Goal: Task Accomplishment & Management: Complete application form

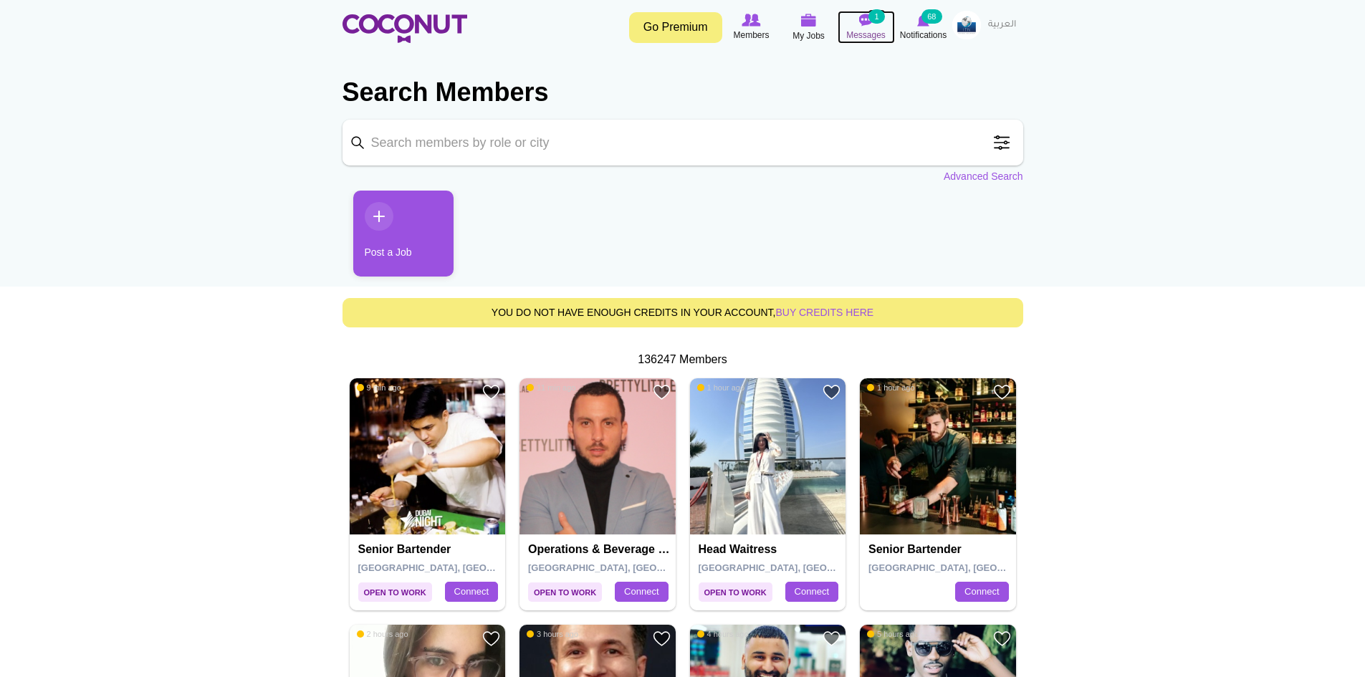
click at [869, 39] on span "Messages" at bounding box center [865, 35] width 39 height 14
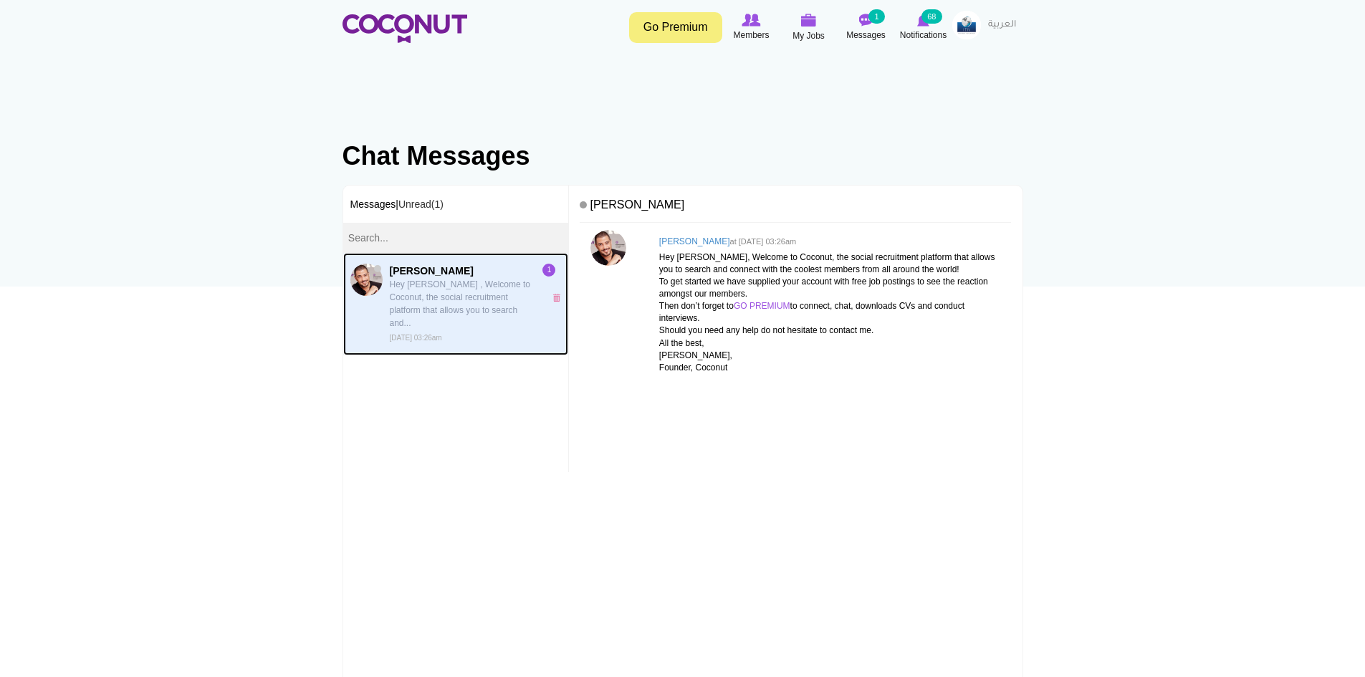
click at [439, 280] on p "Hey [PERSON_NAME] , Welcome to Coconut, the social recruitment platform that al…" at bounding box center [464, 304] width 148 height 52
click at [472, 312] on p "Hey [PERSON_NAME] , Welcome to Coconut, the social recruitment platform that al…" at bounding box center [464, 304] width 148 height 52
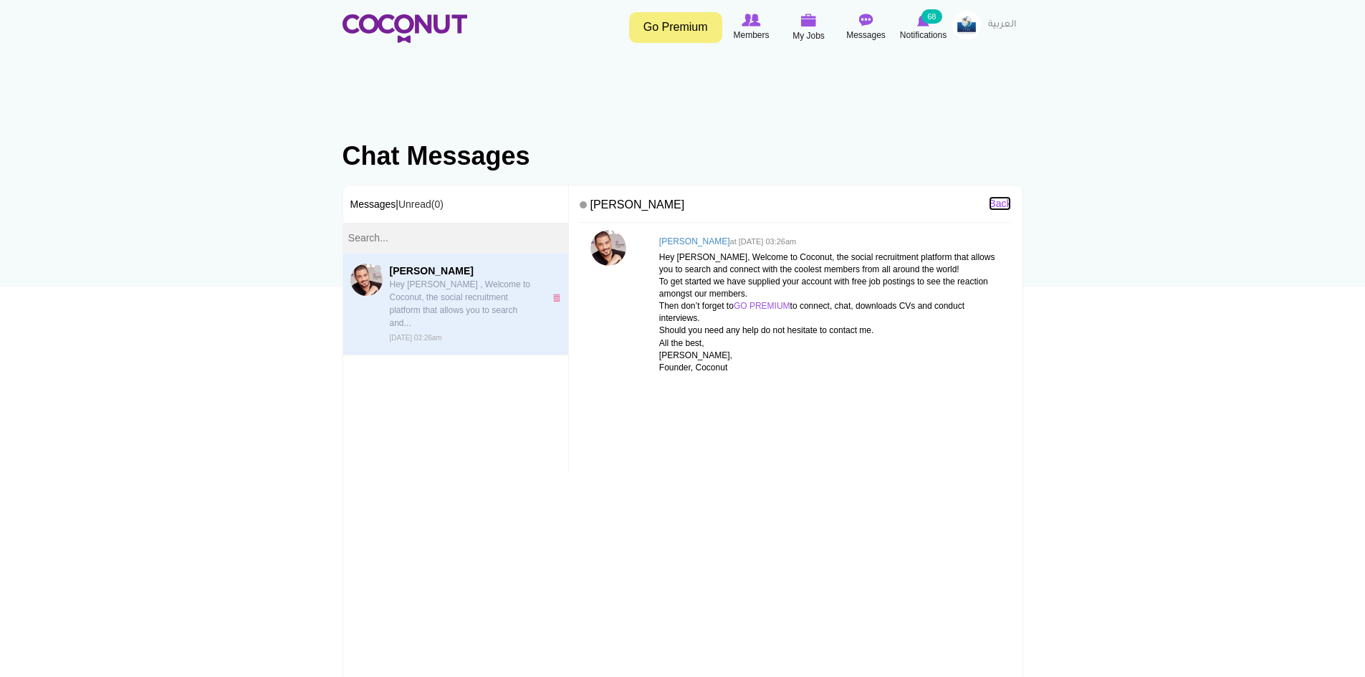
click at [1007, 205] on link "Back" at bounding box center [1000, 203] width 22 height 14
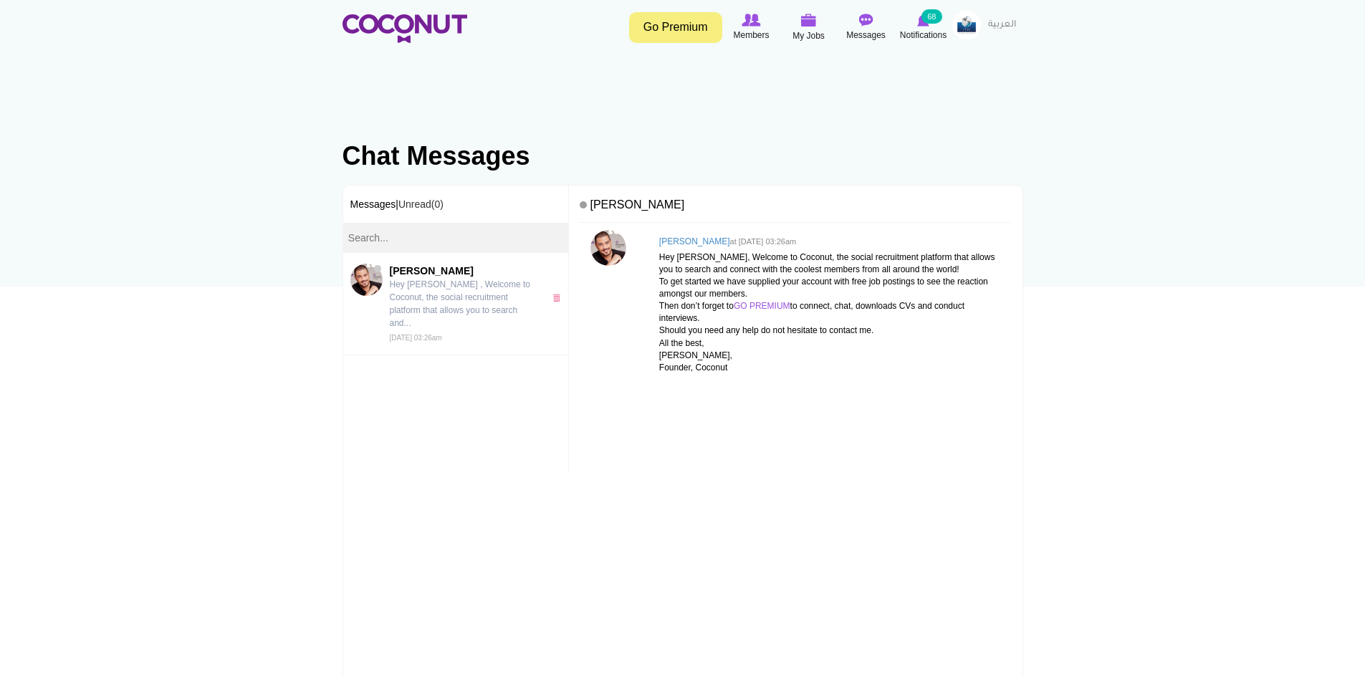
click at [965, 25] on img at bounding box center [967, 25] width 29 height 29
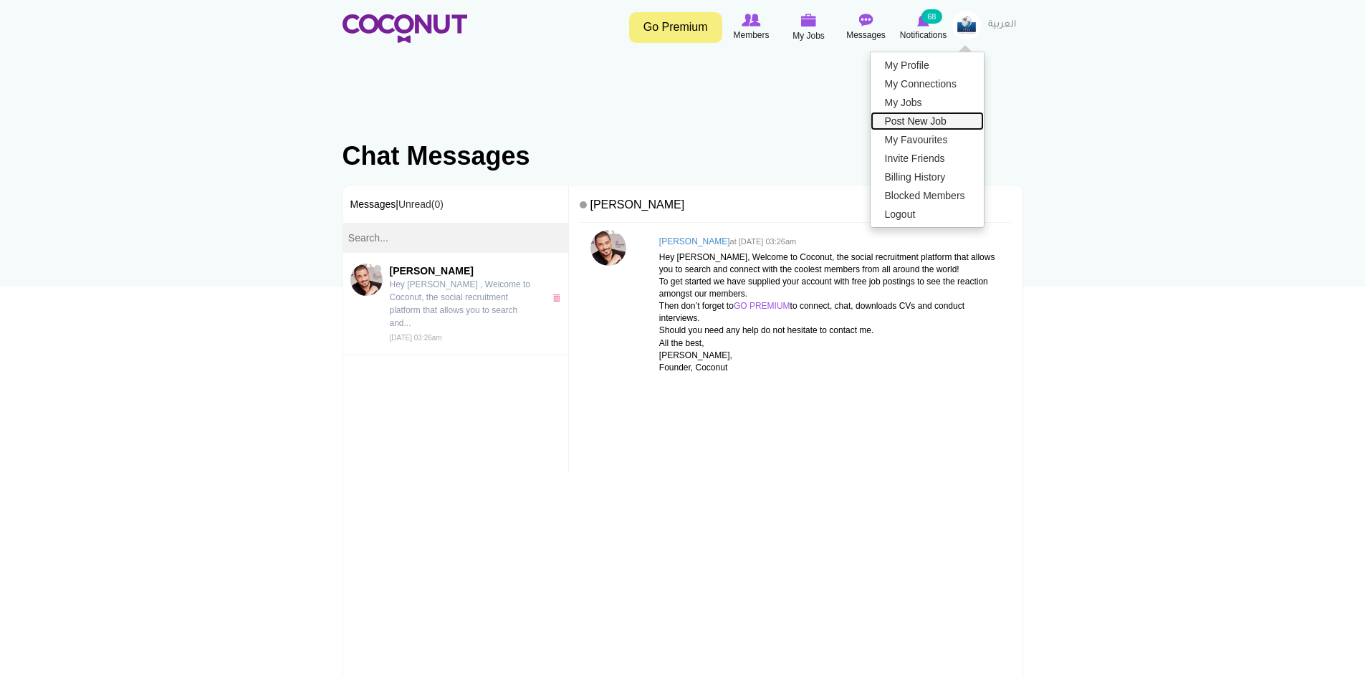
click at [889, 113] on link "Post New Job" at bounding box center [927, 121] width 113 height 19
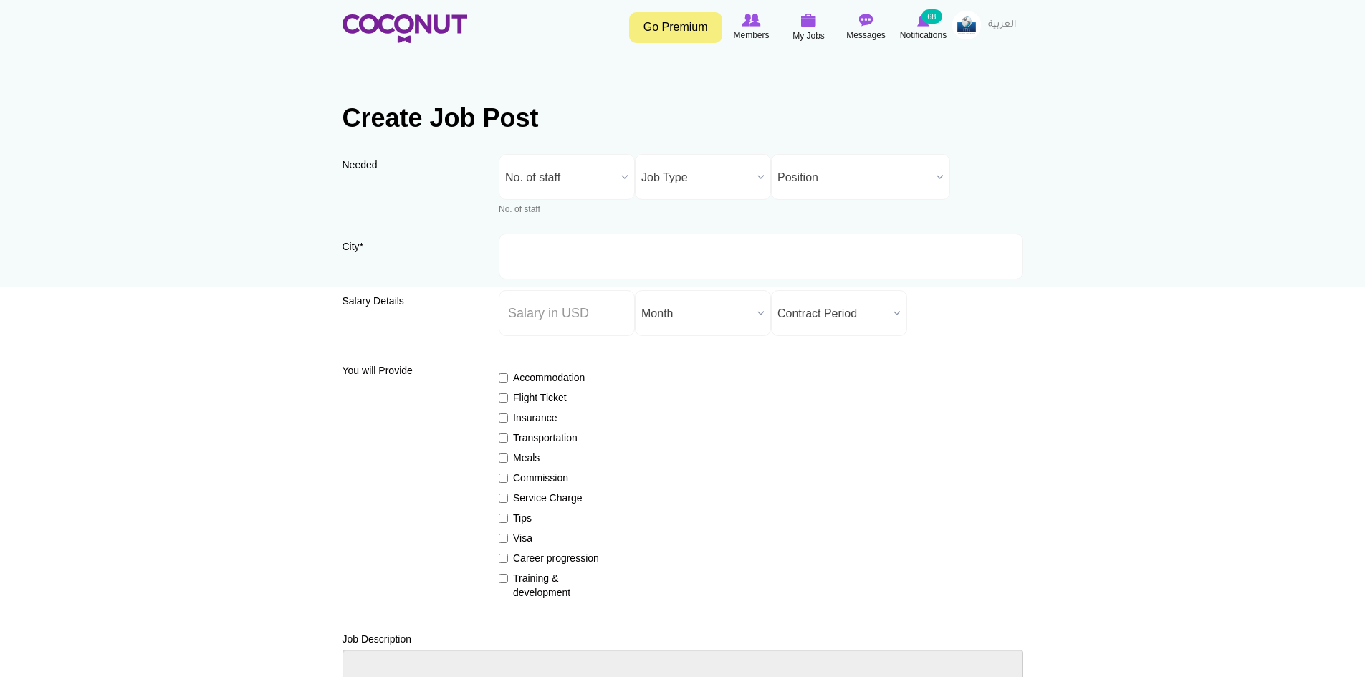
click at [570, 161] on span "No. of staff" at bounding box center [560, 178] width 110 height 46
click at [748, 247] on input "City *" at bounding box center [761, 257] width 525 height 46
click at [536, 181] on span "No. of staff" at bounding box center [560, 178] width 110 height 46
click at [527, 264] on li "2" at bounding box center [566, 270] width 129 height 18
click at [654, 181] on span "Job Type" at bounding box center [696, 178] width 110 height 46
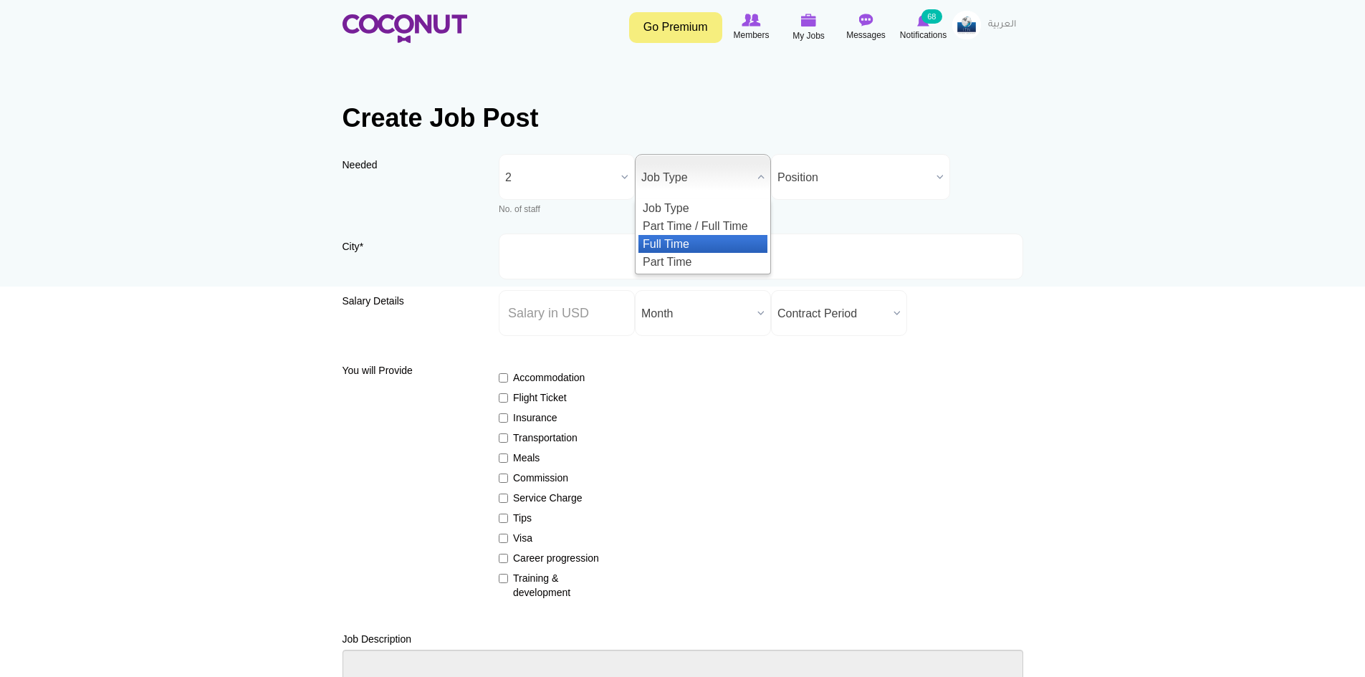
click at [687, 239] on li "Full Time" at bounding box center [703, 244] width 129 height 18
click at [839, 186] on span "Position" at bounding box center [854, 178] width 153 height 46
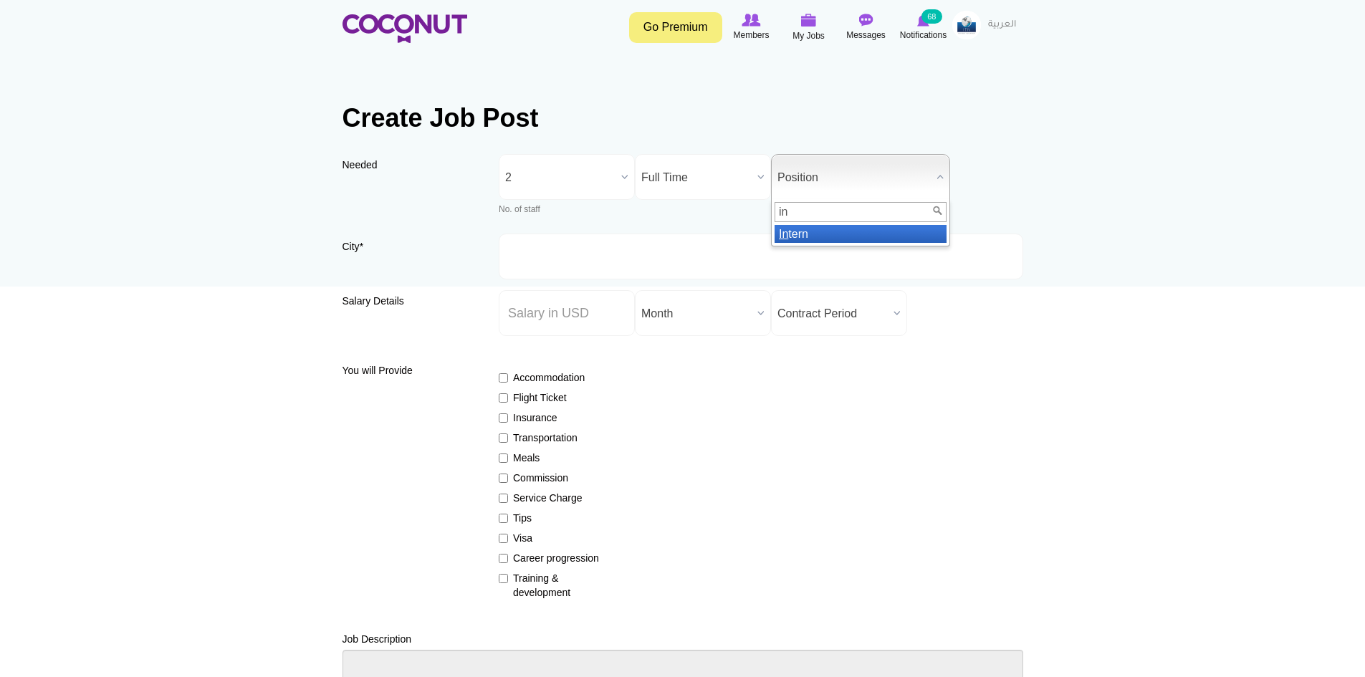
type input "in"
click at [829, 234] on li "In tern" at bounding box center [861, 234] width 172 height 18
click at [569, 249] on input "City *" at bounding box center [761, 257] width 525 height 46
click at [680, 163] on span "Full Time" at bounding box center [696, 178] width 110 height 46
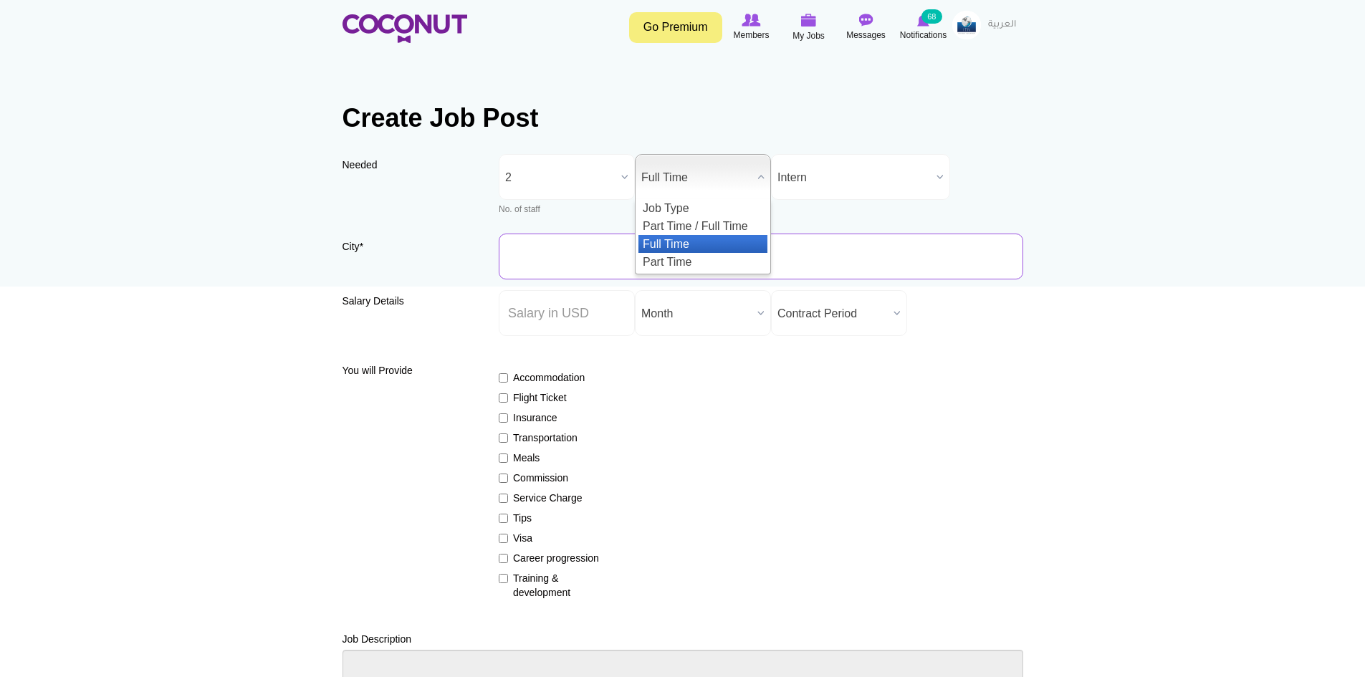
click at [562, 244] on input "City *" at bounding box center [761, 257] width 525 height 46
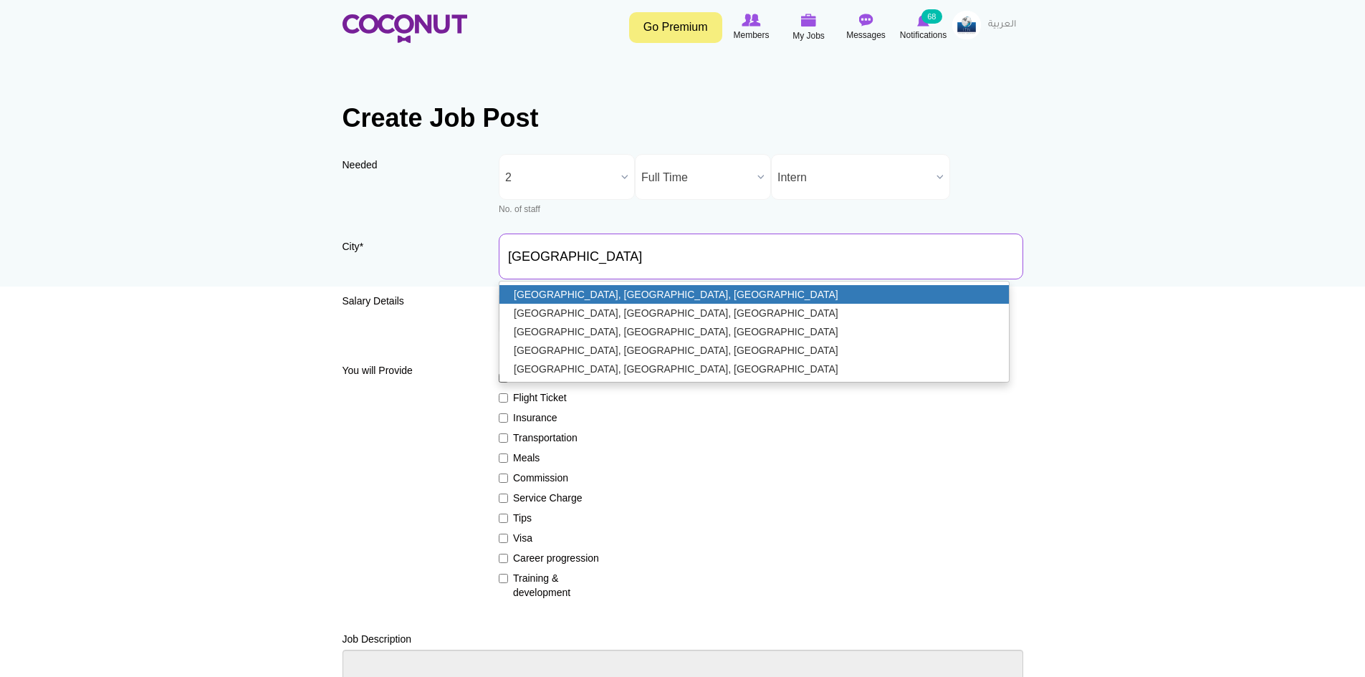
type input "[GEOGRAPHIC_DATA], [GEOGRAPHIC_DATA], [GEOGRAPHIC_DATA]"
click at [576, 294] on link "Dallas, TX, USA" at bounding box center [755, 294] width 510 height 19
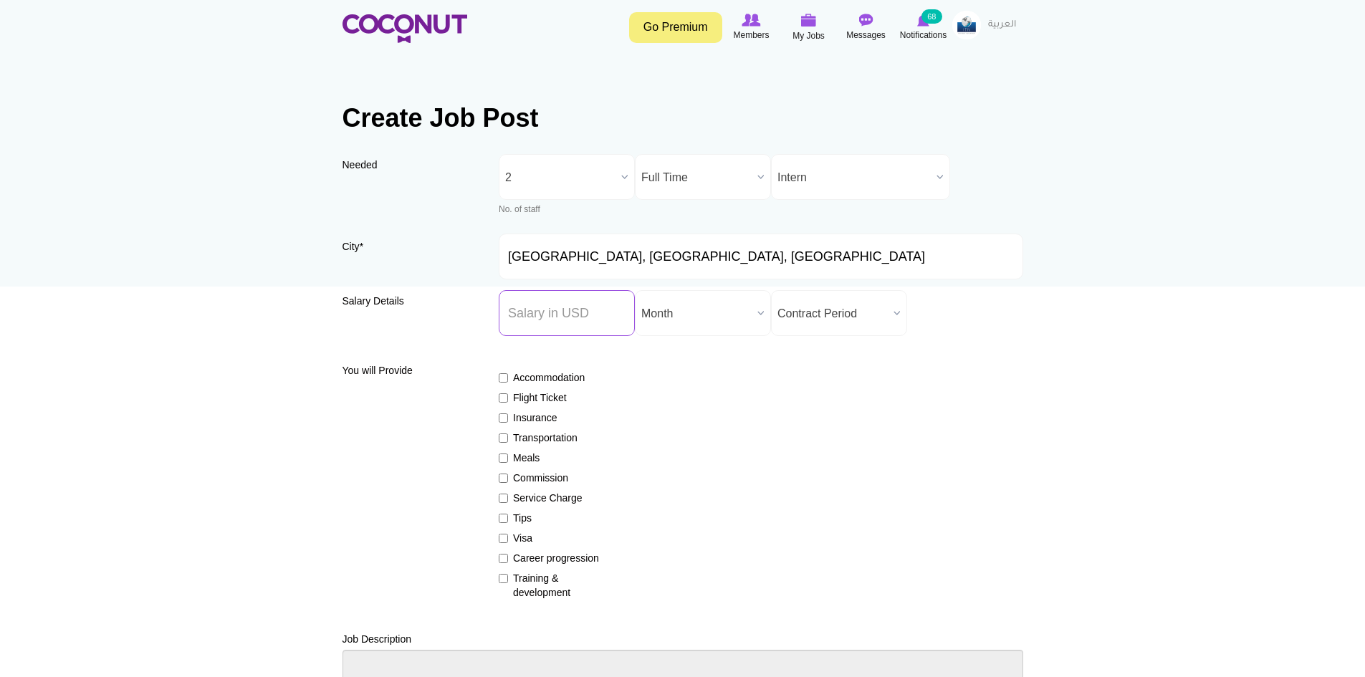
click at [584, 310] on input "Salary ($) *" at bounding box center [567, 313] width 136 height 46
click at [854, 396] on div "Accommodation Flight Ticket Insurance Transportation Meals Commission Service C…" at bounding box center [761, 479] width 525 height 242
click at [586, 319] on input "Salary ($) *" at bounding box center [567, 313] width 136 height 46
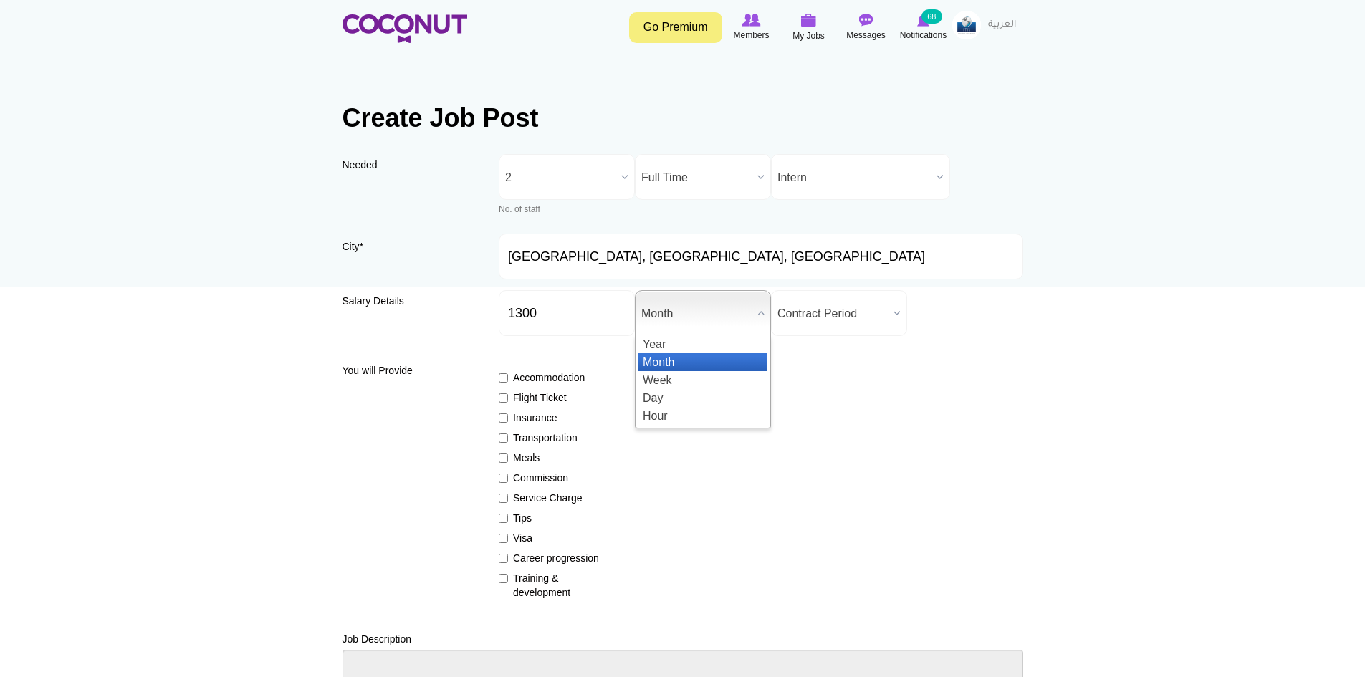
click at [730, 323] on span "Month" at bounding box center [696, 314] width 110 height 46
click at [686, 358] on li "Month" at bounding box center [703, 362] width 129 height 18
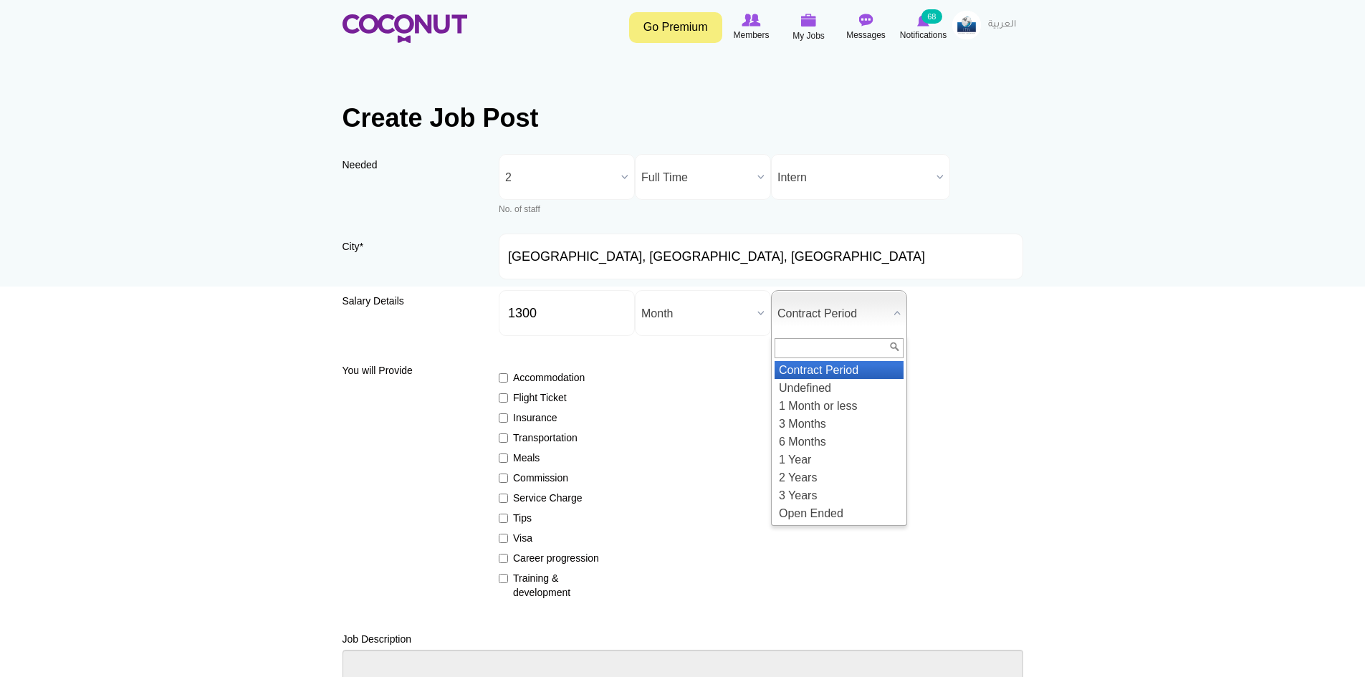
click at [866, 325] on span "Contract Period" at bounding box center [833, 314] width 110 height 46
click at [511, 315] on input "1300" at bounding box center [567, 313] width 136 height 46
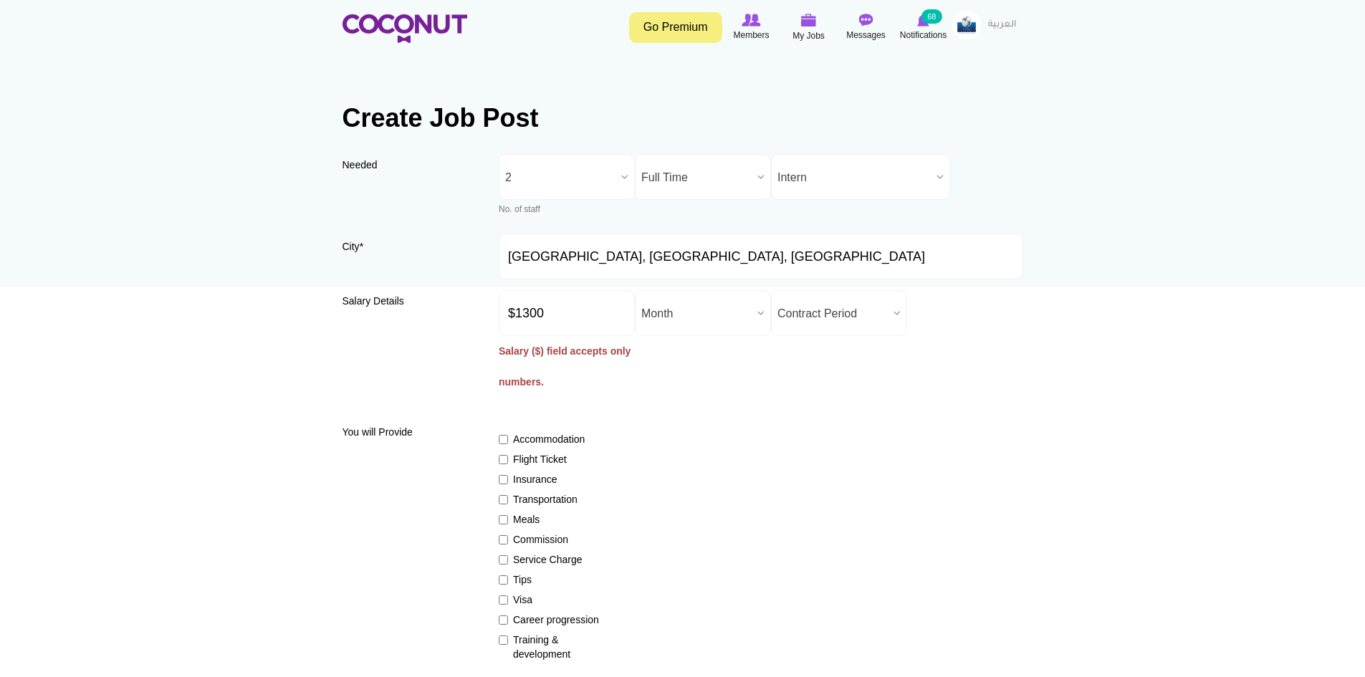
click at [655, 386] on div "Salary Details Salary ($) * $1300 Salary ($) field accepts only numbers. Salary…" at bounding box center [683, 349] width 681 height 118
click at [520, 318] on input "$1300" at bounding box center [567, 313] width 136 height 46
click at [517, 318] on input "$1300" at bounding box center [567, 313] width 136 height 46
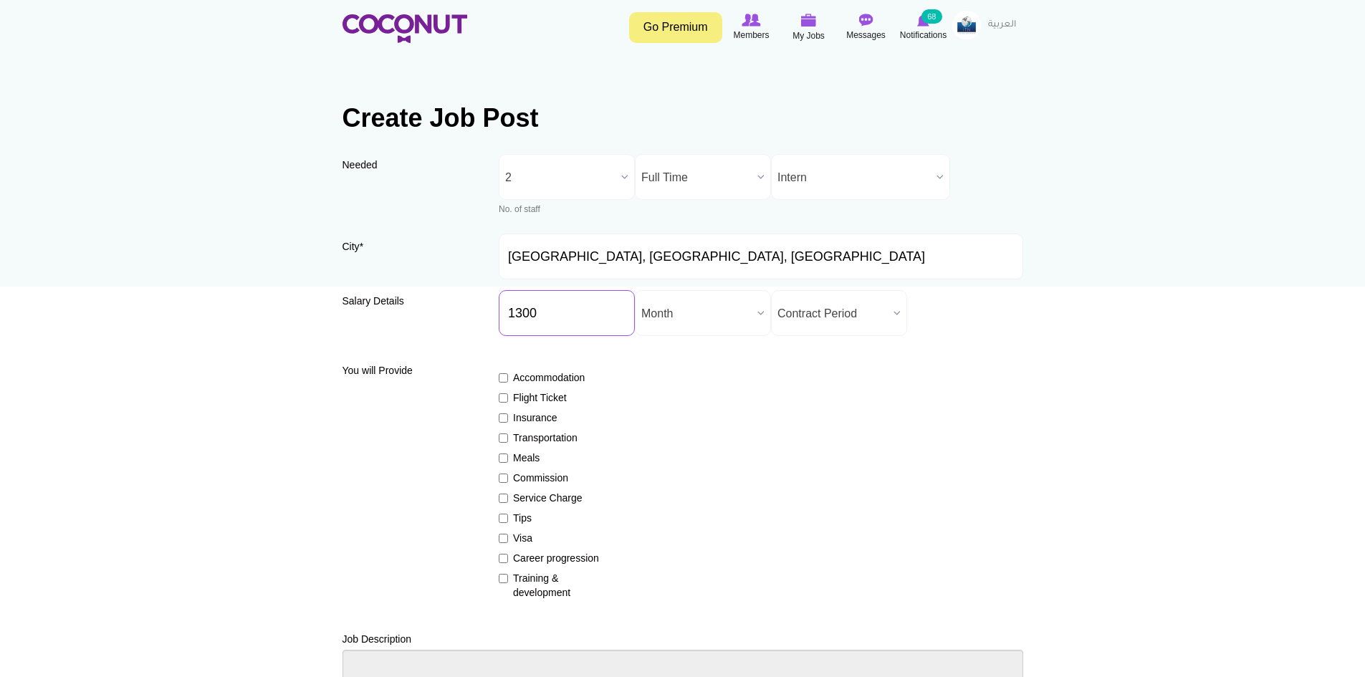
type input "1300"
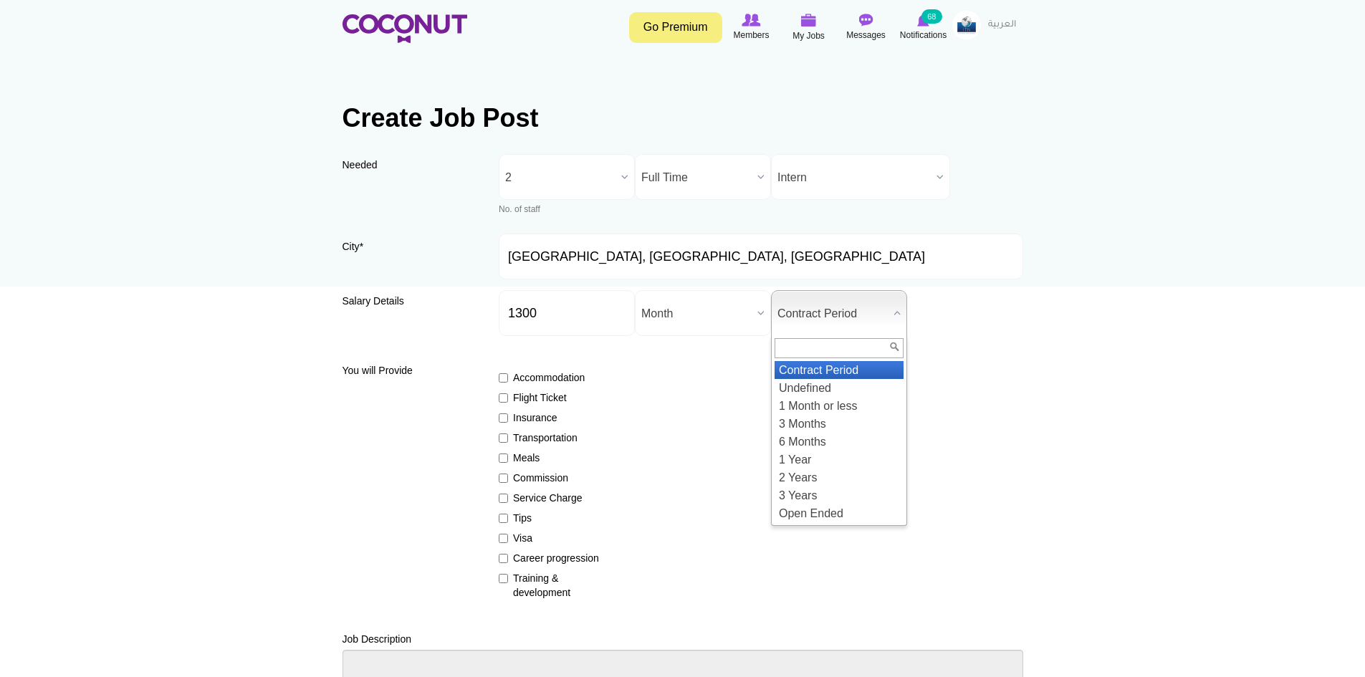
click at [841, 325] on span "Contract Period" at bounding box center [833, 314] width 110 height 46
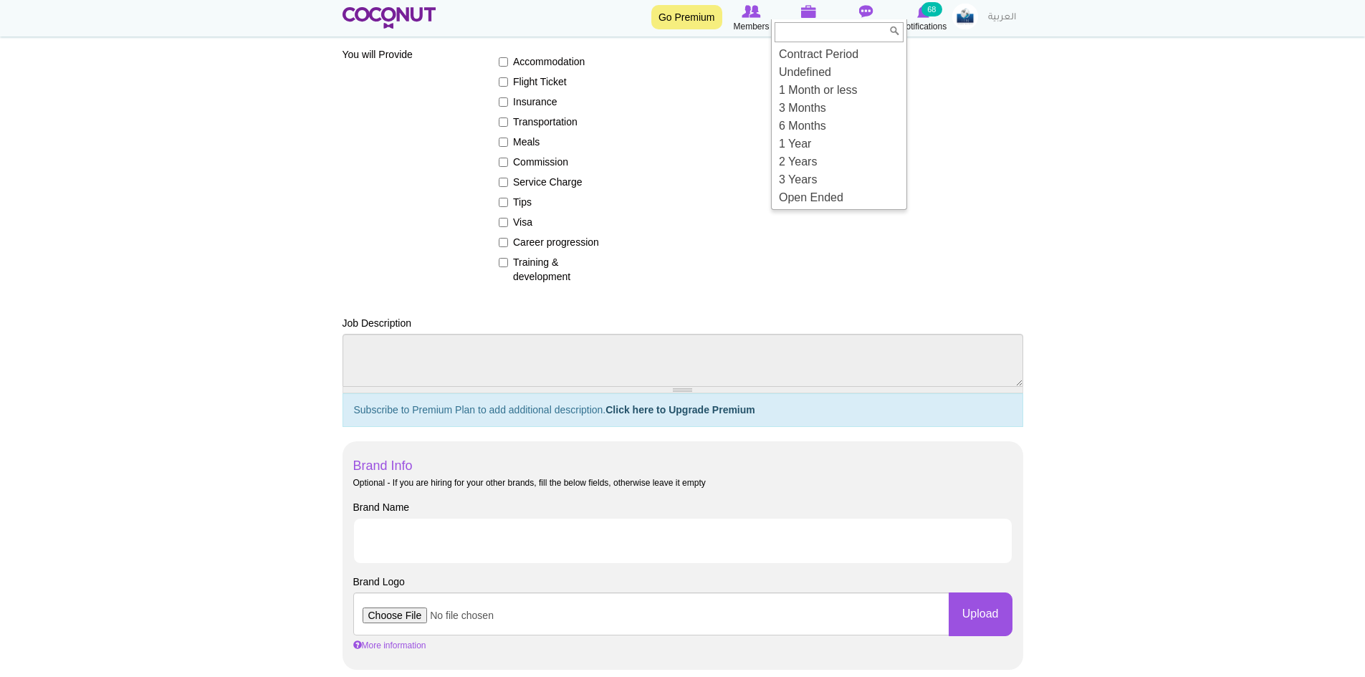
scroll to position [215, 0]
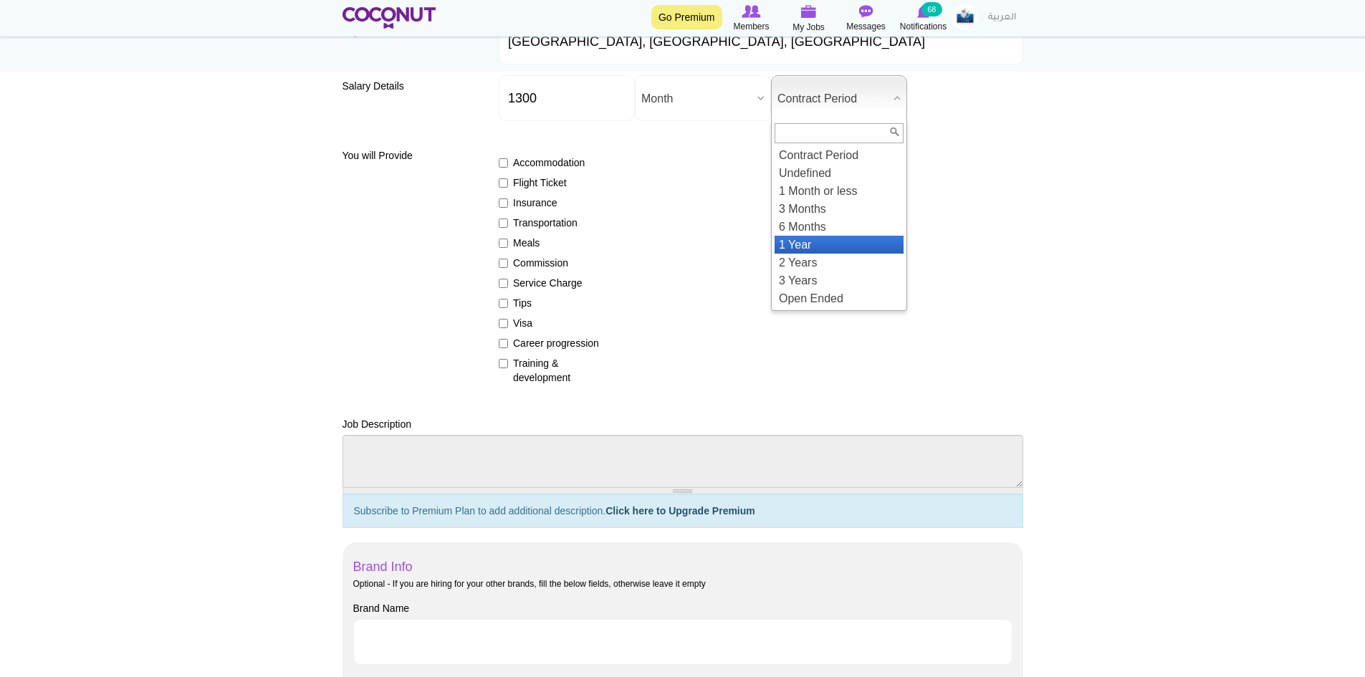
click at [833, 241] on li "1 Year" at bounding box center [839, 245] width 129 height 18
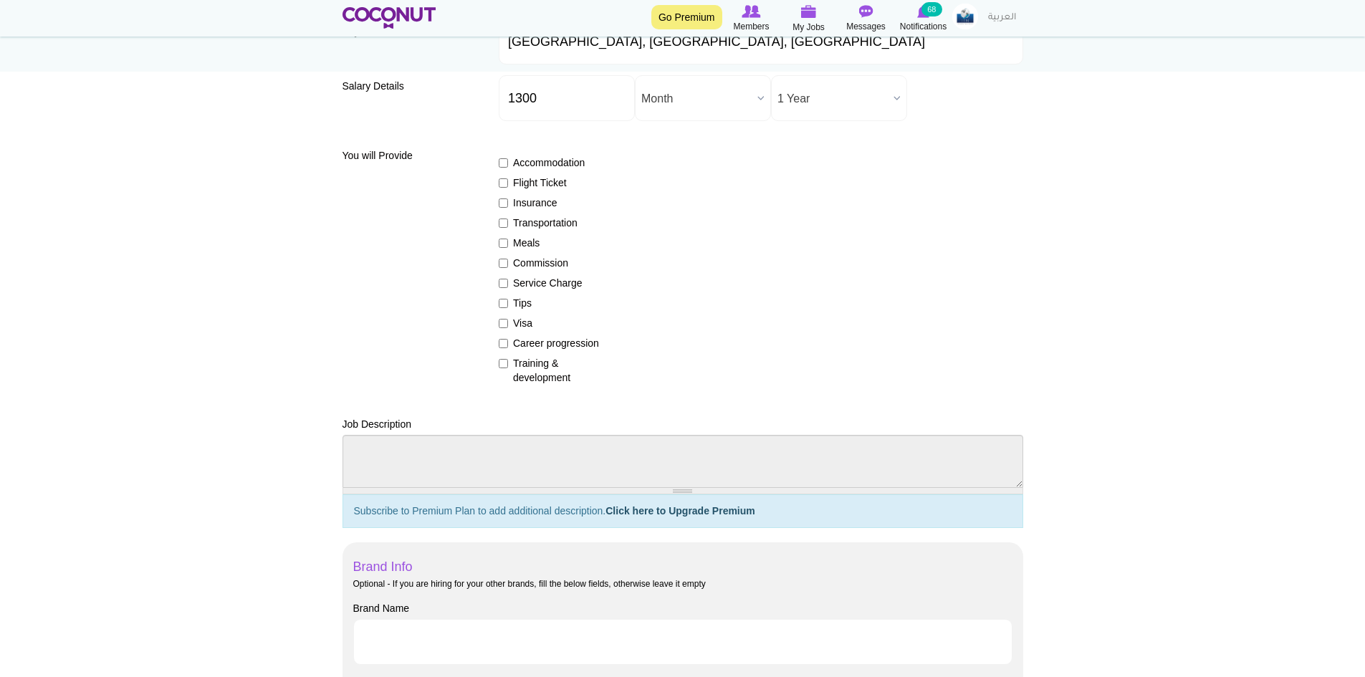
click at [522, 206] on label "Insurance" at bounding box center [551, 203] width 105 height 14
click at [508, 206] on input "Insurance" at bounding box center [503, 203] width 9 height 9
checkbox input "true"
click at [524, 316] on label "Visa" at bounding box center [551, 323] width 105 height 14
click at [508, 319] on input "Visa" at bounding box center [503, 323] width 9 height 9
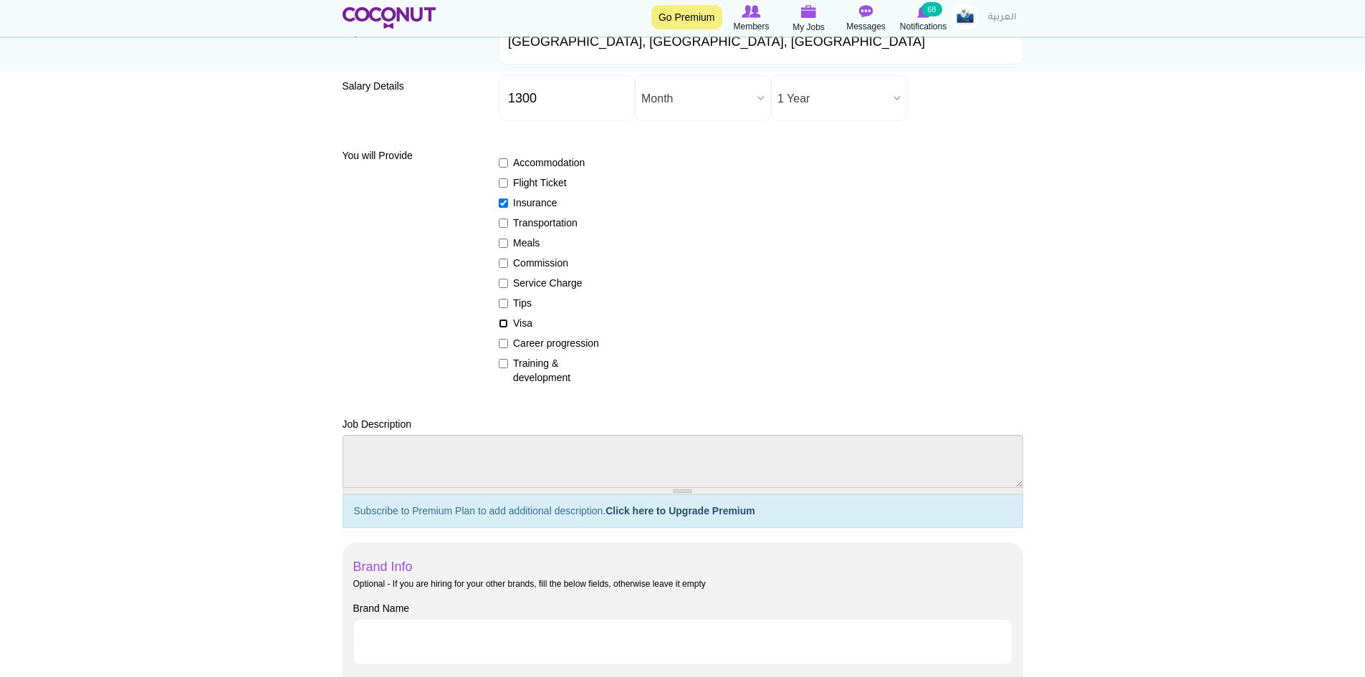
checkbox input "true"
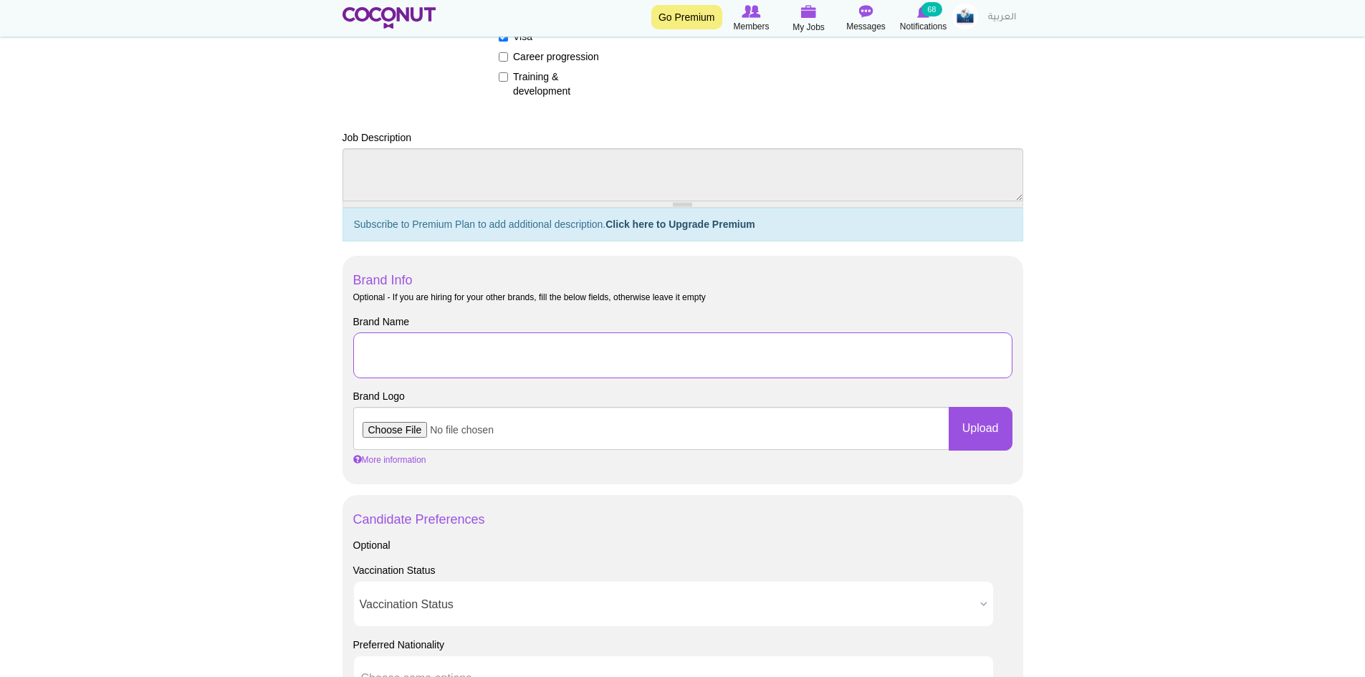
click at [400, 369] on input "Brand Name" at bounding box center [682, 356] width 659 height 46
drag, startPoint x: 757, startPoint y: 348, endPoint x: 578, endPoint y: 362, distance: 179.7
click at [578, 362] on input "J-1 Food & Beverage Internship with Opal Key Resort & Marina" at bounding box center [682, 356] width 659 height 46
type input "J-1 Food & Beverage Internship with Crescent Court Dallas"
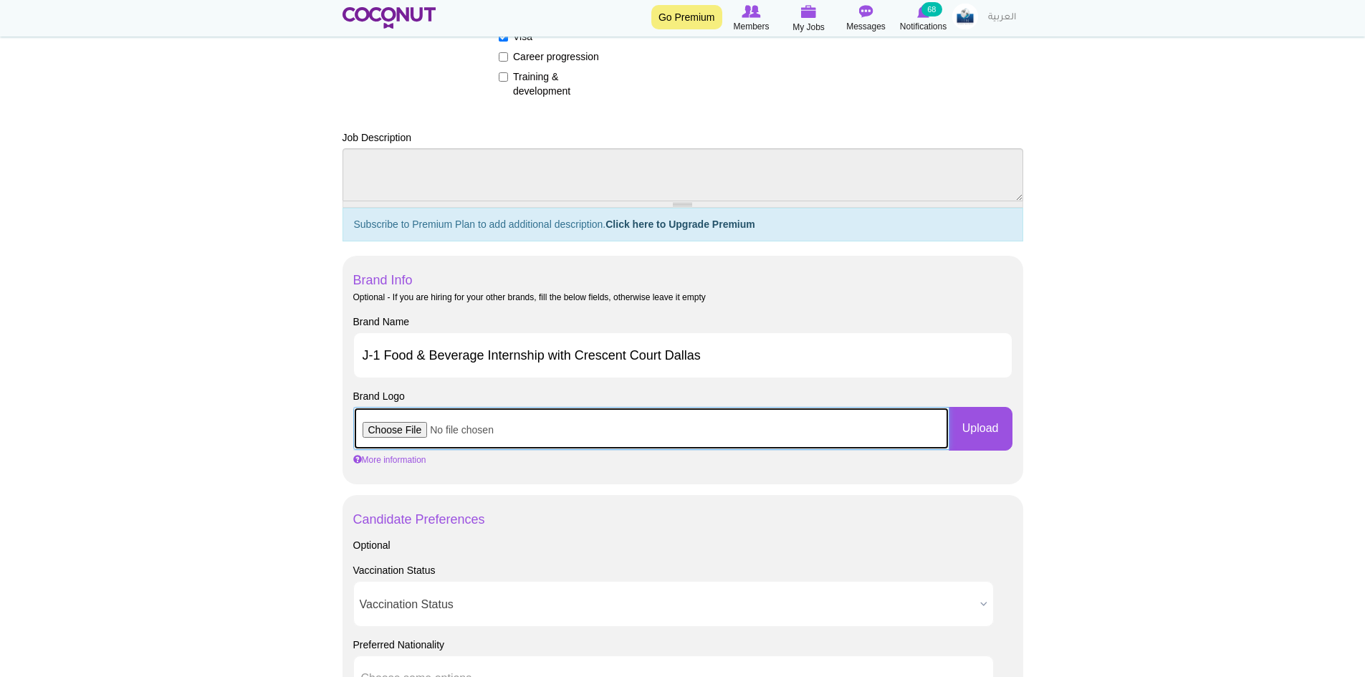
click at [420, 435] on input "file" at bounding box center [651, 428] width 596 height 43
type input "C:\fakepath\Crescent Court.png"
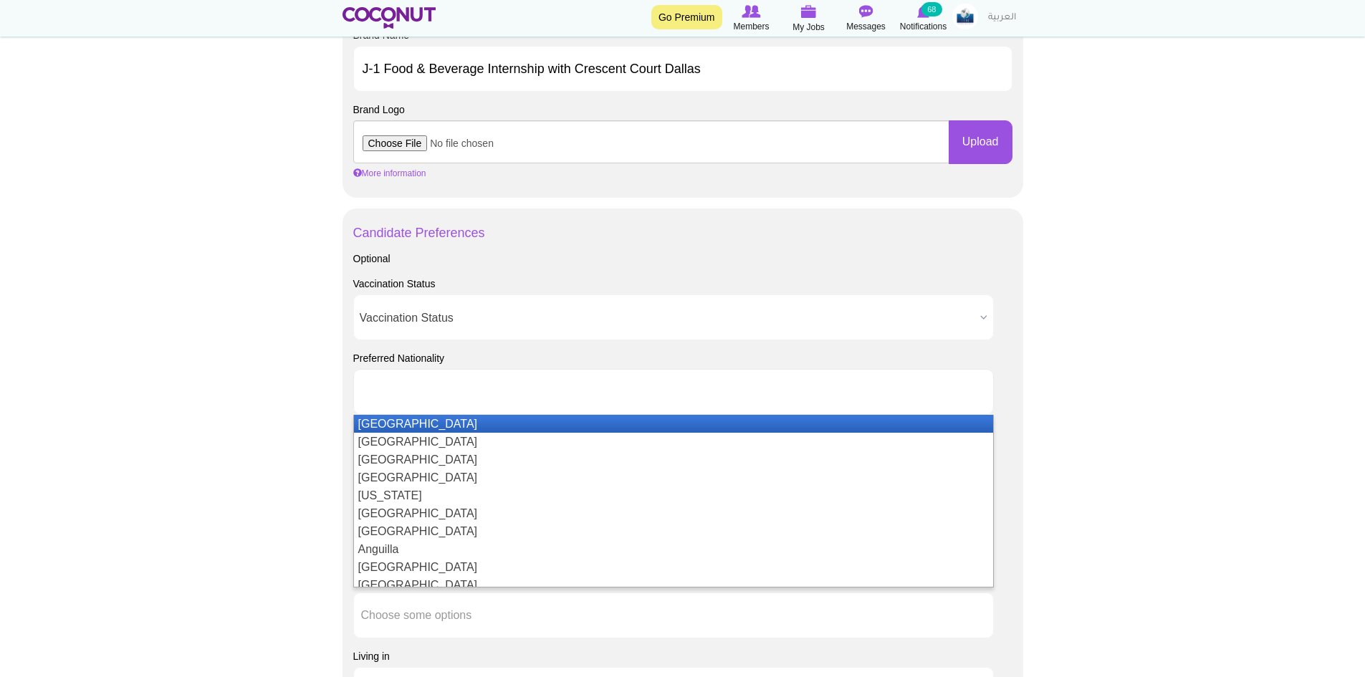
click at [426, 407] on ul at bounding box center [673, 392] width 641 height 46
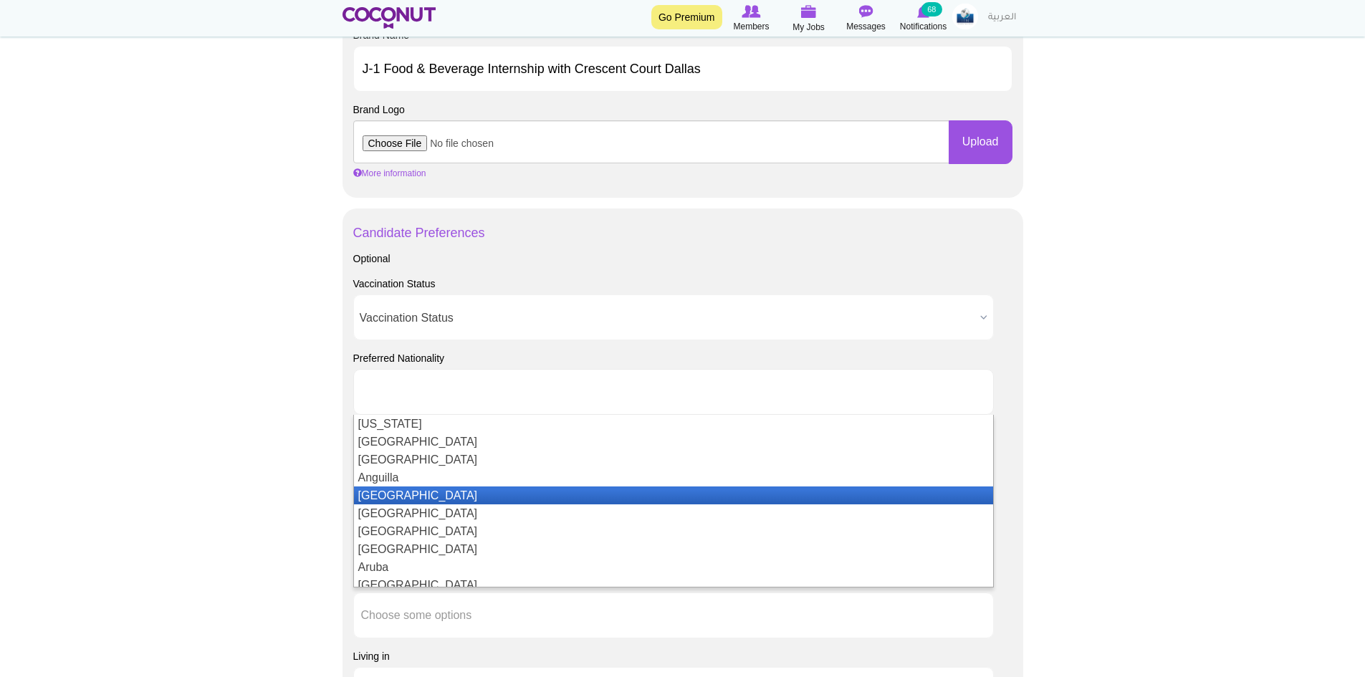
scroll to position [143, 0]
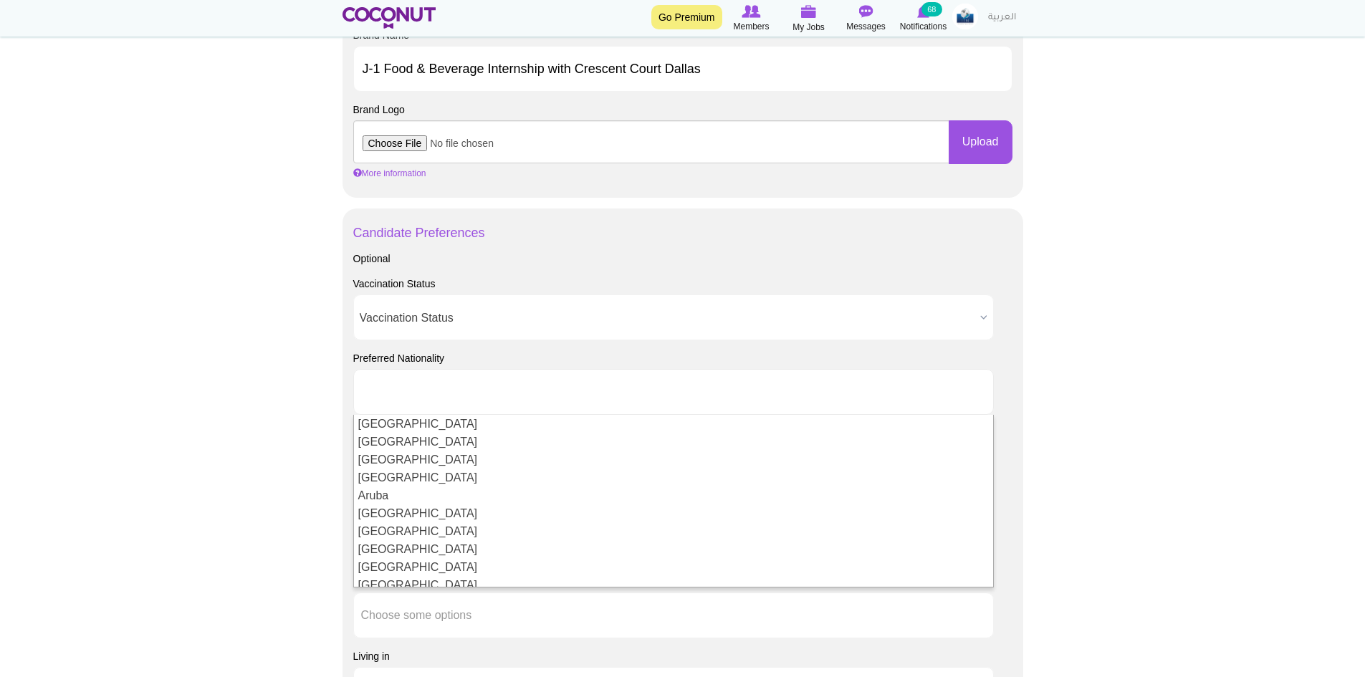
click at [1041, 353] on body "Toggle navigation Go Premium Members My Jobs Post a Job Messages Notifications …" at bounding box center [682, 201] width 1365 height 1979
type input "Choose some options"
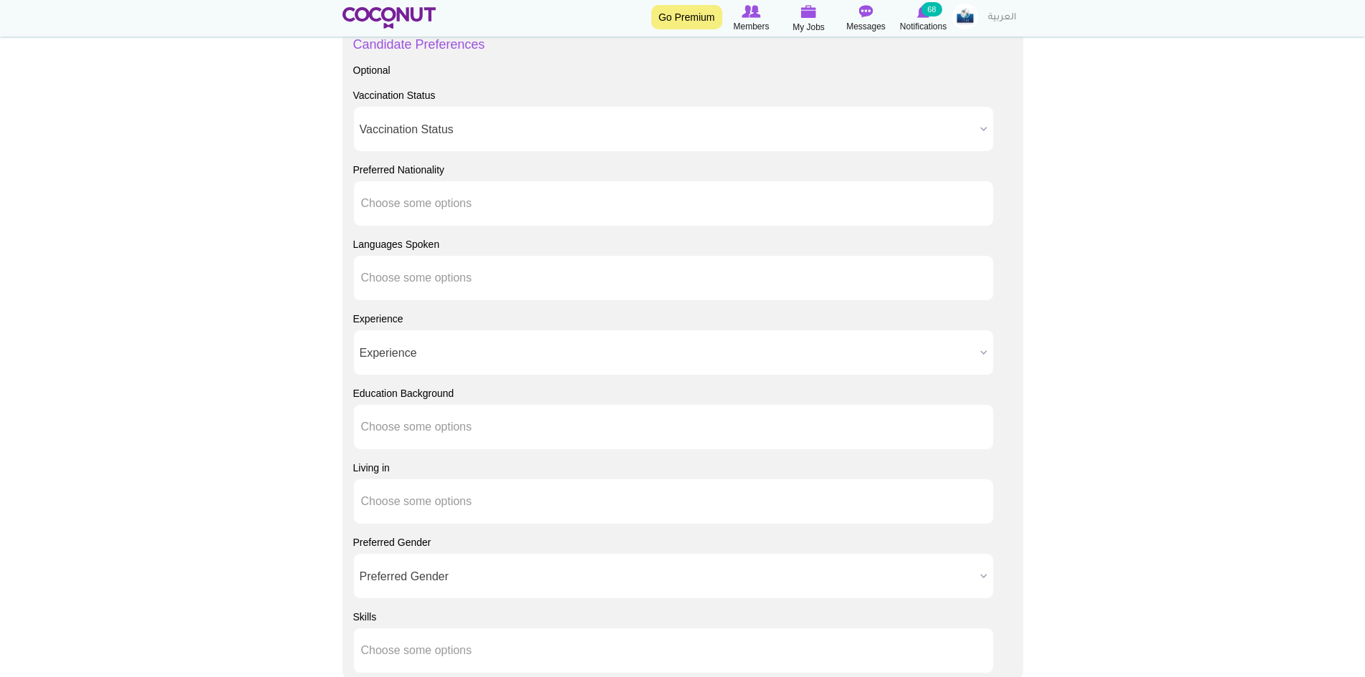
scroll to position [1003, 0]
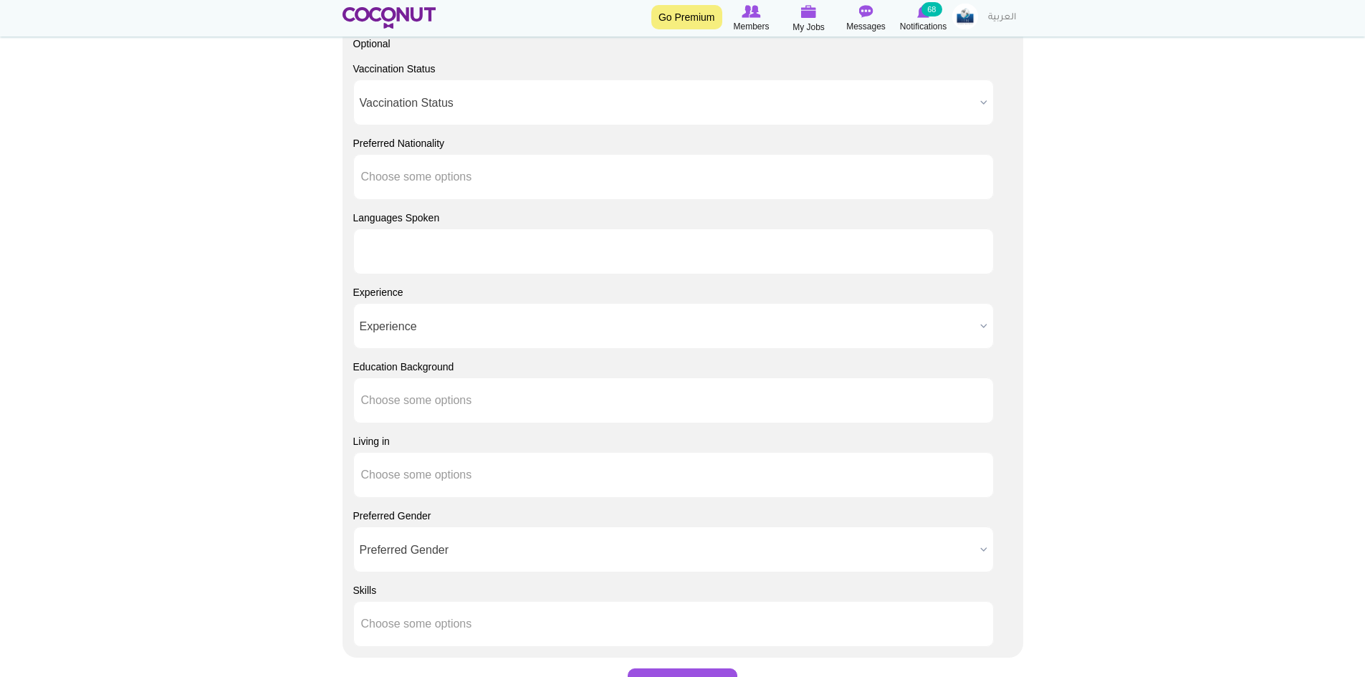
click at [431, 264] on li at bounding box center [425, 252] width 129 height 30
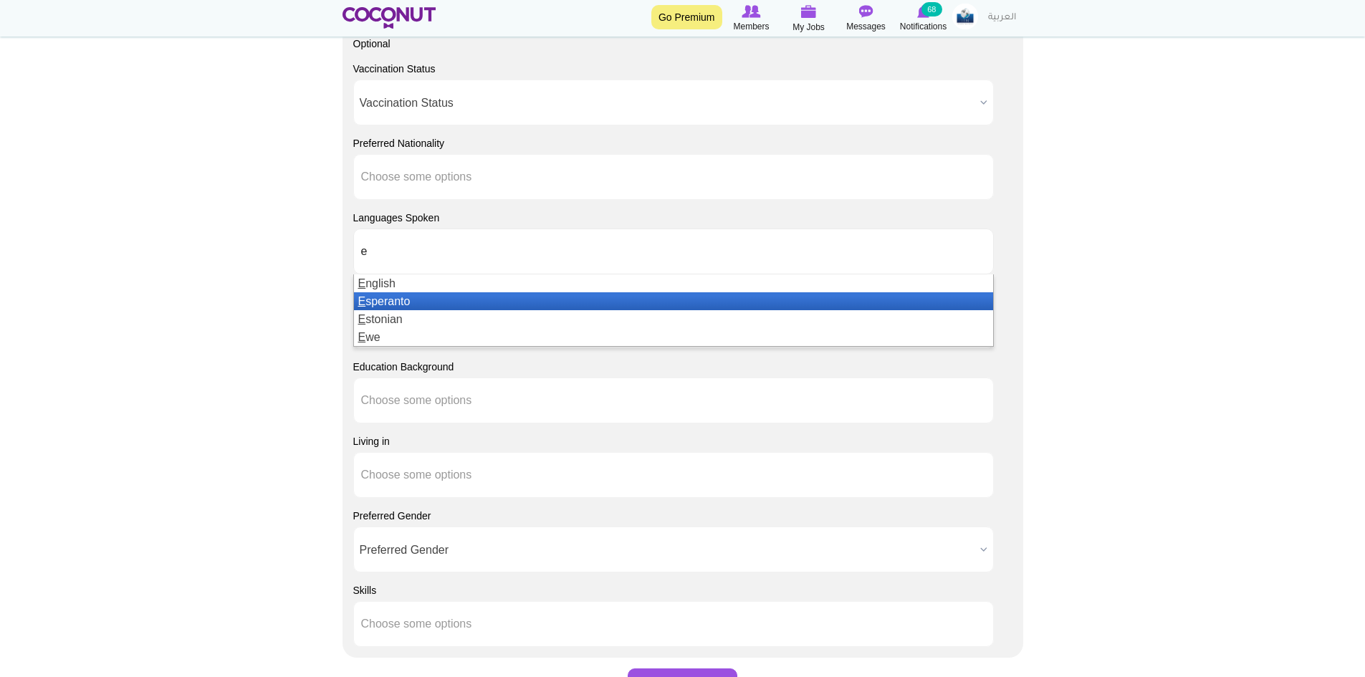
type input "e"
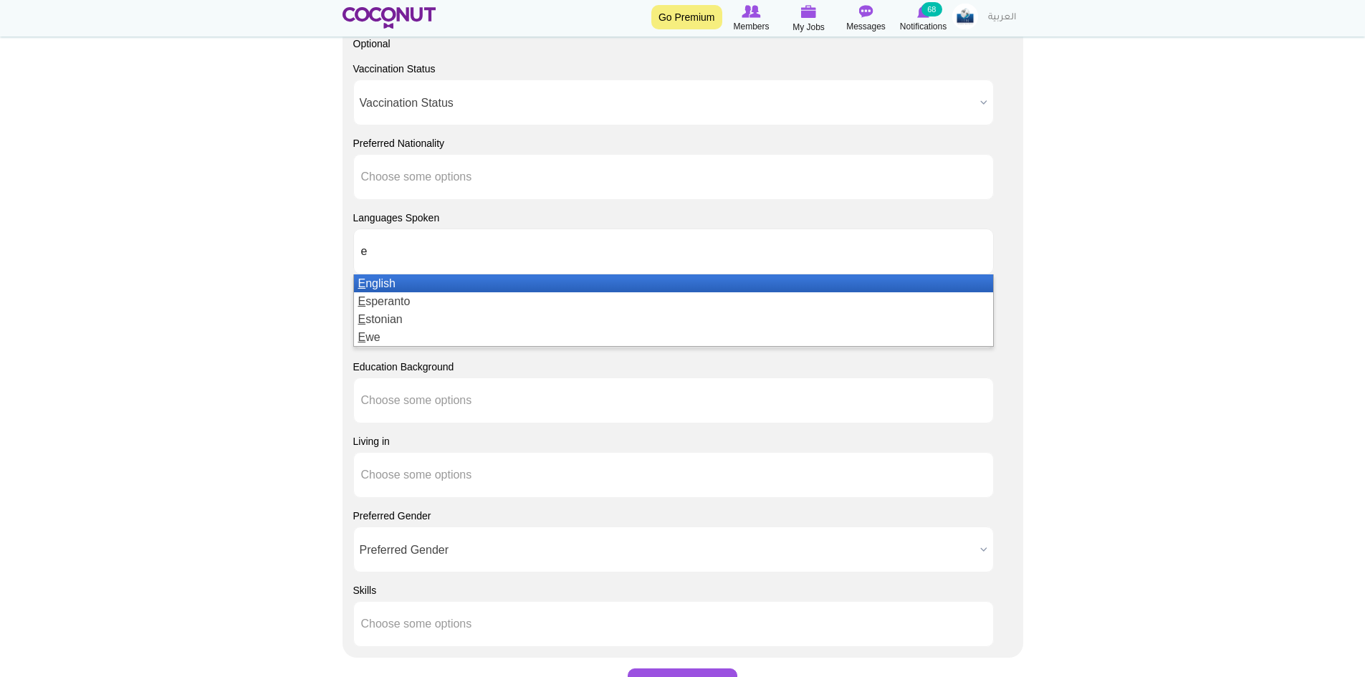
click at [388, 286] on li "E nglish" at bounding box center [673, 283] width 639 height 18
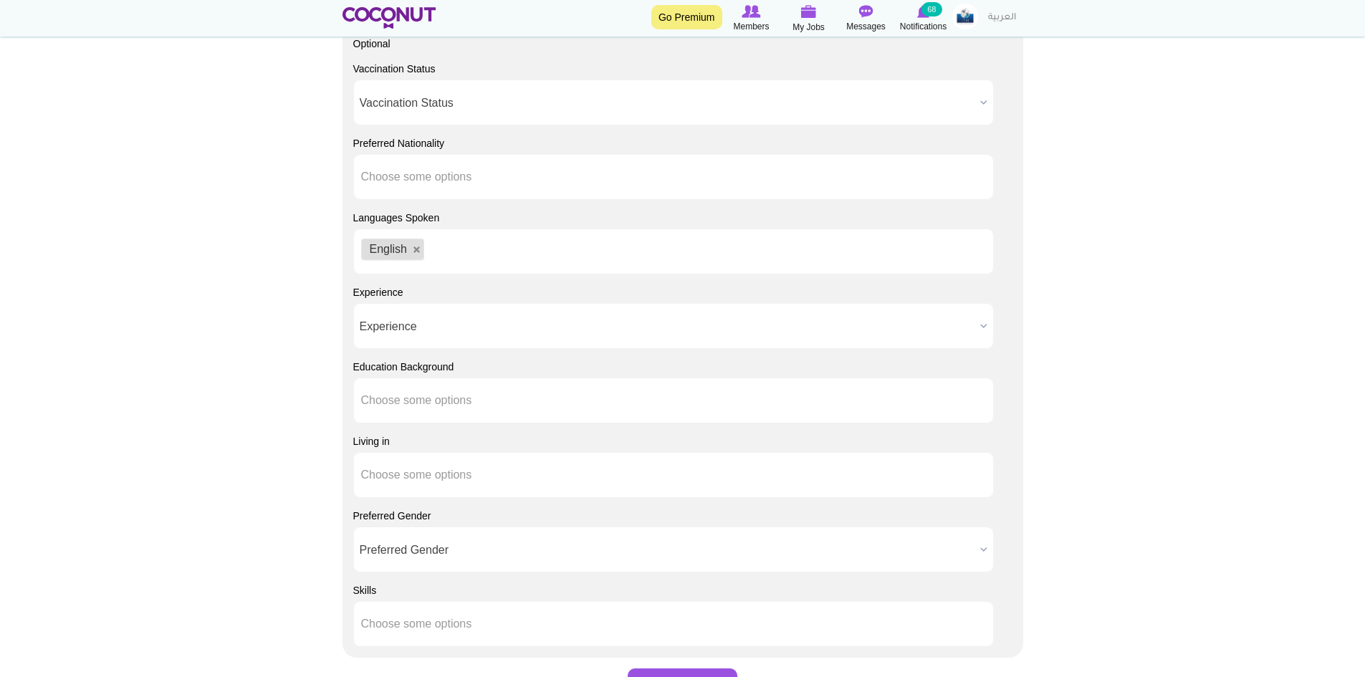
click at [401, 321] on span "Experience" at bounding box center [667, 327] width 615 height 46
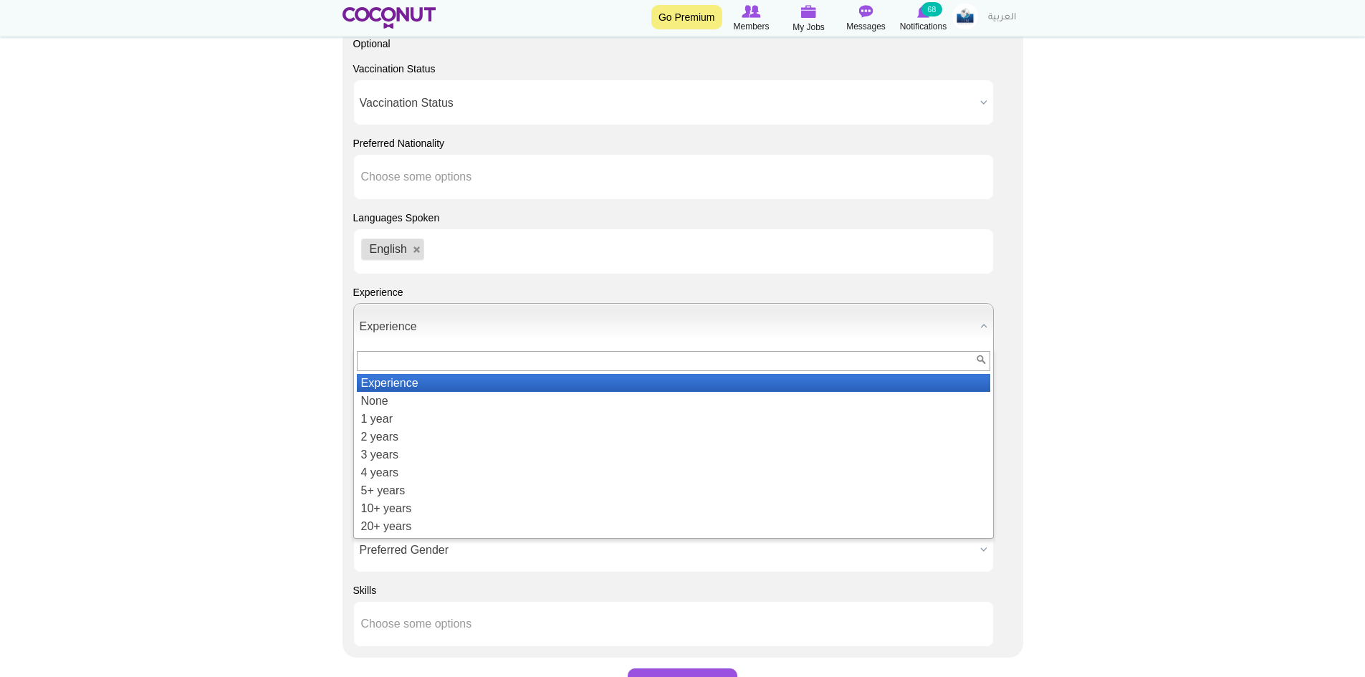
click at [405, 377] on li "Experience" at bounding box center [674, 383] width 634 height 18
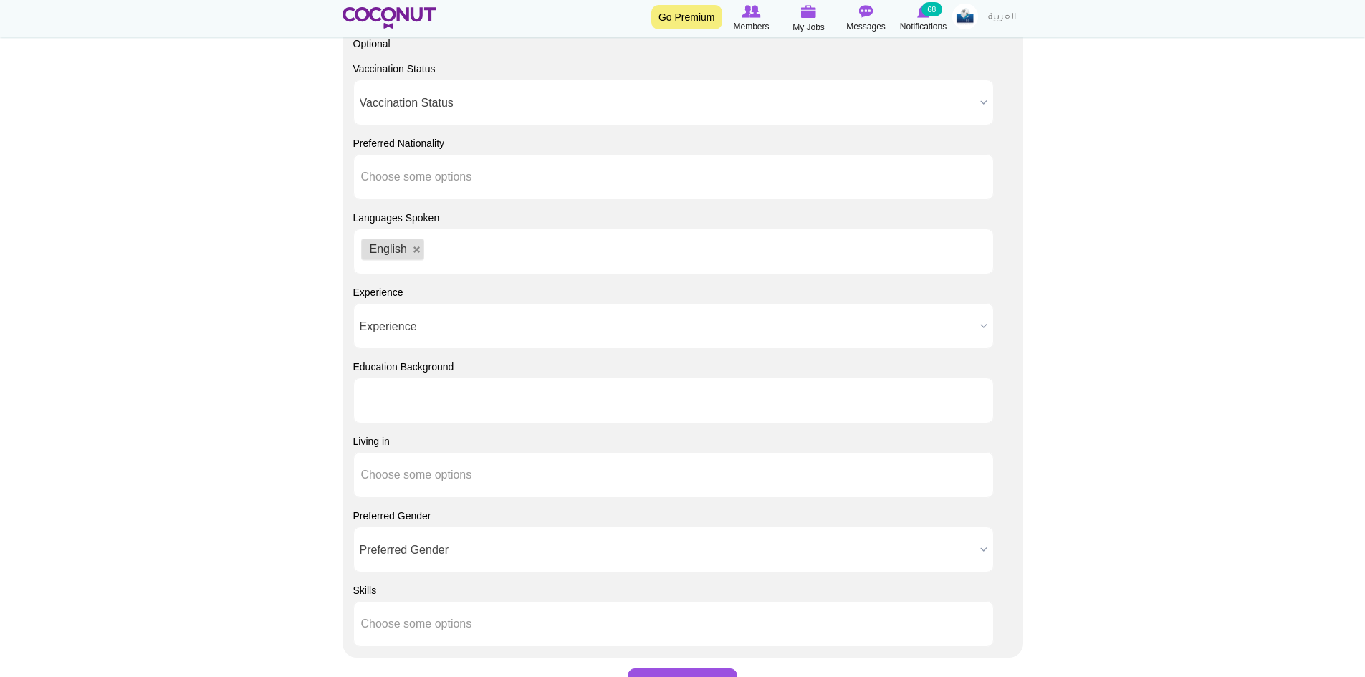
click at [411, 391] on li at bounding box center [425, 401] width 129 height 30
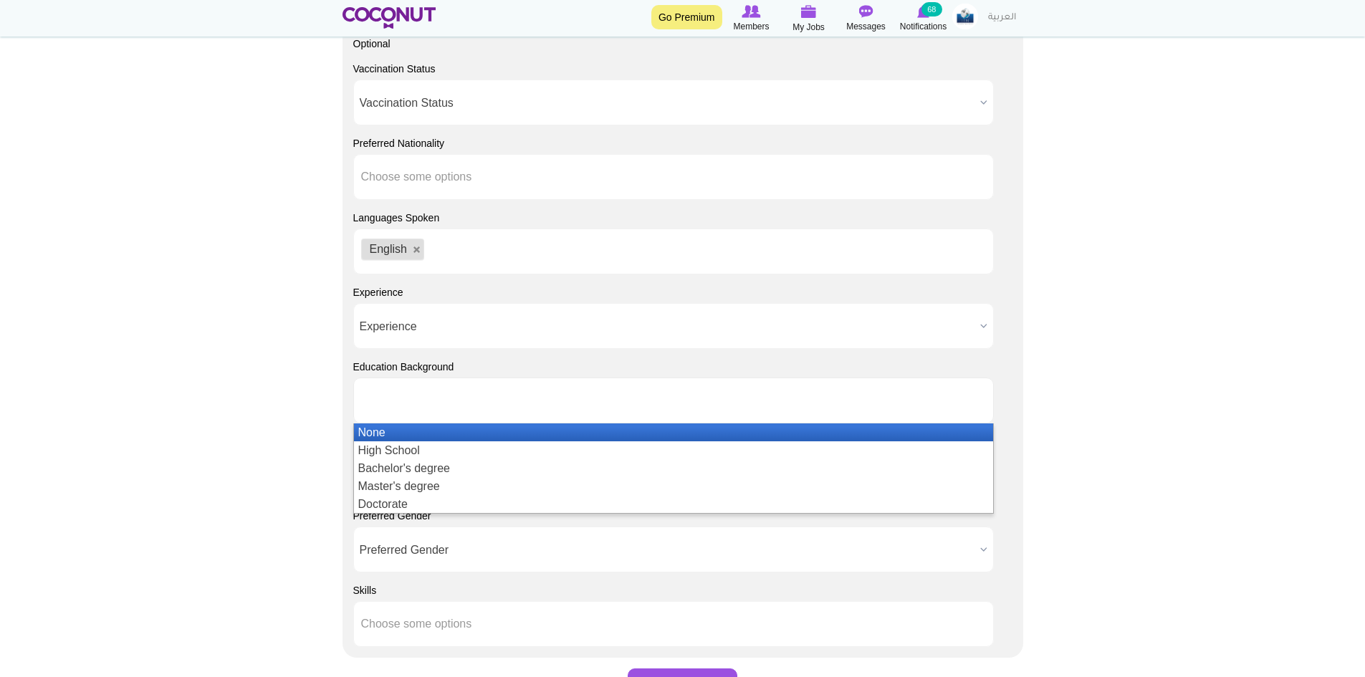
type input "Choose some options"
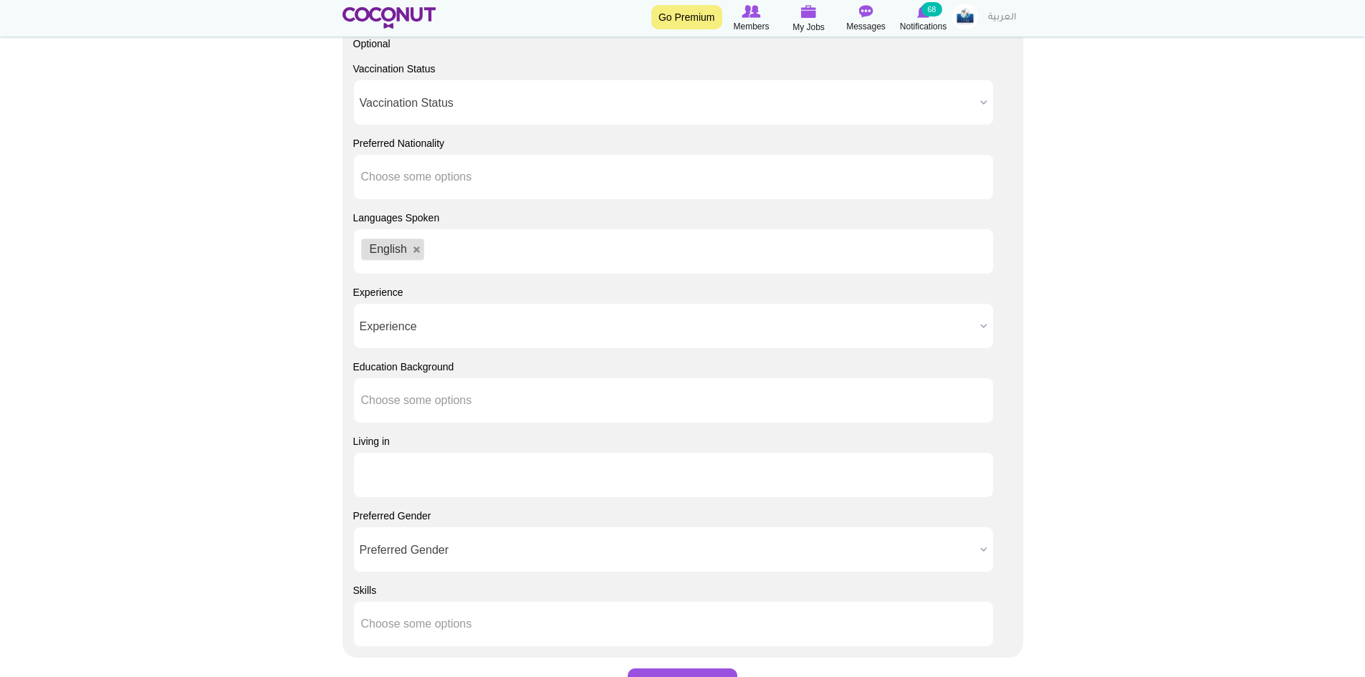
click at [448, 462] on li at bounding box center [425, 475] width 129 height 30
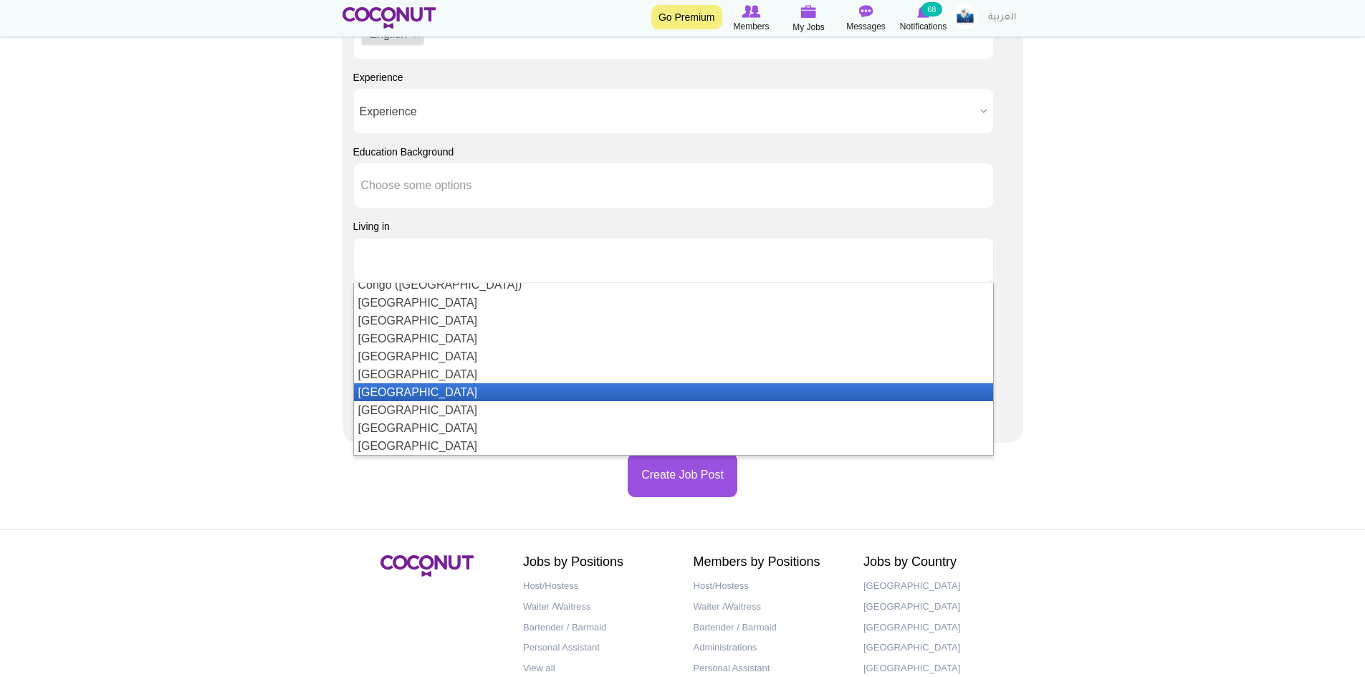
scroll to position [1154, 0]
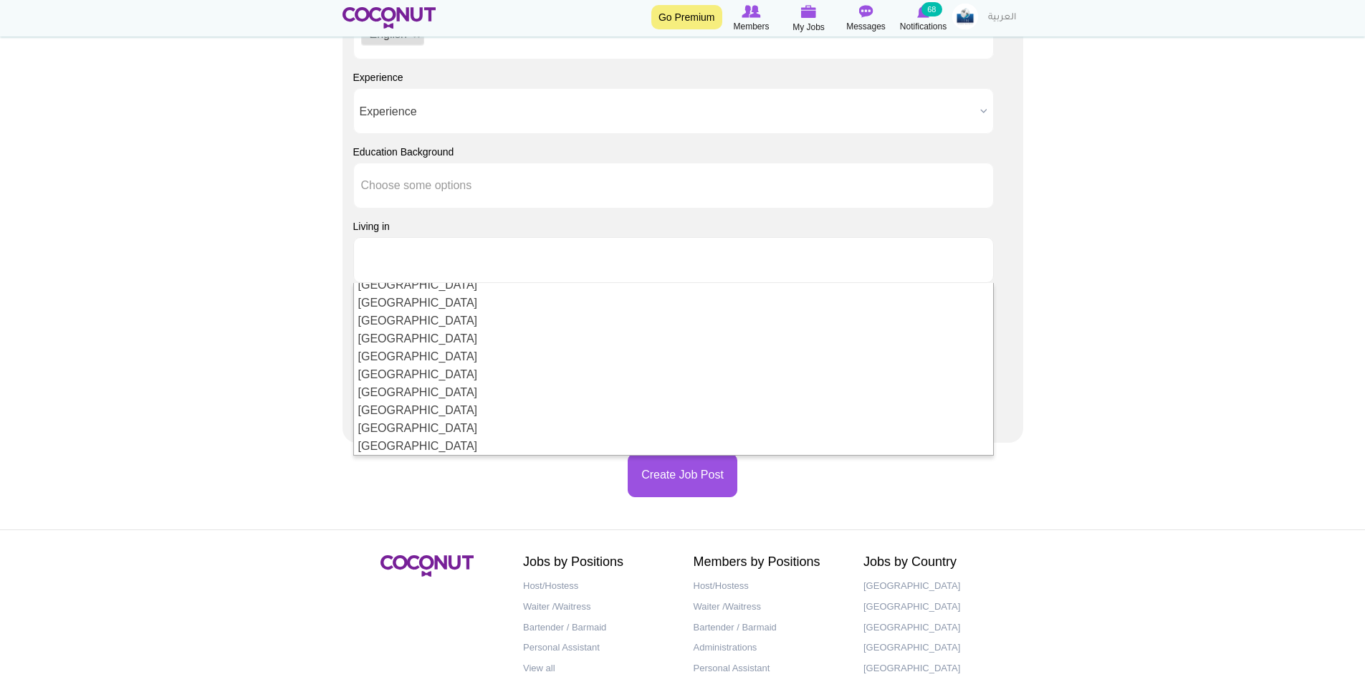
type input "Choose some options"
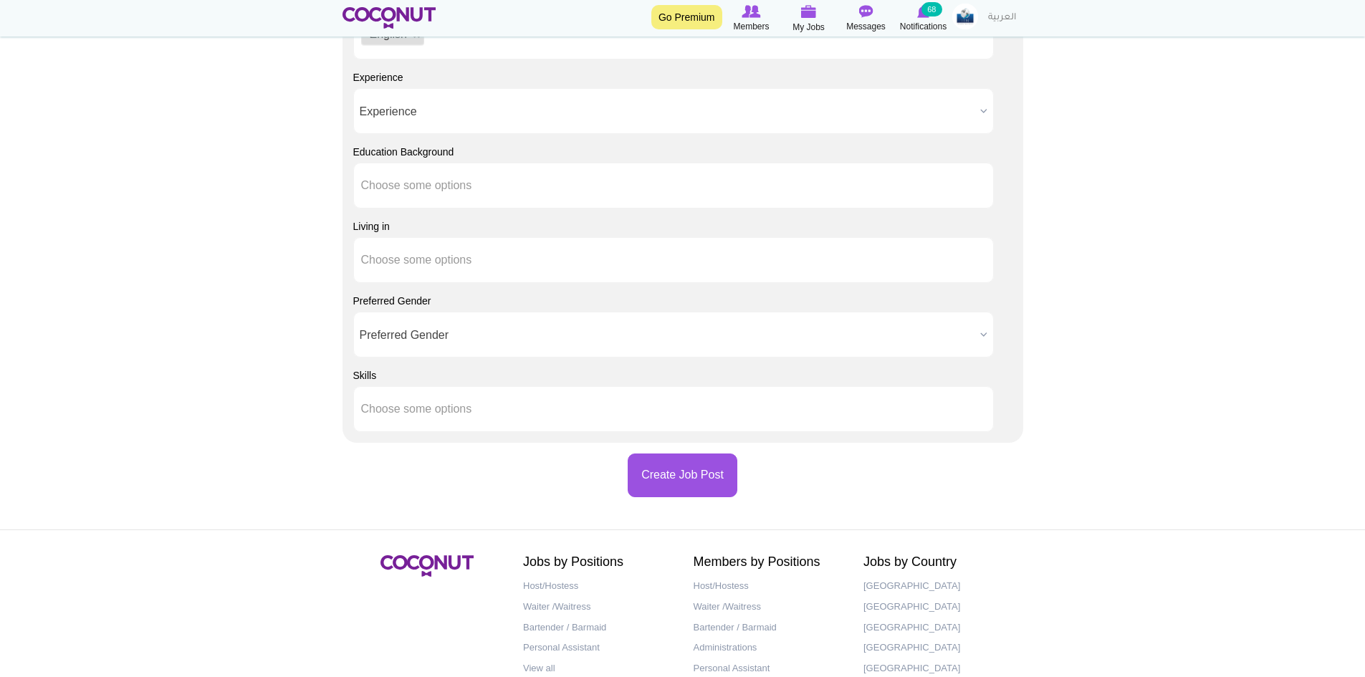
click at [409, 322] on span "Preferred Gender" at bounding box center [667, 335] width 615 height 46
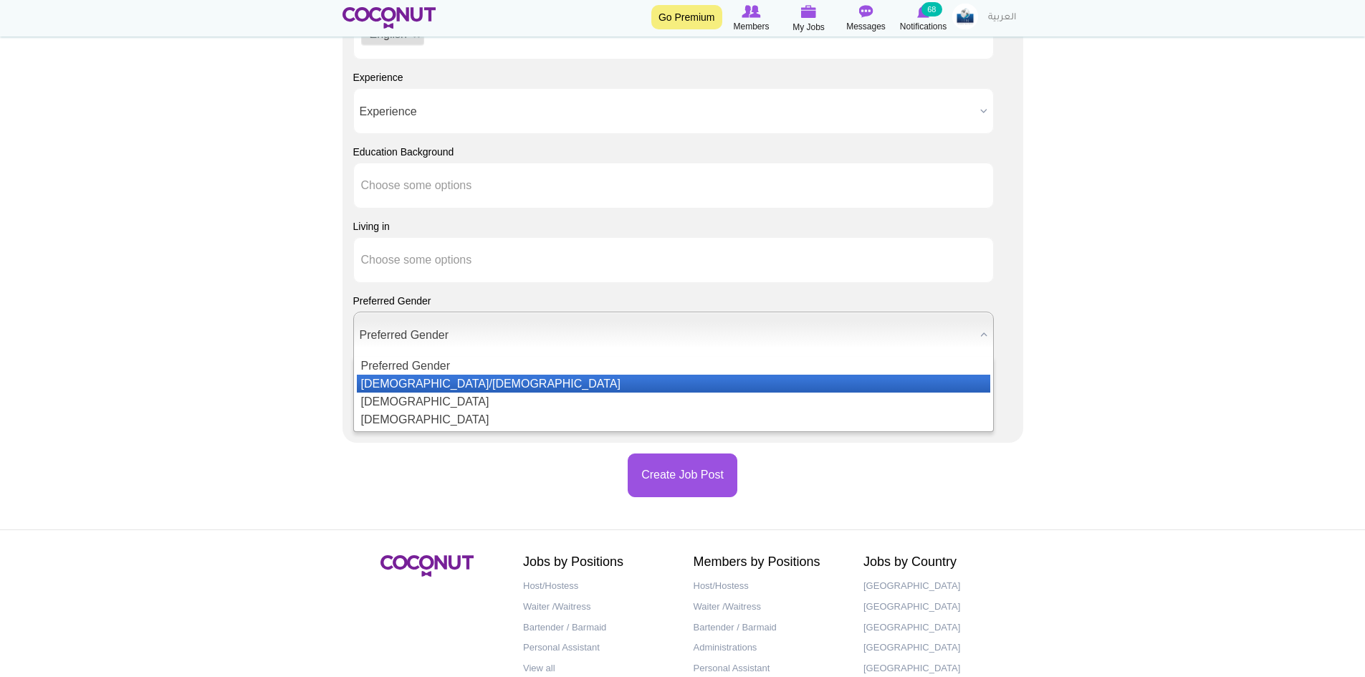
click at [412, 380] on li "[DEMOGRAPHIC_DATA]/[DEMOGRAPHIC_DATA]" at bounding box center [674, 384] width 634 height 18
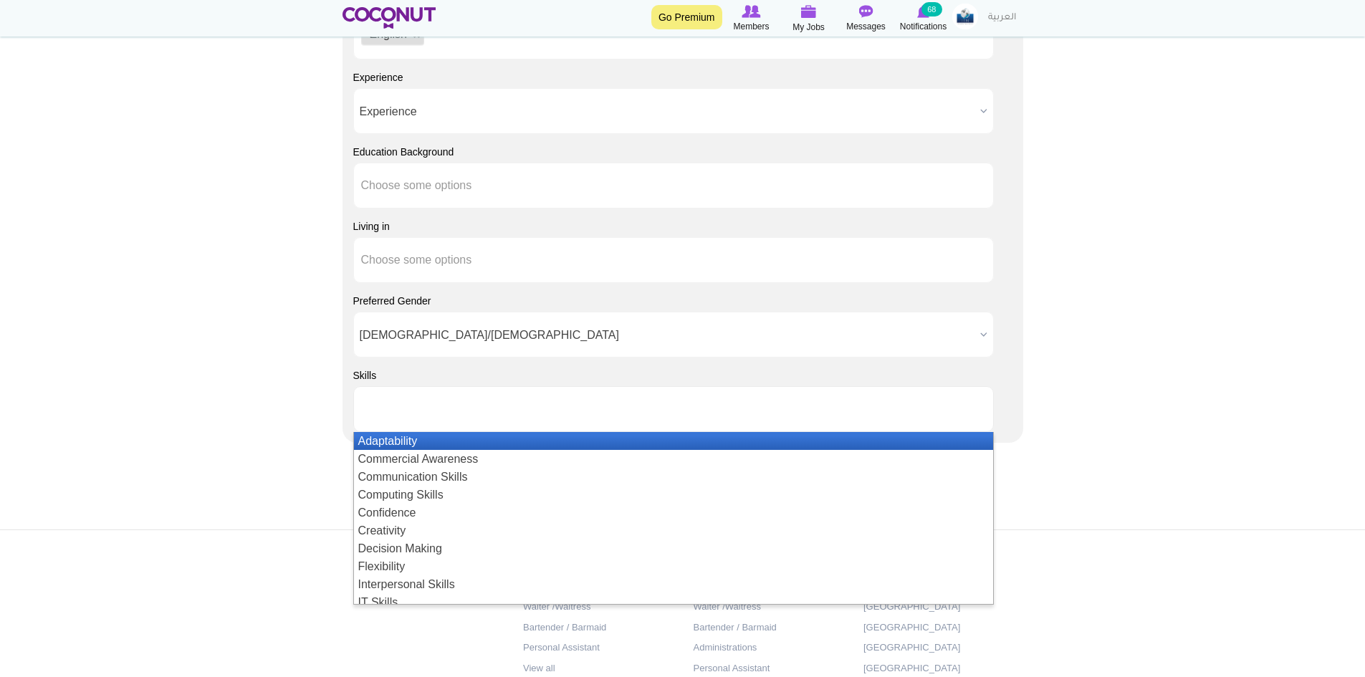
click at [411, 414] on input "text" at bounding box center [425, 409] width 129 height 13
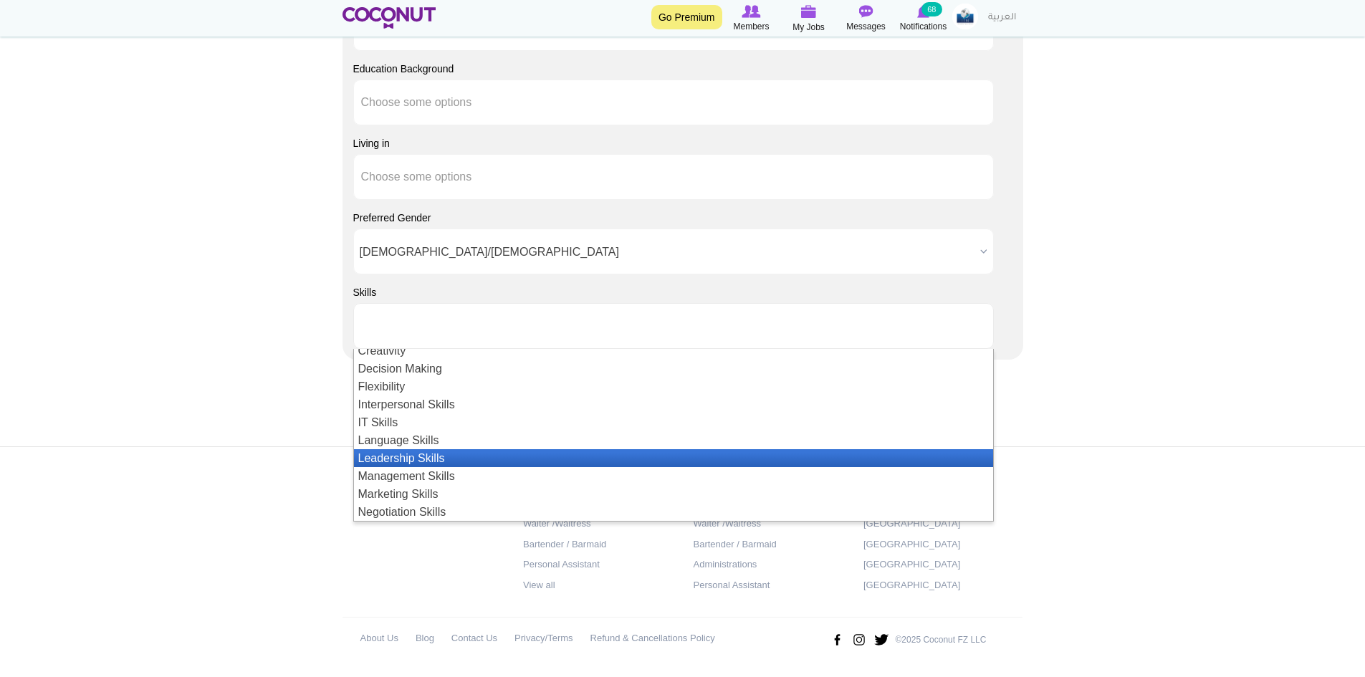
scroll to position [0, 0]
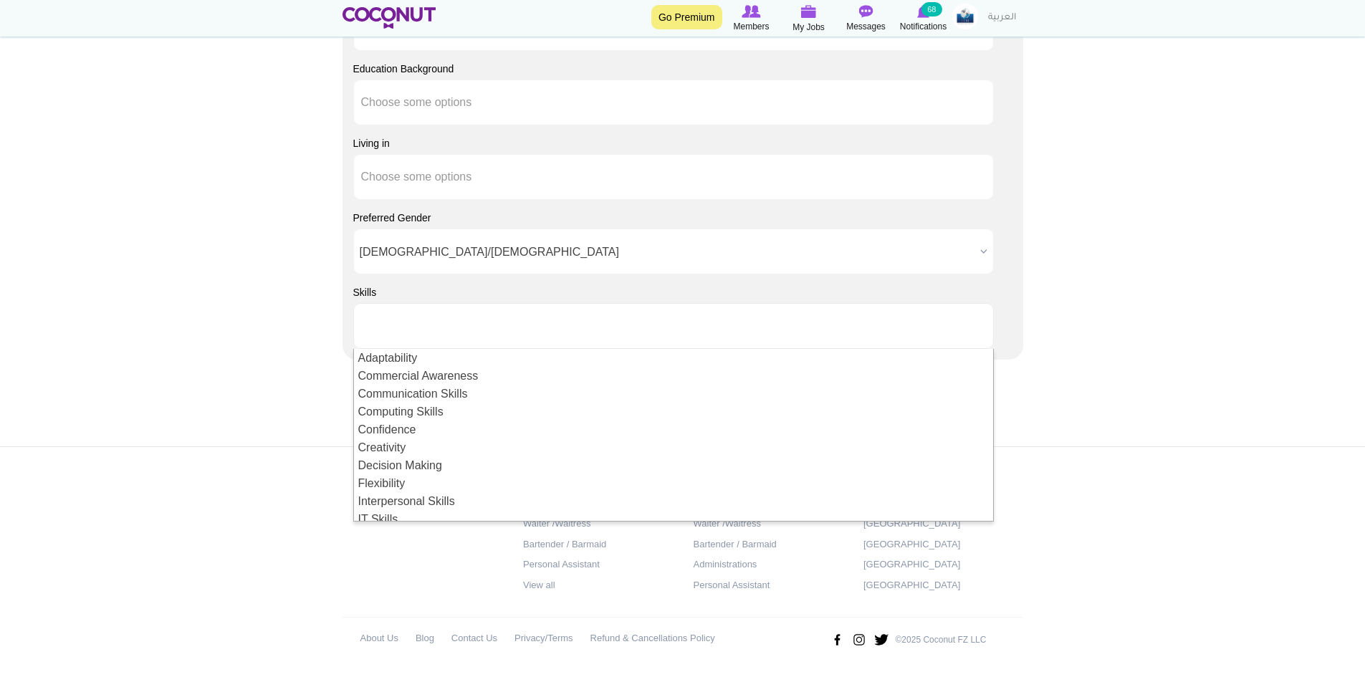
type input "Choose some options"
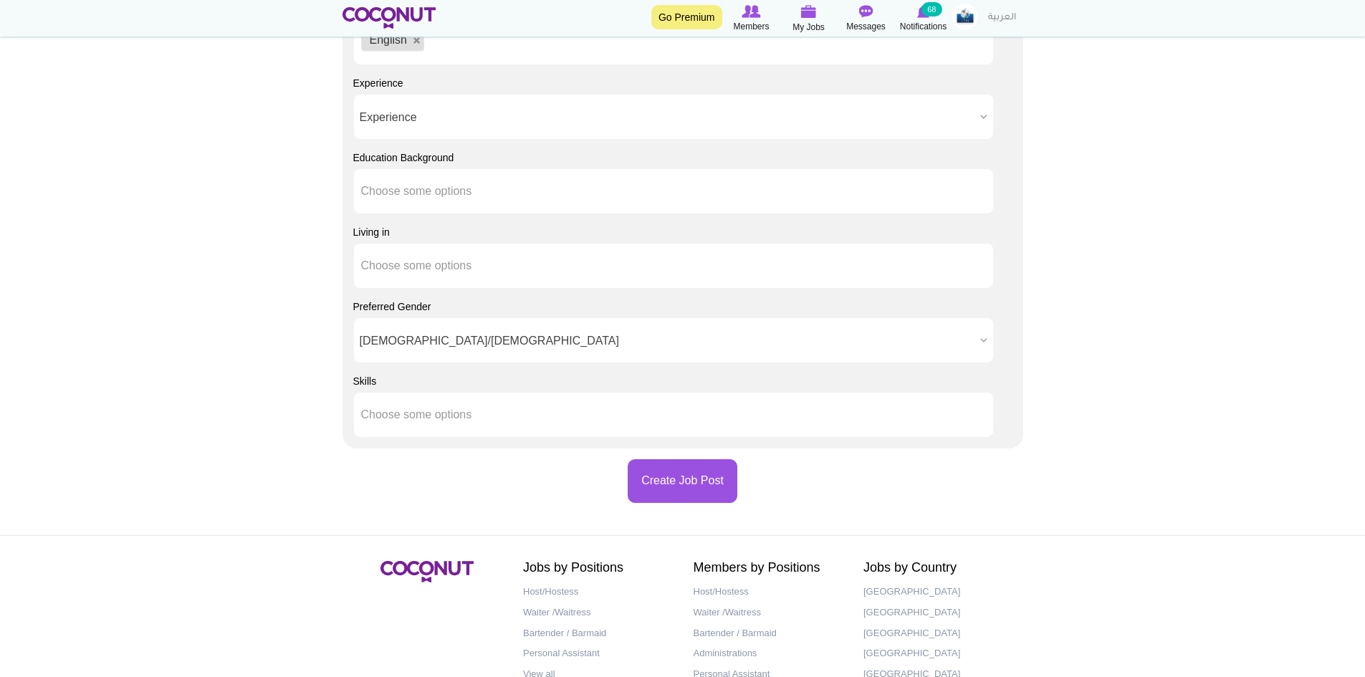
scroll to position [1302, 0]
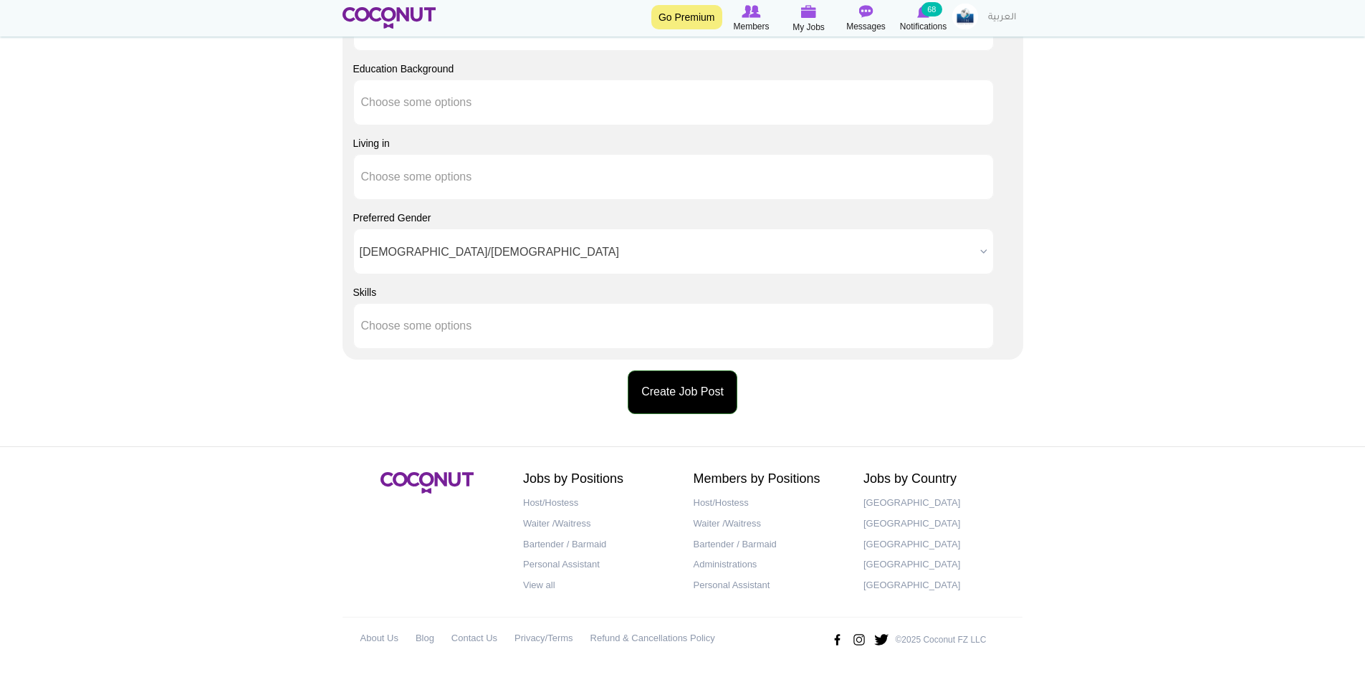
click at [668, 395] on button "Create Job Post" at bounding box center [683, 393] width 110 height 44
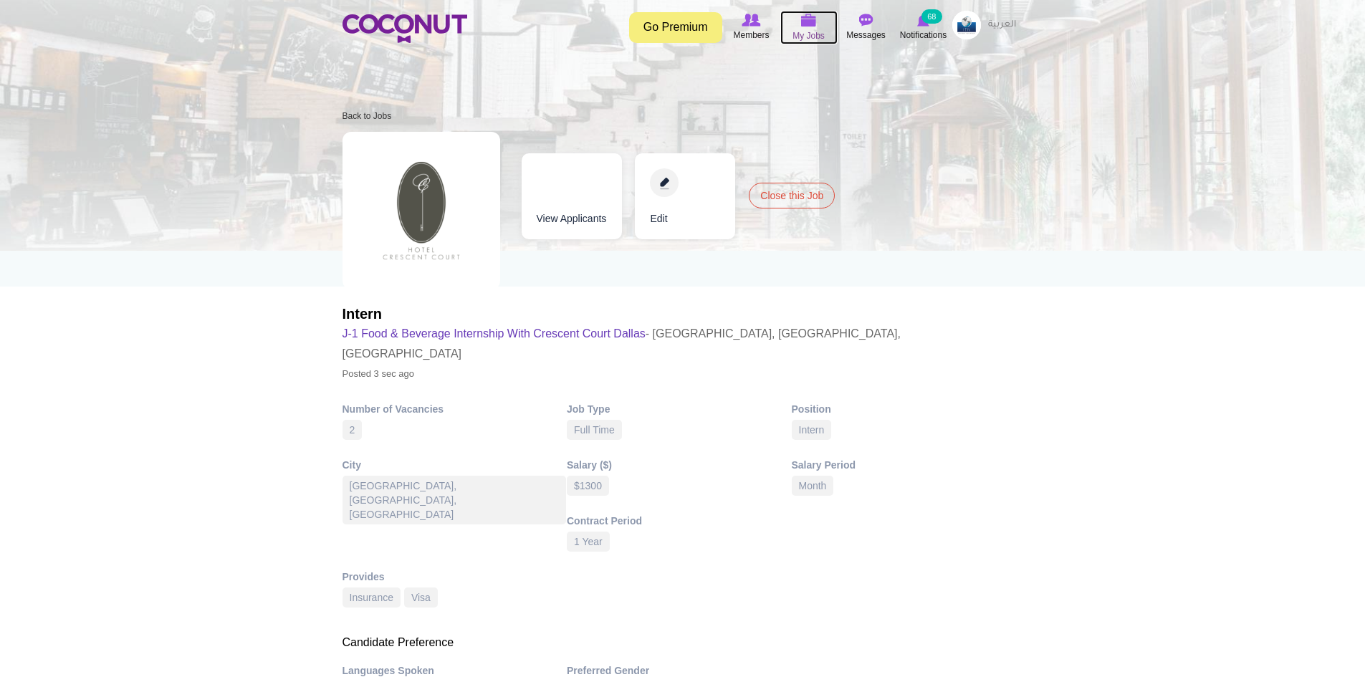
click at [816, 27] on icon at bounding box center [809, 20] width 54 height 16
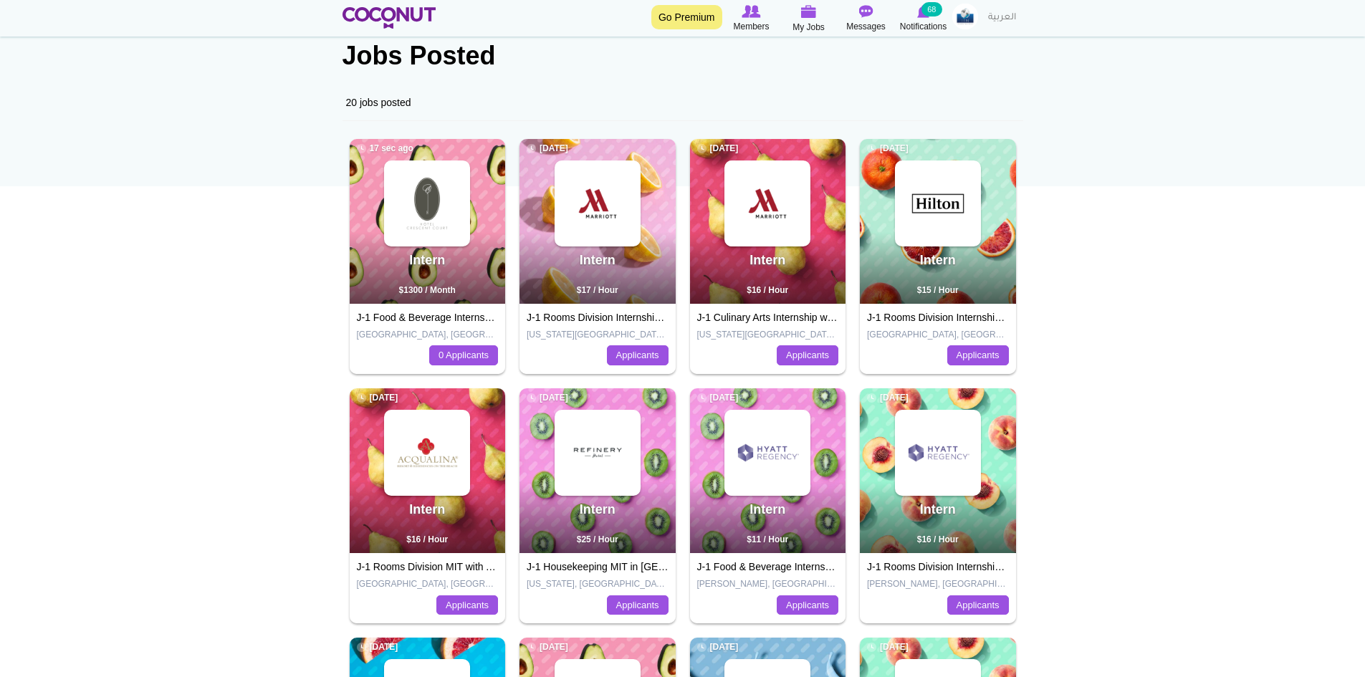
scroll to position [143, 0]
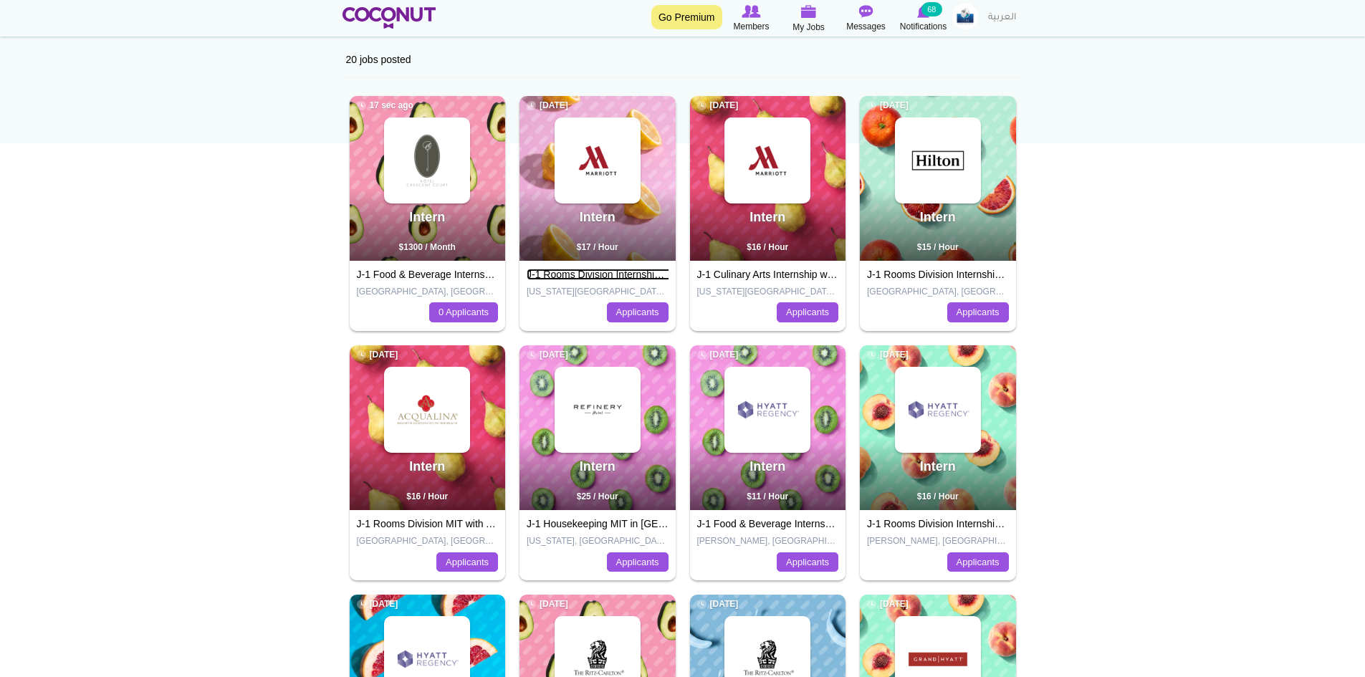
click at [570, 277] on link "J-1 Rooms Division Internship with Kansas City Mariott Downtown" at bounding box center [685, 274] width 316 height 11
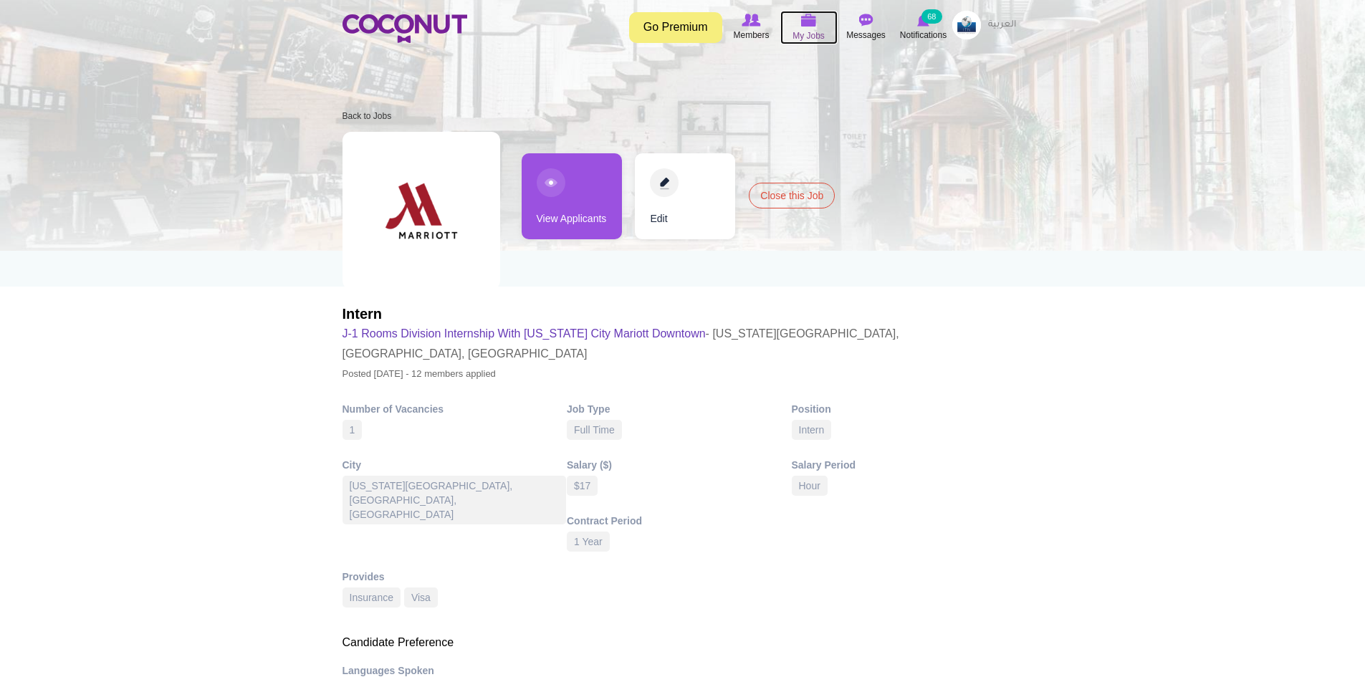
click at [817, 30] on span "My Jobs" at bounding box center [809, 36] width 32 height 14
click at [582, 216] on link "View Applicants" at bounding box center [572, 196] width 100 height 86
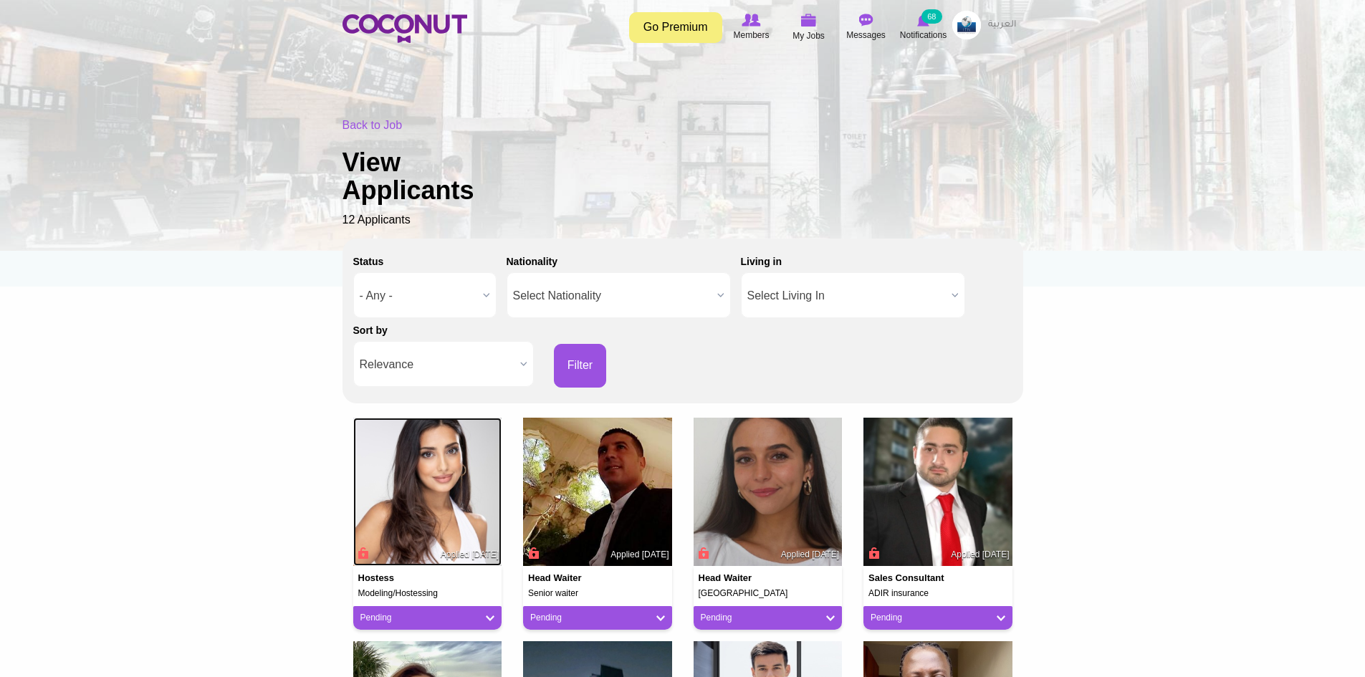
click at [424, 515] on img at bounding box center [427, 492] width 149 height 149
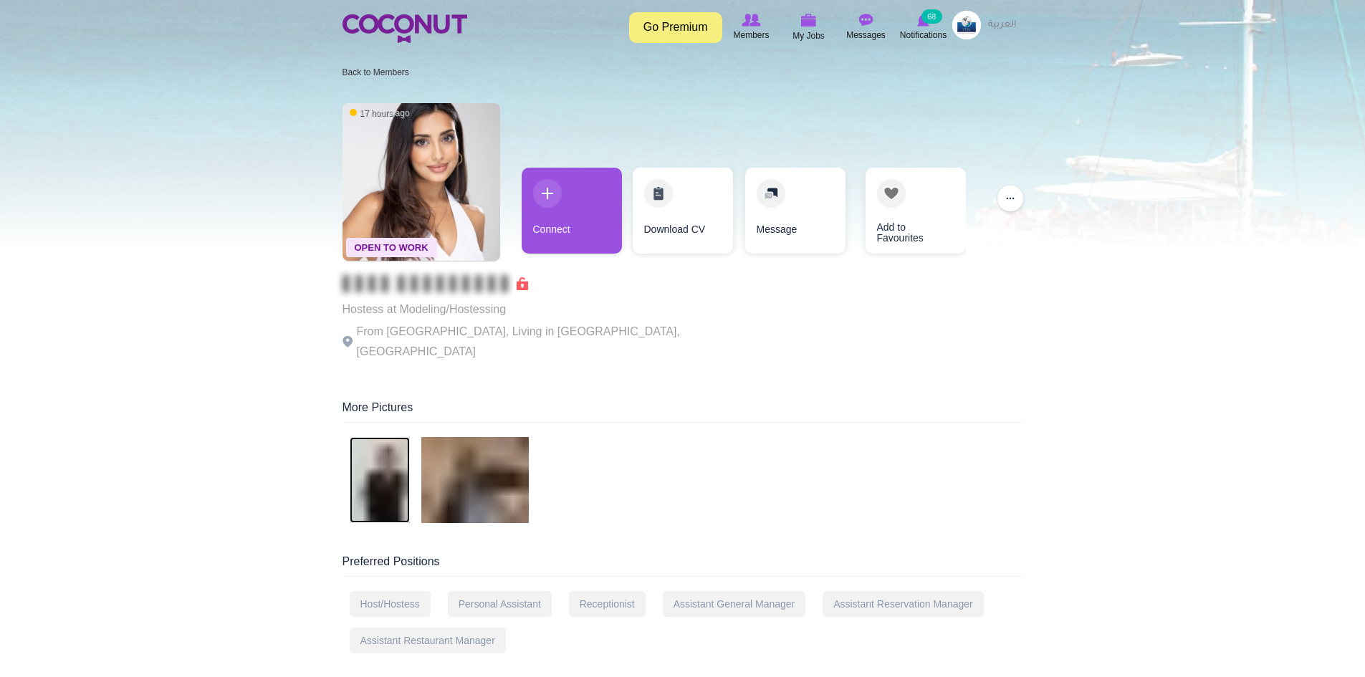
click at [386, 460] on img at bounding box center [380, 480] width 60 height 86
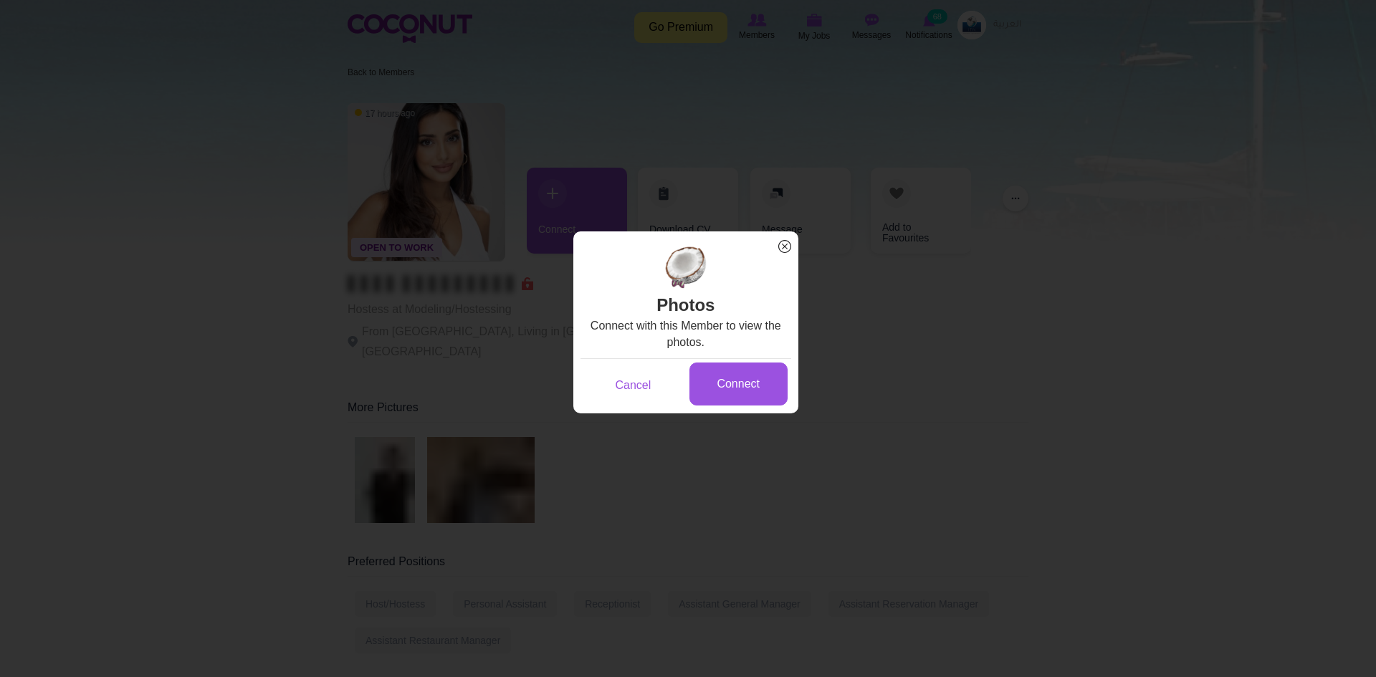
click at [783, 248] on span "x" at bounding box center [784, 246] width 19 height 19
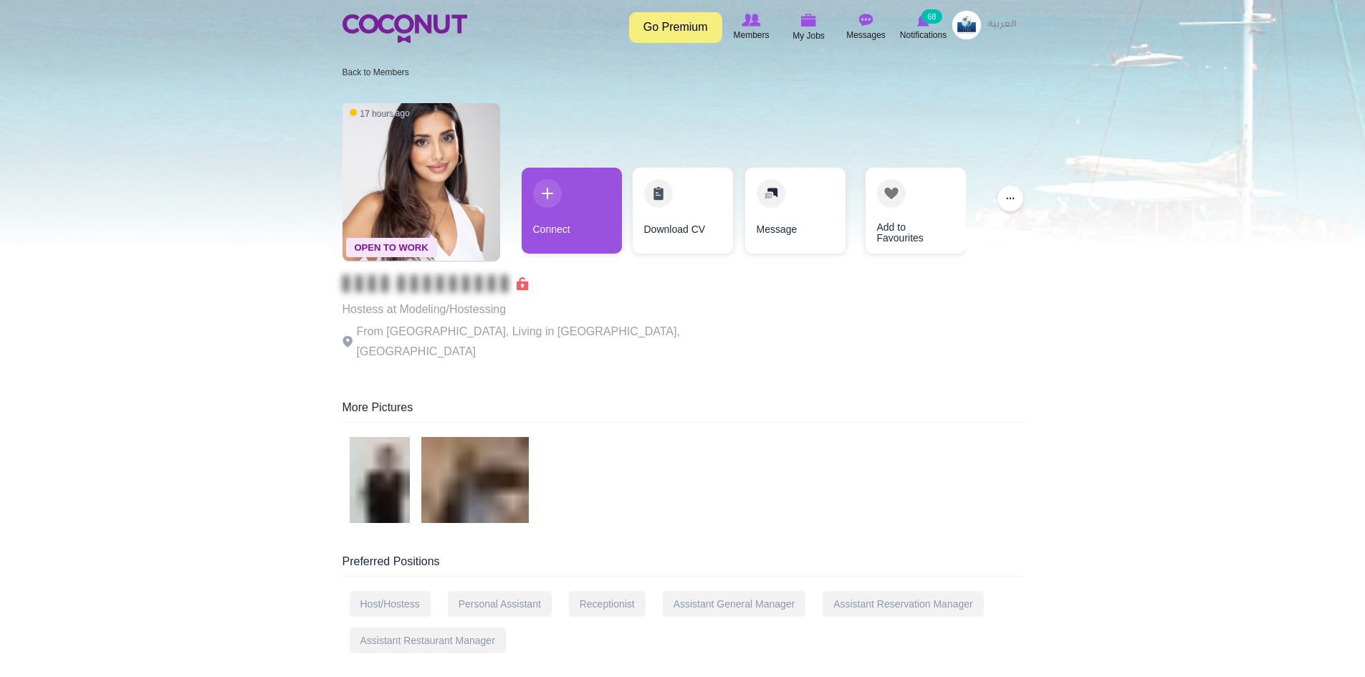
click at [791, 7] on div "Toggle navigation Go Premium Members My Jobs Post a Job Messages Notifications …" at bounding box center [682, 27] width 1365 height 54
click at [809, 16] on img at bounding box center [809, 20] width 16 height 13
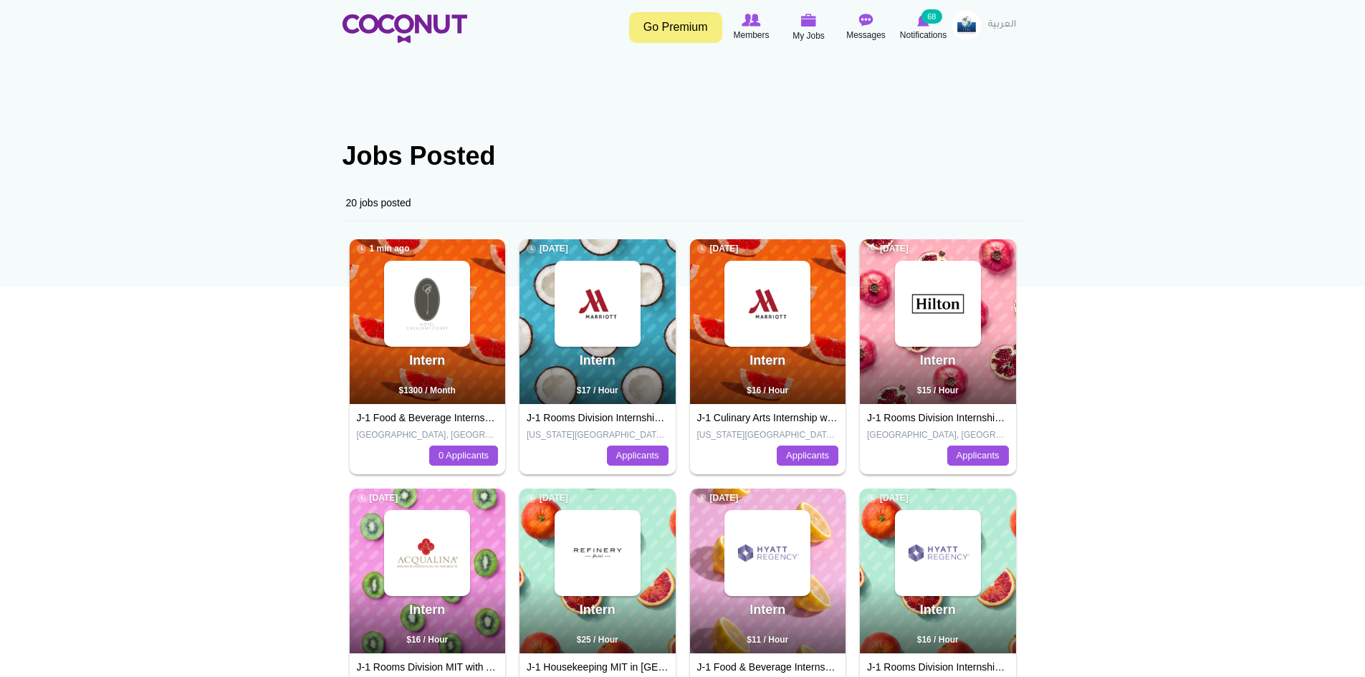
click at [962, 24] on img at bounding box center [967, 25] width 29 height 29
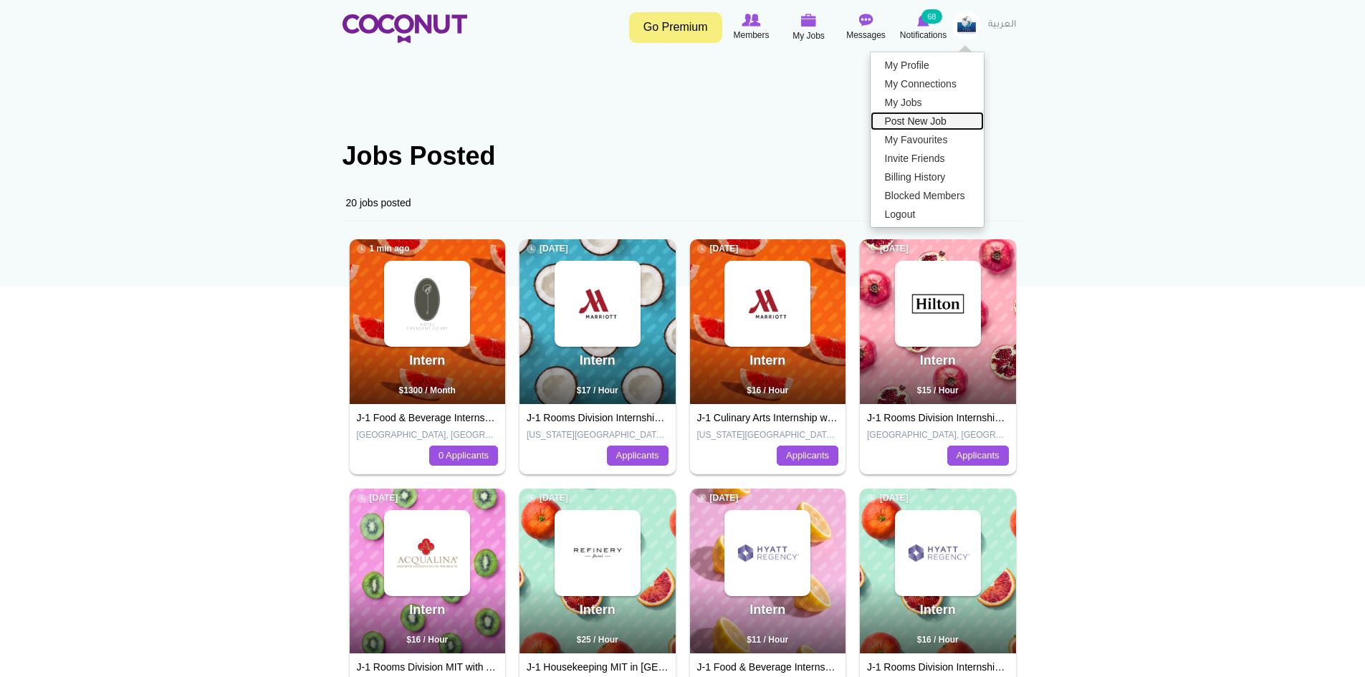
click at [923, 116] on link "Post New Job" at bounding box center [927, 121] width 113 height 19
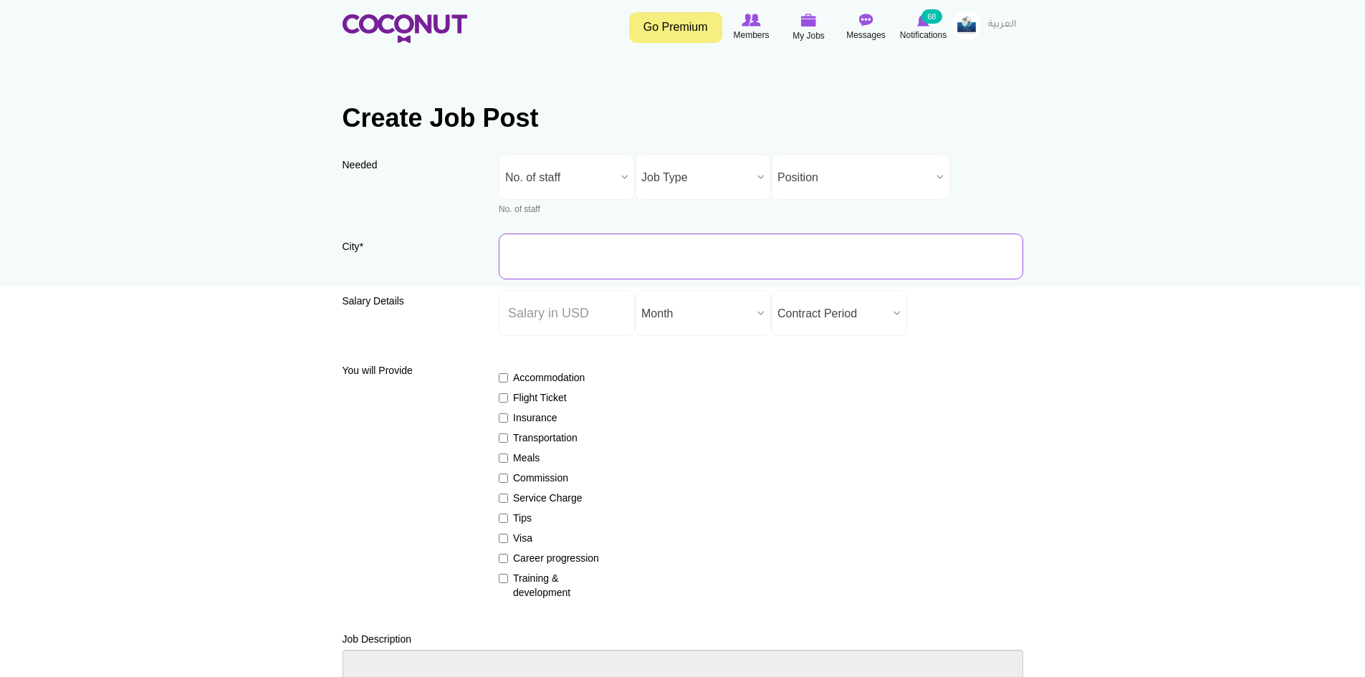
click at [568, 252] on input "City *" at bounding box center [761, 257] width 525 height 46
click at [591, 181] on span "No. of staff" at bounding box center [560, 178] width 110 height 46
click at [549, 266] on li "2" at bounding box center [566, 270] width 129 height 18
click at [677, 178] on span "Job Type" at bounding box center [696, 178] width 110 height 46
click at [688, 249] on li "Full Time" at bounding box center [703, 244] width 129 height 18
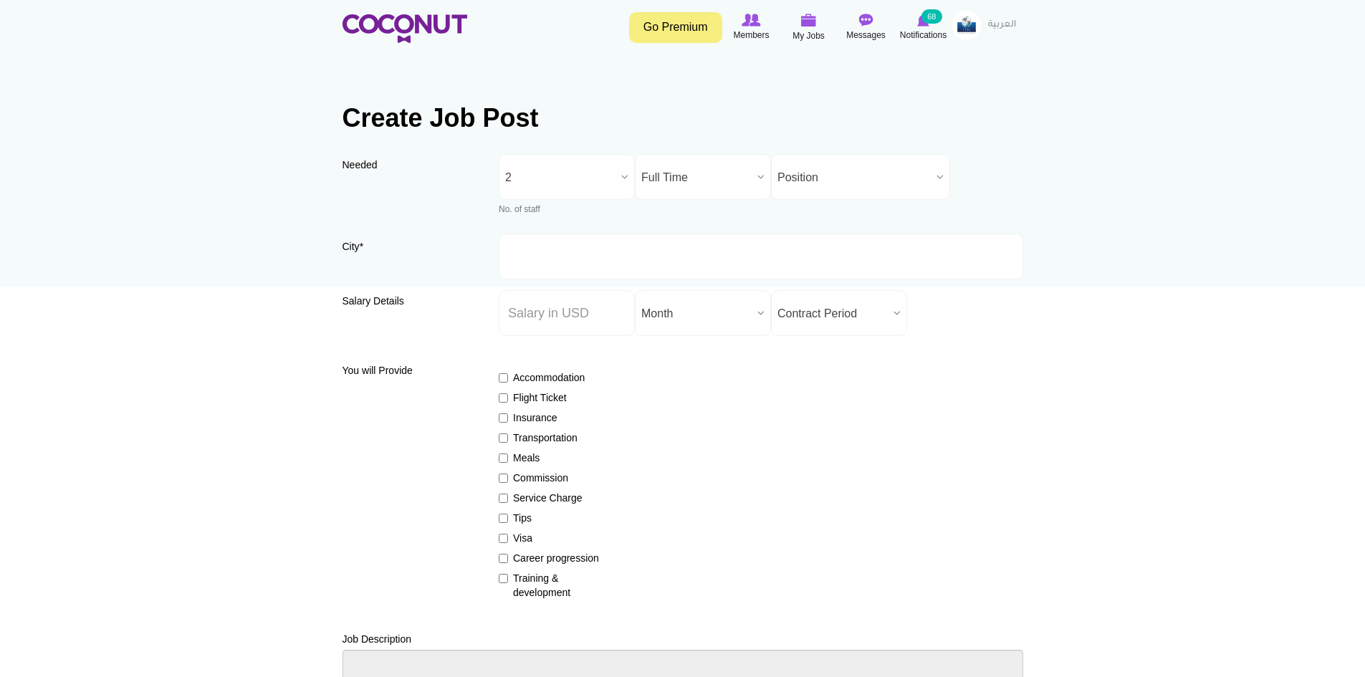
click at [817, 177] on span "Position" at bounding box center [854, 178] width 153 height 46
type input "i"
click at [822, 229] on li "I ntern" at bounding box center [861, 234] width 172 height 18
click at [650, 264] on input "City *" at bounding box center [761, 257] width 525 height 46
type input "Dallas, TX, USA"
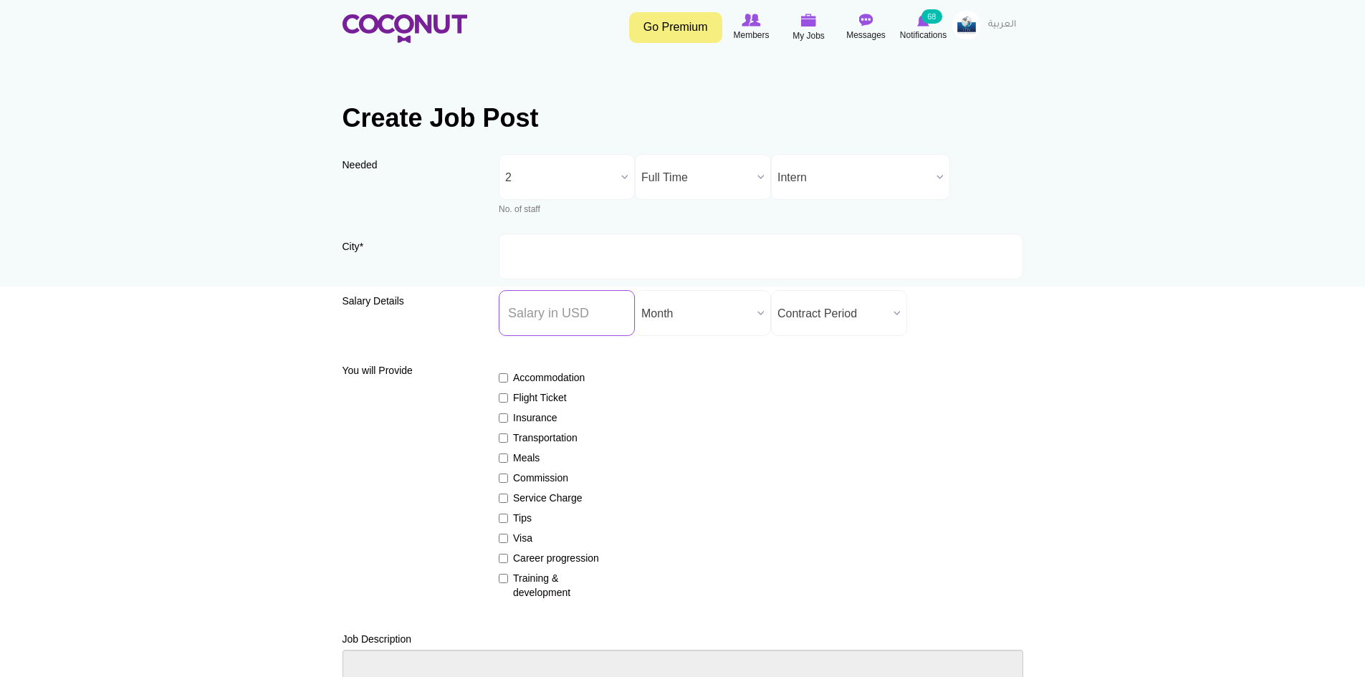
click at [586, 315] on input "Salary ($) *" at bounding box center [567, 313] width 136 height 46
type input "18"
click at [686, 309] on span "Month" at bounding box center [696, 314] width 110 height 46
click at [681, 416] on li "Hour" at bounding box center [703, 416] width 129 height 18
click at [806, 305] on span "Contract Period" at bounding box center [833, 314] width 110 height 46
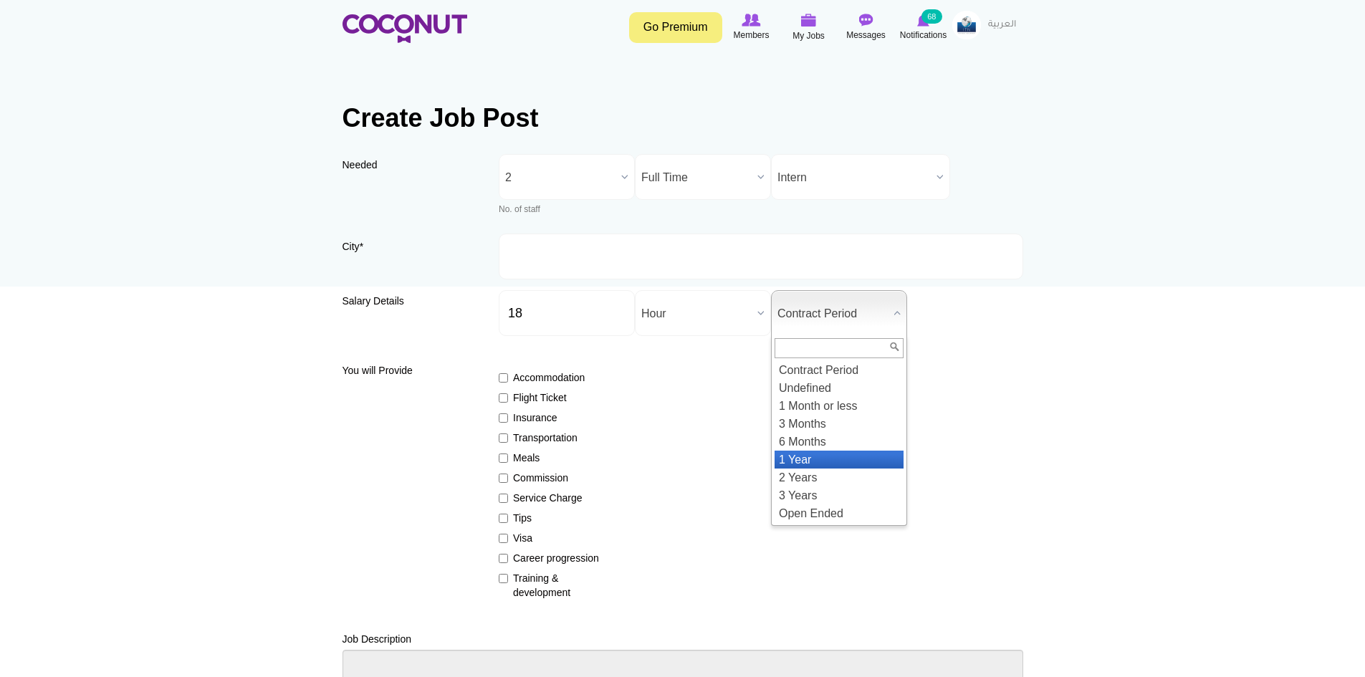
click at [798, 459] on li "1 Year" at bounding box center [839, 460] width 129 height 18
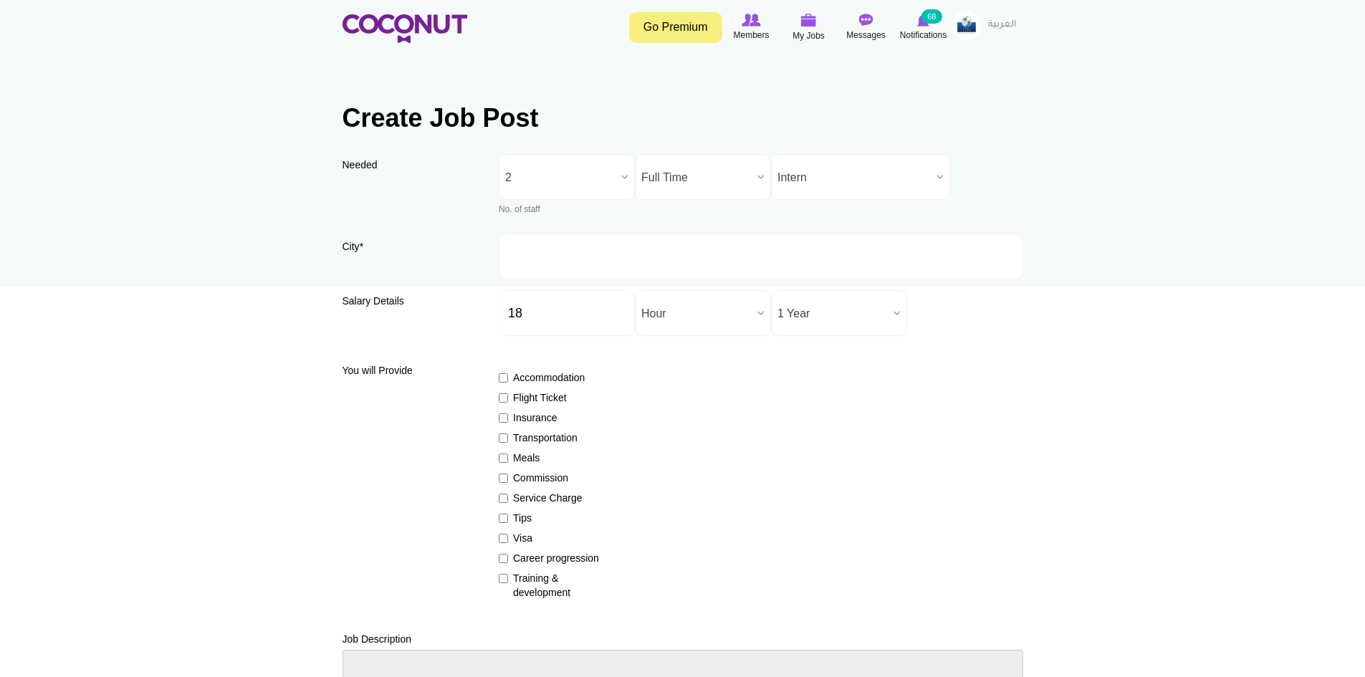
click at [513, 419] on label "Insurance" at bounding box center [551, 418] width 105 height 14
click at [508, 419] on input "Insurance" at bounding box center [503, 418] width 9 height 9
checkbox input "true"
click at [500, 538] on input "Visa" at bounding box center [503, 538] width 9 height 9
checkbox input "true"
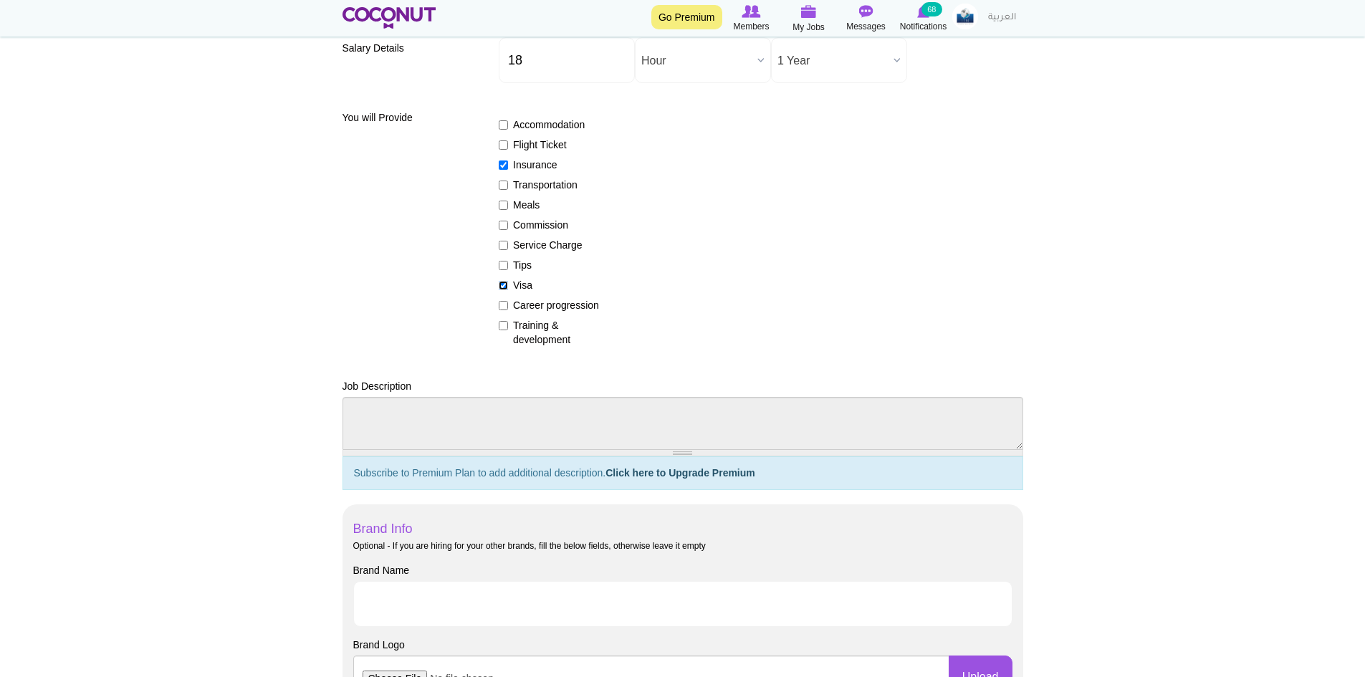
scroll to position [502, 0]
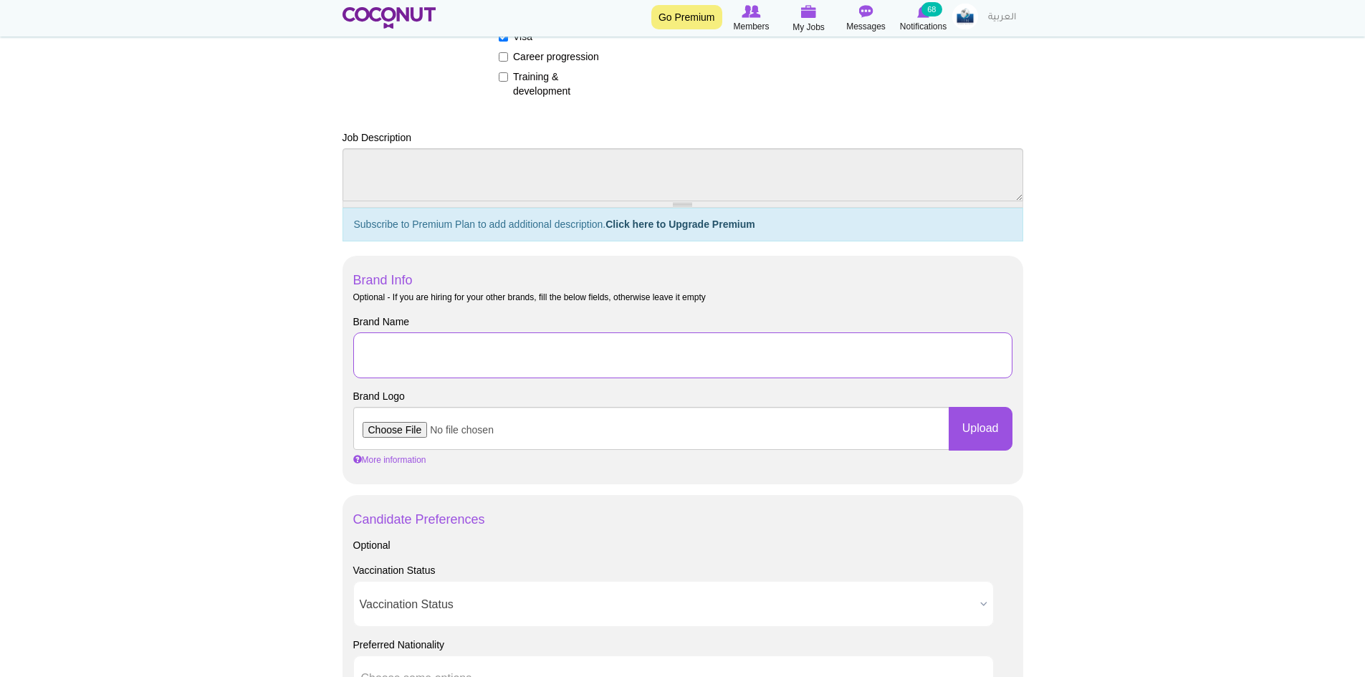
click at [424, 362] on input "Brand Name" at bounding box center [682, 356] width 659 height 46
drag, startPoint x: 710, startPoint y: 357, endPoint x: 548, endPoint y: 357, distance: 162.7
click at [548, 357] on input "J-1 Culinary Arts Internship with Grand Hyatt Tampa Bay" at bounding box center [682, 356] width 659 height 46
type input "J-1 Culinary Arts Internship with Crescent Court Dallas"
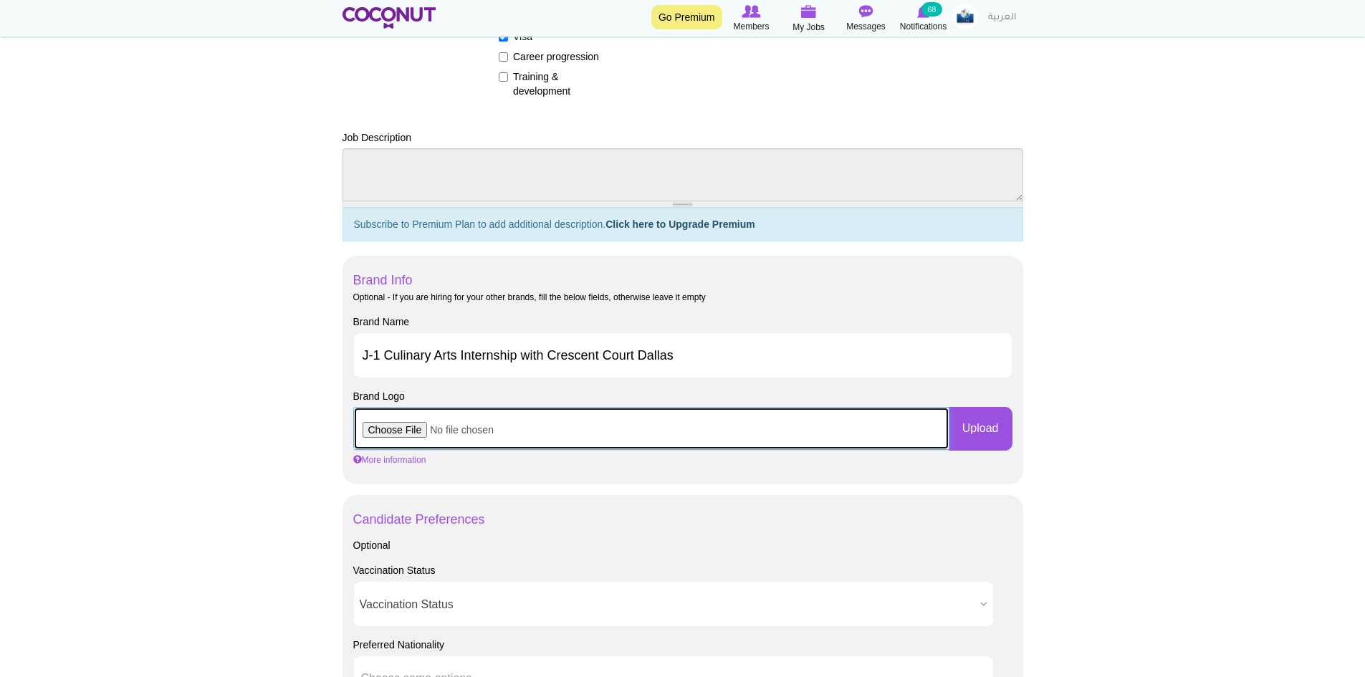
click at [418, 441] on input "file" at bounding box center [651, 428] width 596 height 43
type input "C:\fakepath\Crescent Court.png"
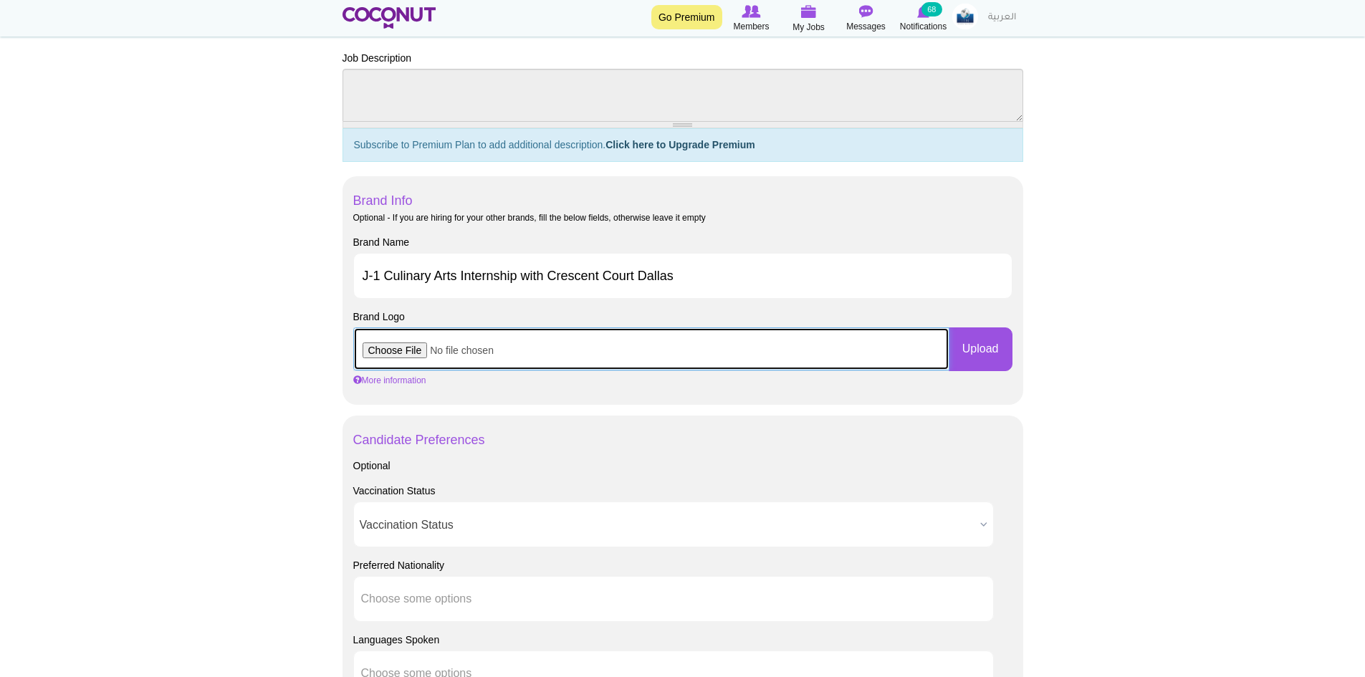
scroll to position [717, 0]
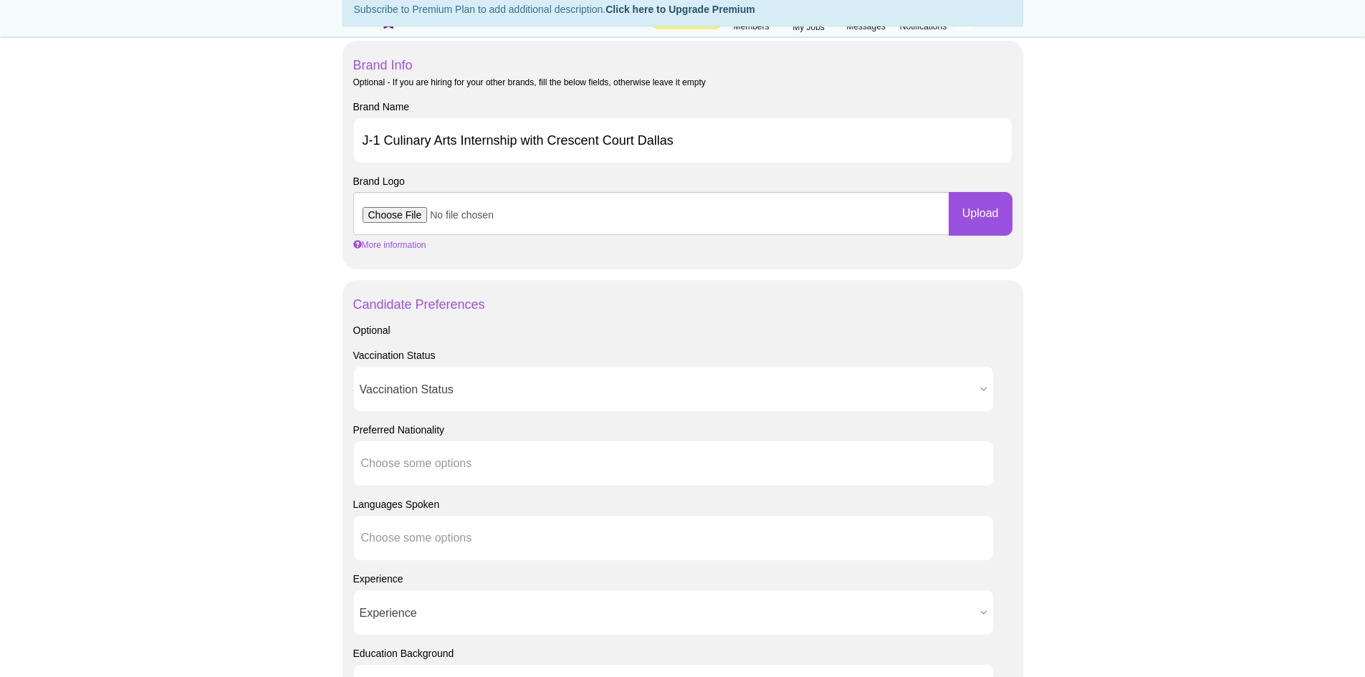
click at [446, 395] on span "Vaccination Status" at bounding box center [667, 390] width 615 height 46
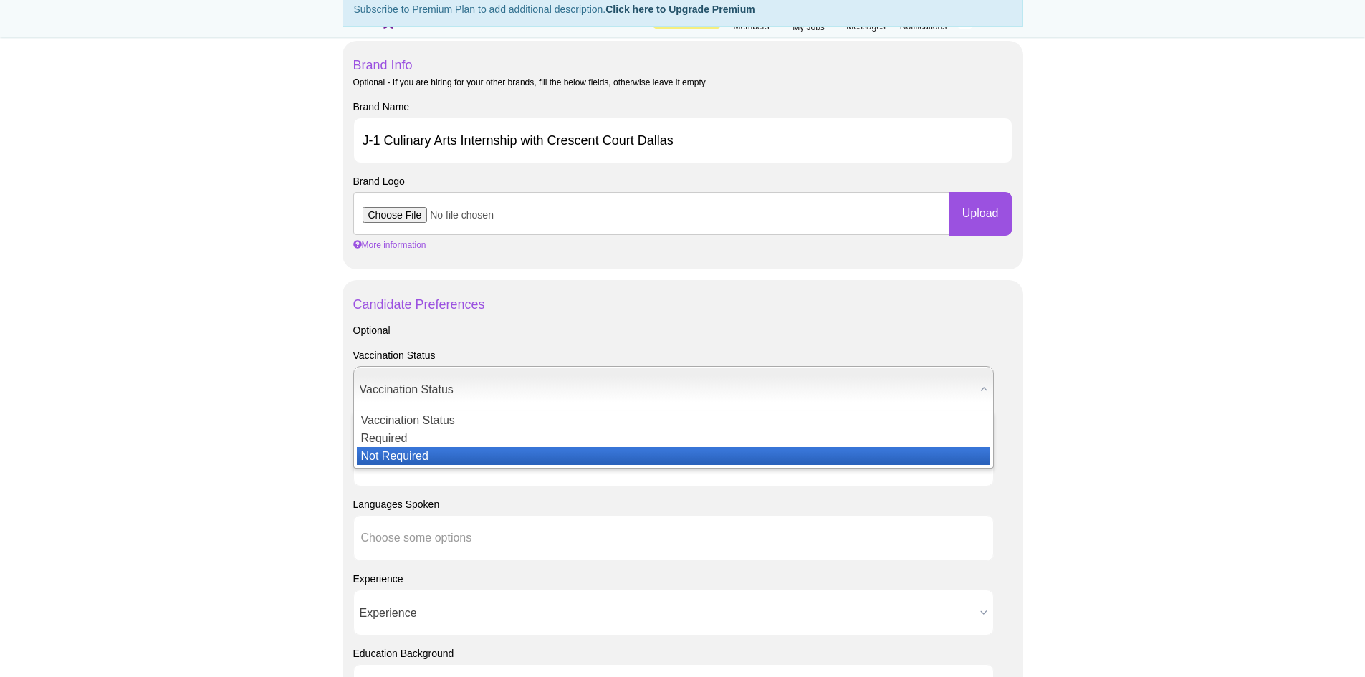
click at [382, 452] on li "Not Required" at bounding box center [674, 456] width 634 height 18
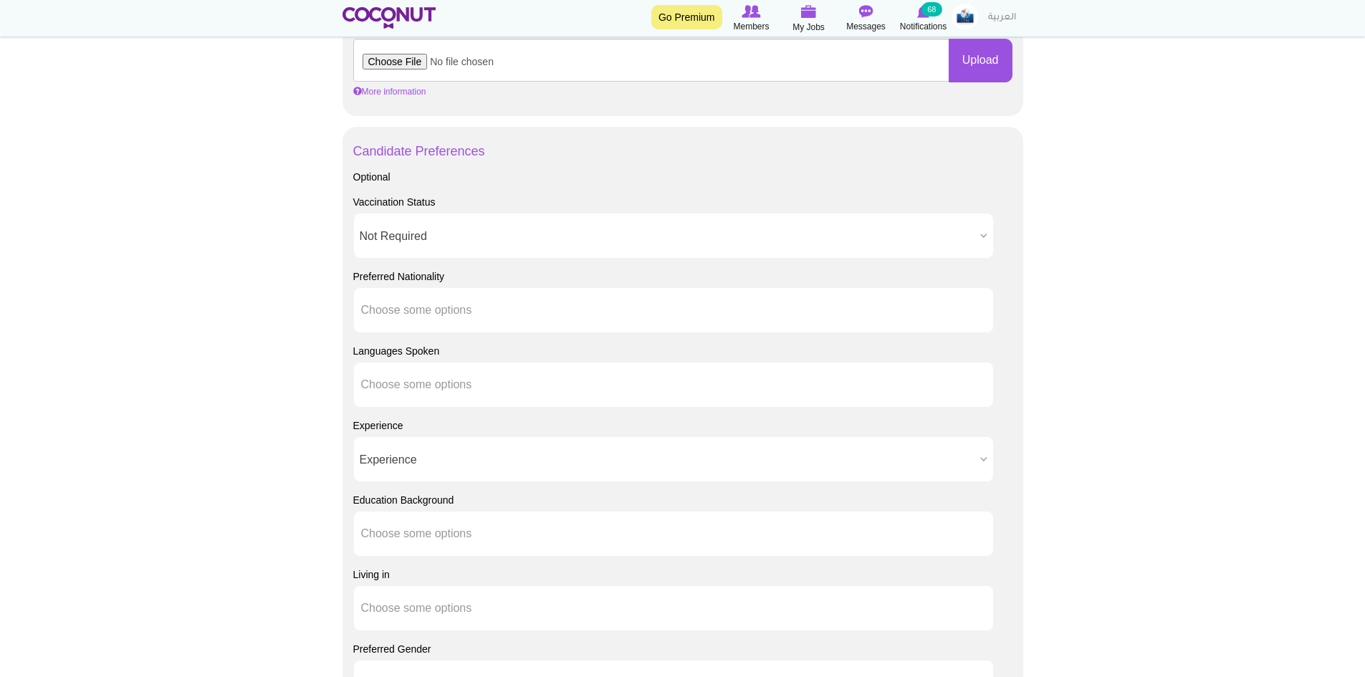
scroll to position [1003, 0]
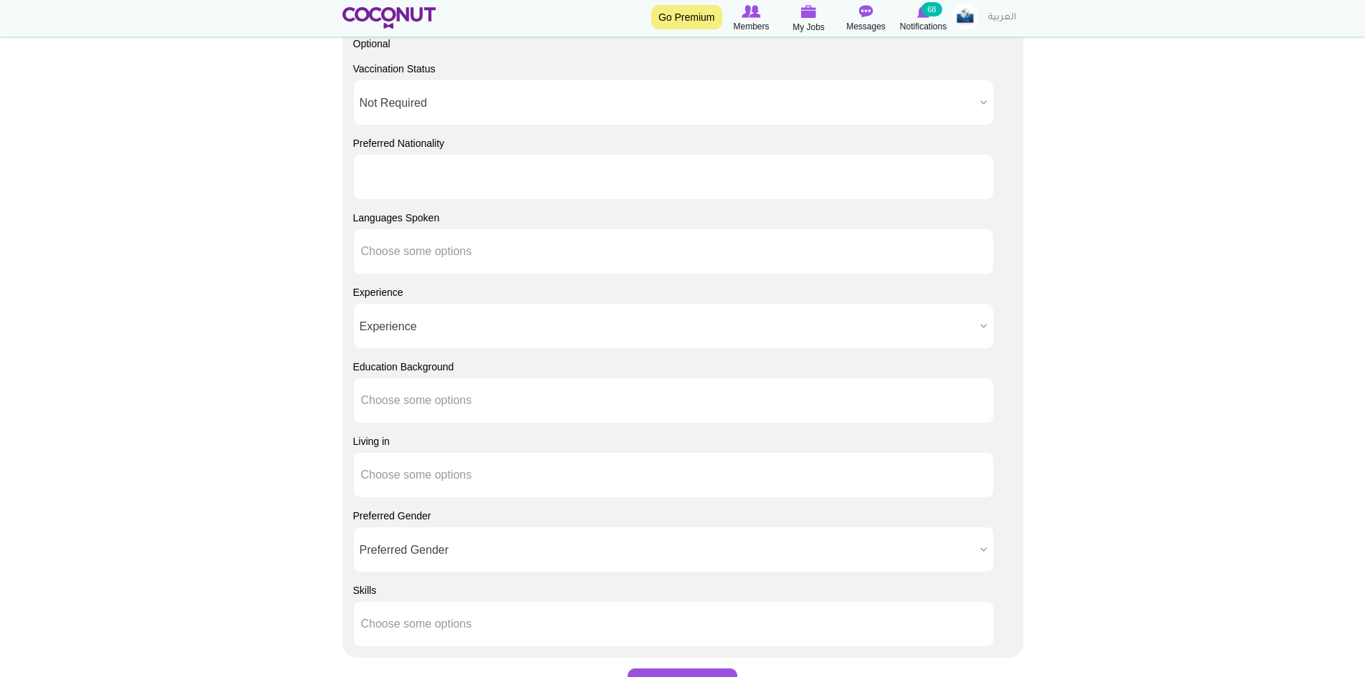
click at [428, 183] on input "text" at bounding box center [425, 177] width 129 height 13
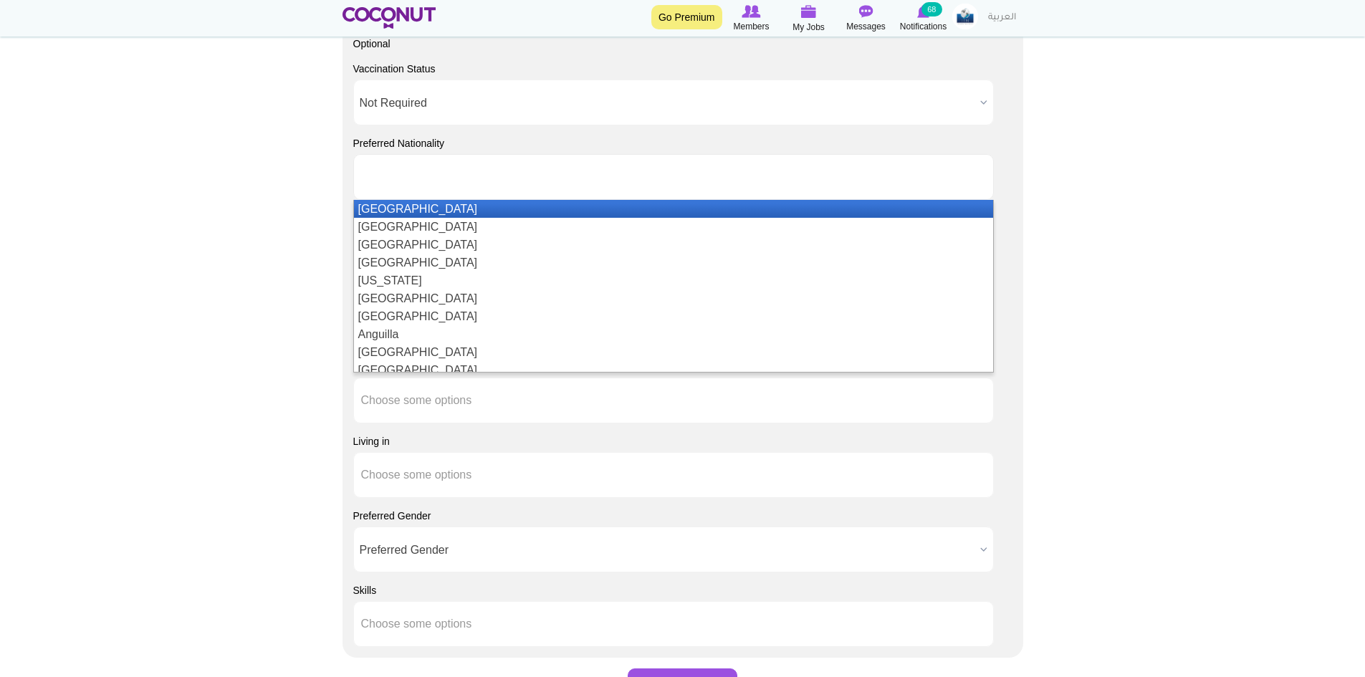
type input "Choose some options"
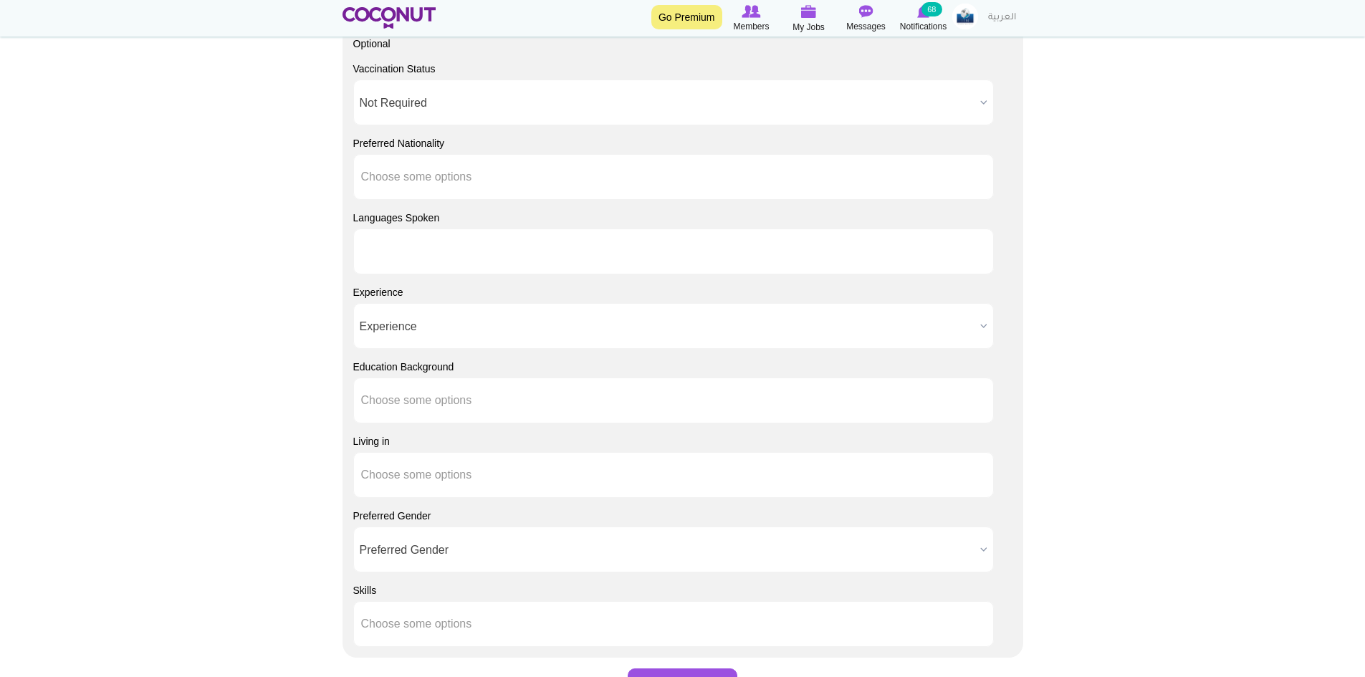
click at [400, 259] on li at bounding box center [425, 252] width 129 height 30
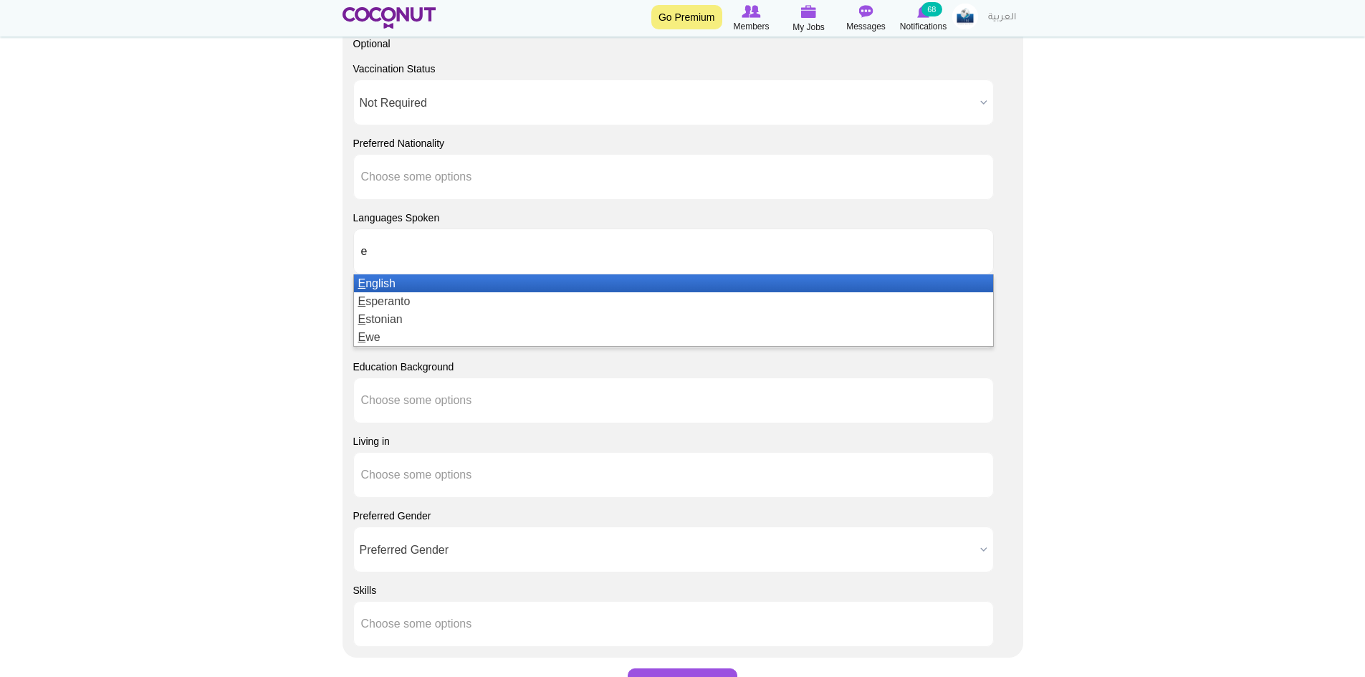
type input "e"
click at [400, 282] on li "E nglish" at bounding box center [673, 283] width 639 height 18
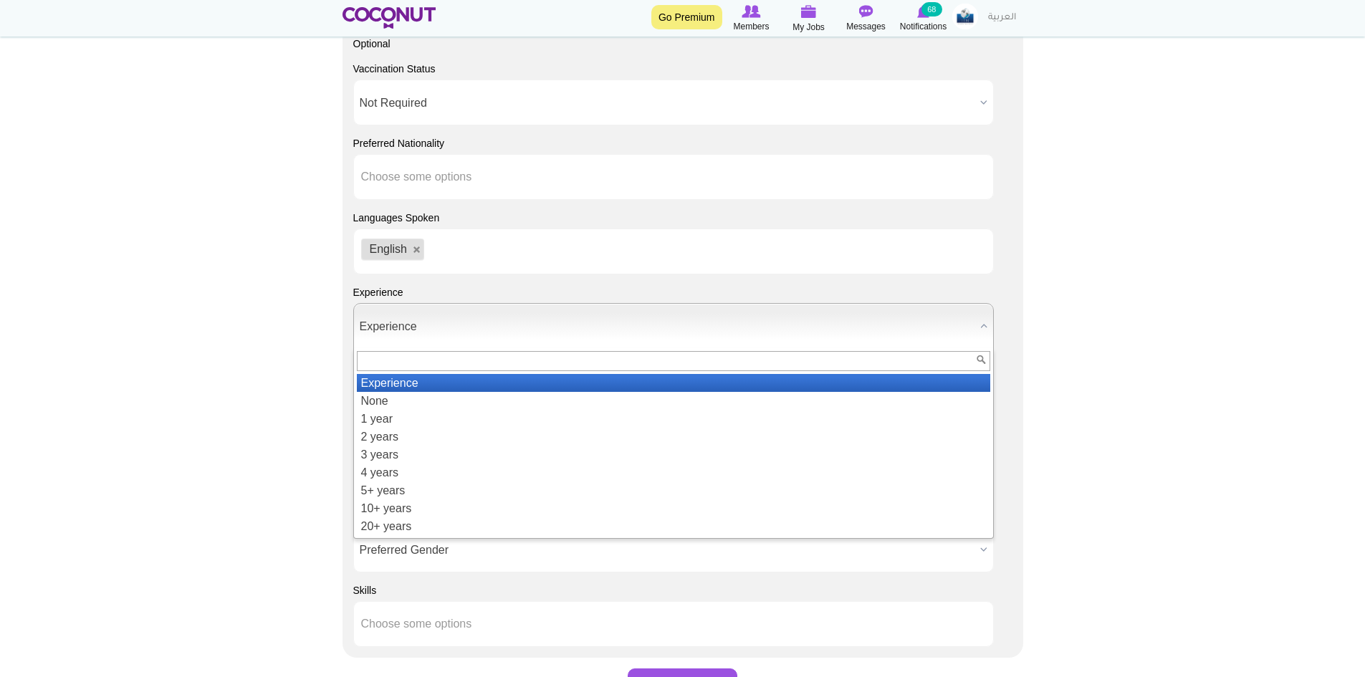
click at [416, 328] on span "Experience" at bounding box center [667, 327] width 615 height 46
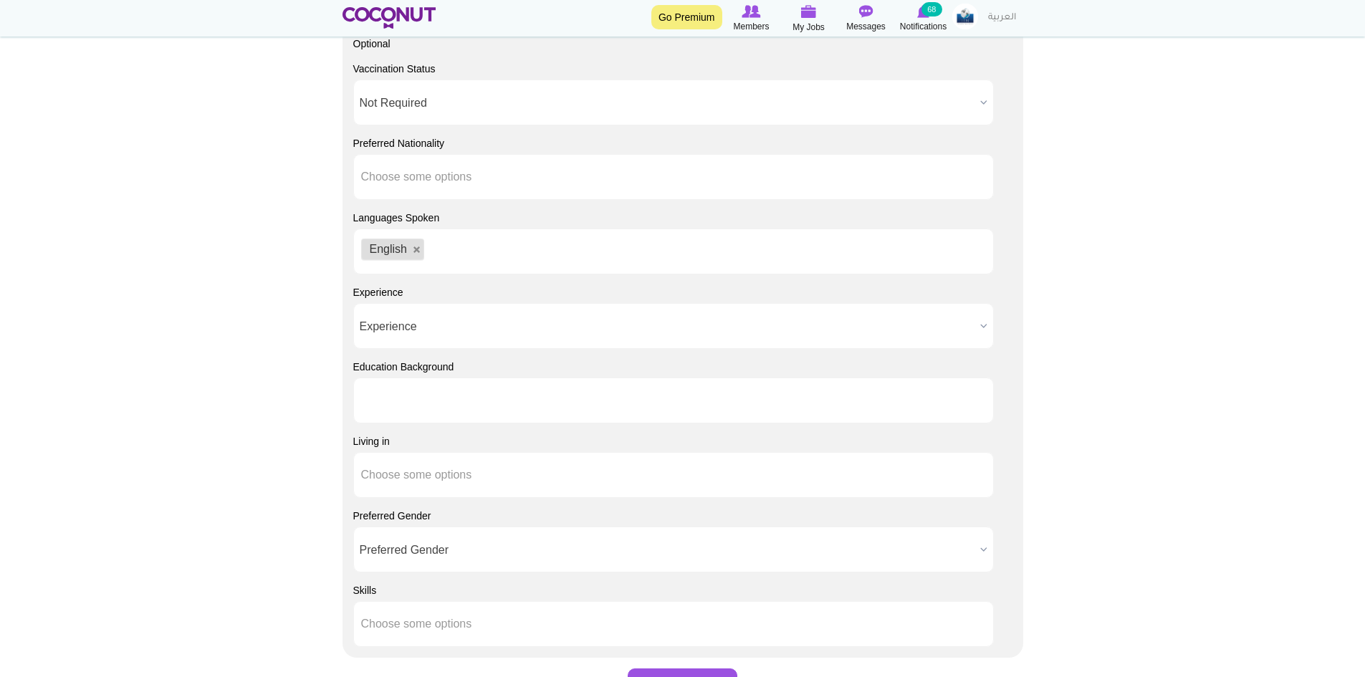
click at [400, 391] on li at bounding box center [425, 401] width 129 height 30
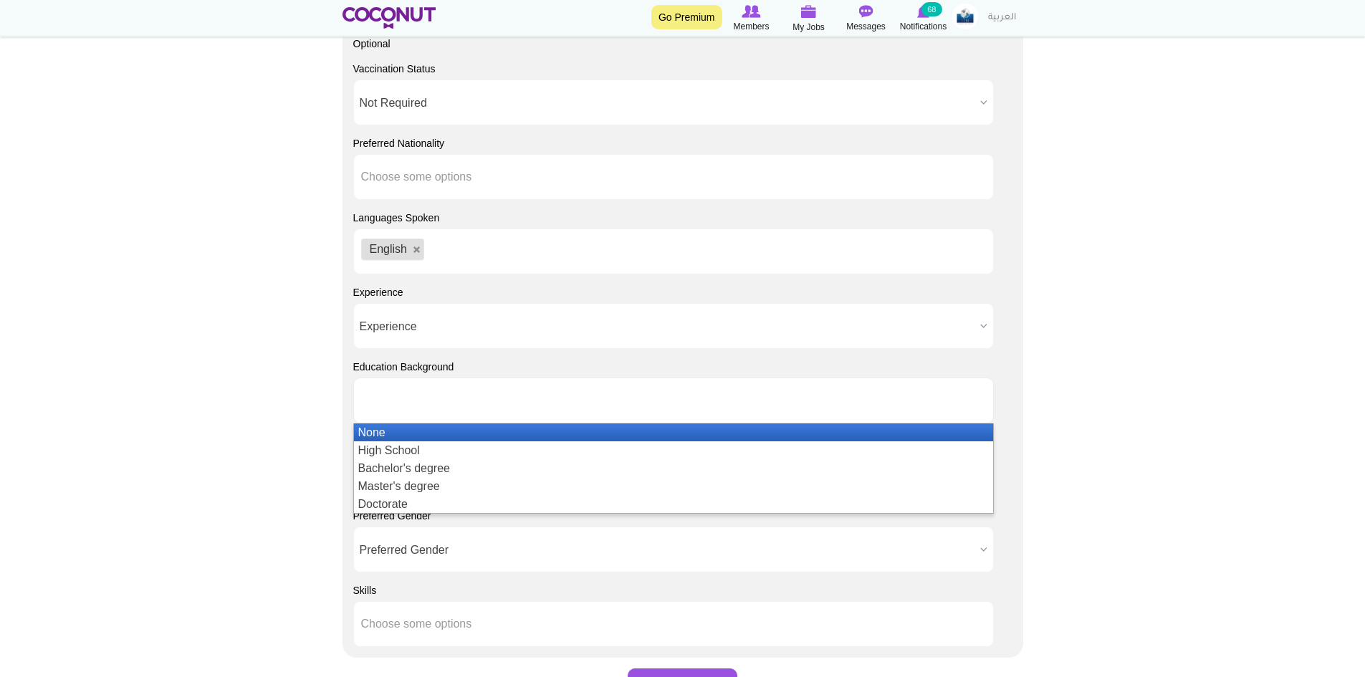
click at [383, 430] on li "None" at bounding box center [673, 433] width 639 height 18
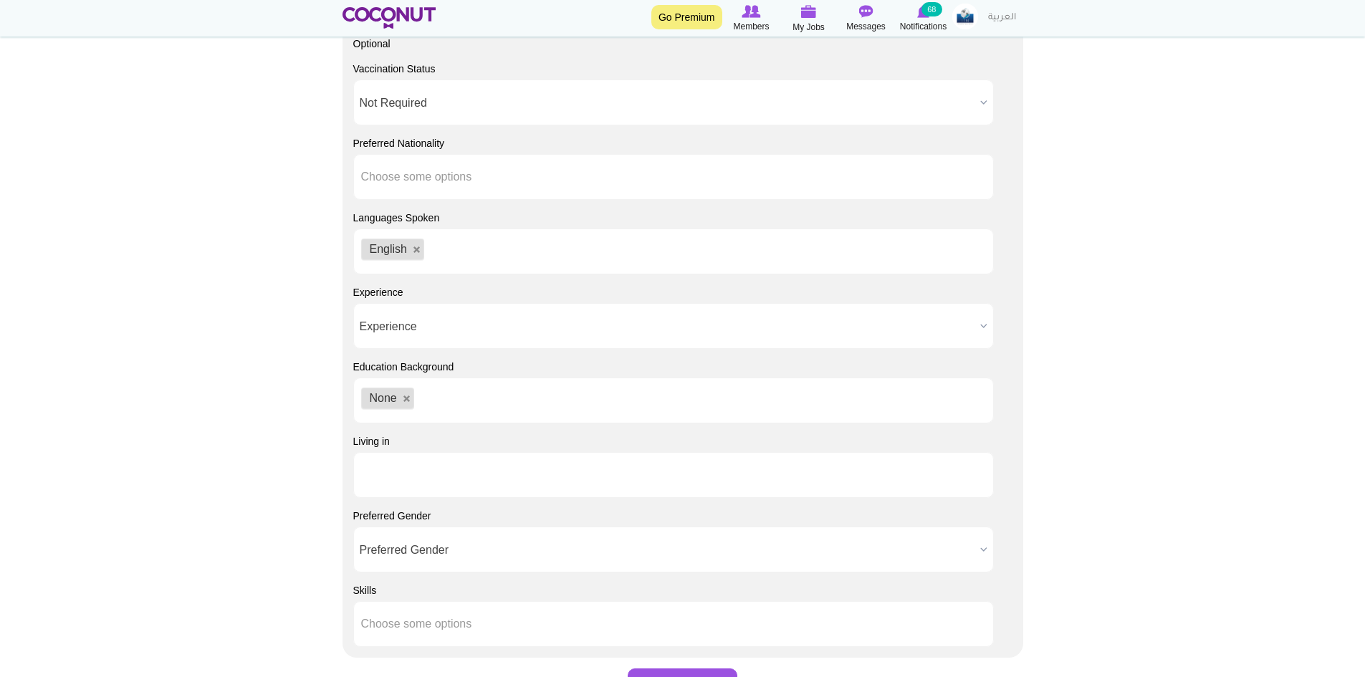
click at [414, 479] on input "text" at bounding box center [425, 475] width 129 height 13
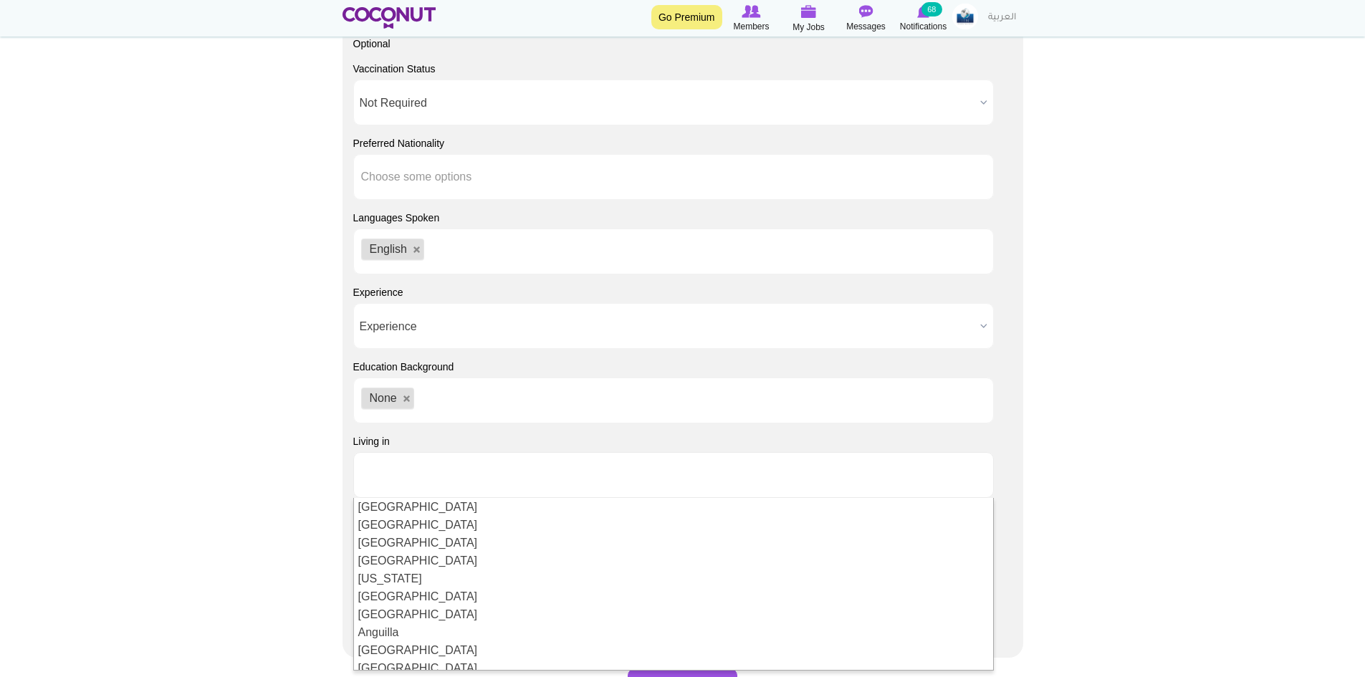
drag, startPoint x: 268, startPoint y: 468, endPoint x: 270, endPoint y: 479, distance: 11.7
type input "Choose some options"
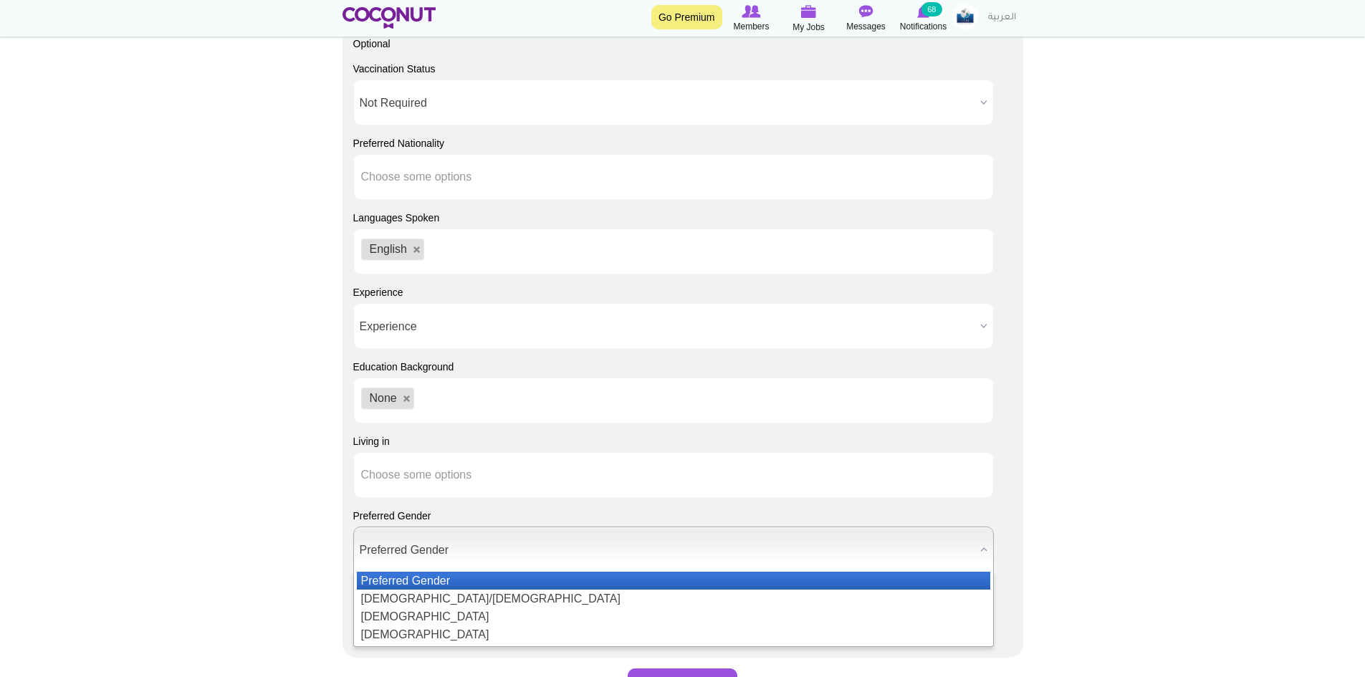
click at [411, 551] on span "Preferred Gender" at bounding box center [667, 550] width 615 height 46
click at [411, 600] on li "[DEMOGRAPHIC_DATA]/[DEMOGRAPHIC_DATA]" at bounding box center [674, 599] width 634 height 18
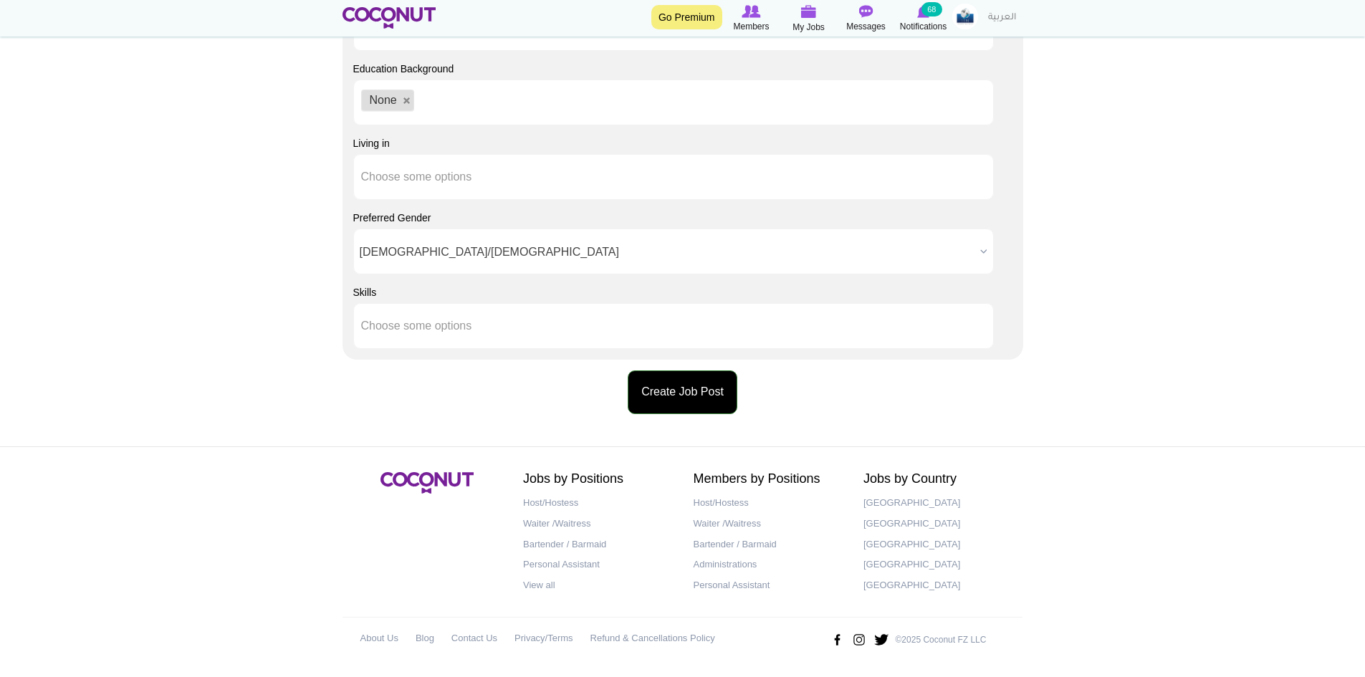
click at [677, 386] on button "Create Job Post" at bounding box center [683, 393] width 110 height 44
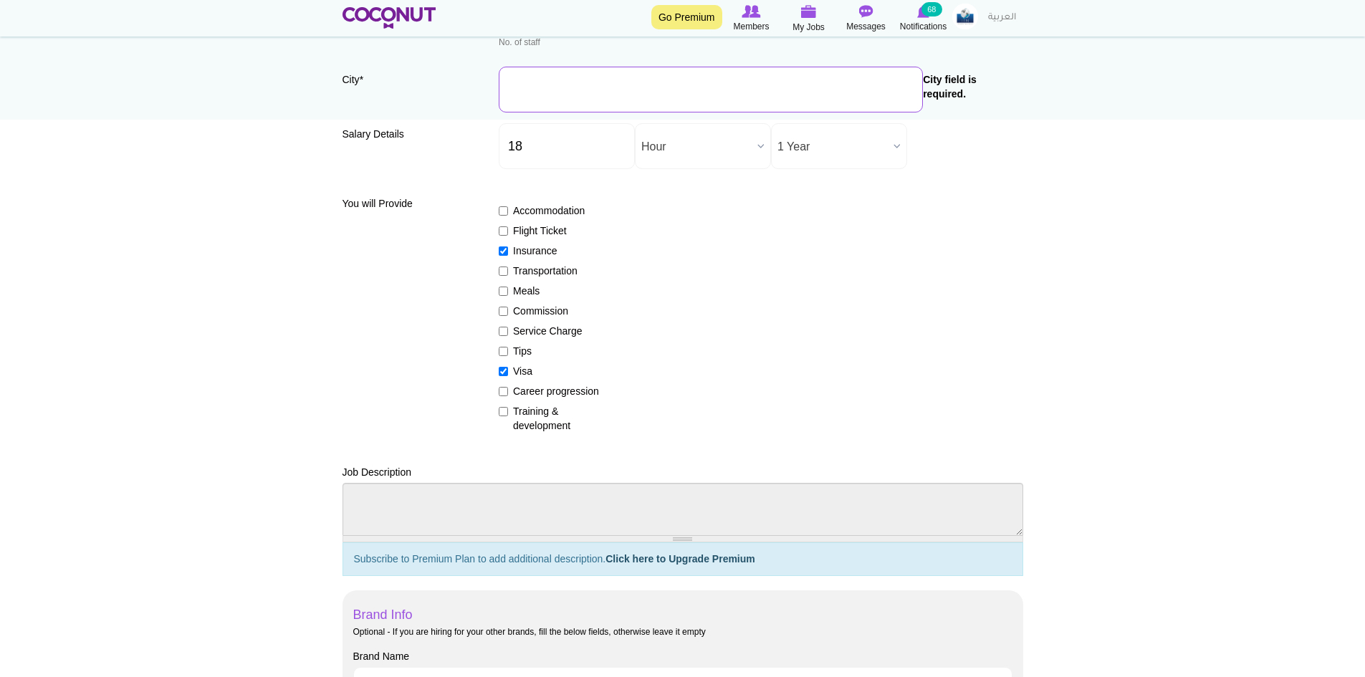
scroll to position [126, 0]
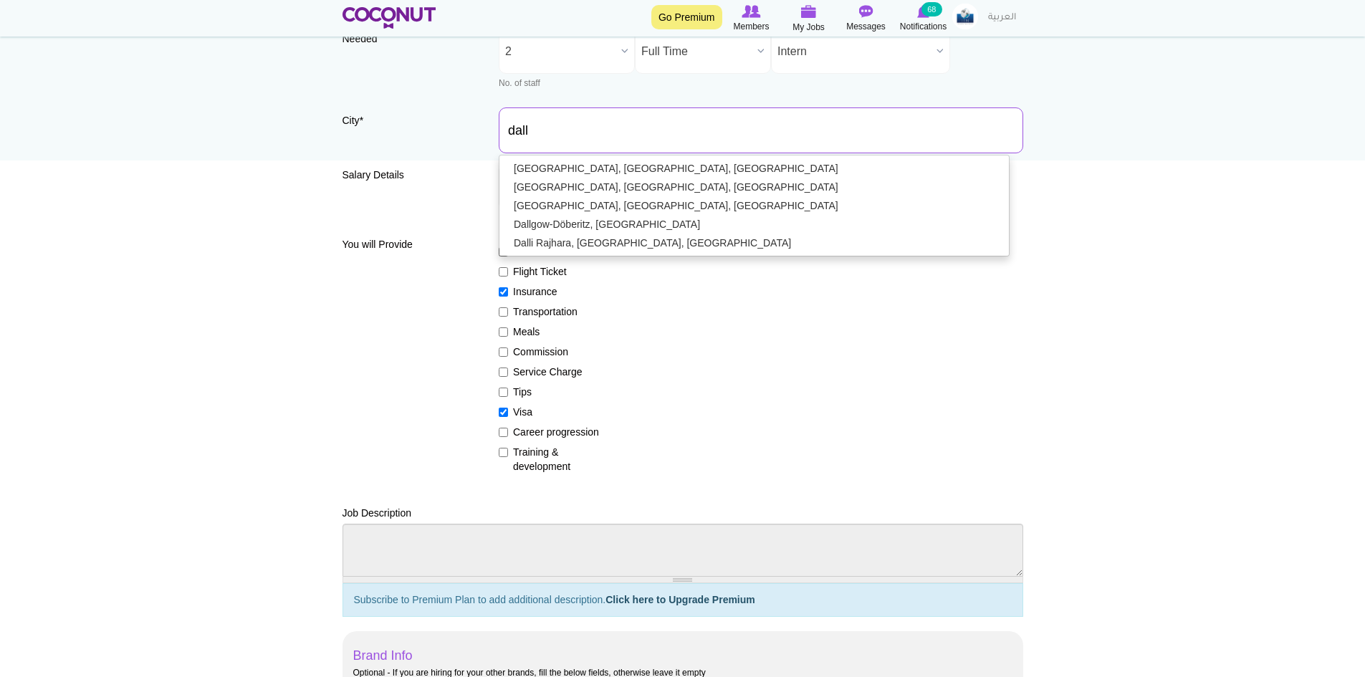
type input "Dallas, TX, USA"
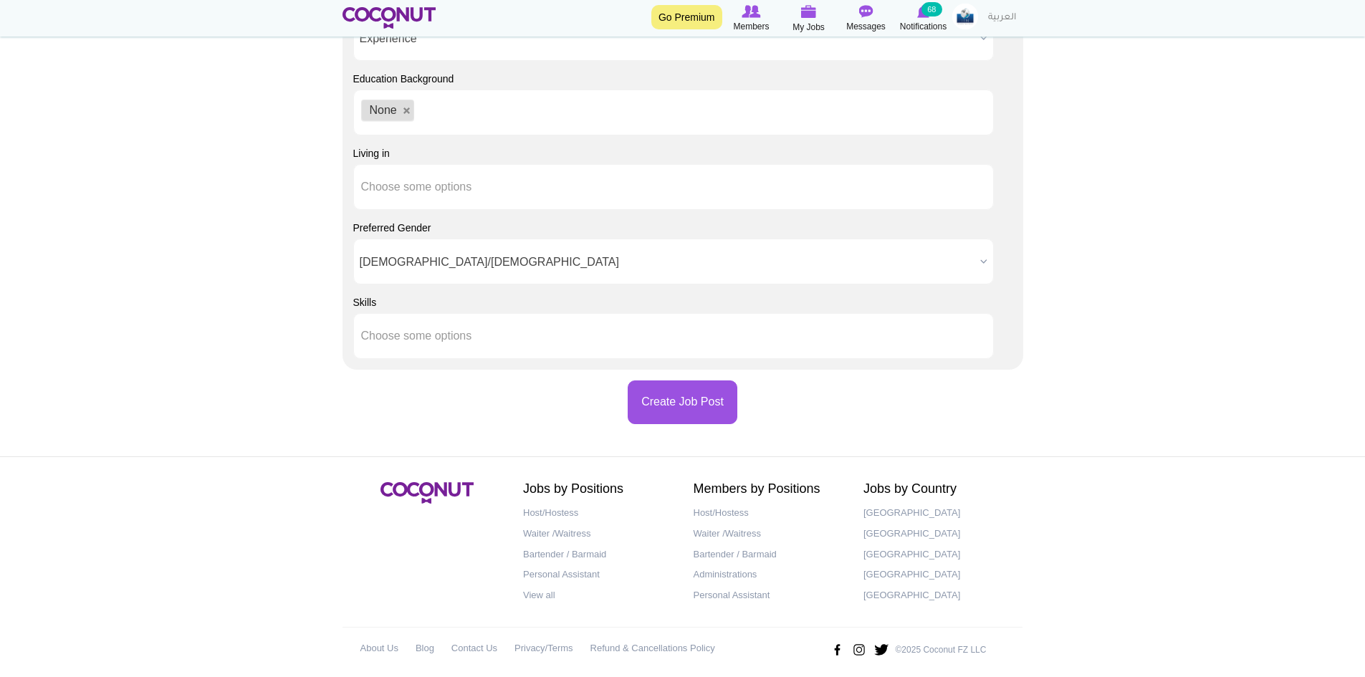
scroll to position [1302, 0]
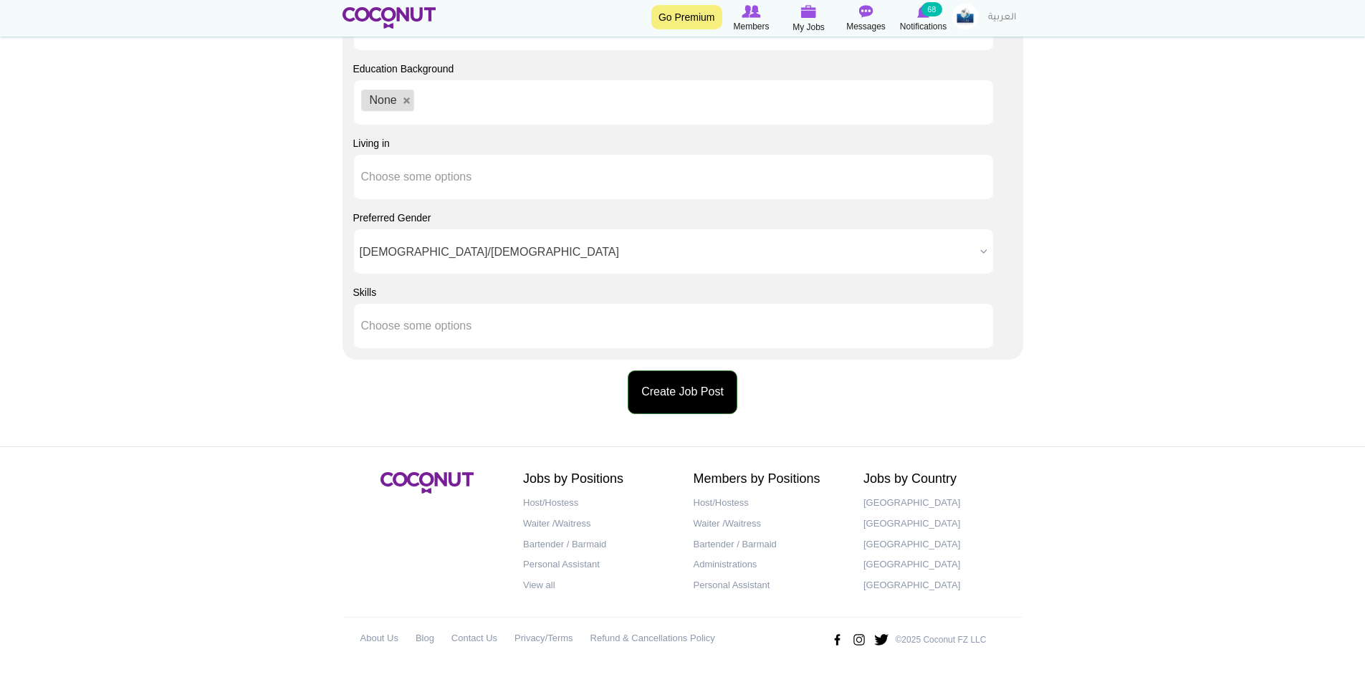
click at [644, 378] on button "Create Job Post" at bounding box center [683, 393] width 110 height 44
click at [644, 397] on button "Create Job Post" at bounding box center [683, 393] width 110 height 44
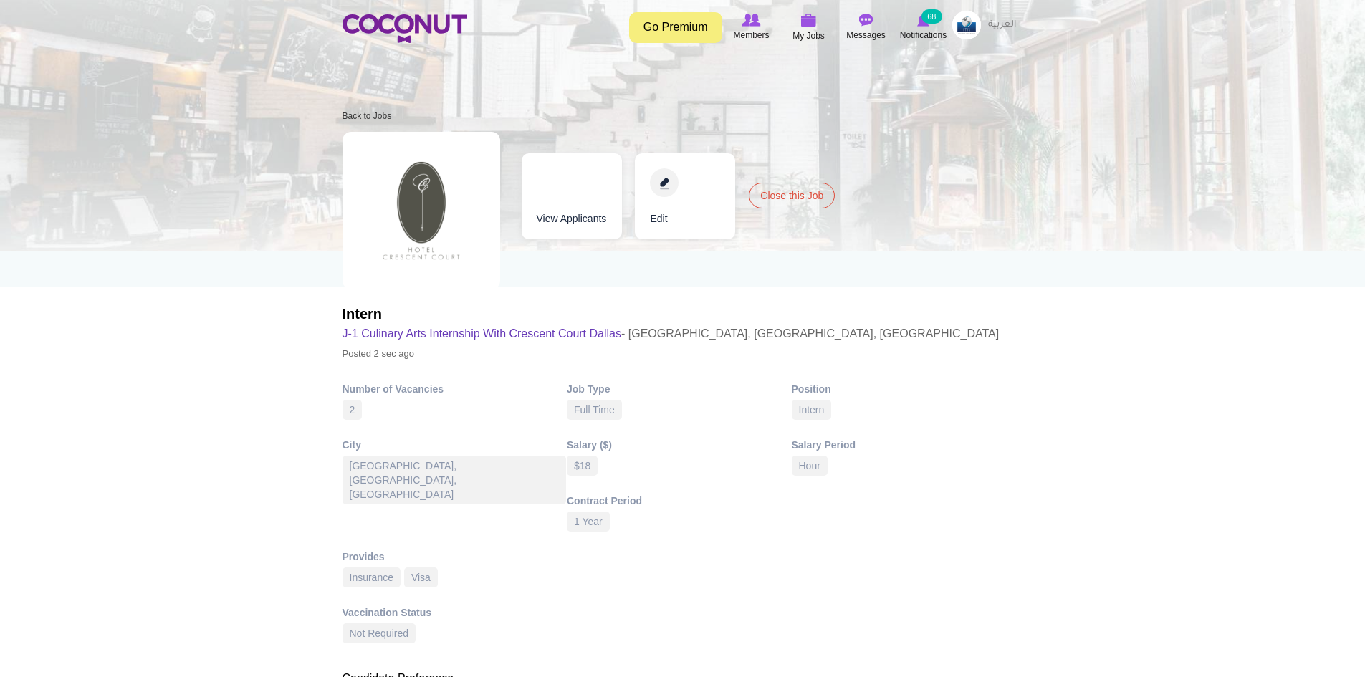
click at [961, 32] on img at bounding box center [967, 25] width 29 height 29
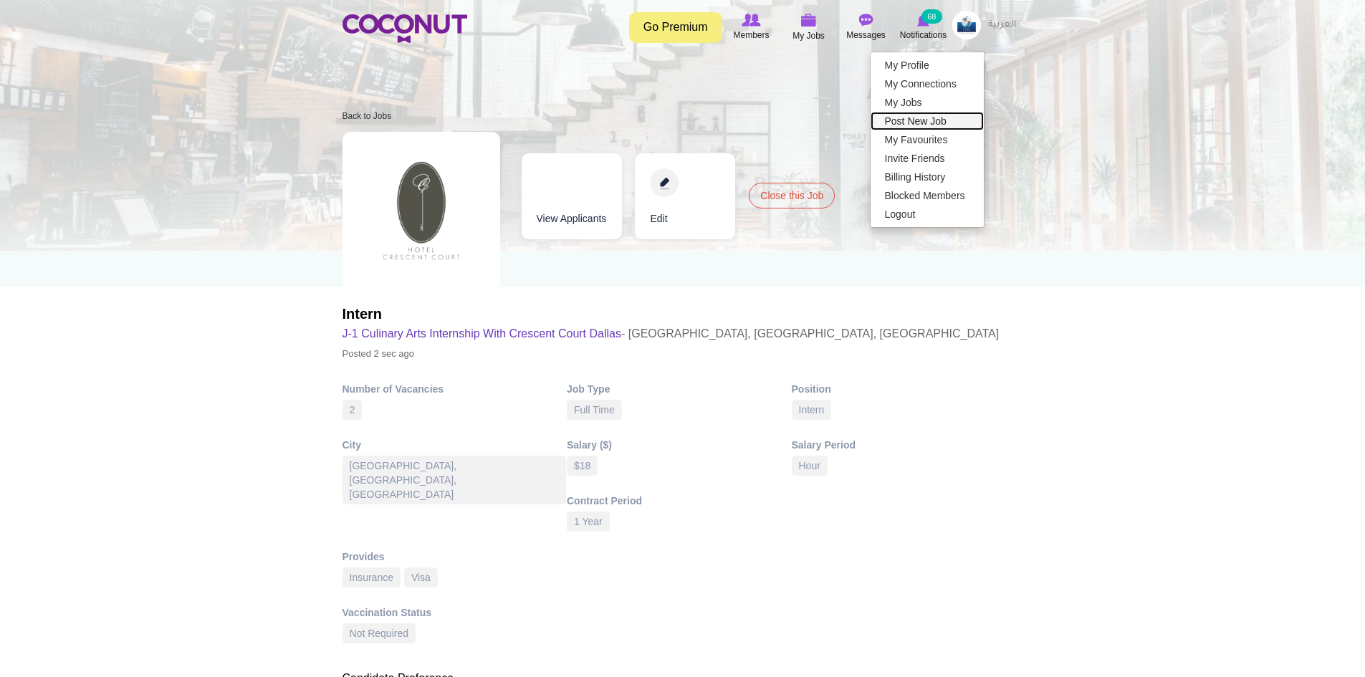
click at [942, 123] on link "Post New Job" at bounding box center [927, 121] width 113 height 19
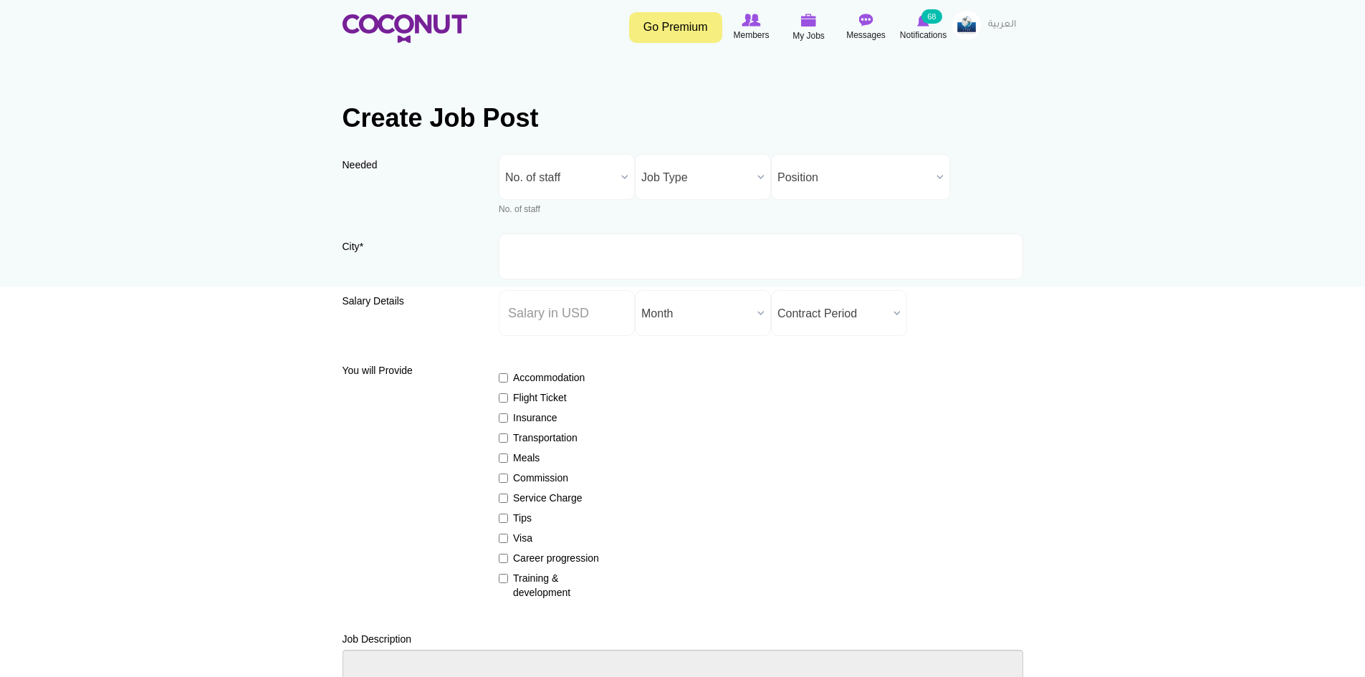
click at [555, 180] on span "No. of staff" at bounding box center [560, 178] width 110 height 46
click at [517, 265] on li "2" at bounding box center [566, 270] width 129 height 18
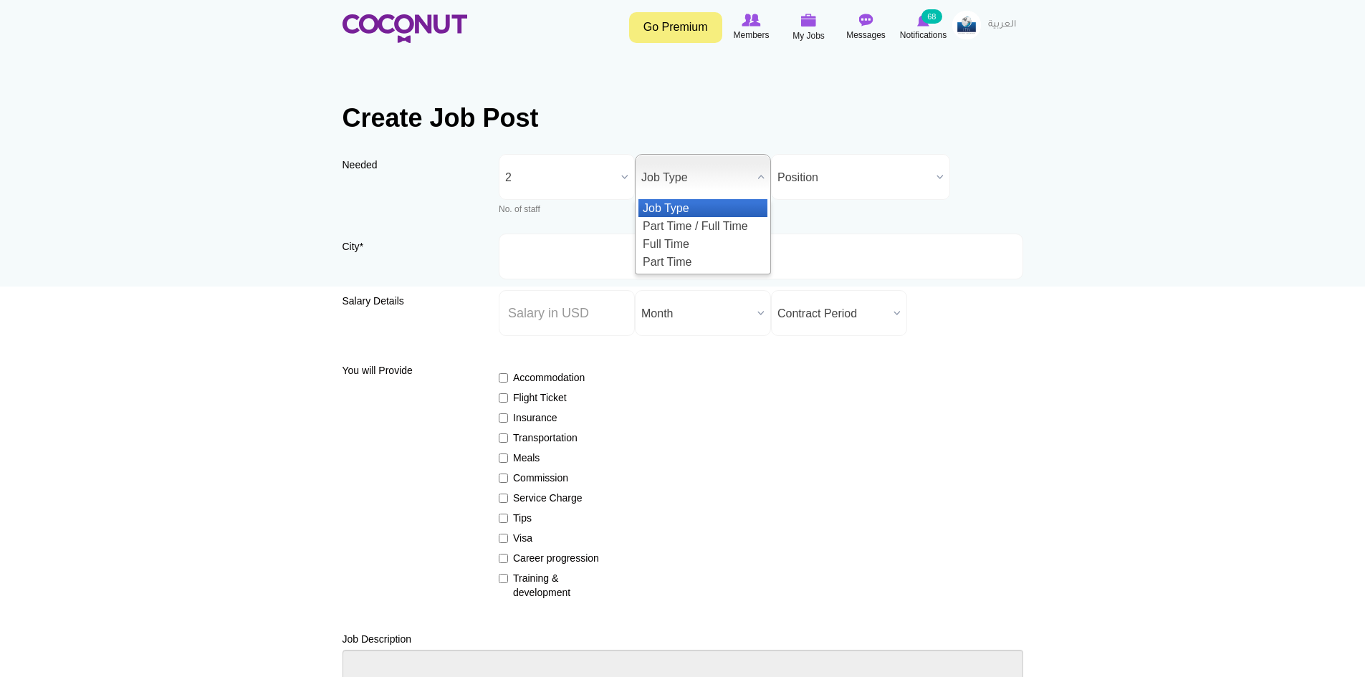
click at [674, 165] on span "Job Type" at bounding box center [696, 178] width 110 height 46
click at [693, 250] on li "Full Time" at bounding box center [703, 244] width 129 height 18
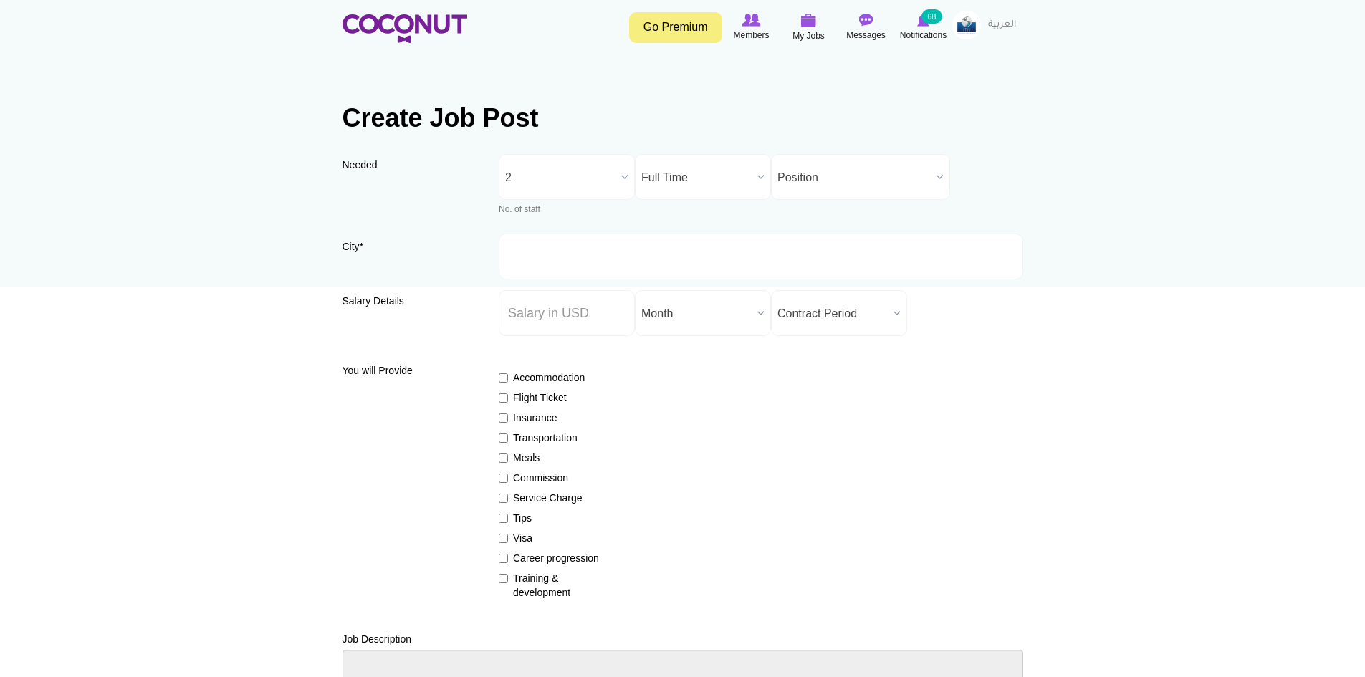
click at [825, 166] on span "Position" at bounding box center [854, 178] width 153 height 46
type input "i"
click at [815, 234] on li "I ntern" at bounding box center [861, 234] width 172 height 18
click at [585, 305] on input "Salary ($) *" at bounding box center [567, 313] width 136 height 46
click at [582, 262] on input "City *" at bounding box center [761, 257] width 525 height 46
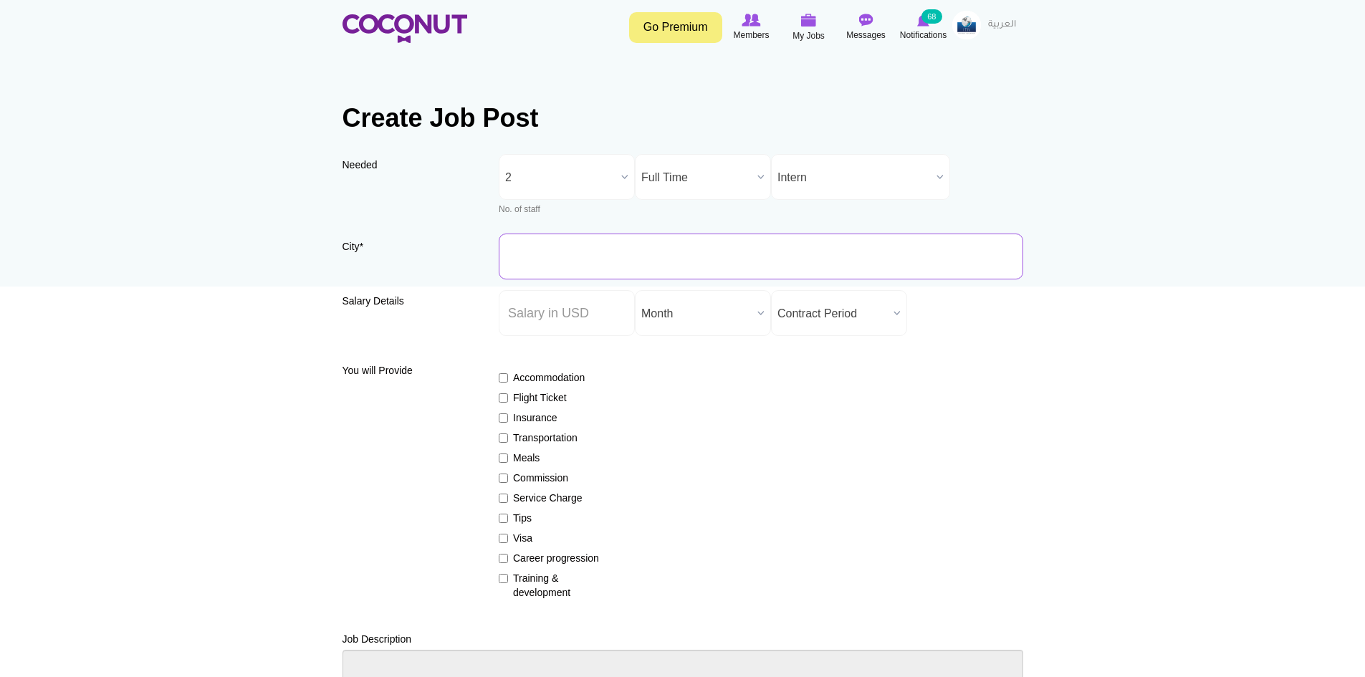
type input "M"
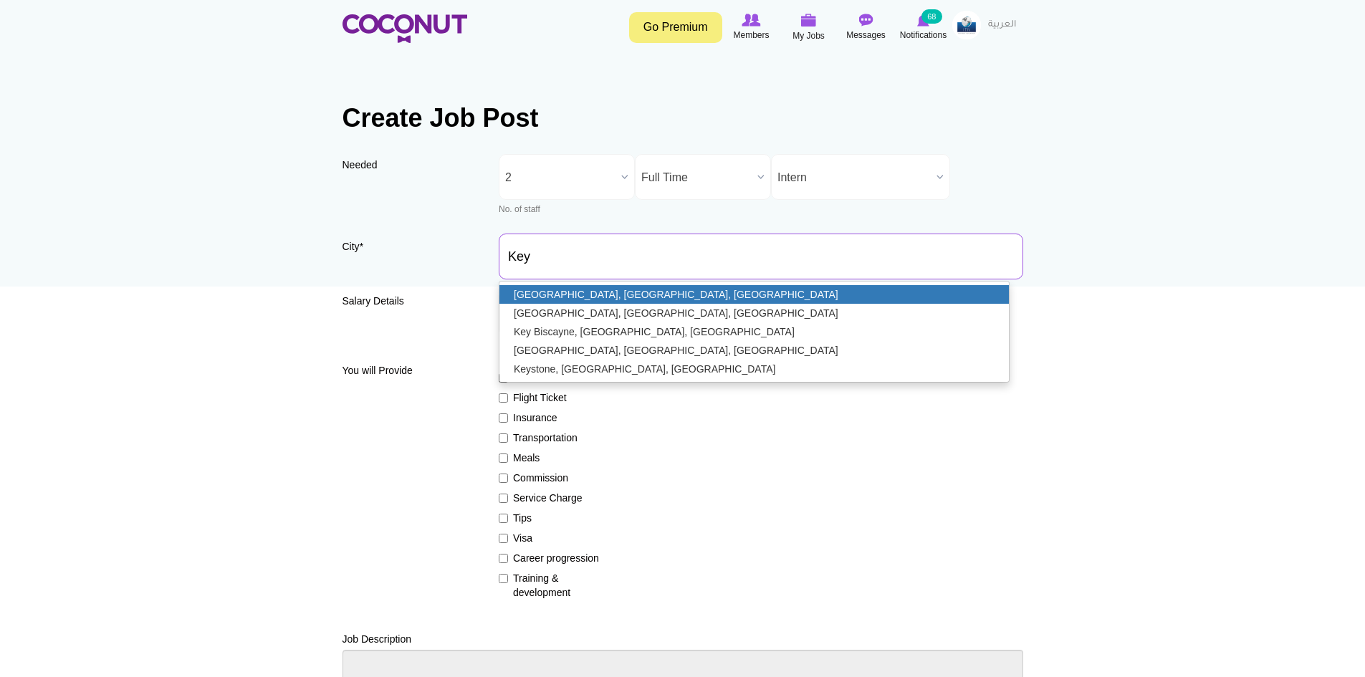
type input "[GEOGRAPHIC_DATA], [GEOGRAPHIC_DATA], [GEOGRAPHIC_DATA]"
click at [555, 295] on link "[GEOGRAPHIC_DATA], [GEOGRAPHIC_DATA], [GEOGRAPHIC_DATA]" at bounding box center [755, 294] width 510 height 19
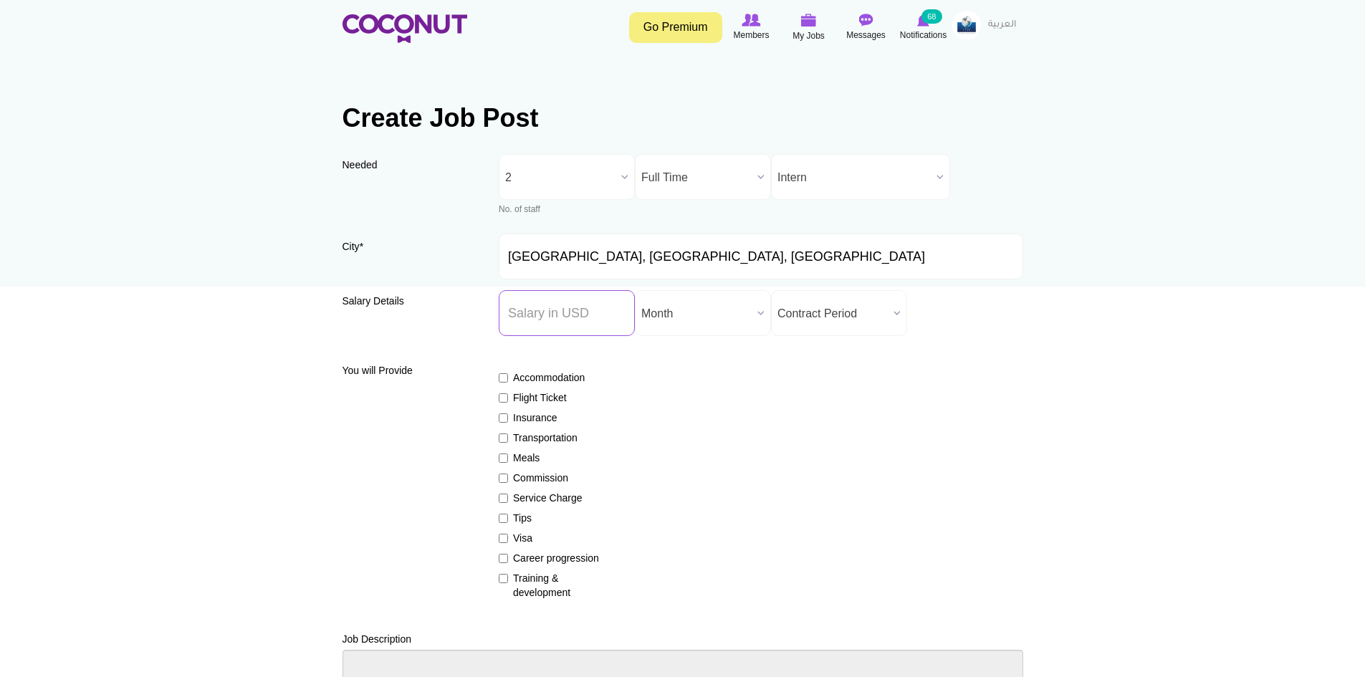
click at [596, 321] on input "Salary ($) *" at bounding box center [567, 313] width 136 height 46
type input "18"
click at [698, 330] on span "Month" at bounding box center [696, 314] width 110 height 46
click at [687, 421] on li "Hour" at bounding box center [703, 416] width 129 height 18
click at [817, 312] on span "Contract Period" at bounding box center [833, 314] width 110 height 46
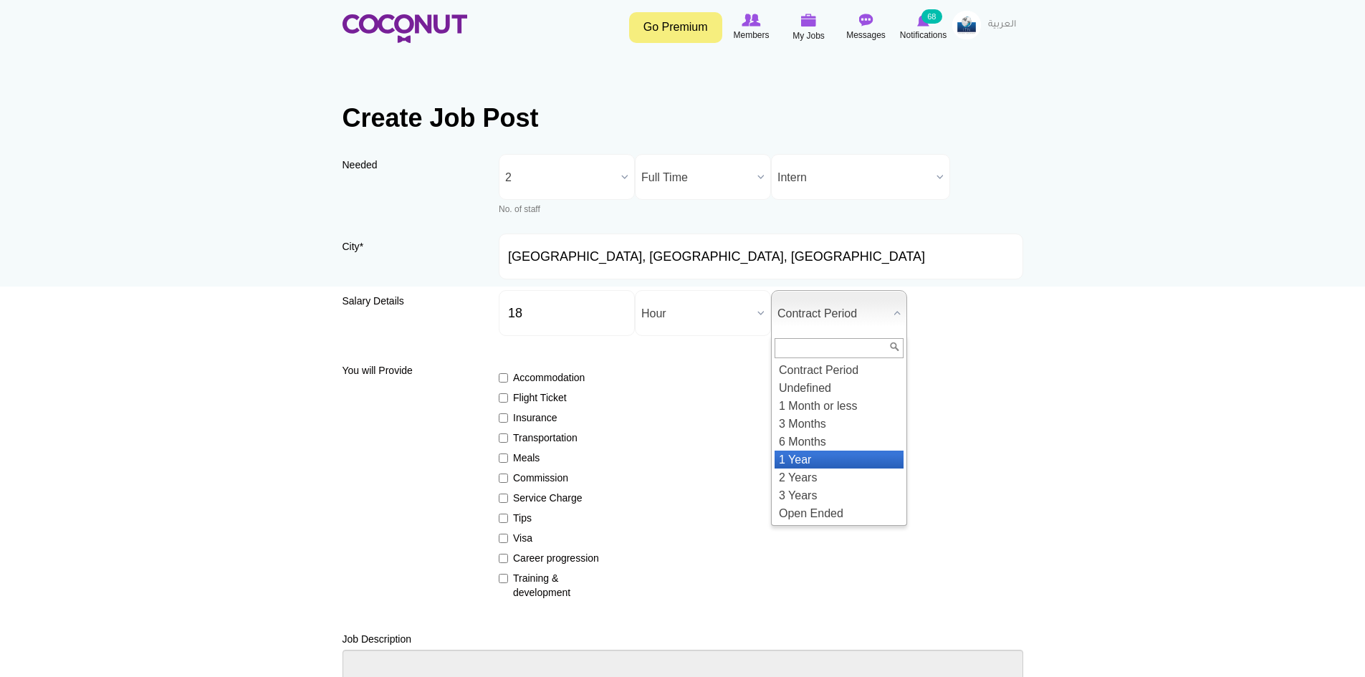
click at [802, 452] on li "1 Year" at bounding box center [839, 460] width 129 height 18
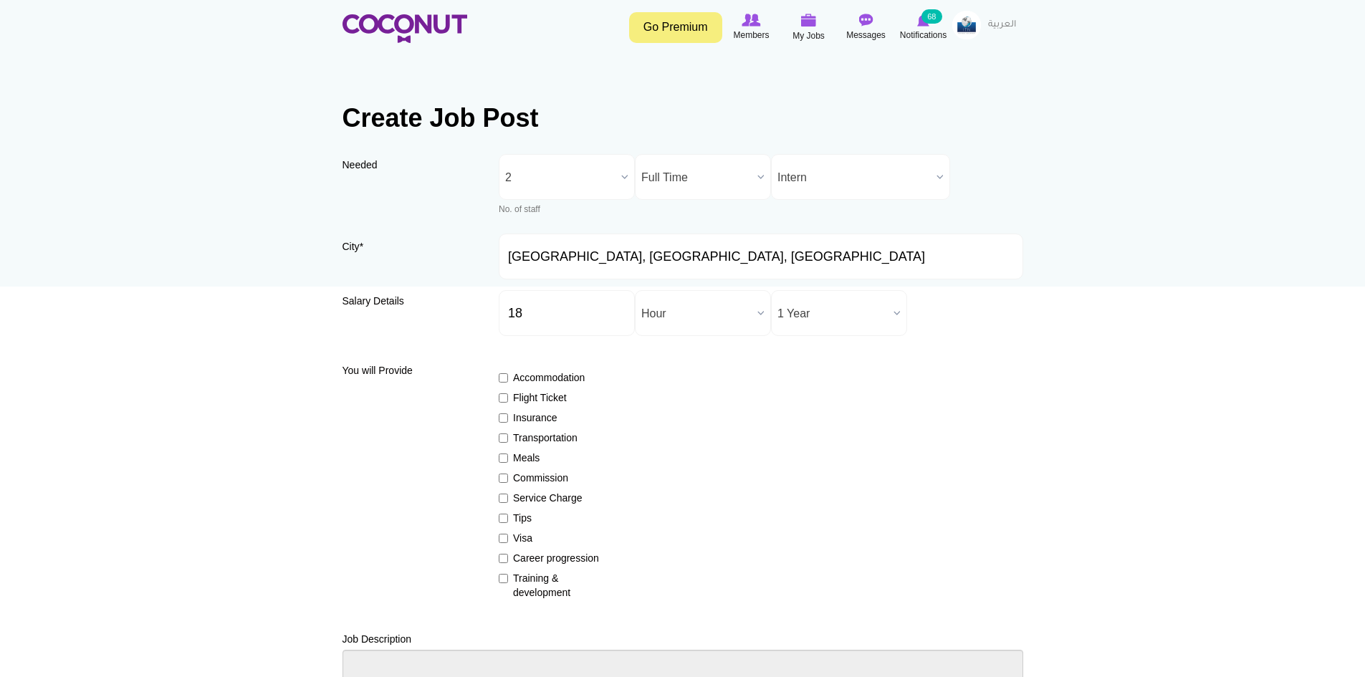
click at [510, 411] on label "Insurance" at bounding box center [551, 418] width 105 height 14
click at [508, 414] on input "Insurance" at bounding box center [503, 418] width 9 height 9
checkbox input "true"
click at [512, 536] on label "Visa" at bounding box center [551, 538] width 105 height 14
click at [508, 536] on input "Visa" at bounding box center [503, 538] width 9 height 9
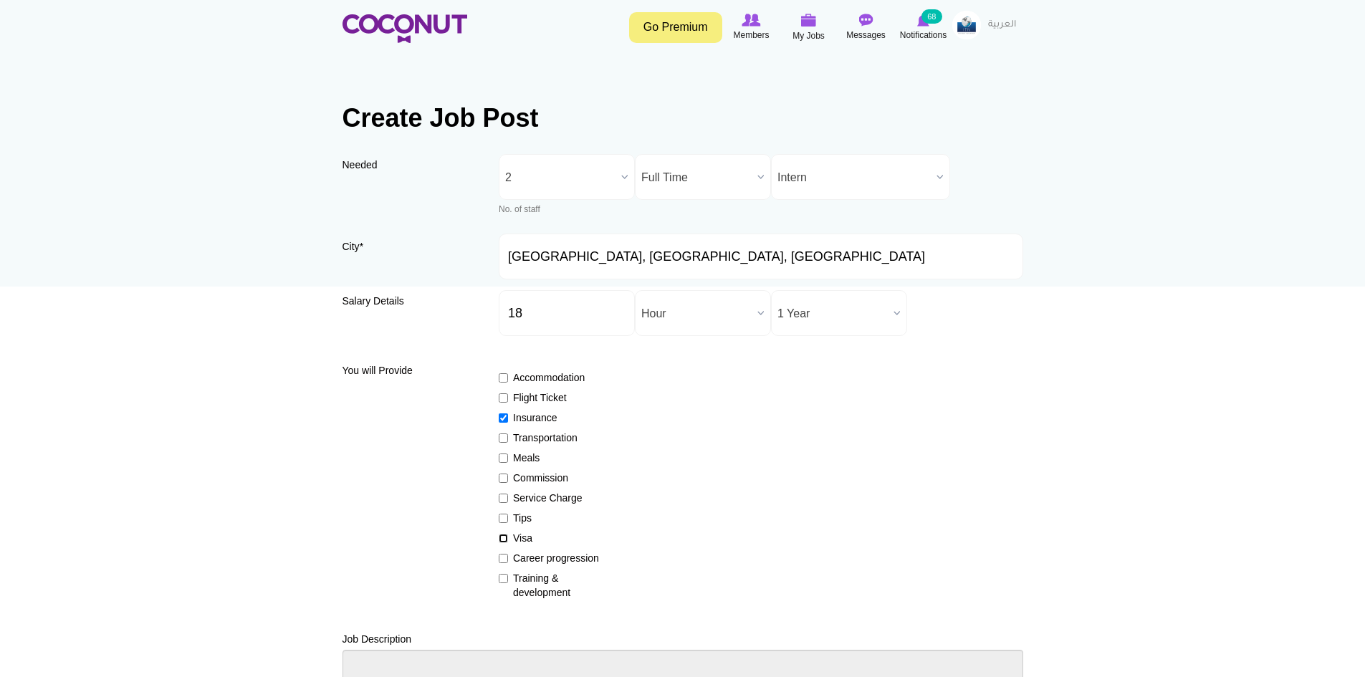
checkbox input "true"
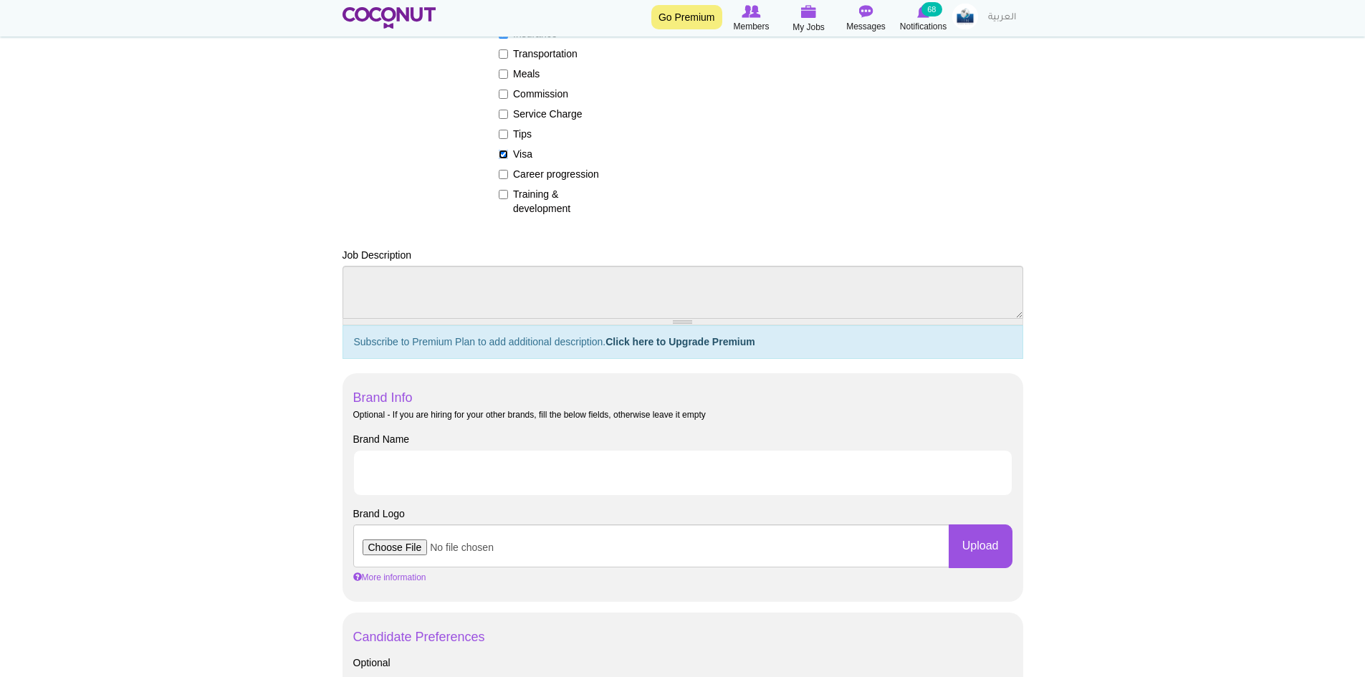
scroll to position [502, 0]
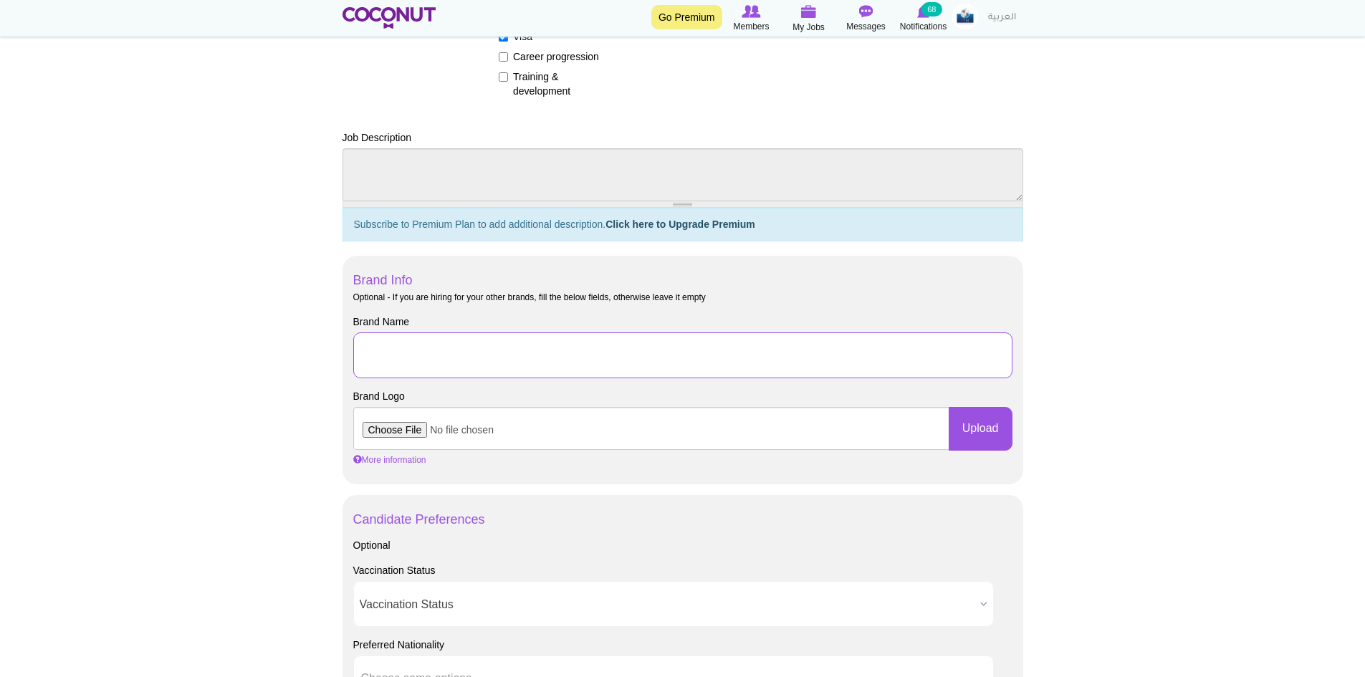
click at [450, 372] on input "Brand Name" at bounding box center [682, 356] width 659 height 46
drag, startPoint x: 712, startPoint y: 353, endPoint x: 565, endPoint y: 362, distance: 146.5
click at [565, 362] on input "J-1 Rooms Division Internship with Opal Key Resort & Marina" at bounding box center [682, 356] width 659 height 46
type input "J-1 Rooms Division Internship with Novotel Miami Brickell"
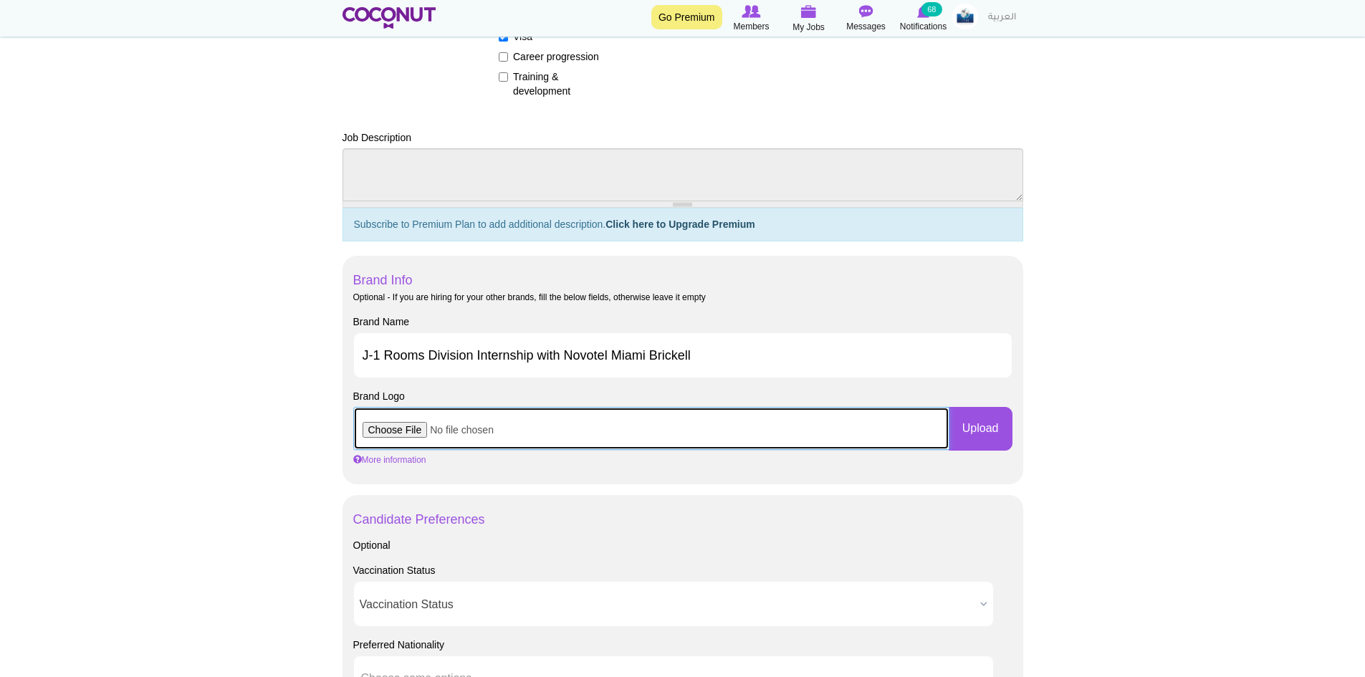
click at [419, 432] on input "file" at bounding box center [651, 428] width 596 height 43
type input "C:\fakepath\Novotel.png"
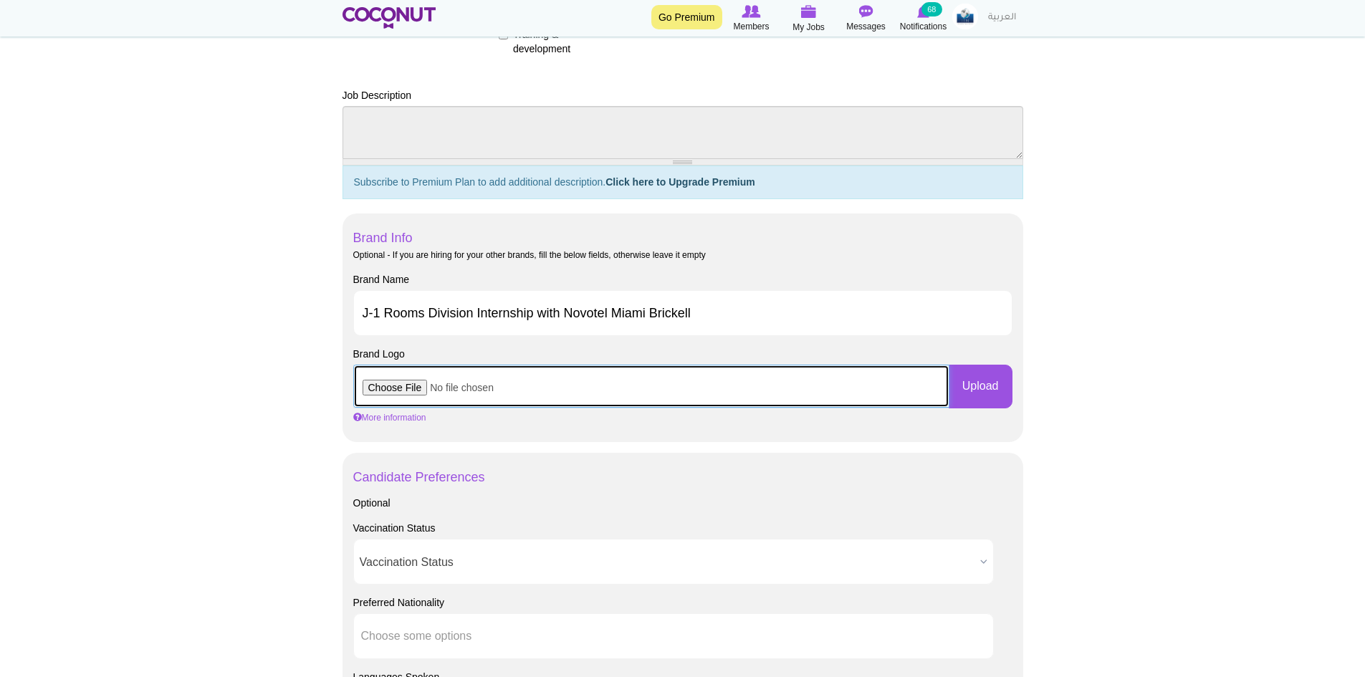
scroll to position [788, 0]
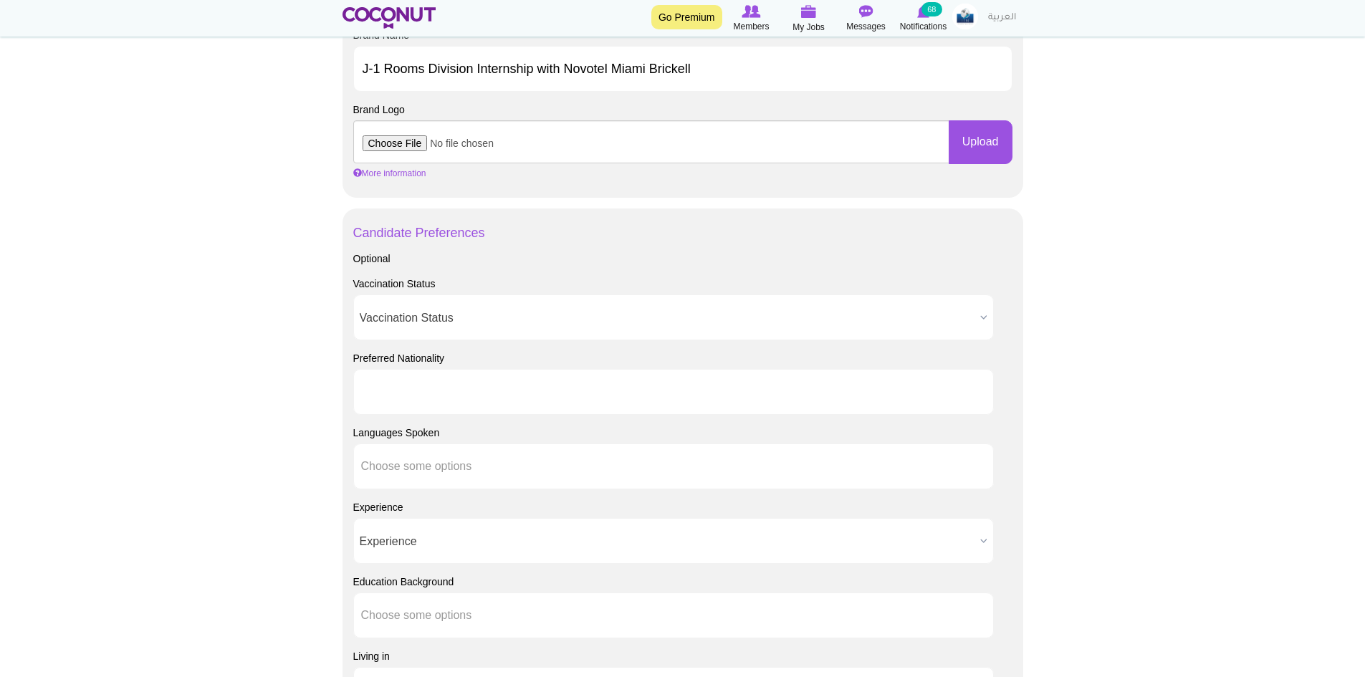
click at [415, 393] on input "text" at bounding box center [425, 392] width 129 height 13
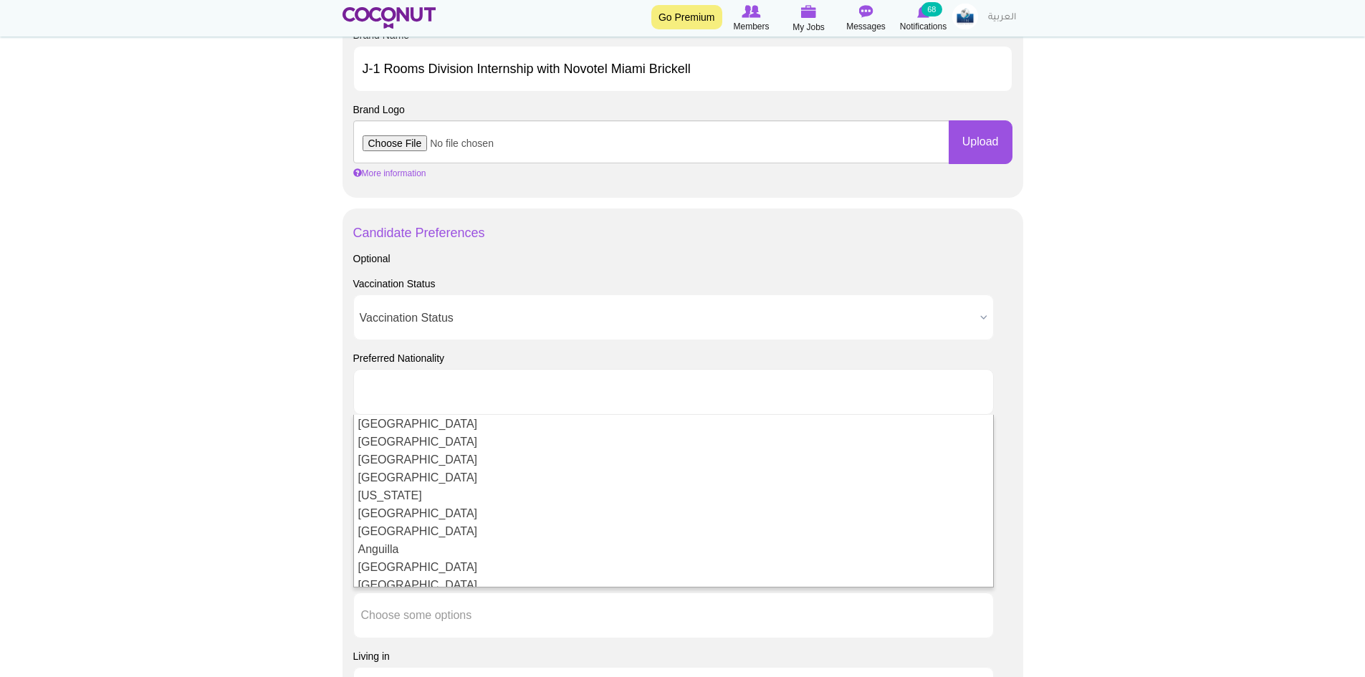
click at [954, 399] on ul at bounding box center [673, 392] width 641 height 46
click at [211, 388] on body "Toggle navigation Go Premium Members My Jobs Post a Job Messages Notifications …" at bounding box center [682, 201] width 1365 height 1979
type input "Choose some options"
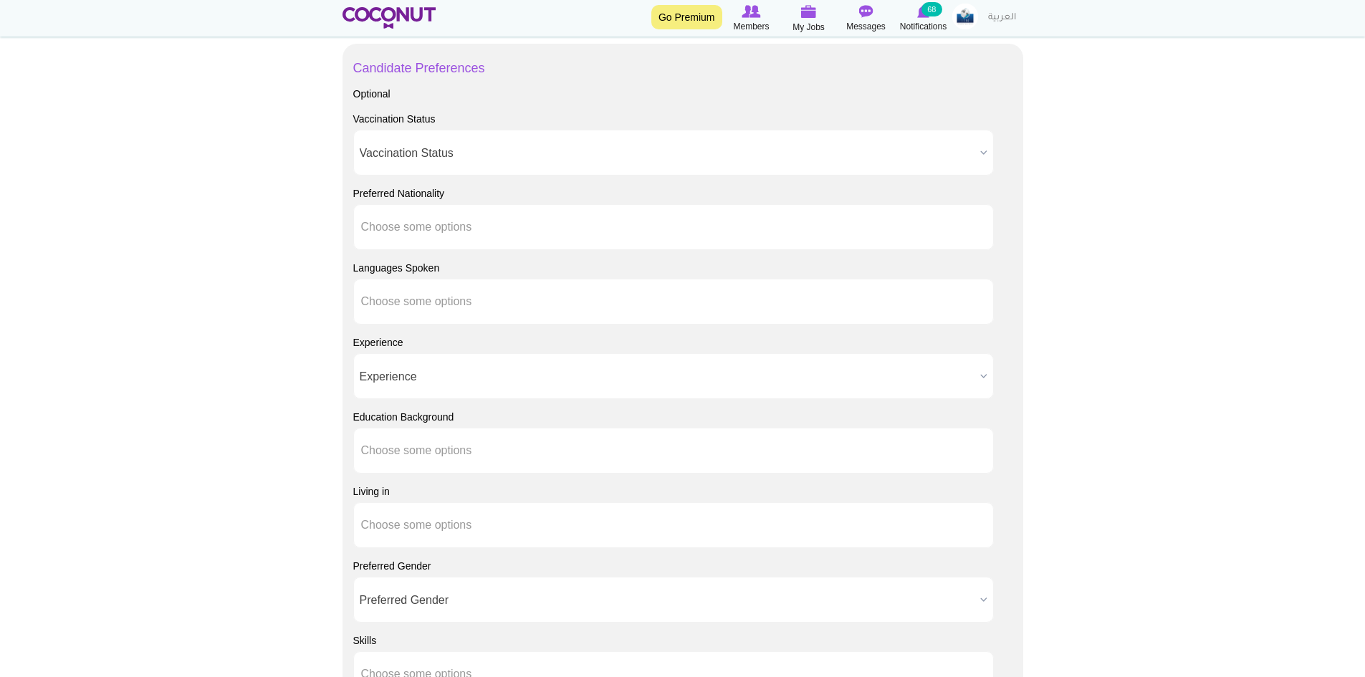
scroll to position [1003, 0]
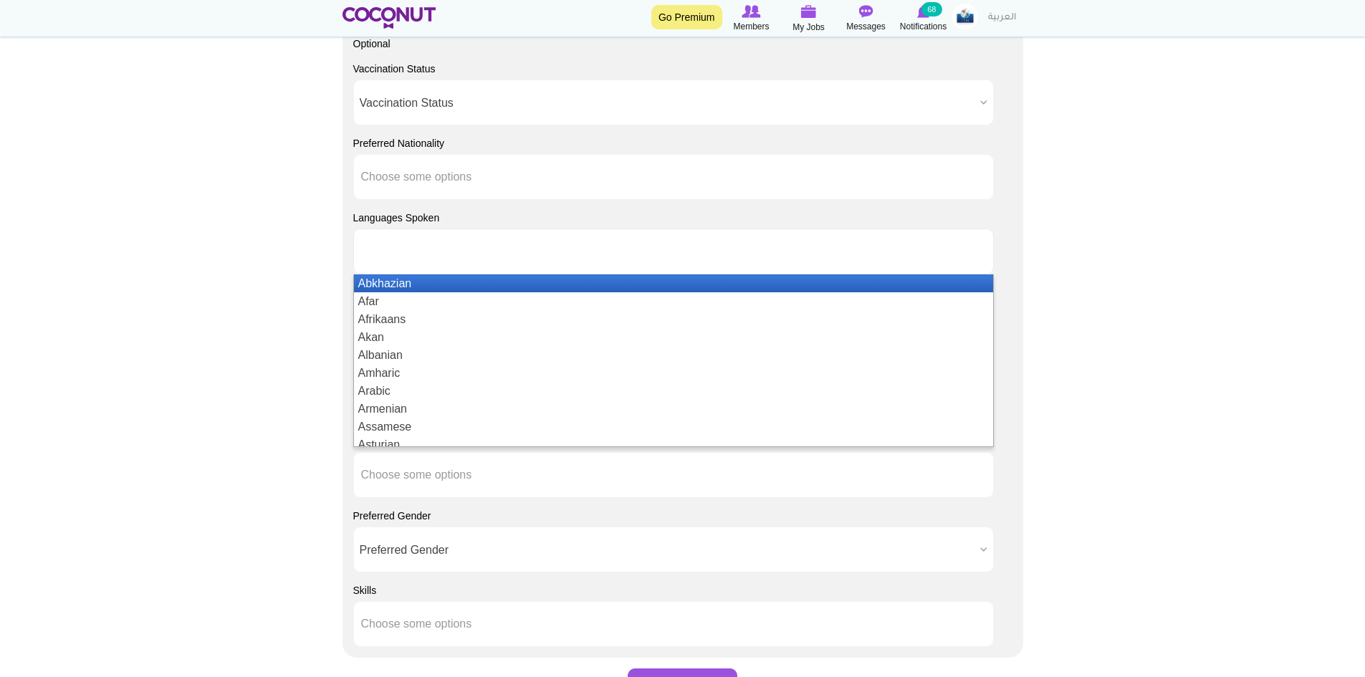
click at [404, 257] on input "text" at bounding box center [425, 251] width 129 height 13
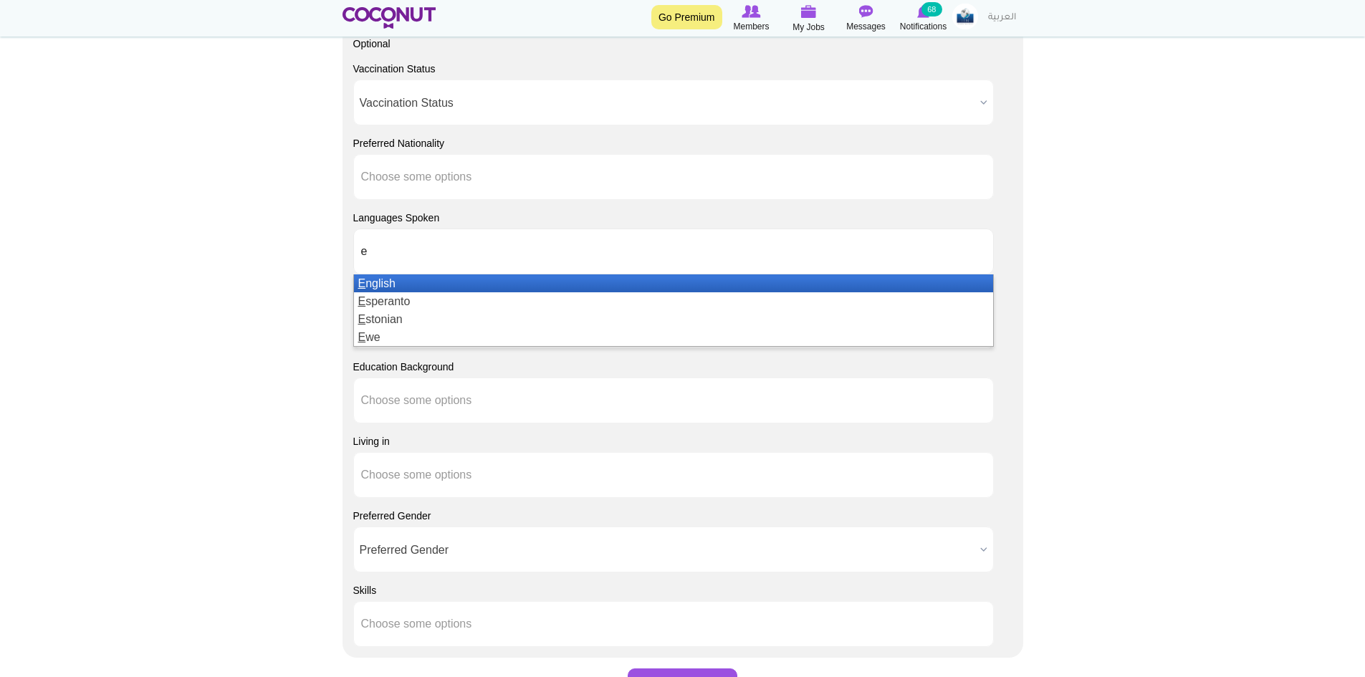
type input "e"
click at [381, 280] on li "E nglish" at bounding box center [673, 283] width 639 height 18
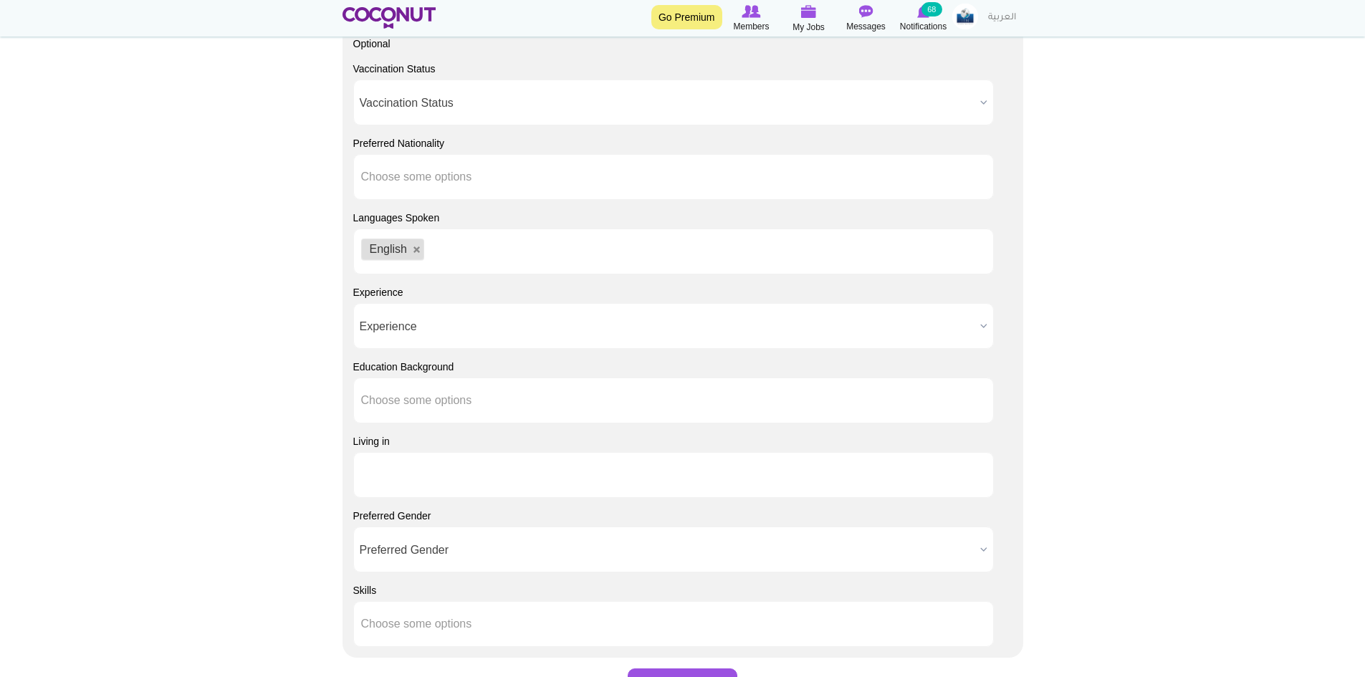
click at [395, 478] on input "text" at bounding box center [425, 475] width 129 height 13
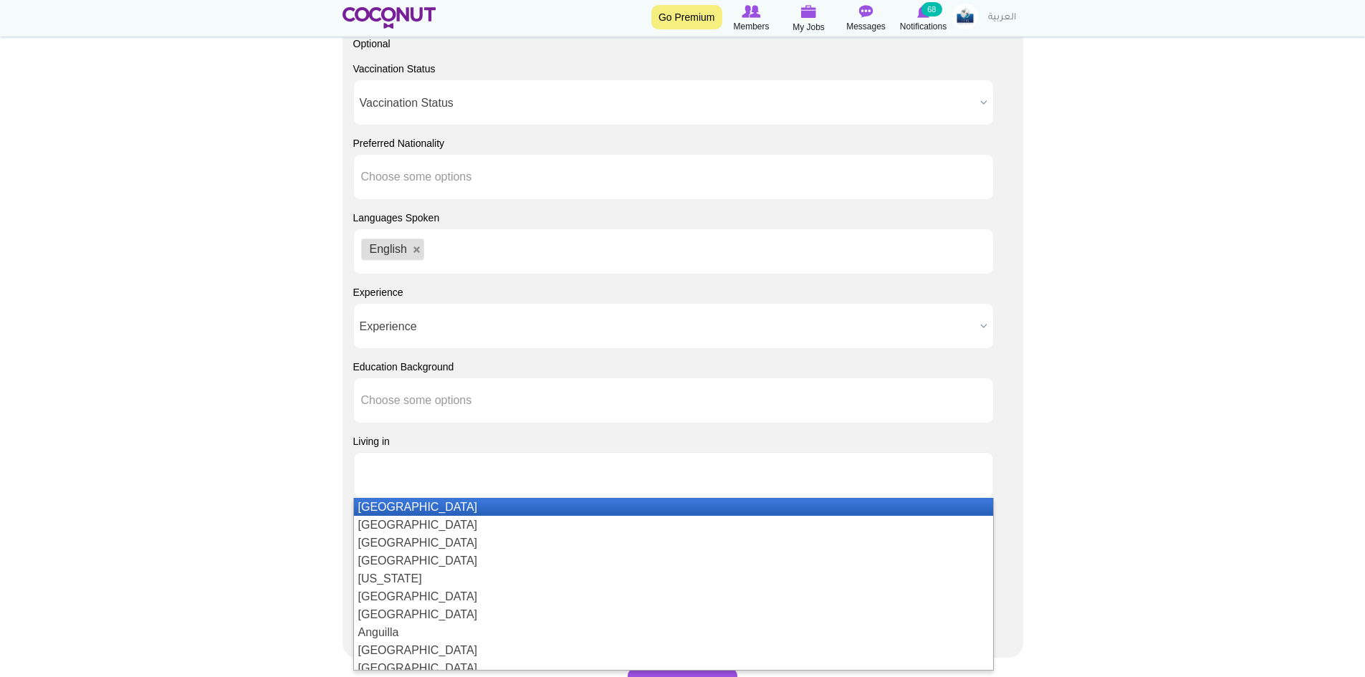
drag, startPoint x: 235, startPoint y: 440, endPoint x: 247, endPoint y: 447, distance: 13.2
type input "Choose some options"
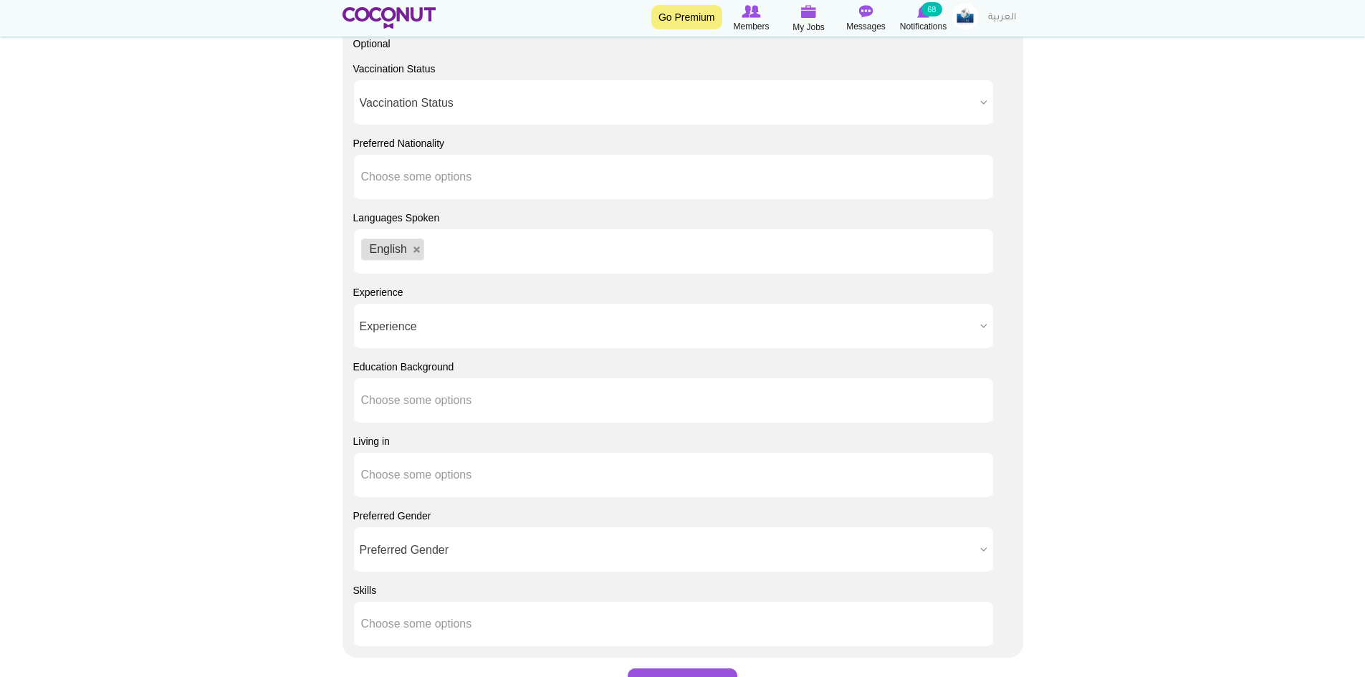
click at [397, 548] on span "Preferred Gender" at bounding box center [667, 550] width 615 height 46
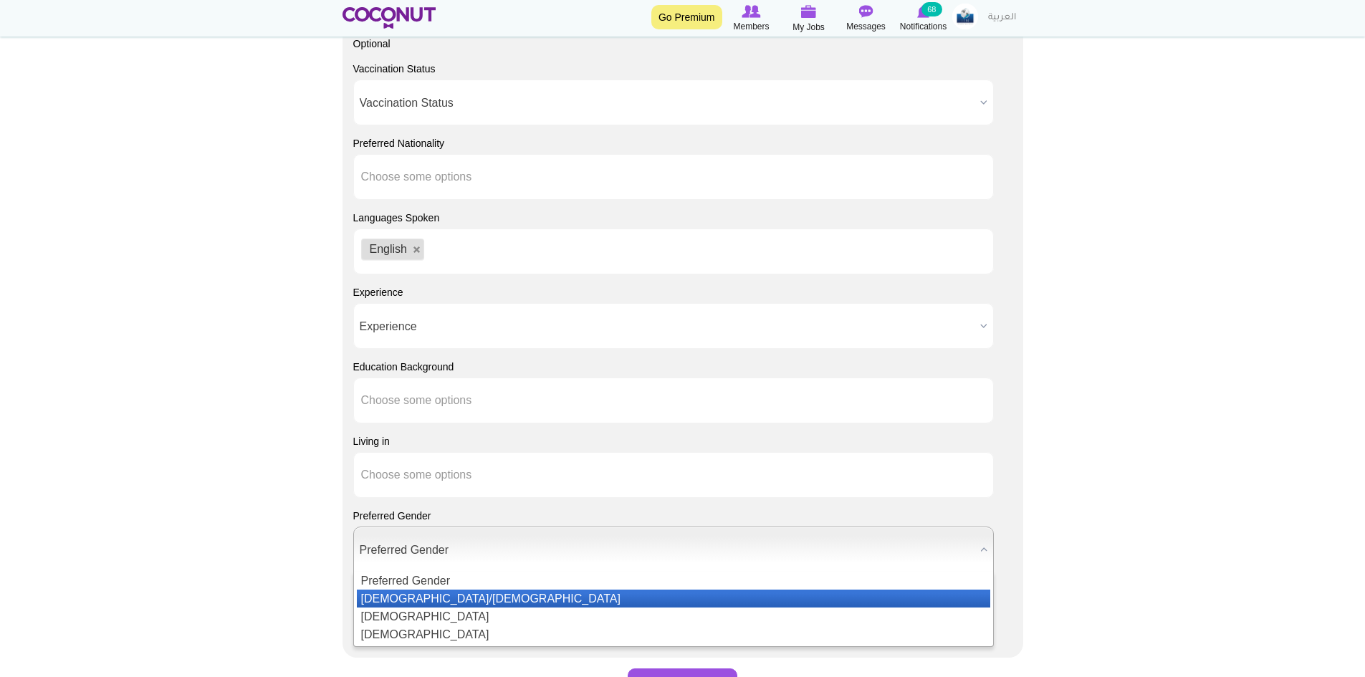
click at [400, 598] on li "[DEMOGRAPHIC_DATA]/[DEMOGRAPHIC_DATA]" at bounding box center [674, 599] width 634 height 18
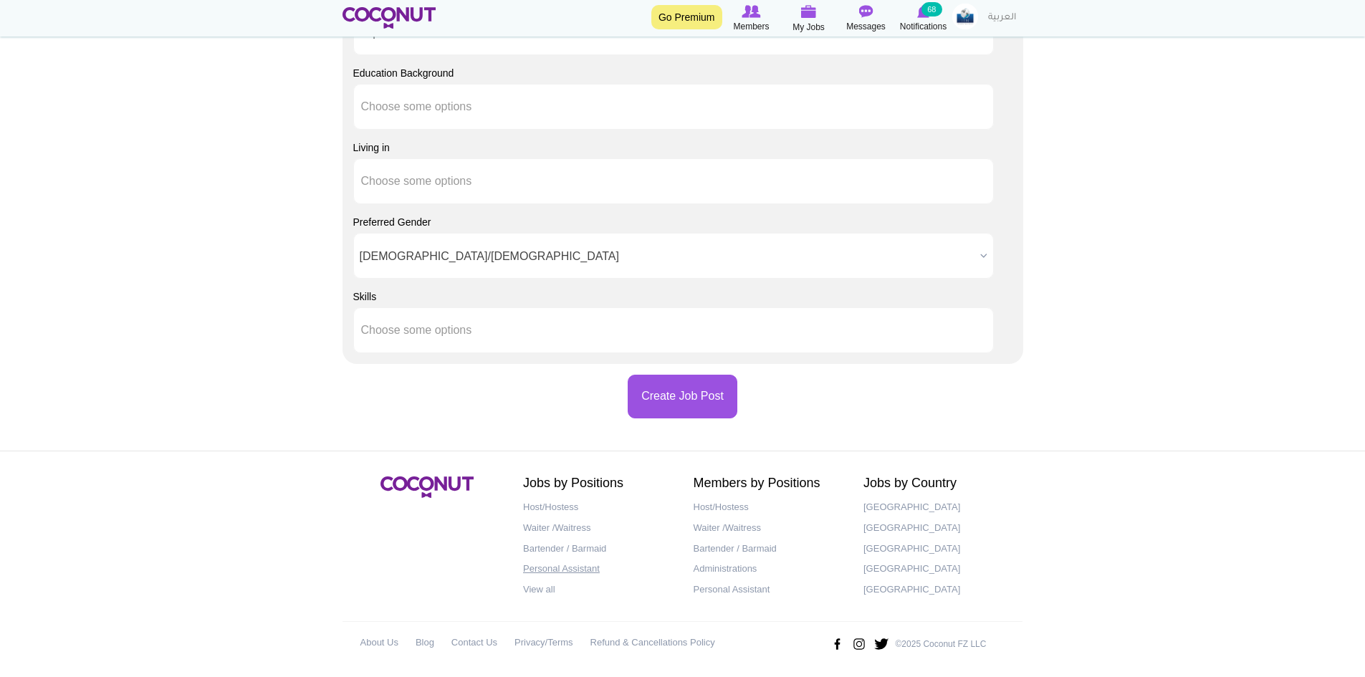
scroll to position [1302, 0]
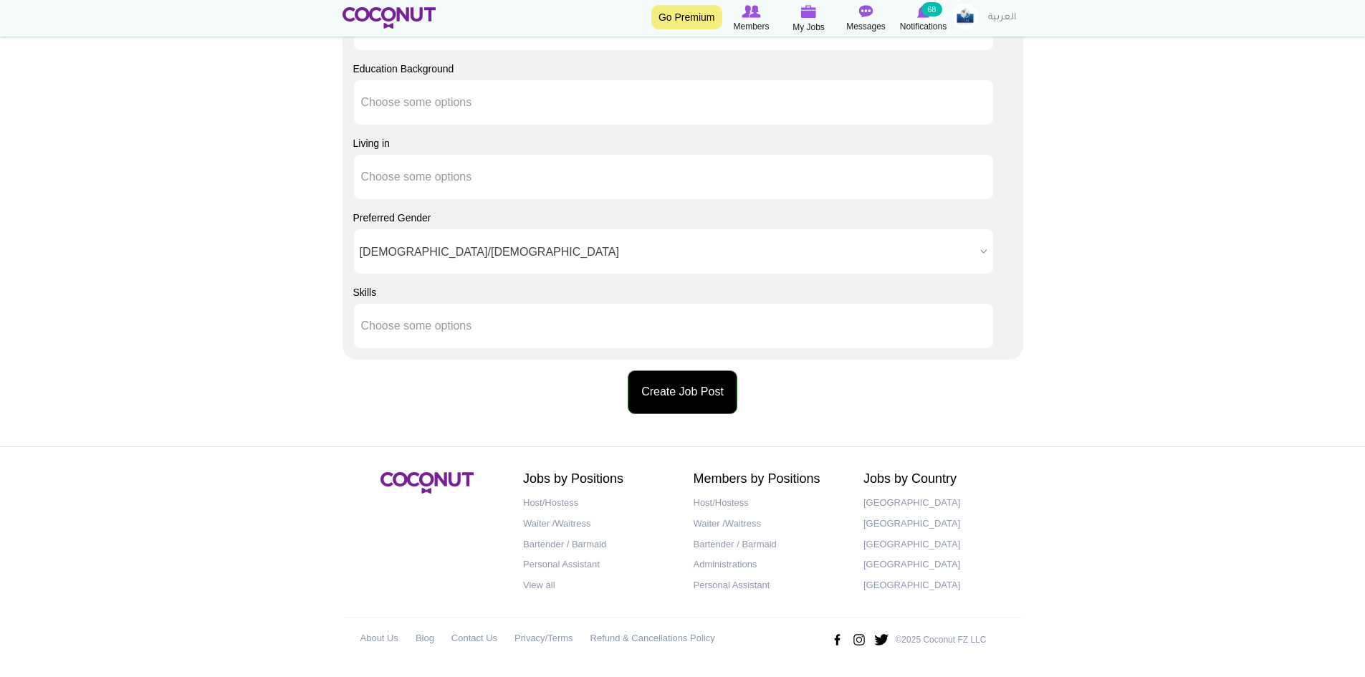
click at [682, 386] on button "Create Job Post" at bounding box center [683, 393] width 110 height 44
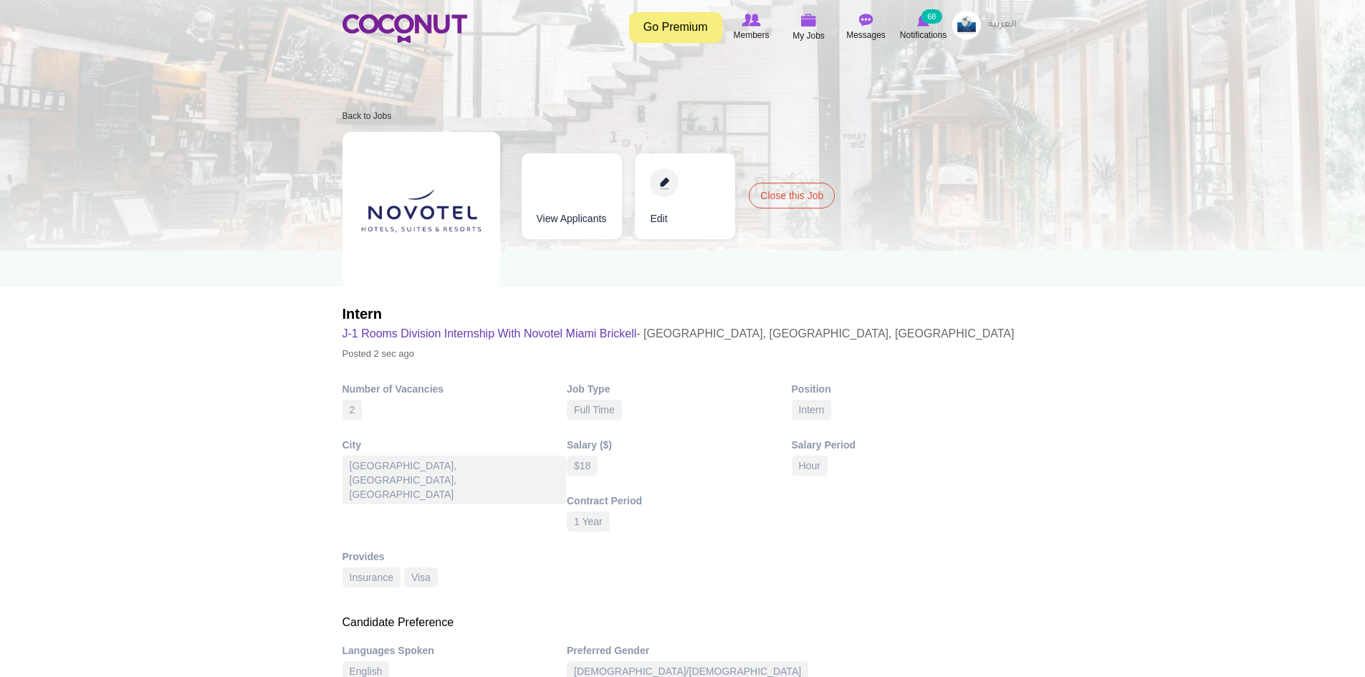
click at [969, 31] on img at bounding box center [967, 25] width 29 height 29
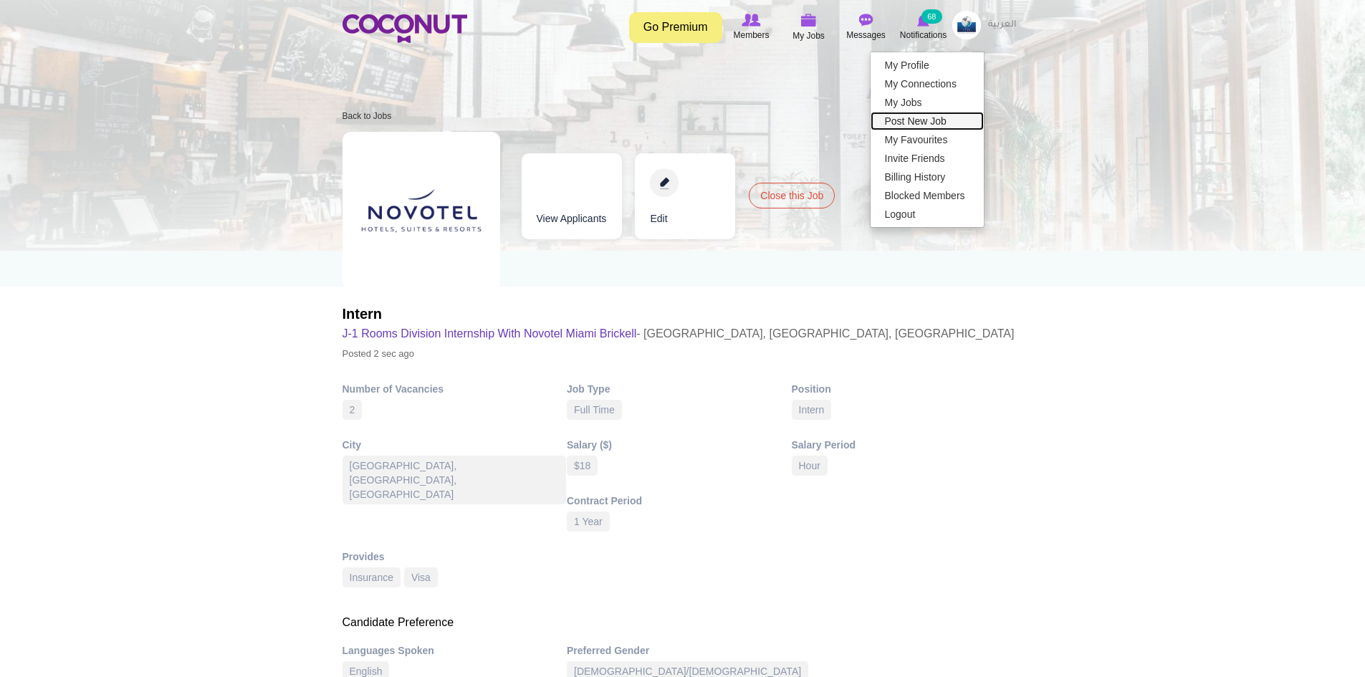
click at [931, 120] on link "Post New Job" at bounding box center [927, 121] width 113 height 19
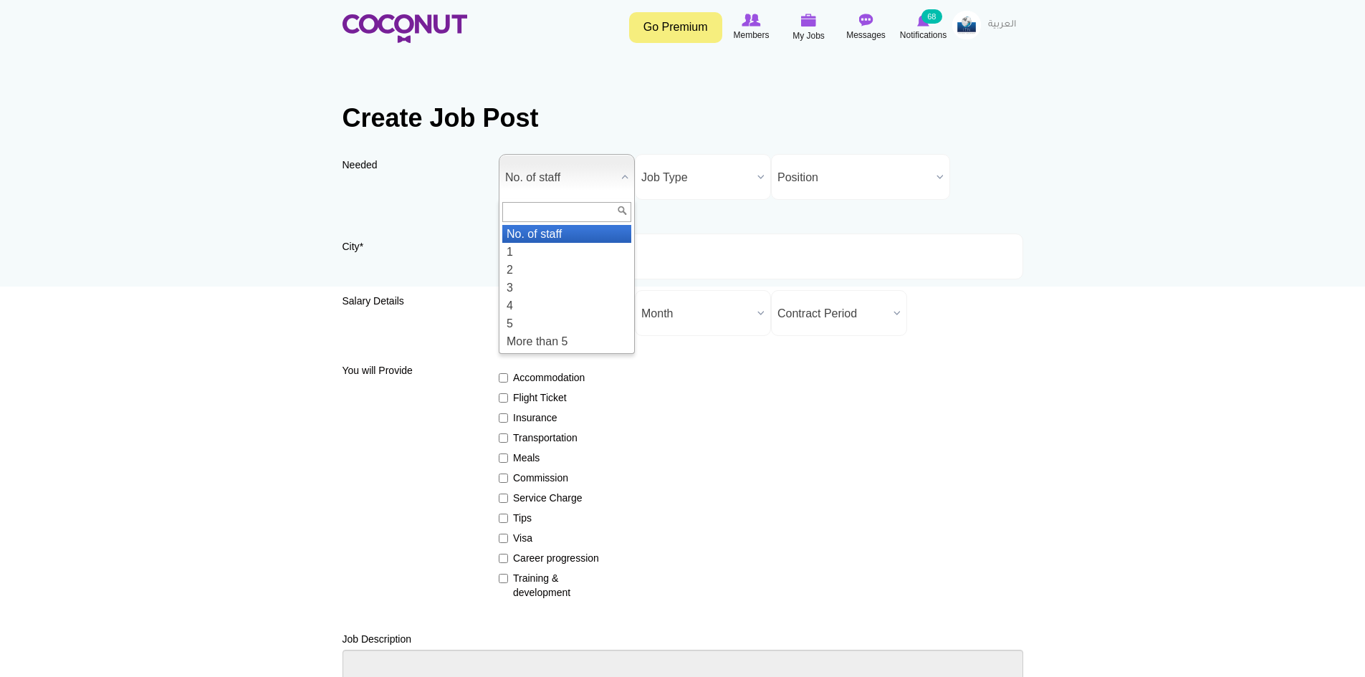
click at [573, 178] on span "No. of staff" at bounding box center [560, 178] width 110 height 46
click at [540, 264] on li "2" at bounding box center [566, 270] width 129 height 18
click at [681, 178] on span "Job Type" at bounding box center [696, 178] width 110 height 46
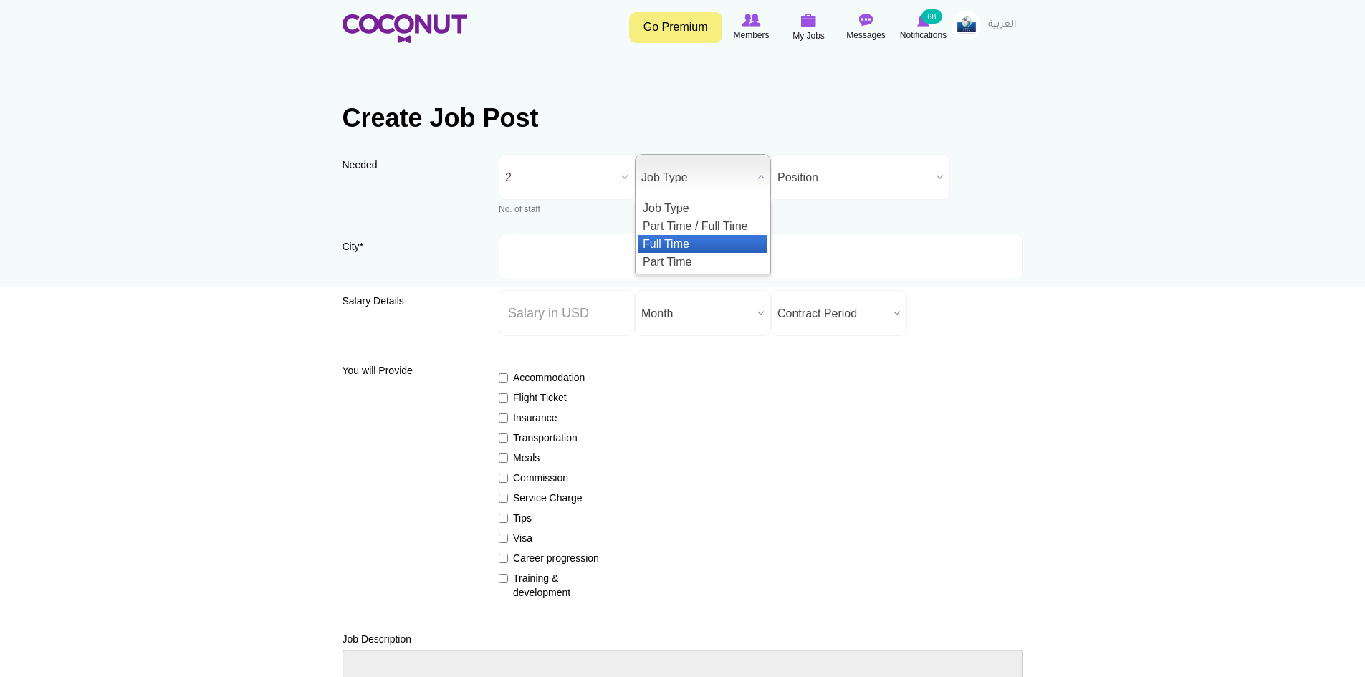
click at [684, 245] on li "Full Time" at bounding box center [703, 244] width 129 height 18
click at [804, 173] on span "Position" at bounding box center [854, 178] width 153 height 46
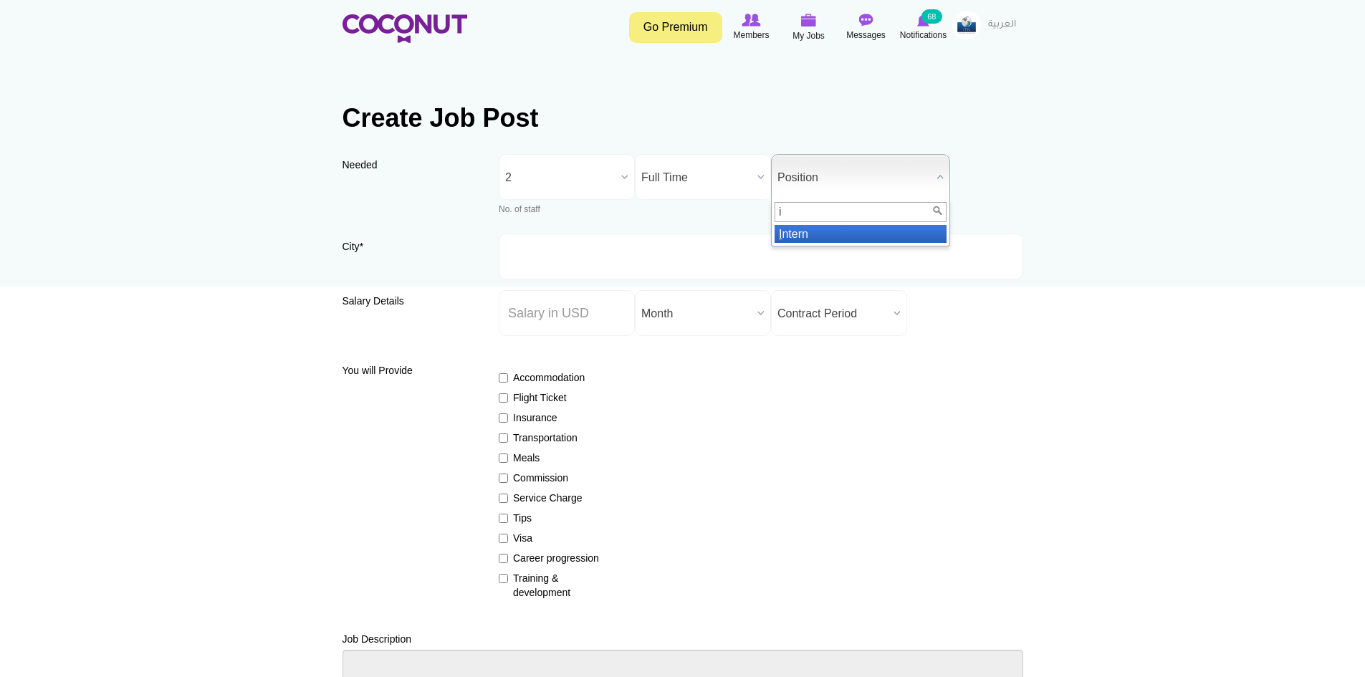
type input "i"
click at [798, 237] on li "I ntern" at bounding box center [861, 234] width 172 height 18
click at [583, 331] on input "Salary ($) *" at bounding box center [567, 313] width 136 height 46
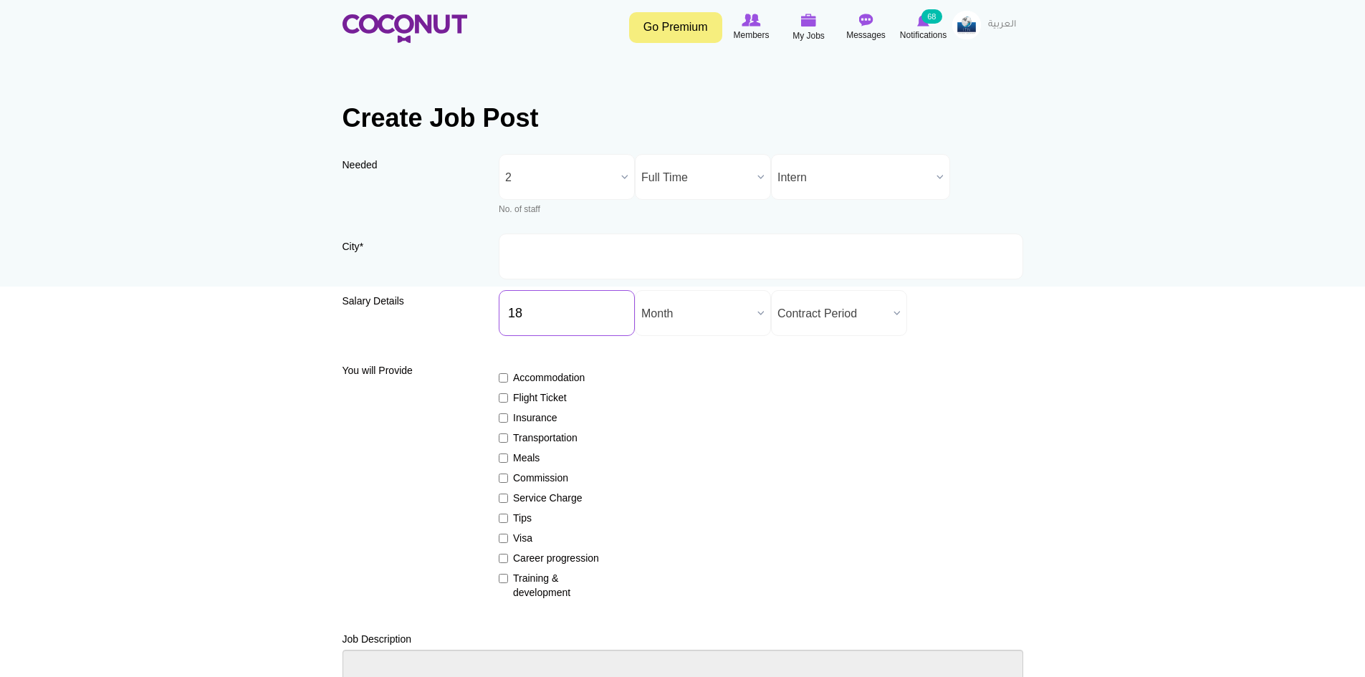
type input "18"
click at [710, 315] on span "Month" at bounding box center [696, 314] width 110 height 46
click at [691, 406] on li "Day" at bounding box center [703, 398] width 129 height 18
click at [703, 310] on span "Day" at bounding box center [696, 314] width 110 height 46
click at [685, 421] on li "Hour" at bounding box center [703, 416] width 129 height 18
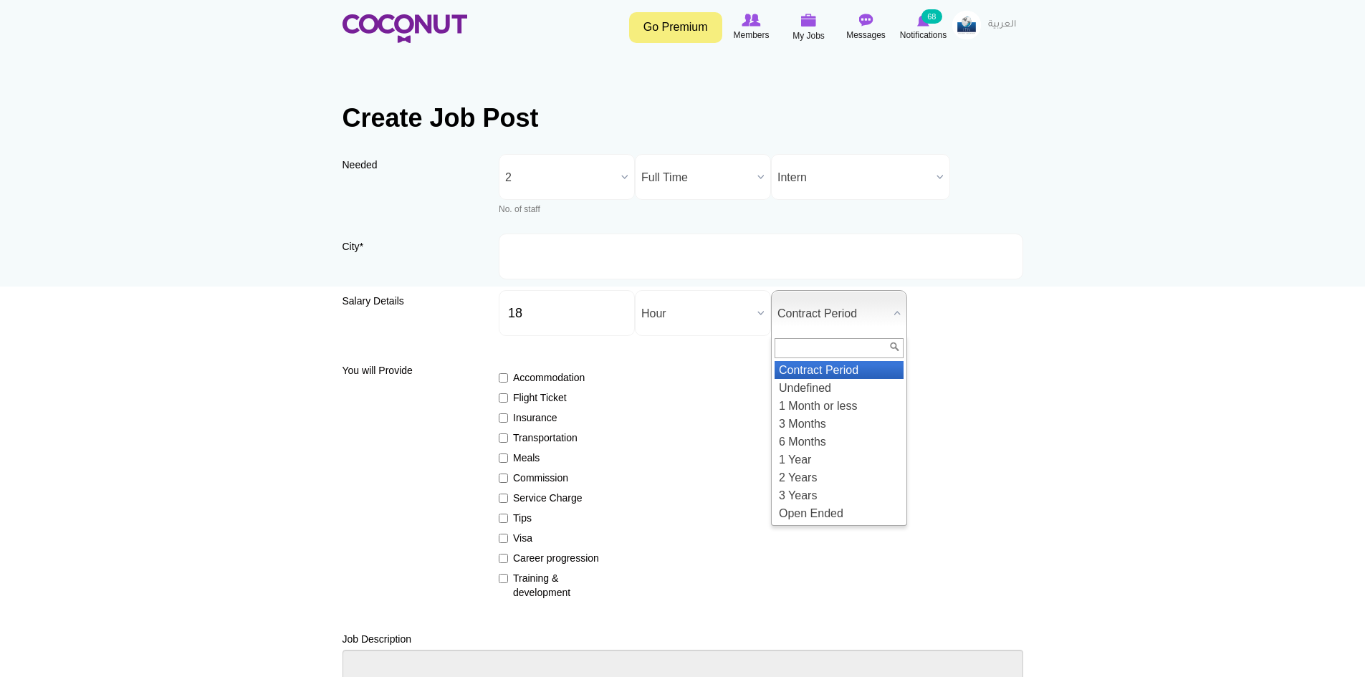
click at [842, 305] on span "Contract Period" at bounding box center [833, 314] width 110 height 46
click at [811, 455] on li "1 Year" at bounding box center [839, 460] width 129 height 18
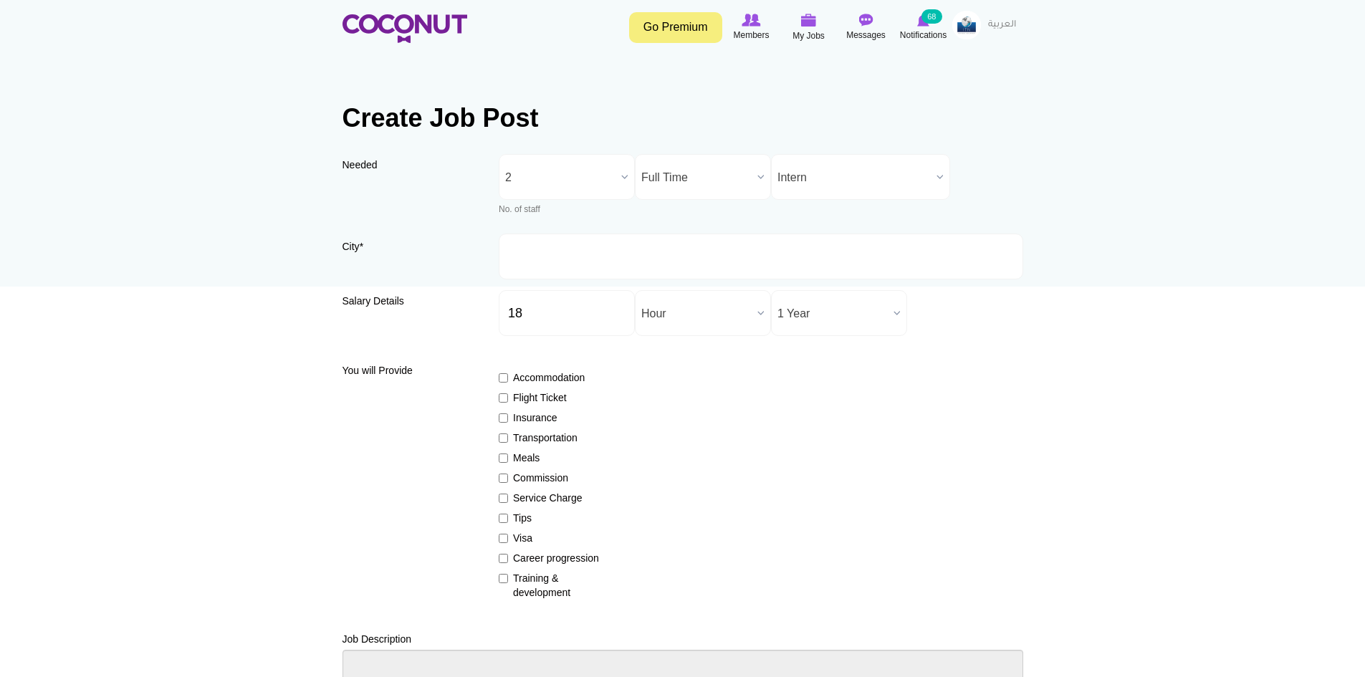
click at [525, 412] on label "Insurance" at bounding box center [551, 418] width 105 height 14
click at [508, 414] on input "Insurance" at bounding box center [503, 418] width 9 height 9
checkbox input "true"
click at [516, 535] on label "Visa" at bounding box center [551, 538] width 105 height 14
click at [508, 535] on input "Visa" at bounding box center [503, 538] width 9 height 9
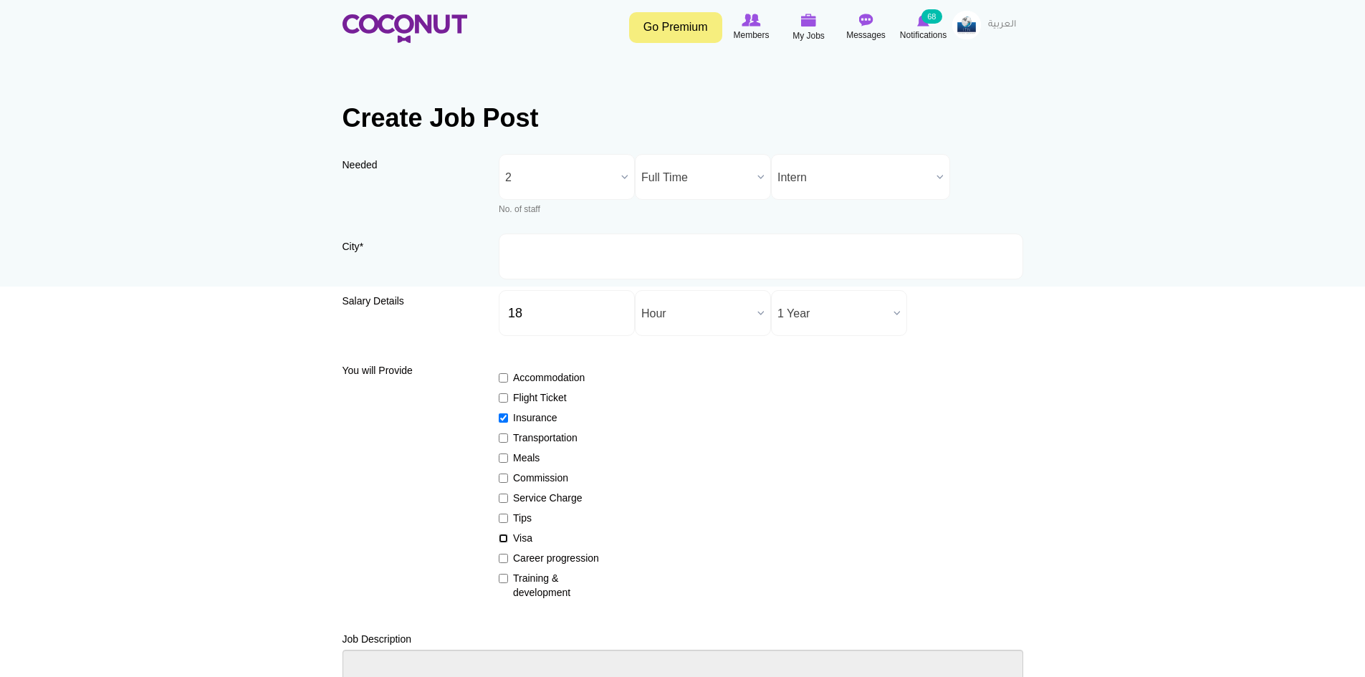
checkbox input "true"
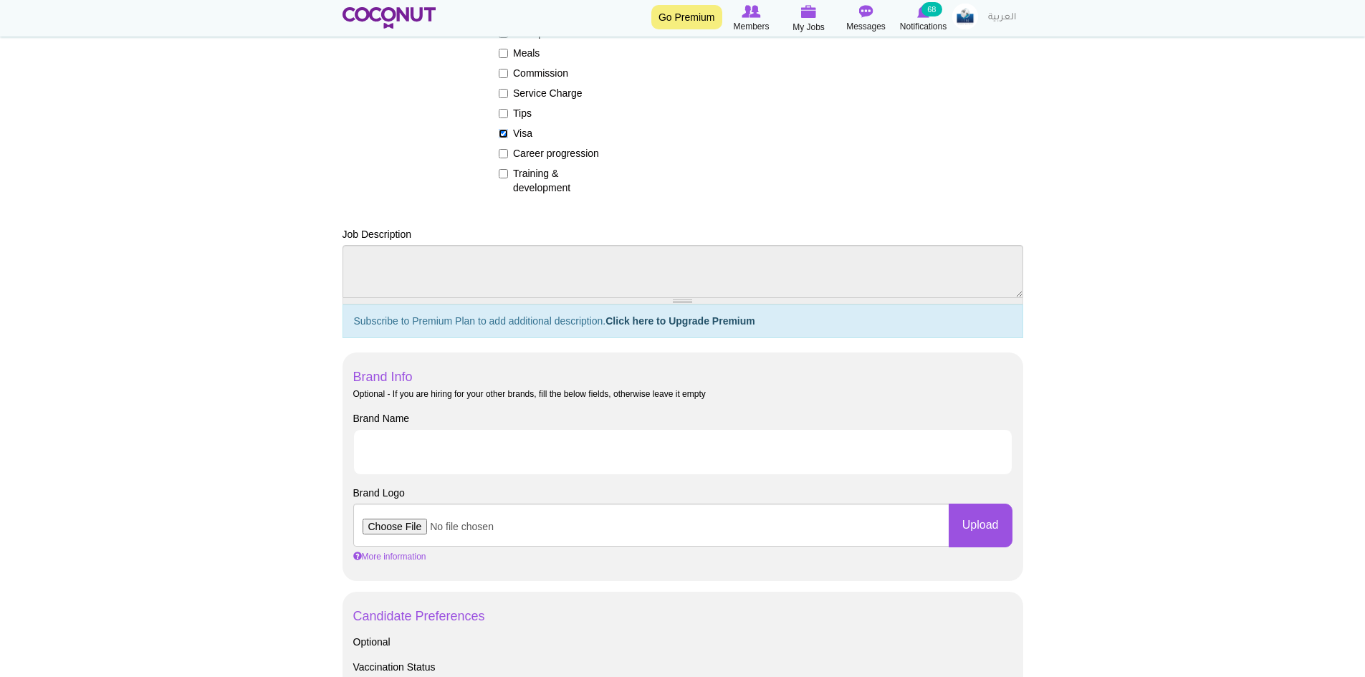
scroll to position [502, 0]
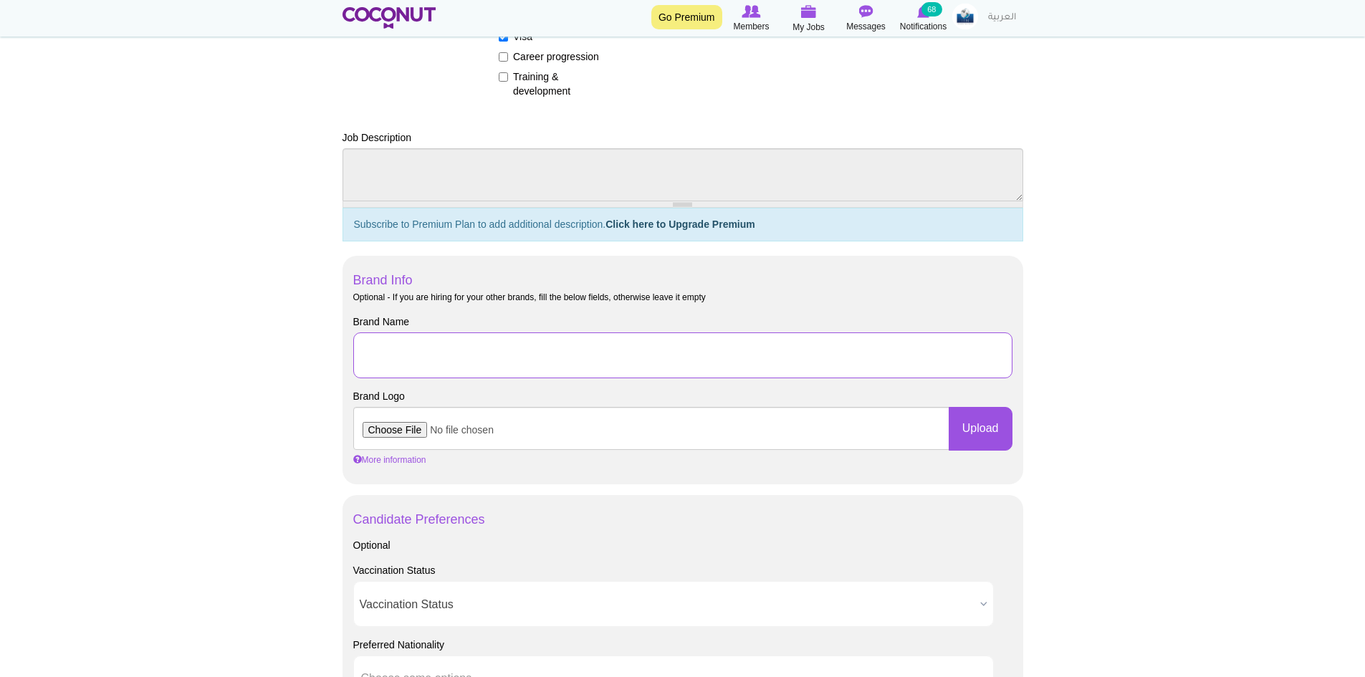
click at [439, 361] on input "Brand Name" at bounding box center [682, 356] width 659 height 46
drag, startPoint x: 459, startPoint y: 359, endPoint x: 714, endPoint y: 355, distance: 254.5
click at [714, 355] on input "J-1 Culinary Arts Internship with Opal Key Resort & Marina" at bounding box center [682, 356] width 659 height 46
type input "J-1 Culinary Arts Traineeship with Novotel Miami Brickell"
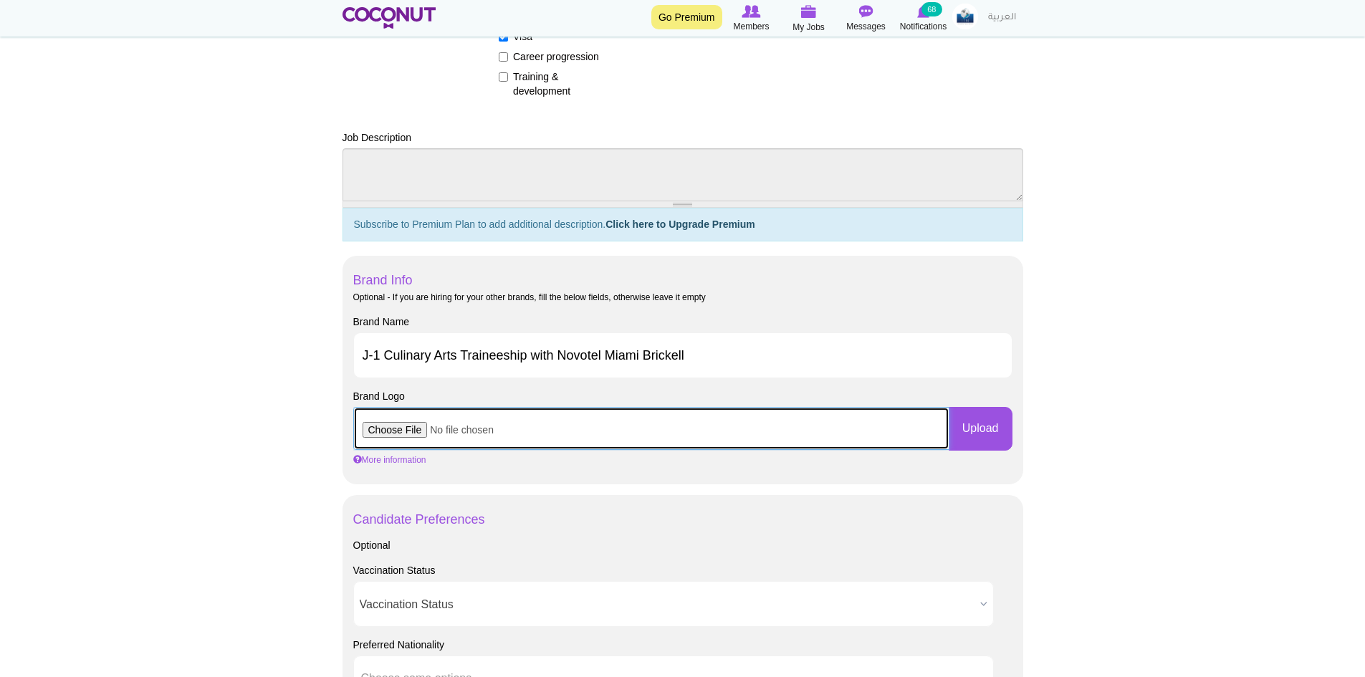
click at [411, 429] on input "file" at bounding box center [651, 428] width 596 height 43
type input "C:\fakepath\Novotel.png"
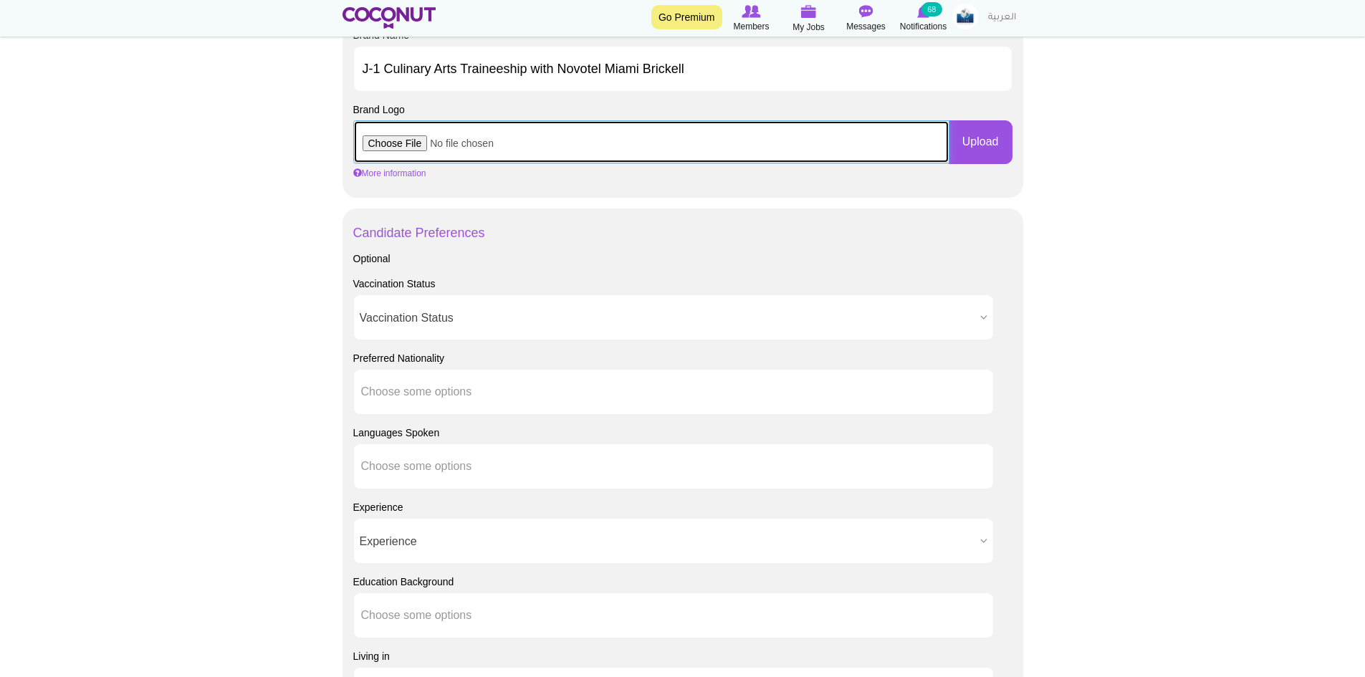
scroll to position [1003, 0]
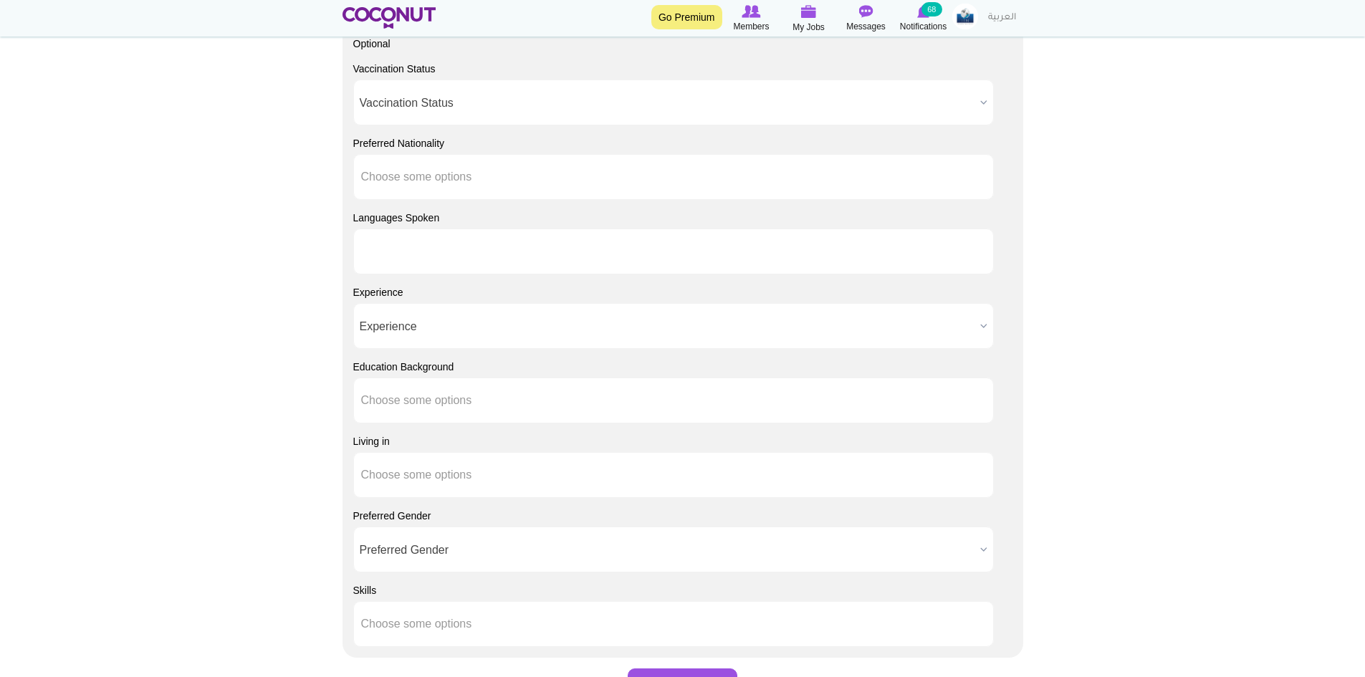
click at [426, 240] on li at bounding box center [425, 252] width 129 height 30
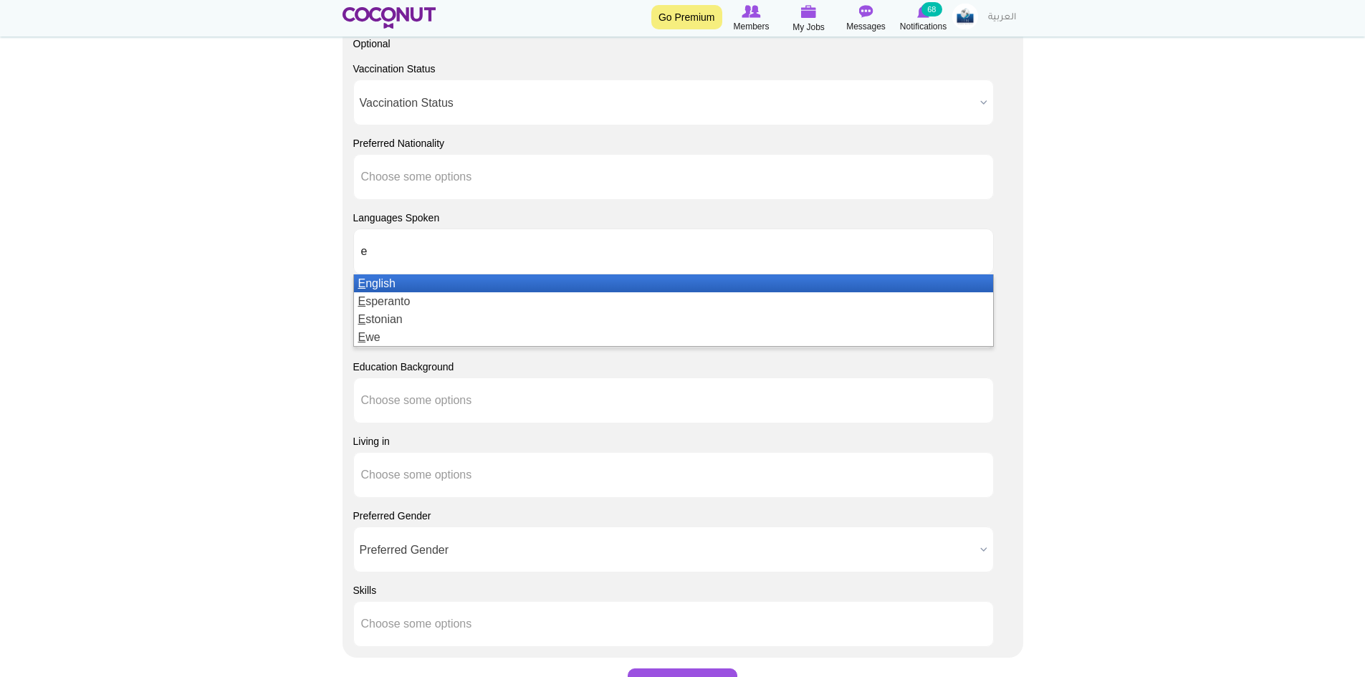
type input "e"
click at [395, 282] on li "E nglish" at bounding box center [673, 283] width 639 height 18
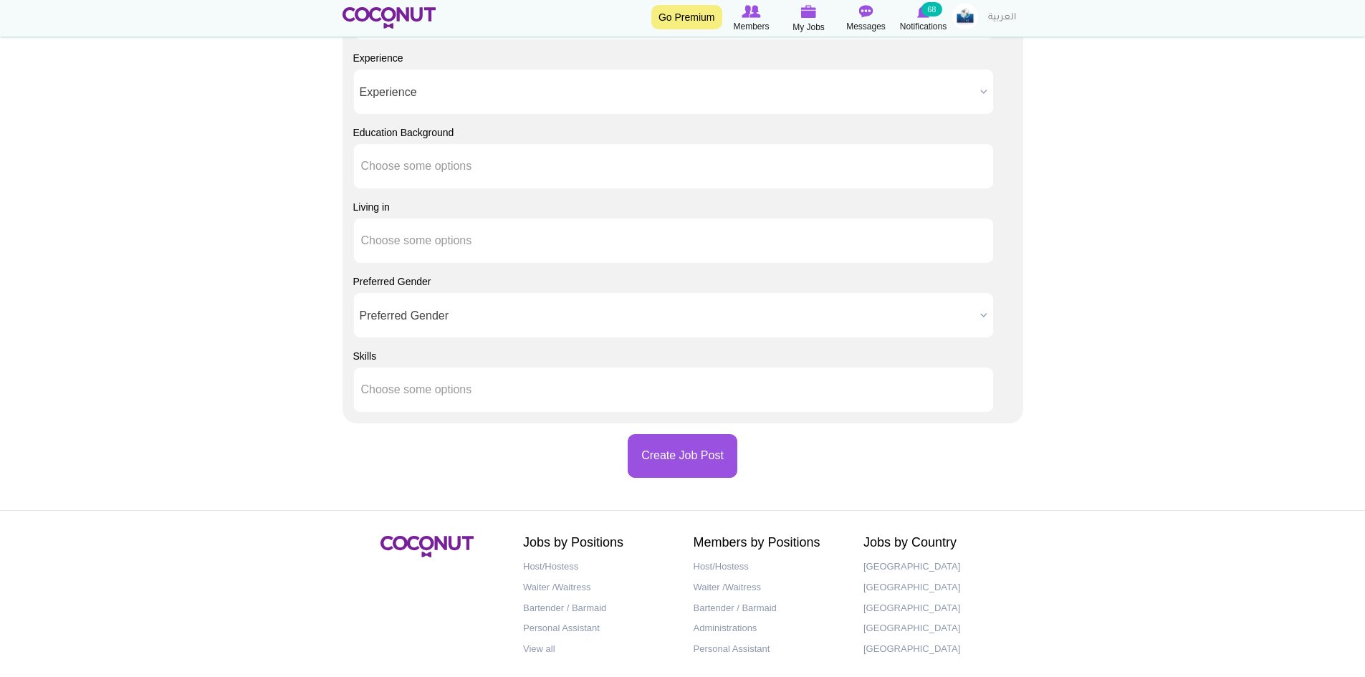
scroll to position [1147, 0]
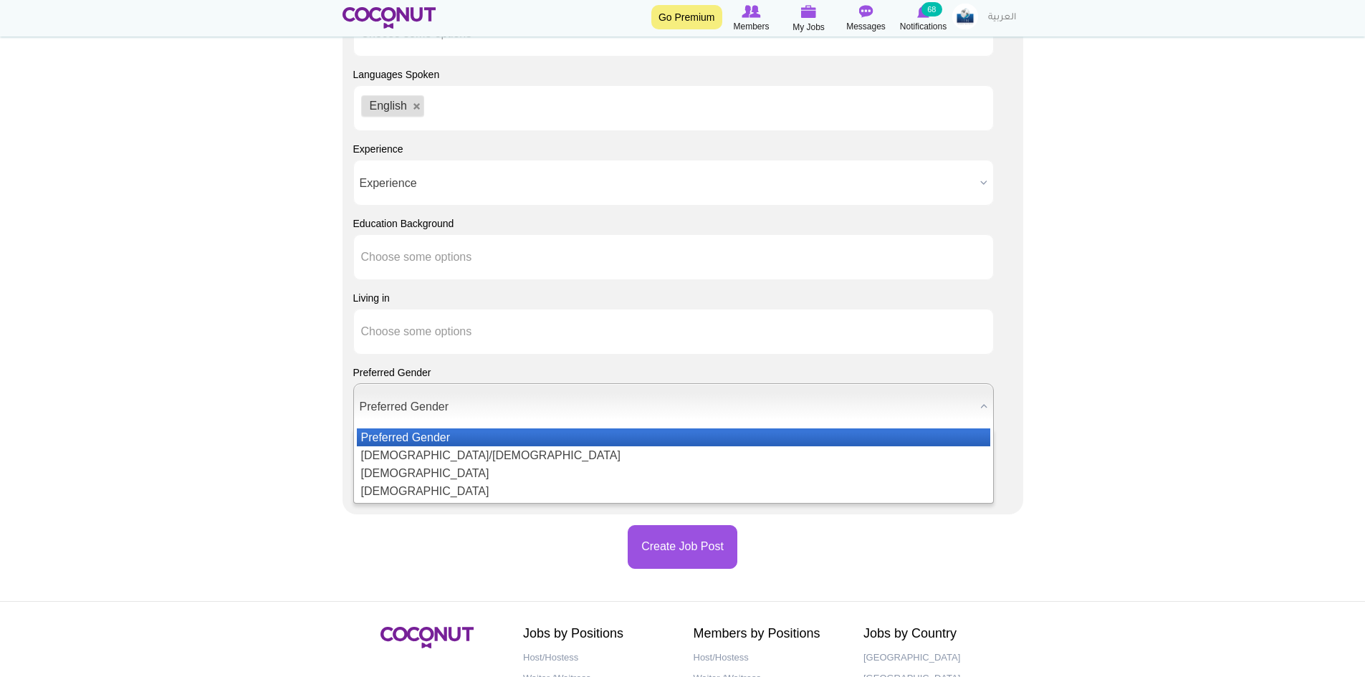
click at [396, 409] on span "Preferred Gender" at bounding box center [667, 407] width 615 height 46
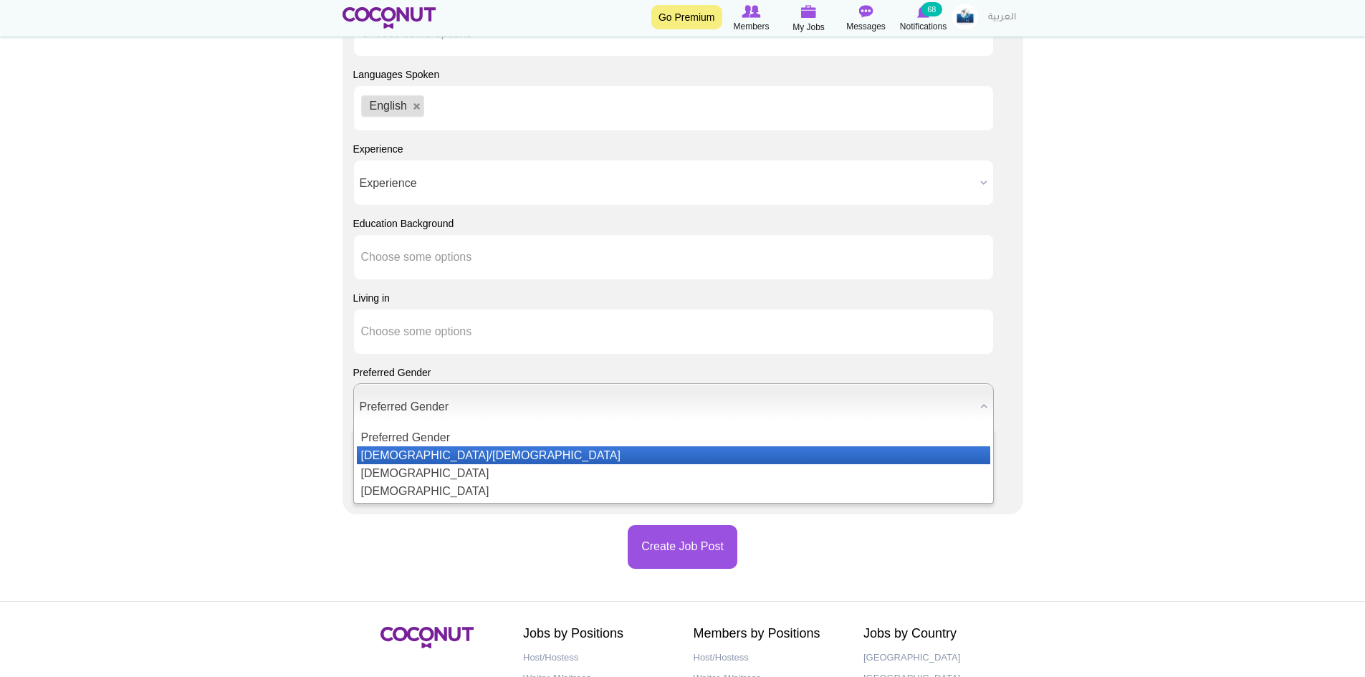
click at [417, 454] on li "[DEMOGRAPHIC_DATA]/[DEMOGRAPHIC_DATA]" at bounding box center [674, 456] width 634 height 18
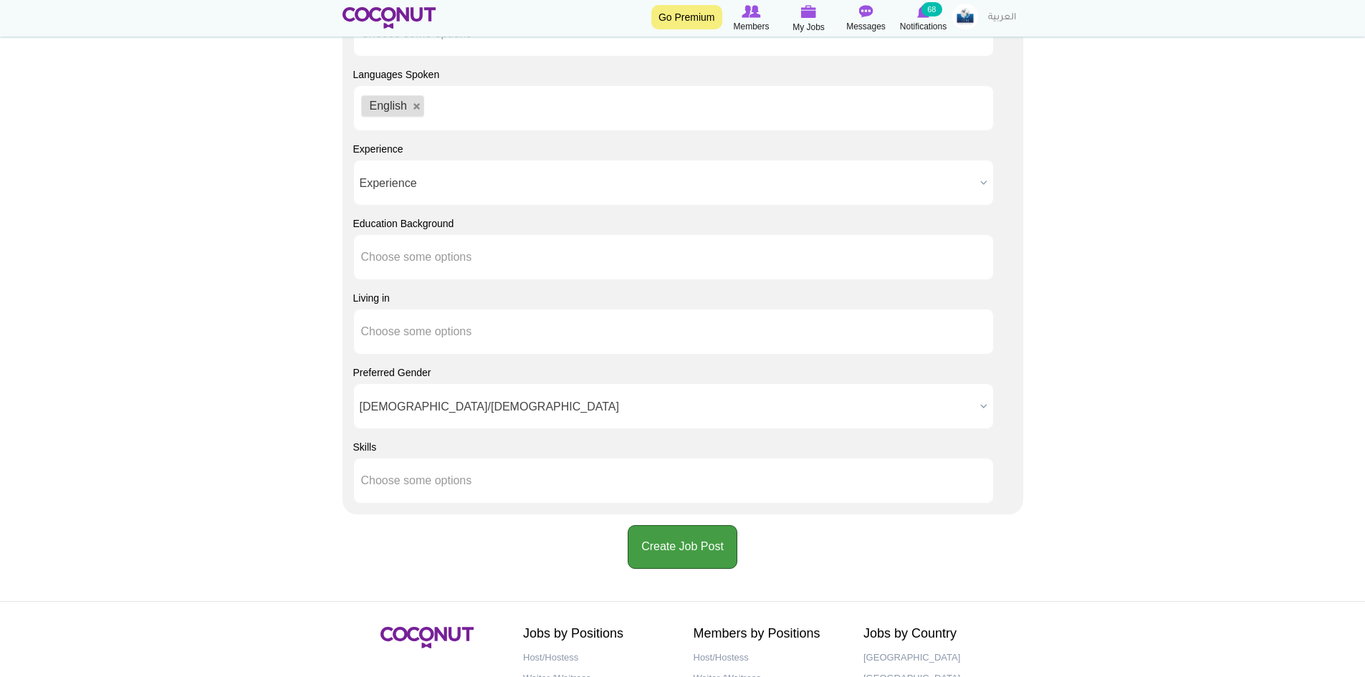
click at [684, 552] on button "Create Job Post" at bounding box center [683, 547] width 110 height 44
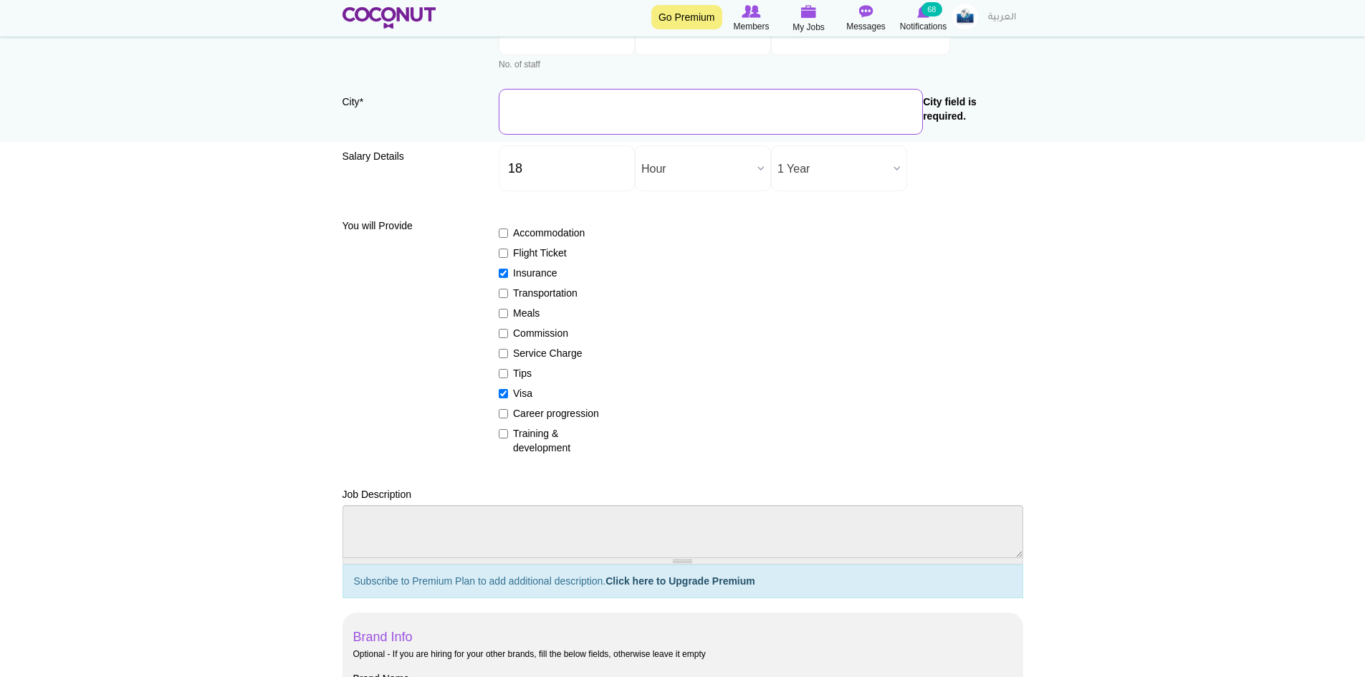
scroll to position [126, 0]
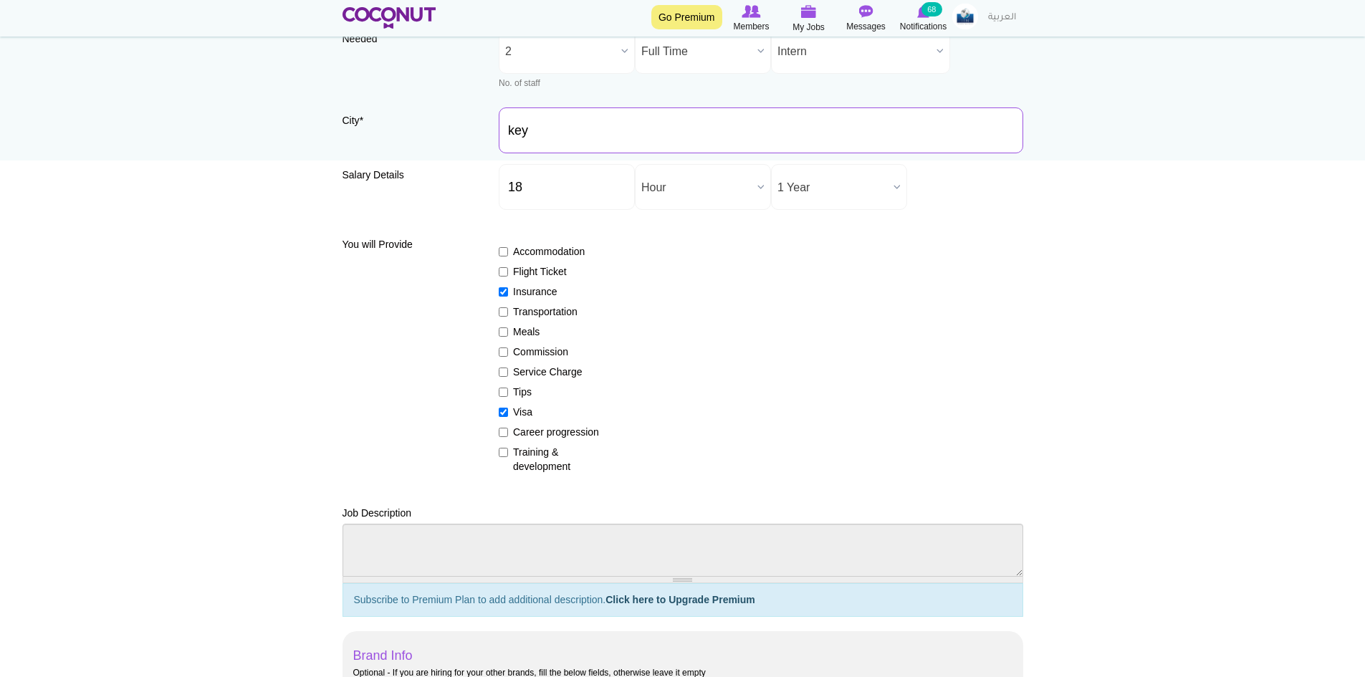
click at [635, 132] on input "key" at bounding box center [761, 131] width 525 height 46
type input "k"
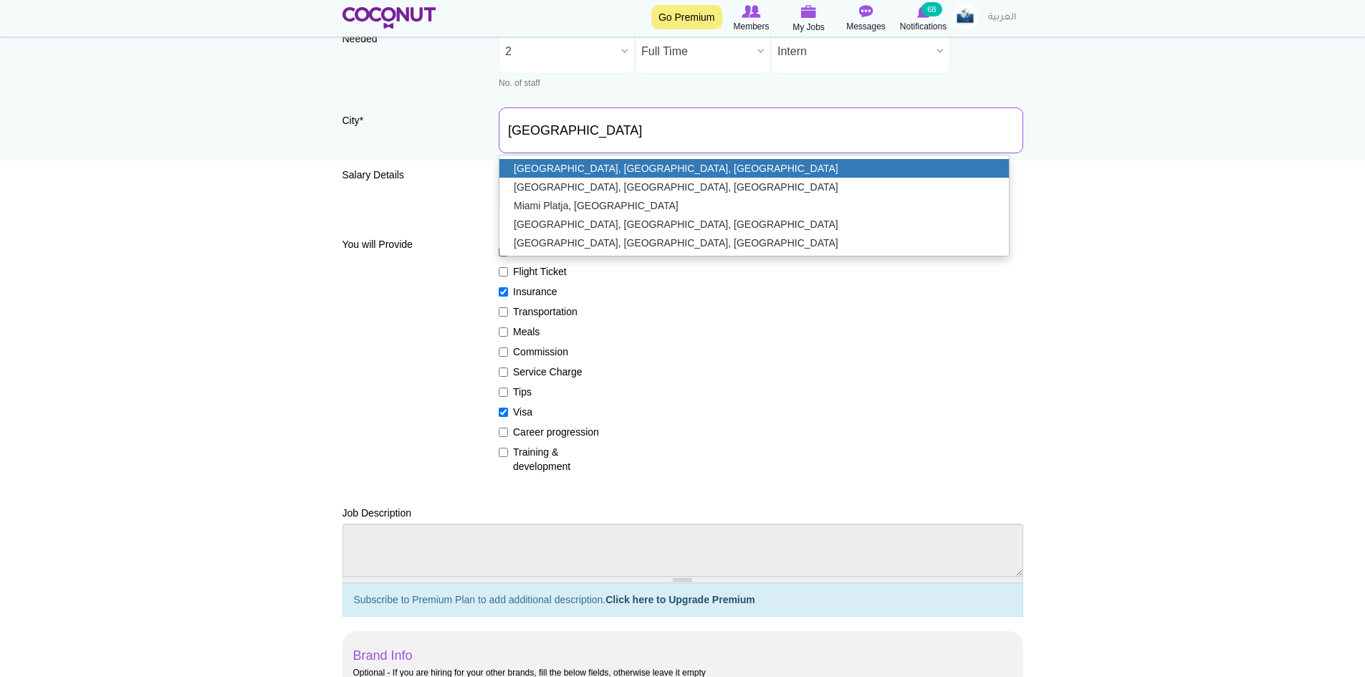
type input "Miami, FL, USA"
click at [581, 176] on link "Miami, FL, USA" at bounding box center [755, 168] width 510 height 19
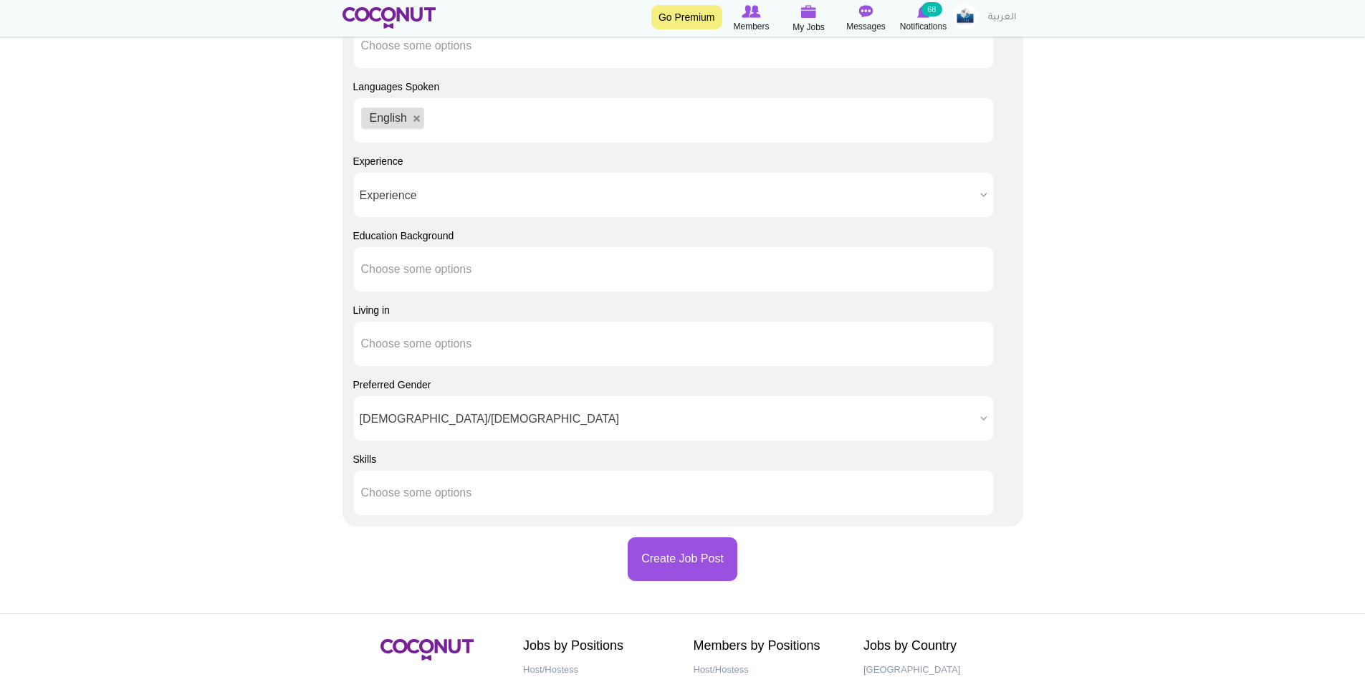
scroll to position [1302, 0]
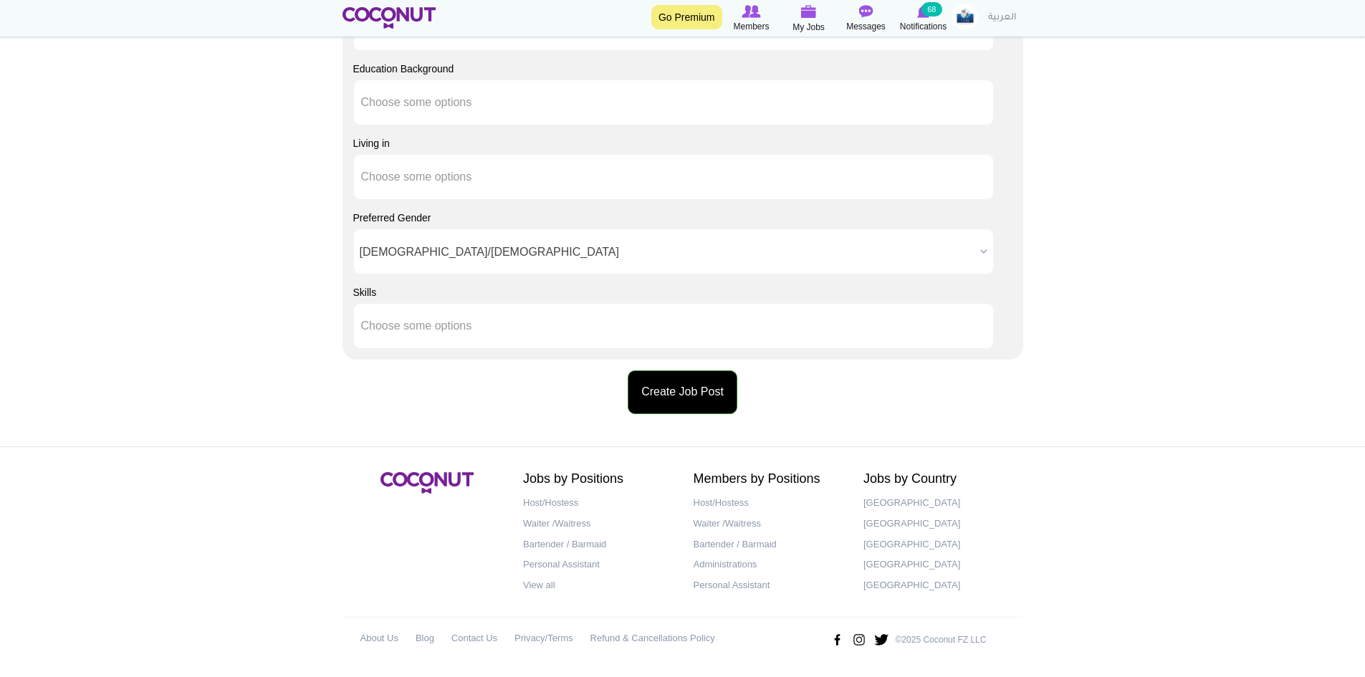
click at [677, 393] on button "Create Job Post" at bounding box center [683, 393] width 110 height 44
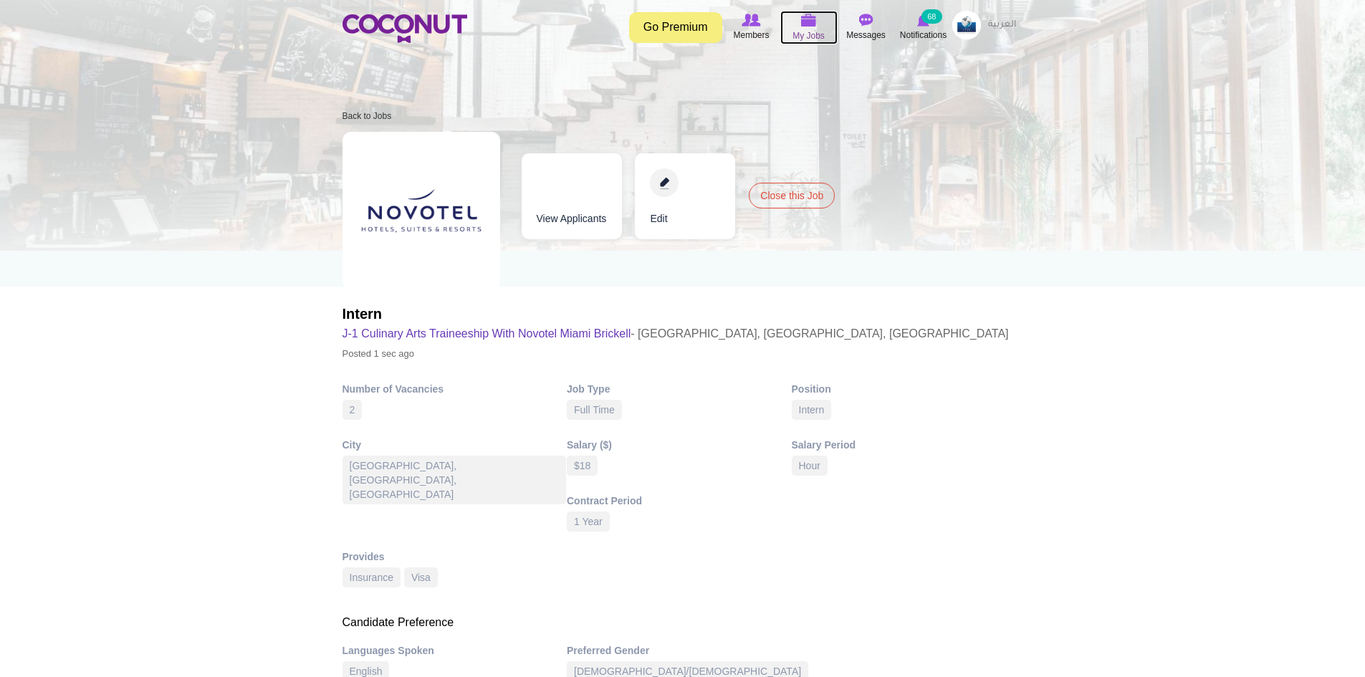
click at [818, 32] on span "My Jobs" at bounding box center [809, 36] width 32 height 14
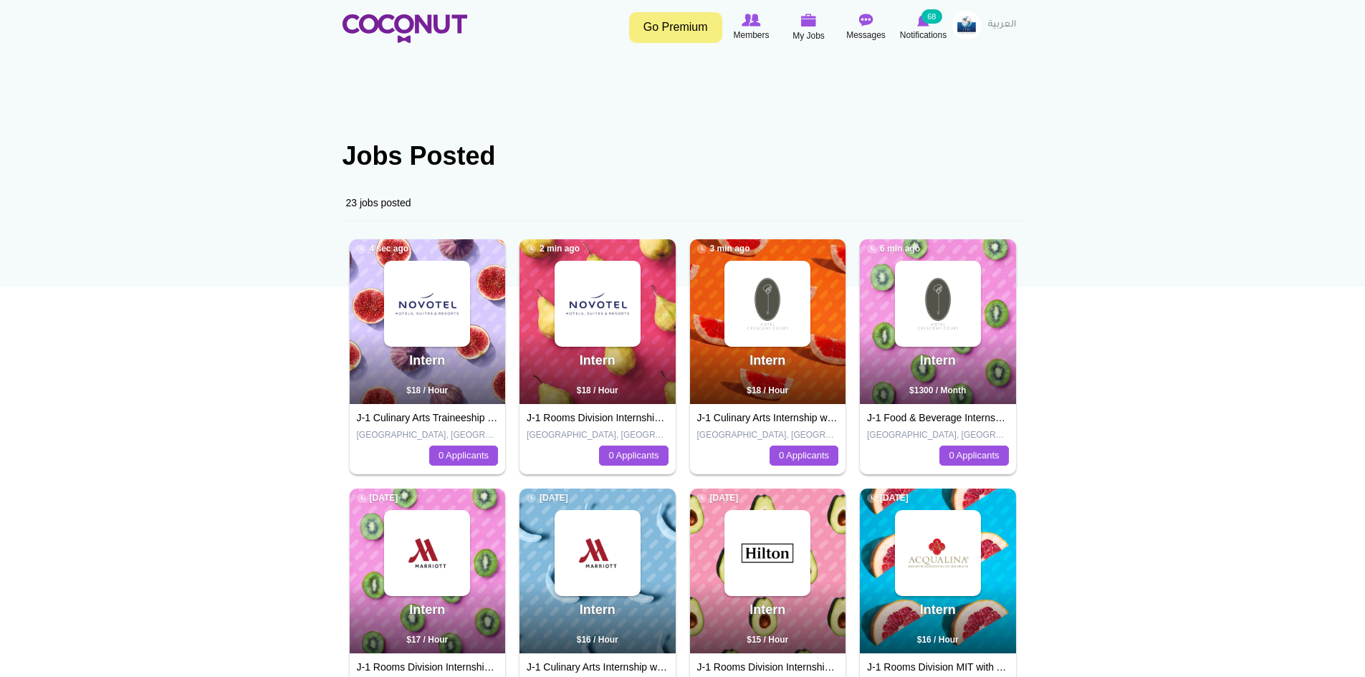
click at [615, 393] on span "$18 / Hour" at bounding box center [598, 391] width 42 height 10
click at [590, 302] on img at bounding box center [597, 303] width 83 height 83
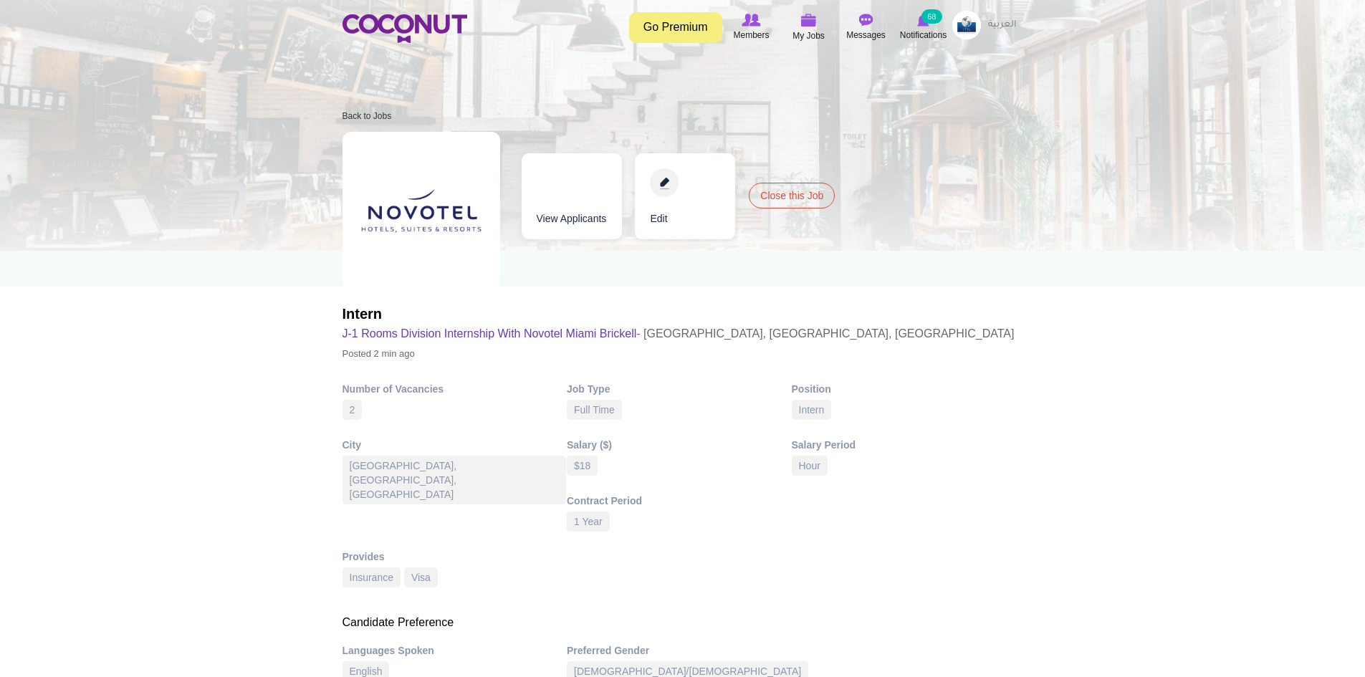
click at [657, 179] on link "Edit" at bounding box center [685, 196] width 100 height 86
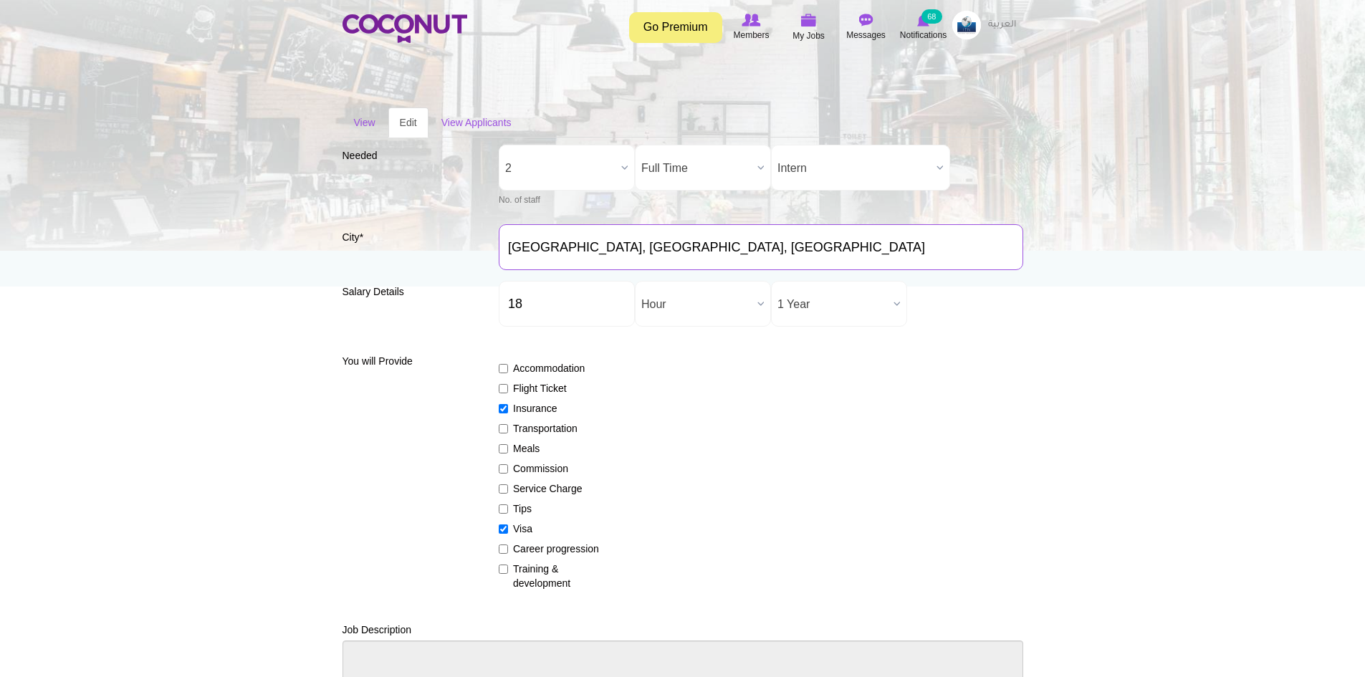
click at [686, 253] on input "Key West, FL, USA" at bounding box center [761, 247] width 525 height 46
drag, startPoint x: 692, startPoint y: 247, endPoint x: 502, endPoint y: 250, distance: 189.9
click at [502, 250] on input "Key West, FL, USA" at bounding box center [761, 247] width 525 height 46
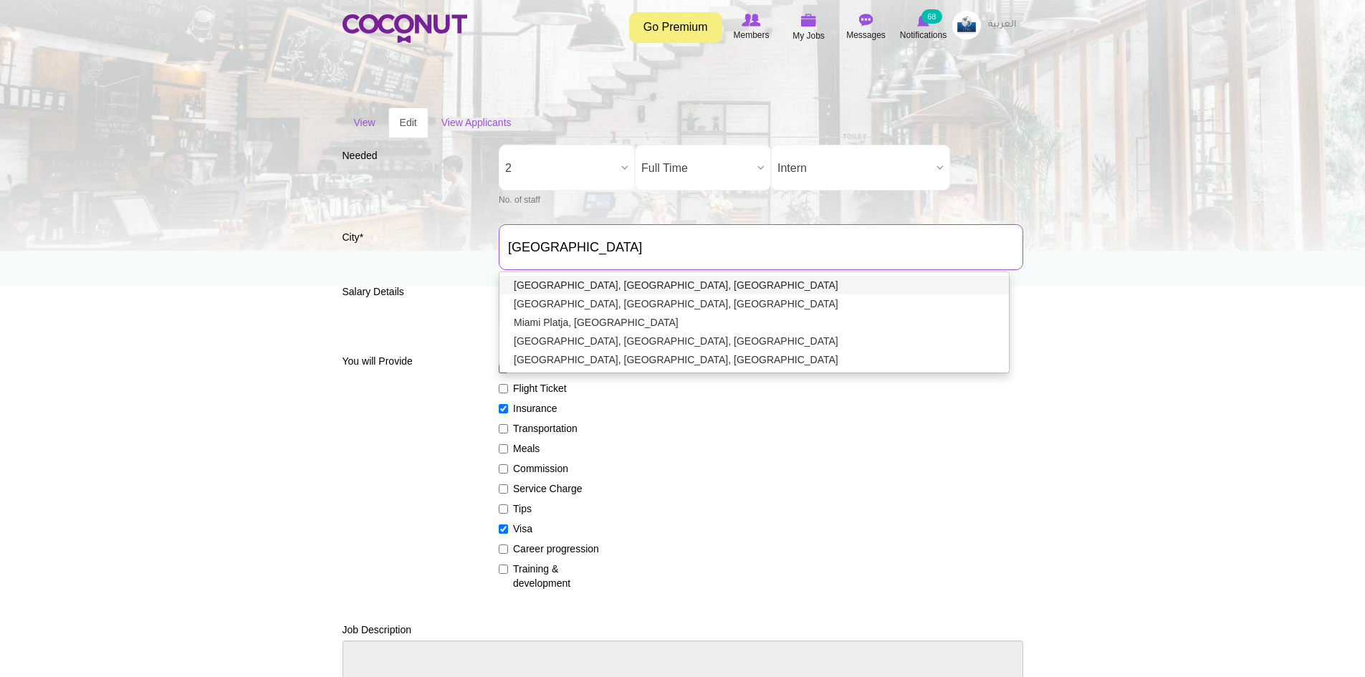
type input "[GEOGRAPHIC_DATA], [GEOGRAPHIC_DATA], [GEOGRAPHIC_DATA]"
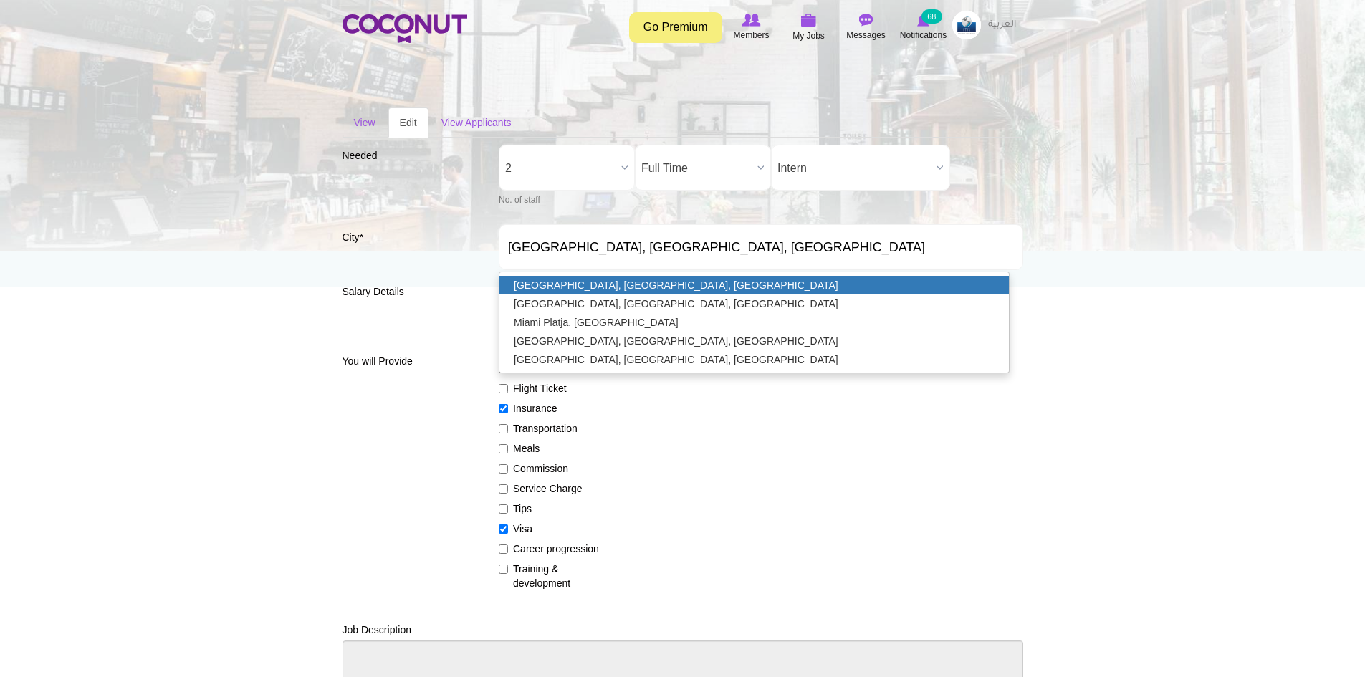
click at [551, 288] on link "Miami, FL, USA" at bounding box center [755, 285] width 510 height 19
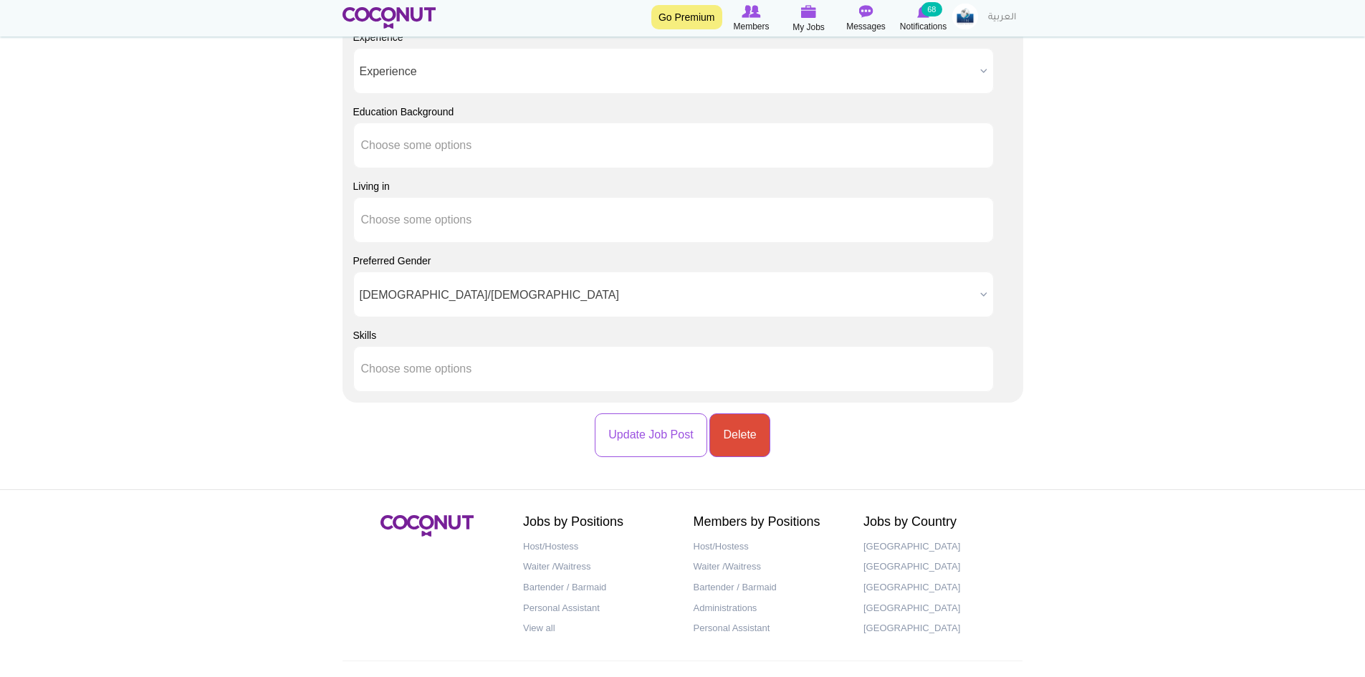
scroll to position [1663, 0]
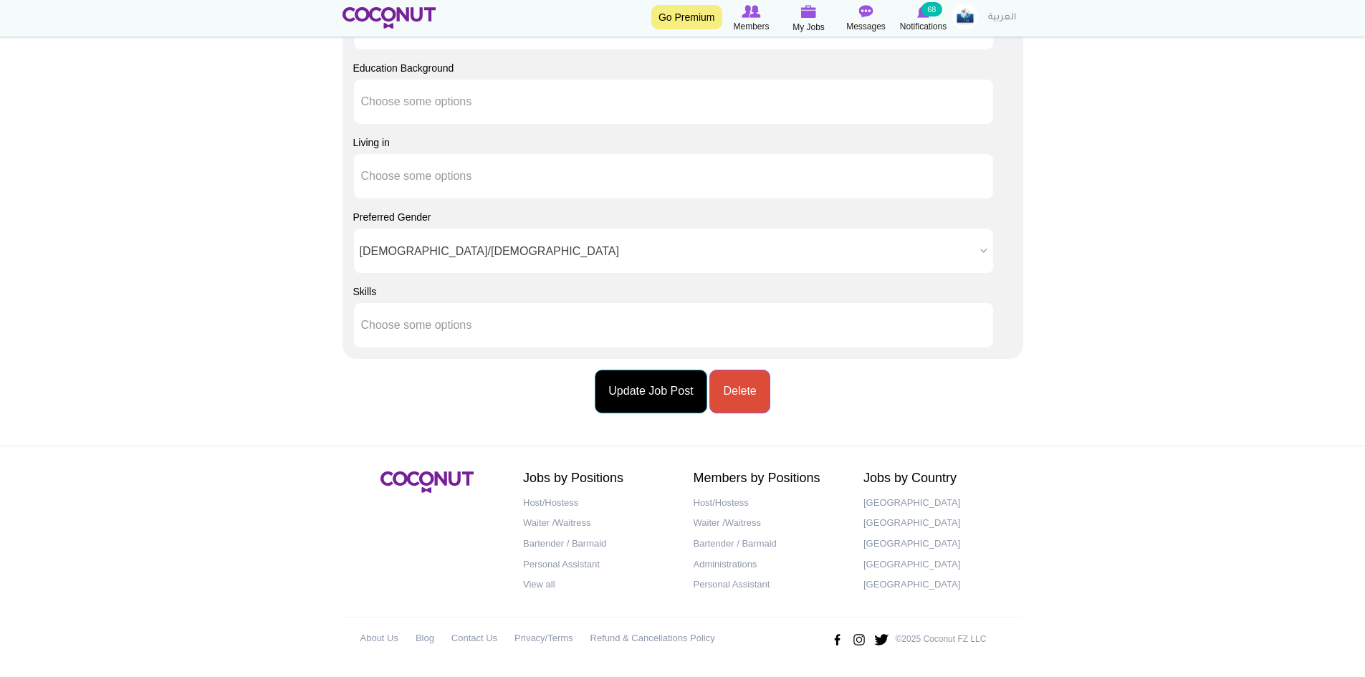
click at [645, 393] on button "Update Job Post" at bounding box center [651, 392] width 112 height 44
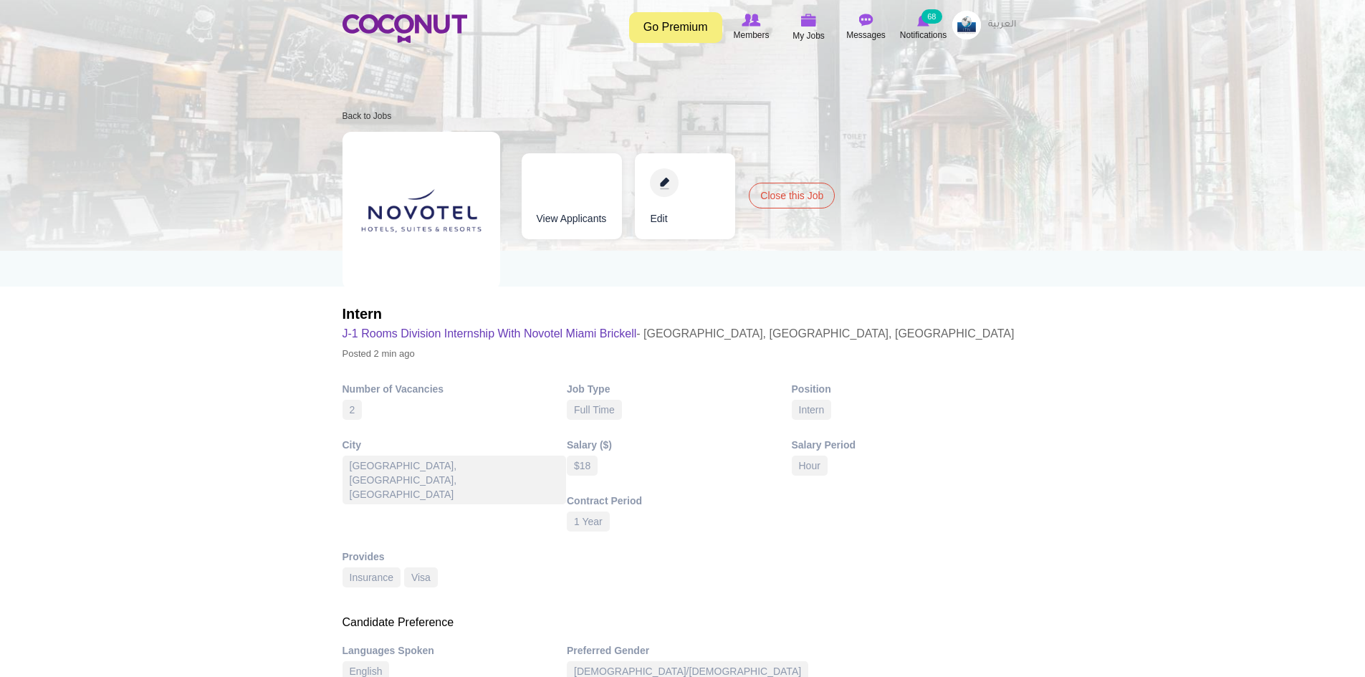
click at [965, 24] on img at bounding box center [967, 25] width 29 height 29
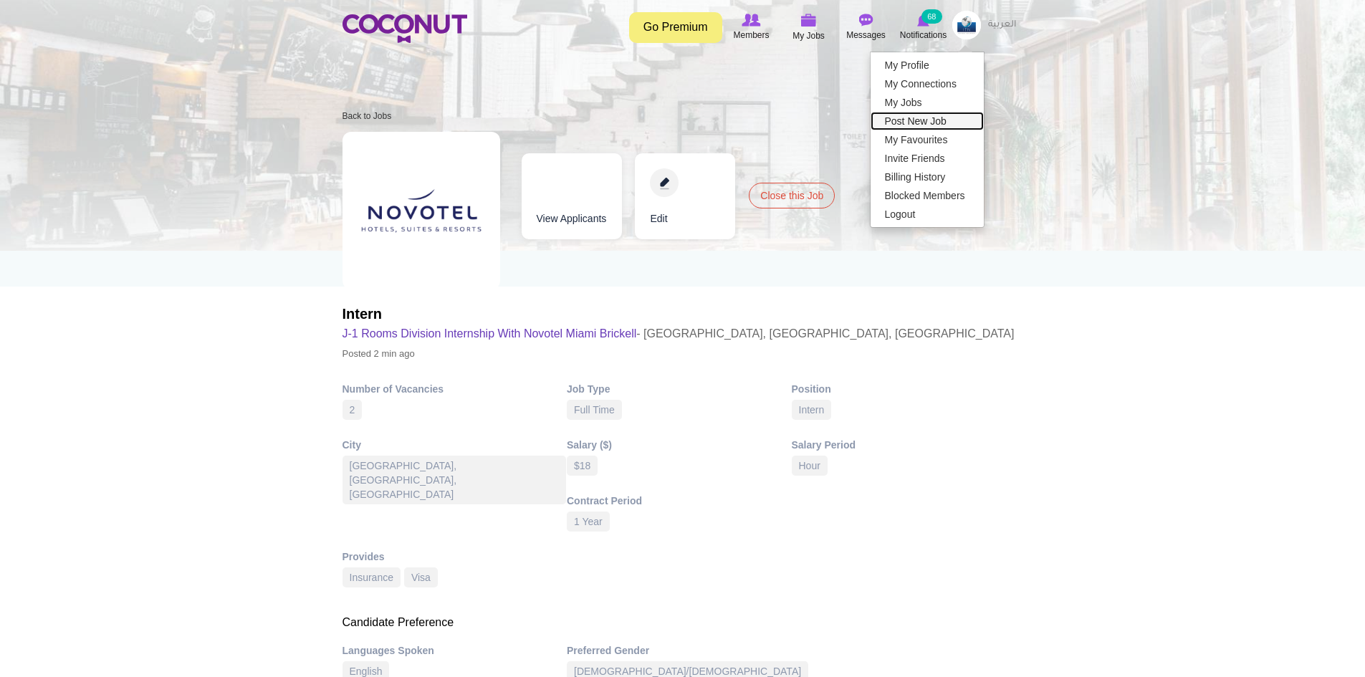
click at [912, 118] on link "Post New Job" at bounding box center [927, 121] width 113 height 19
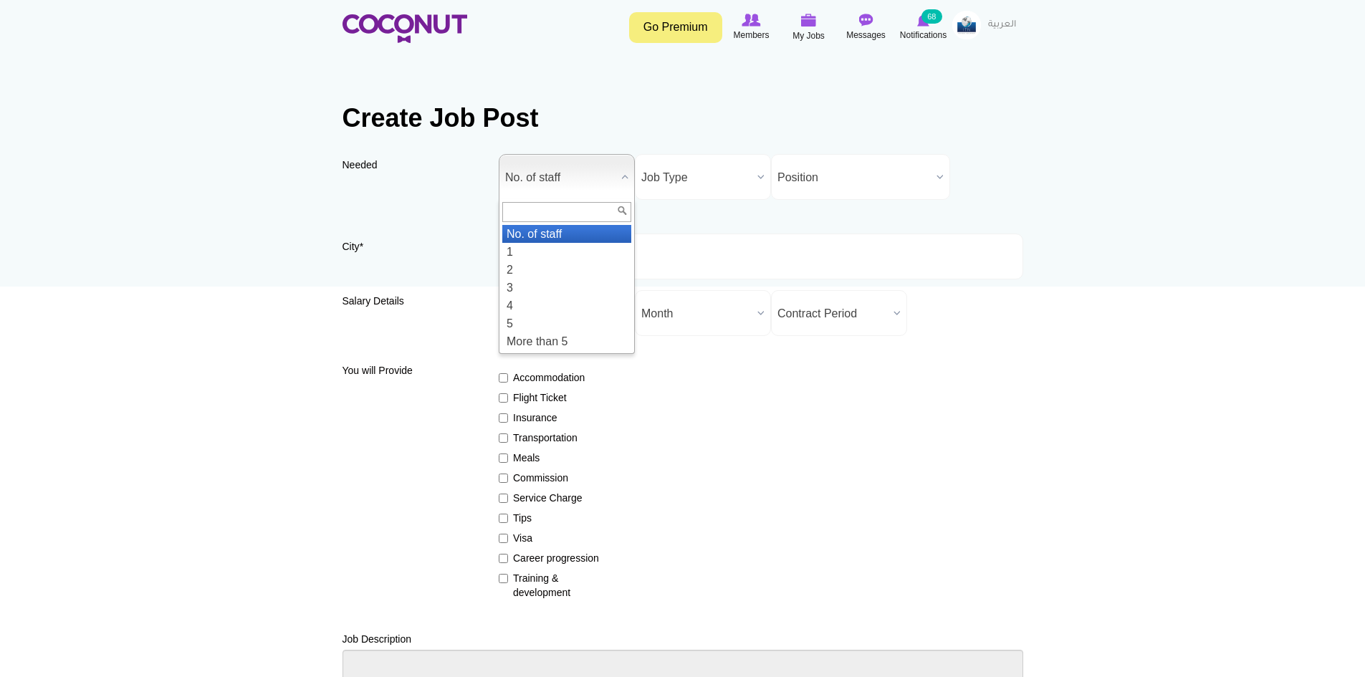
click at [575, 178] on span "No. of staff" at bounding box center [560, 178] width 110 height 46
click at [535, 287] on li "3" at bounding box center [566, 288] width 129 height 18
click at [678, 194] on span "Job Type" at bounding box center [696, 178] width 110 height 46
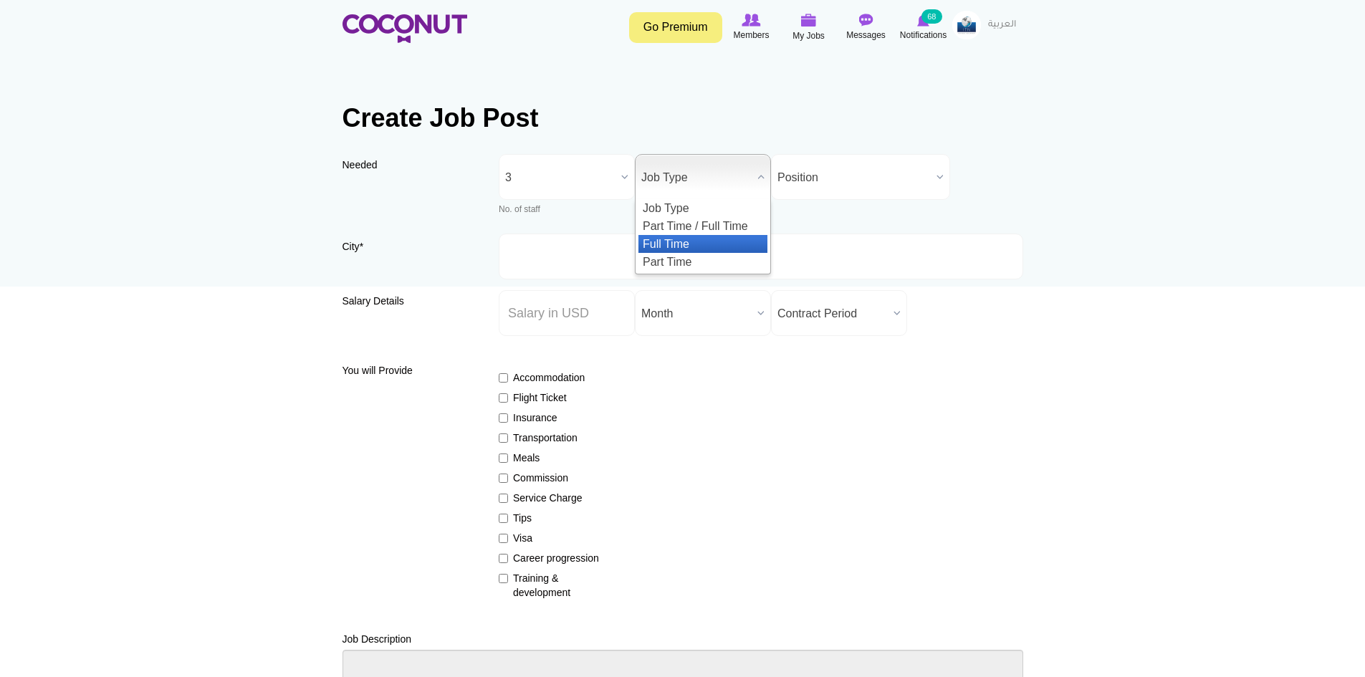
click at [691, 237] on li "Full Time" at bounding box center [703, 244] width 129 height 18
click at [811, 188] on span "Position" at bounding box center [854, 178] width 153 height 46
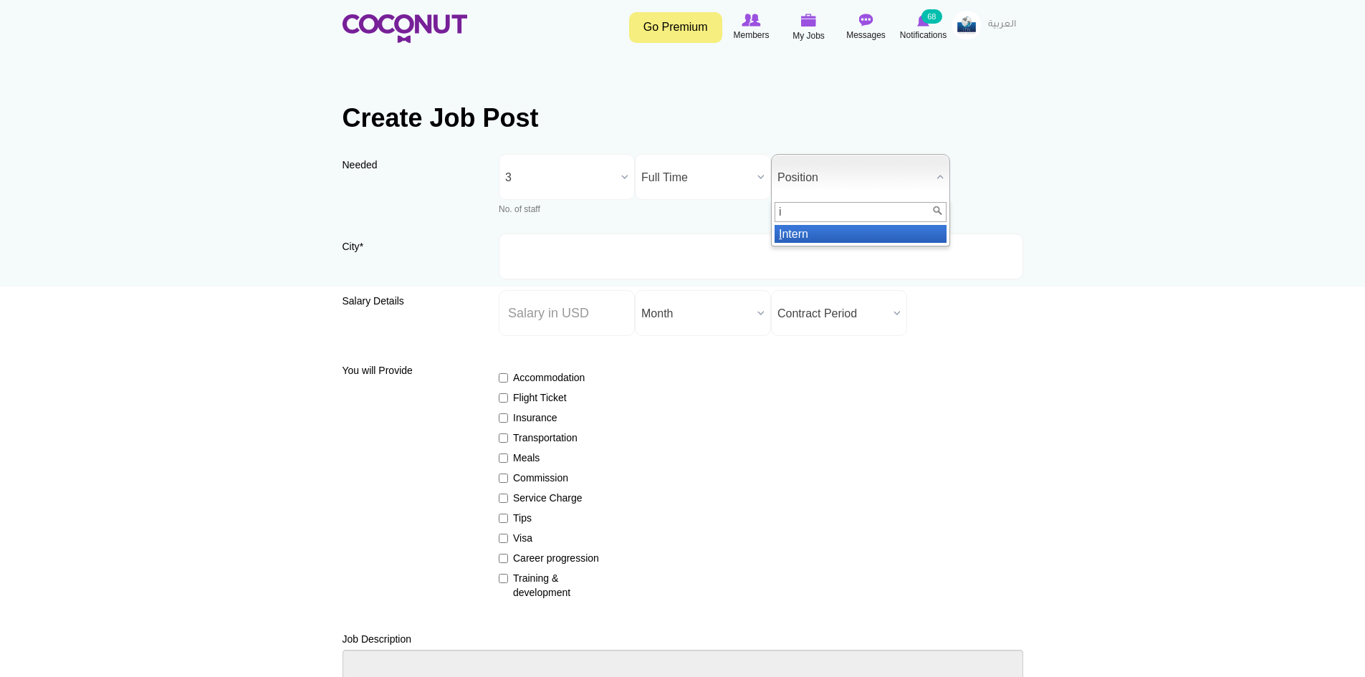
type input "i"
click at [807, 238] on li "I ntern" at bounding box center [861, 234] width 172 height 18
click at [605, 259] on input "City *" at bounding box center [761, 257] width 525 height 46
type input "e"
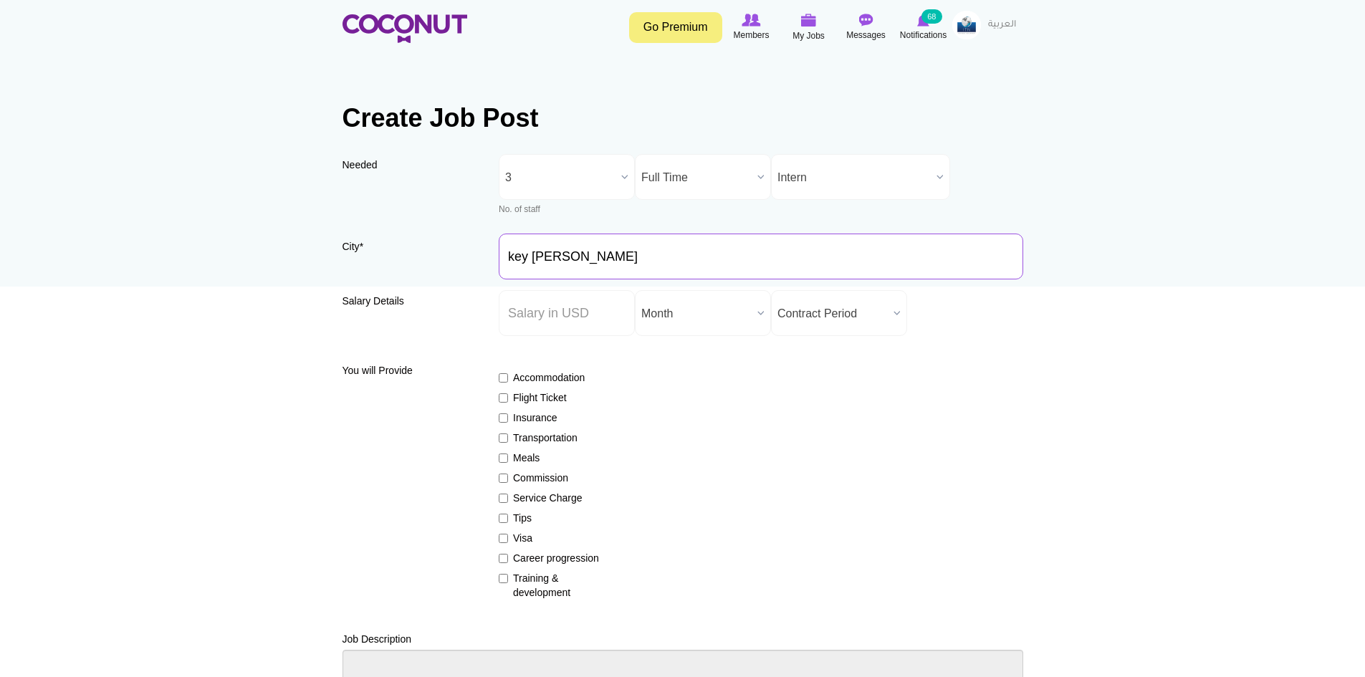
type input "[GEOGRAPHIC_DATA], [GEOGRAPHIC_DATA], [GEOGRAPHIC_DATA]"
click at [594, 318] on input "Salary ($) *" at bounding box center [567, 313] width 136 height 46
type input "16"
click at [705, 310] on span "Month" at bounding box center [696, 314] width 110 height 46
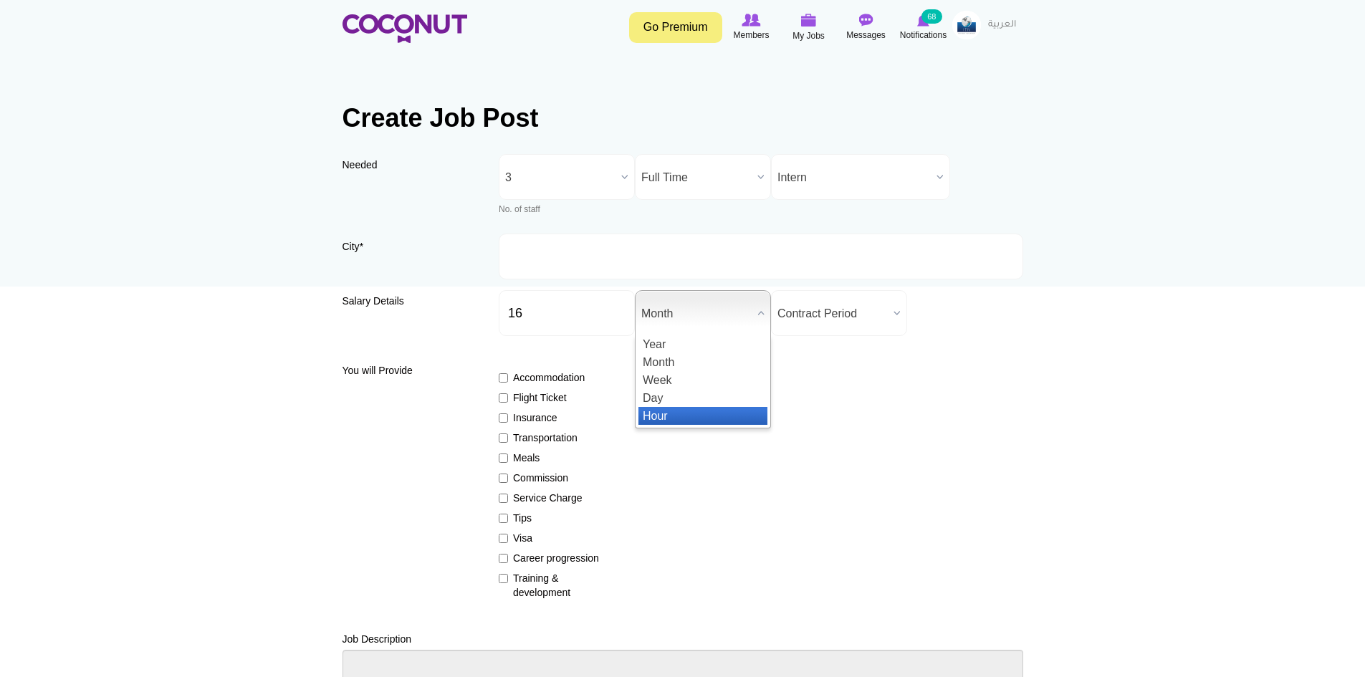
click at [669, 409] on li "Hour" at bounding box center [703, 416] width 129 height 18
click at [779, 328] on span "Contract Period" at bounding box center [833, 314] width 110 height 46
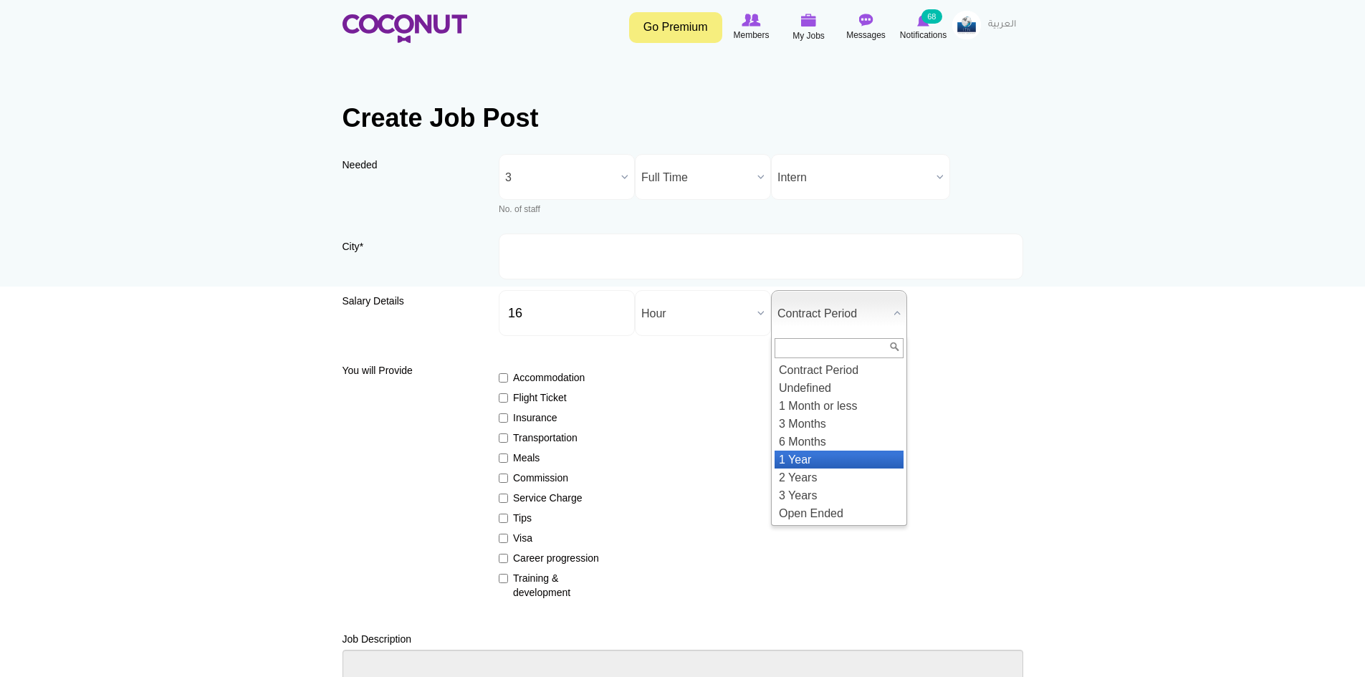
click at [811, 457] on li "1 Year" at bounding box center [839, 460] width 129 height 18
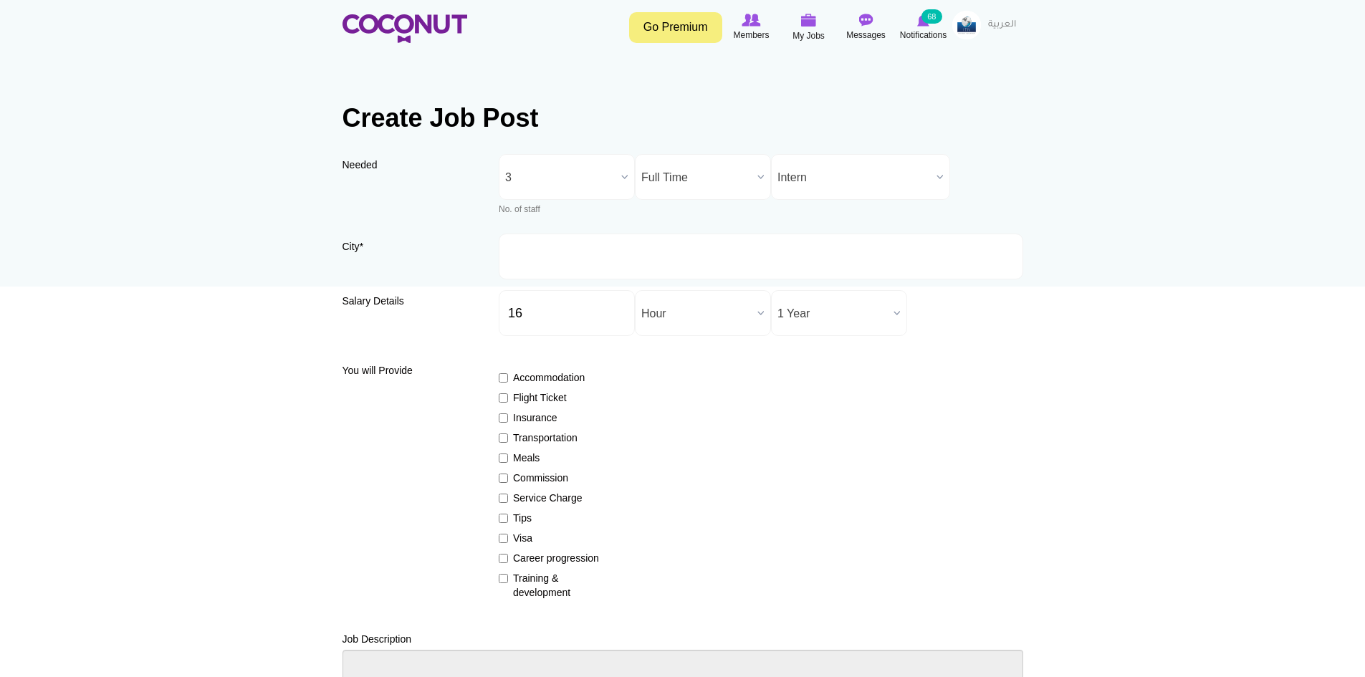
click at [525, 424] on label "Insurance" at bounding box center [551, 418] width 105 height 14
click at [508, 423] on input "Insurance" at bounding box center [503, 418] width 9 height 9
checkbox input "true"
click at [524, 536] on label "Visa" at bounding box center [551, 538] width 105 height 14
click at [508, 536] on input "Visa" at bounding box center [503, 538] width 9 height 9
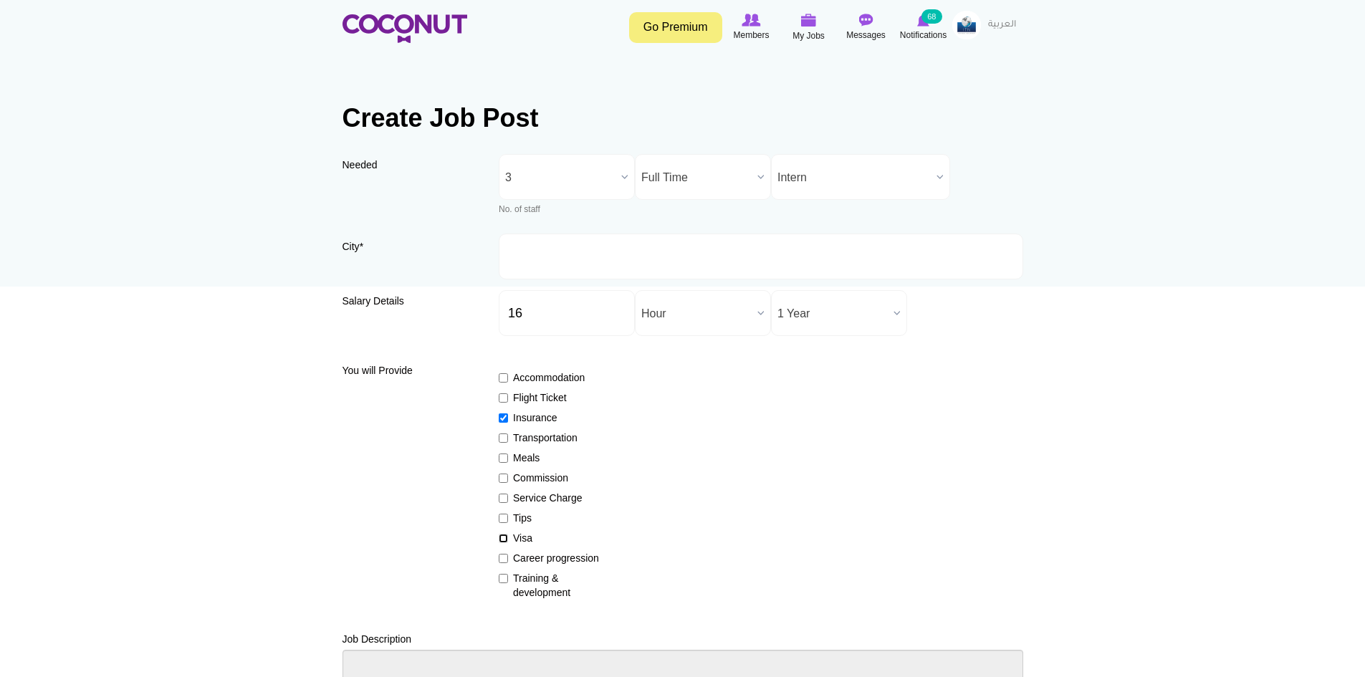
checkbox input "true"
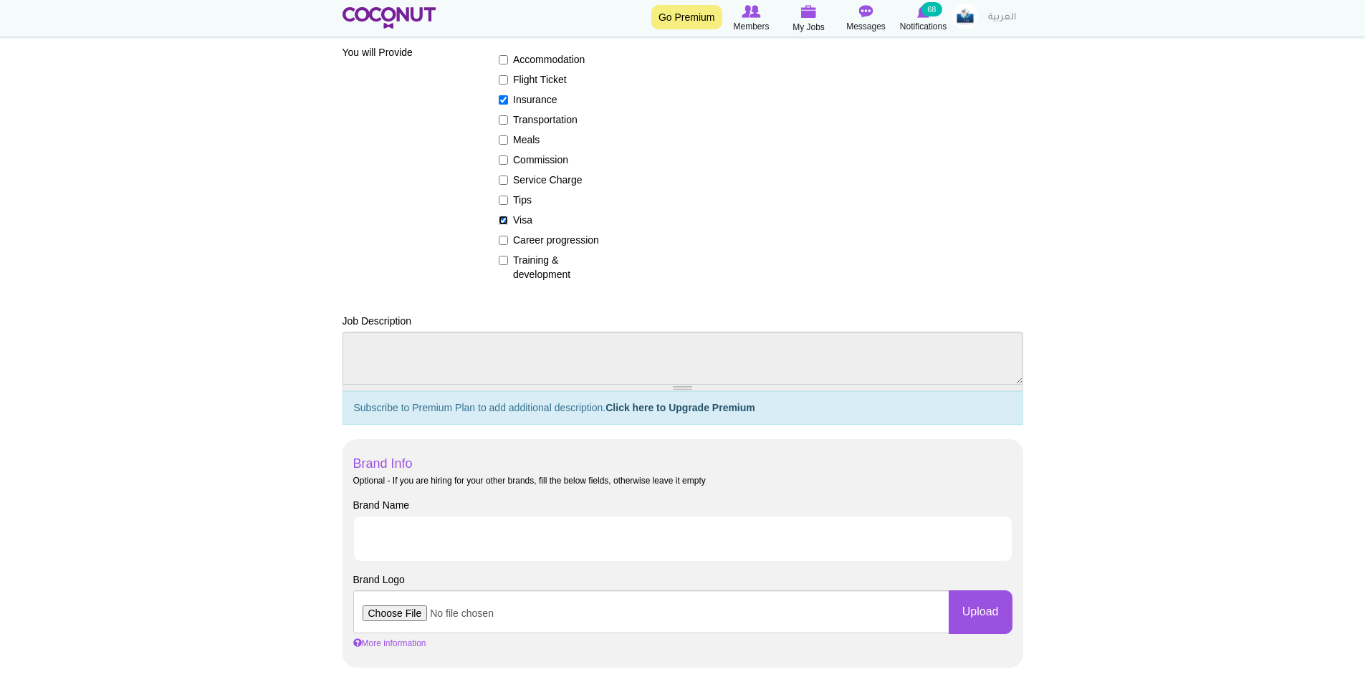
scroll to position [502, 0]
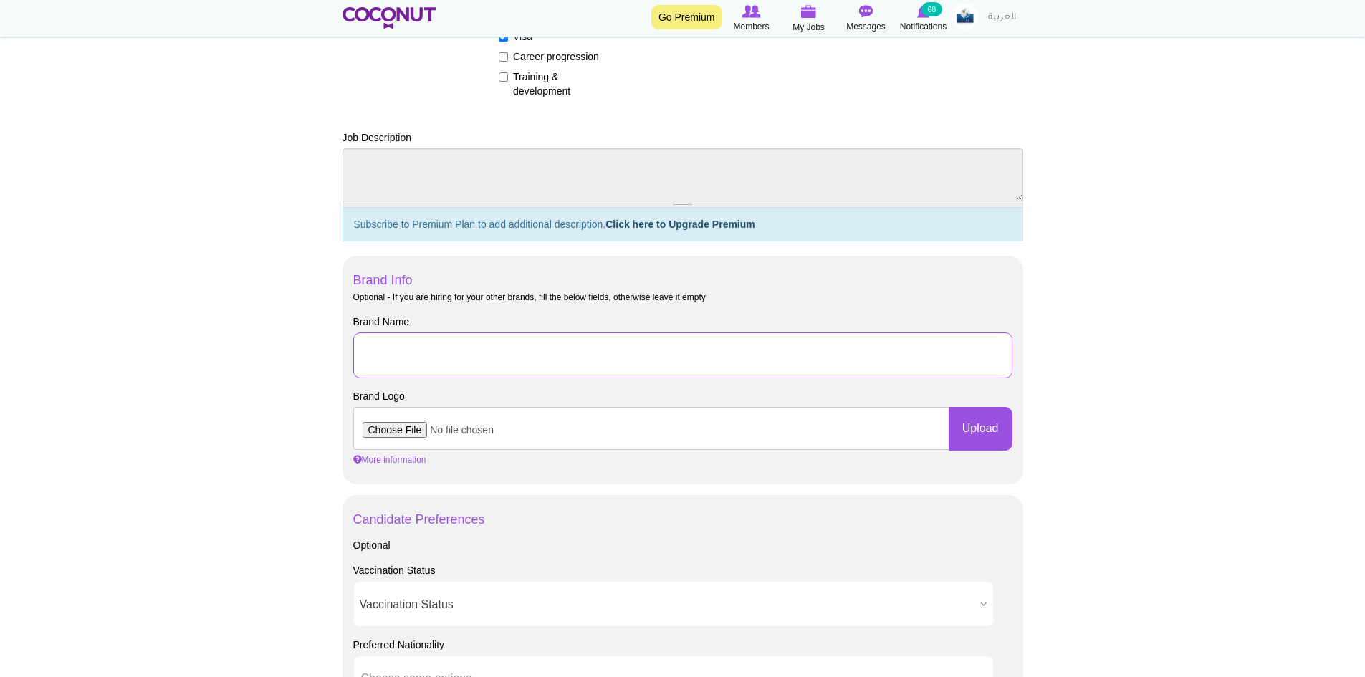
click at [438, 353] on input "Brand Name" at bounding box center [682, 356] width 659 height 46
drag, startPoint x: 740, startPoint y: 353, endPoint x: 574, endPoint y: 362, distance: 165.8
click at [574, 362] on input "J-1 Food & Beverage Internship with Grand Hyatt Deer Valley" at bounding box center [682, 356] width 659 height 46
type input "J-1 Food & Beverage Internship with Hyatt Centric Key West"
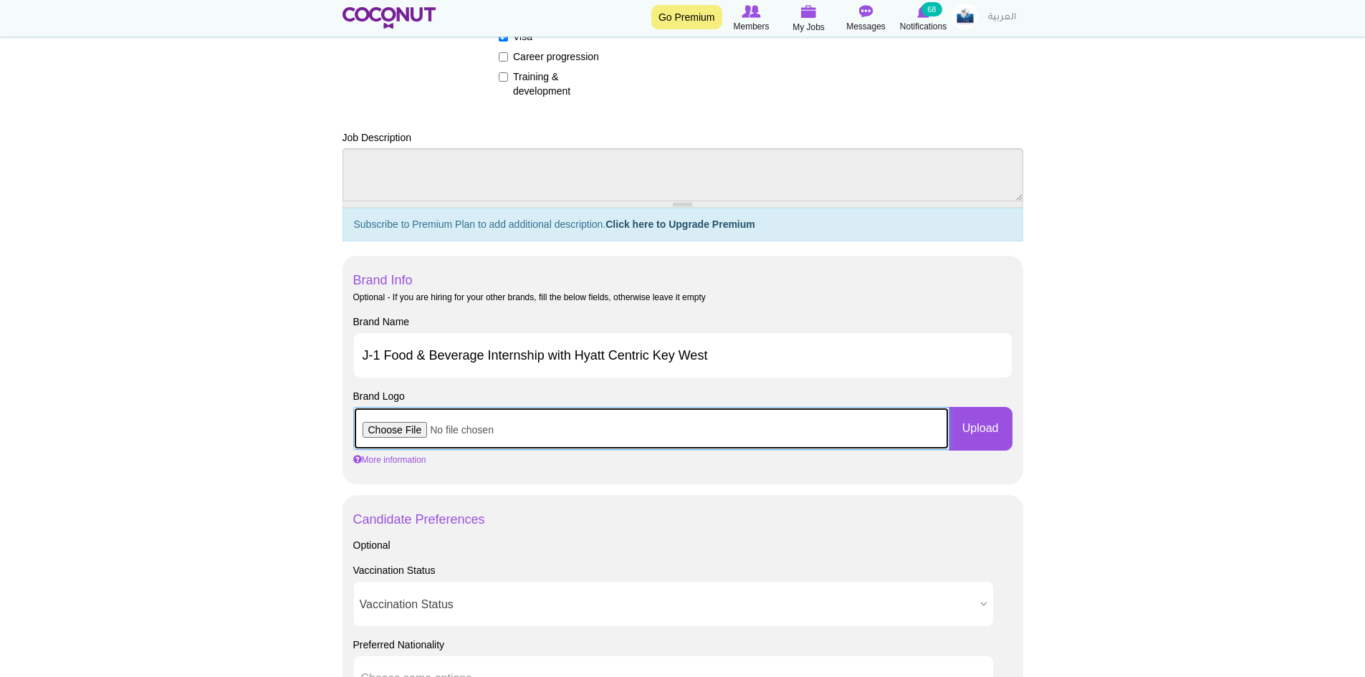
click at [387, 437] on input "file" at bounding box center [651, 428] width 596 height 43
type input "C:\fakepath\Hyatt Centric.png"
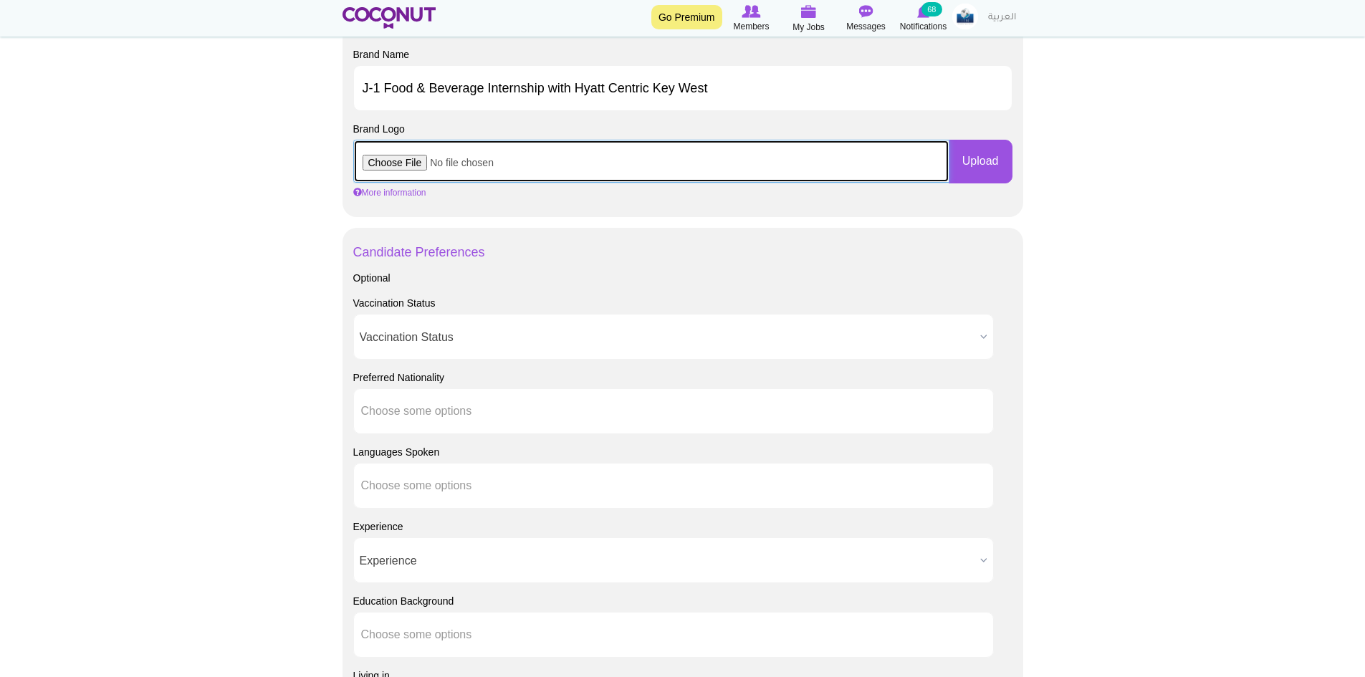
scroll to position [932, 0]
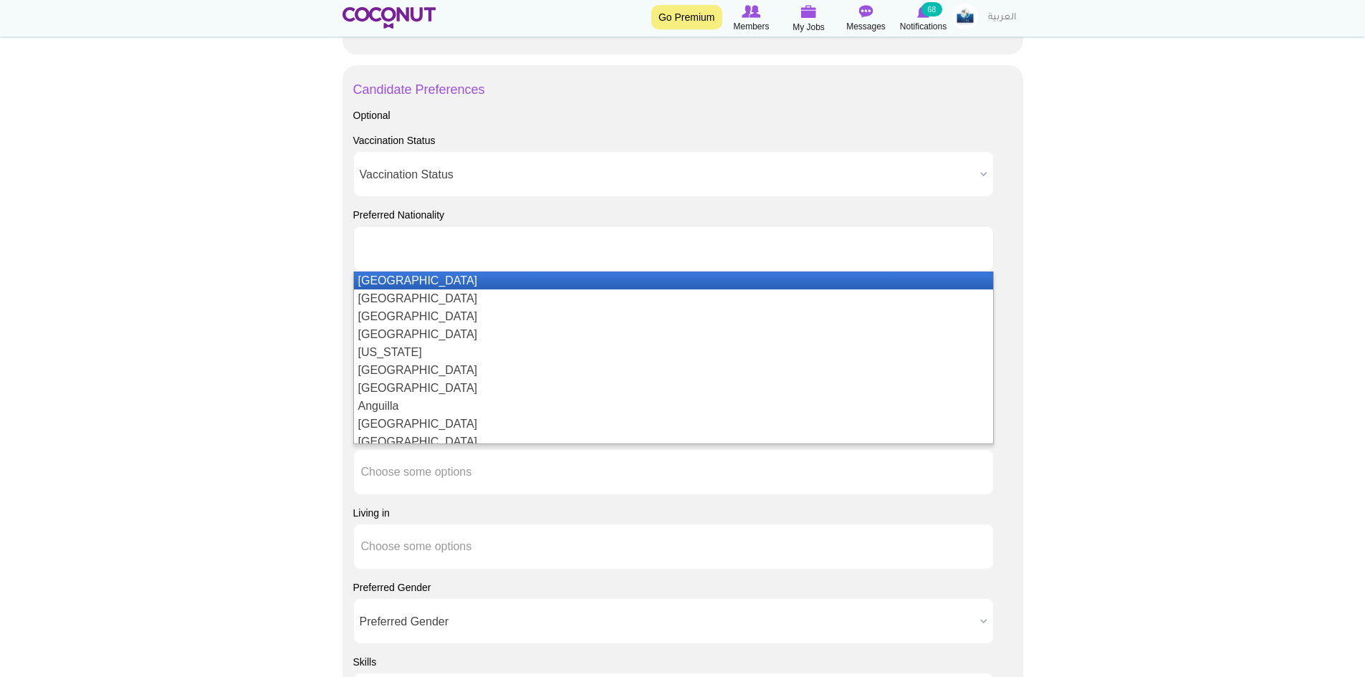
click at [484, 254] on input "text" at bounding box center [425, 248] width 129 height 13
click at [221, 320] on body "Toggle navigation Go Premium Members My Jobs Post a Job Messages Notifications …" at bounding box center [682, 57] width 1365 height 1979
type input "Choose some options"
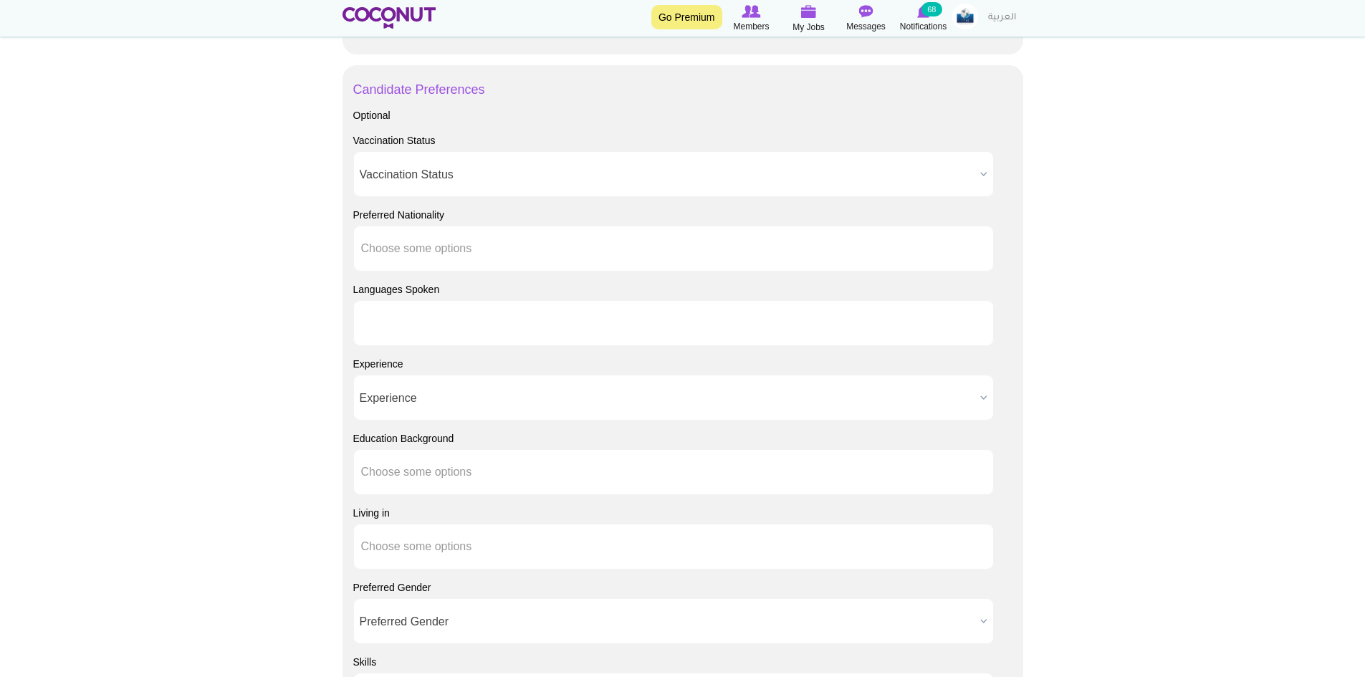
click at [432, 325] on input "text" at bounding box center [425, 323] width 129 height 13
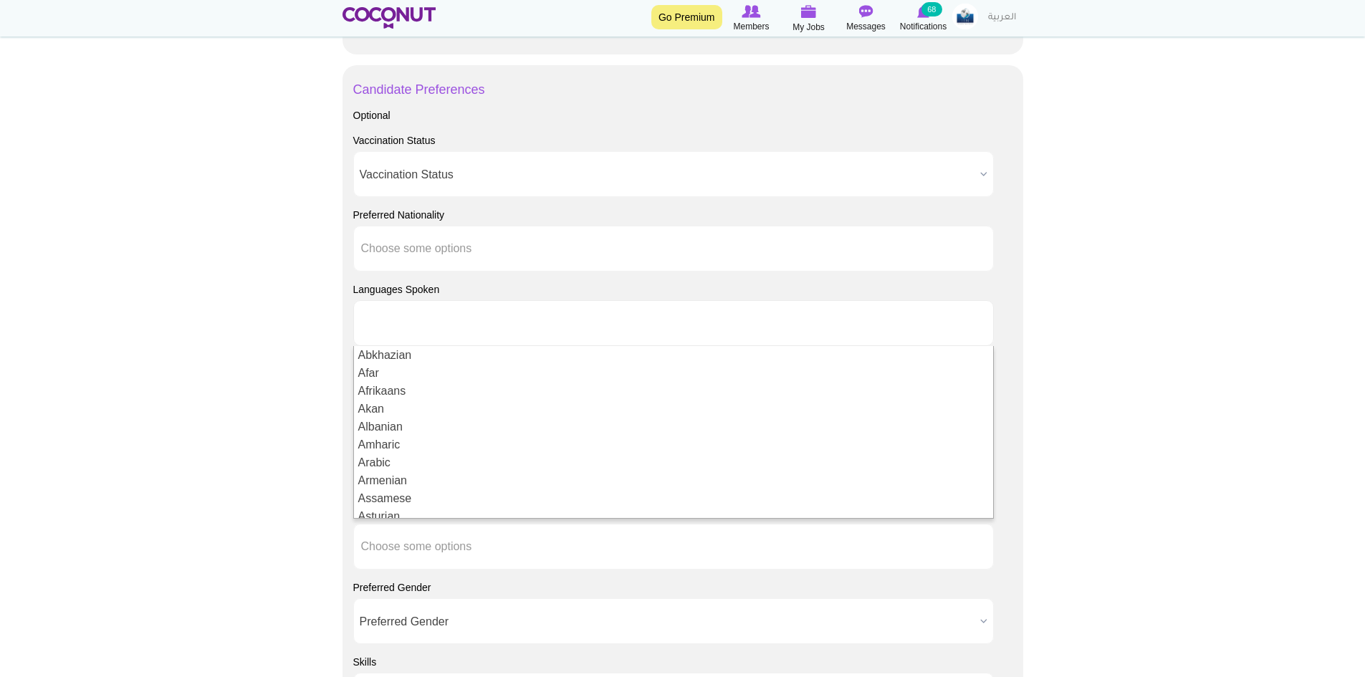
click at [276, 371] on body "Toggle navigation Go Premium Members My Jobs Post a Job Messages Notifications …" at bounding box center [682, 57] width 1365 height 1979
type input "Choose some options"
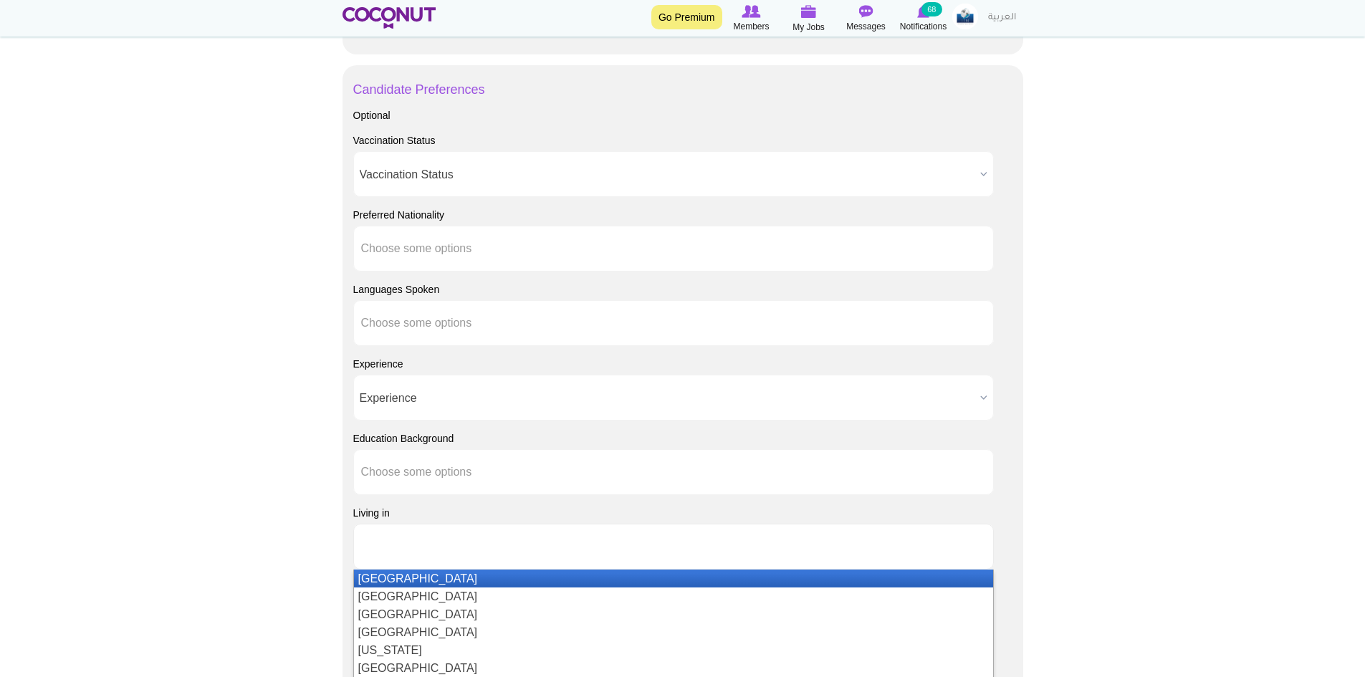
click at [395, 547] on input "text" at bounding box center [425, 546] width 129 height 13
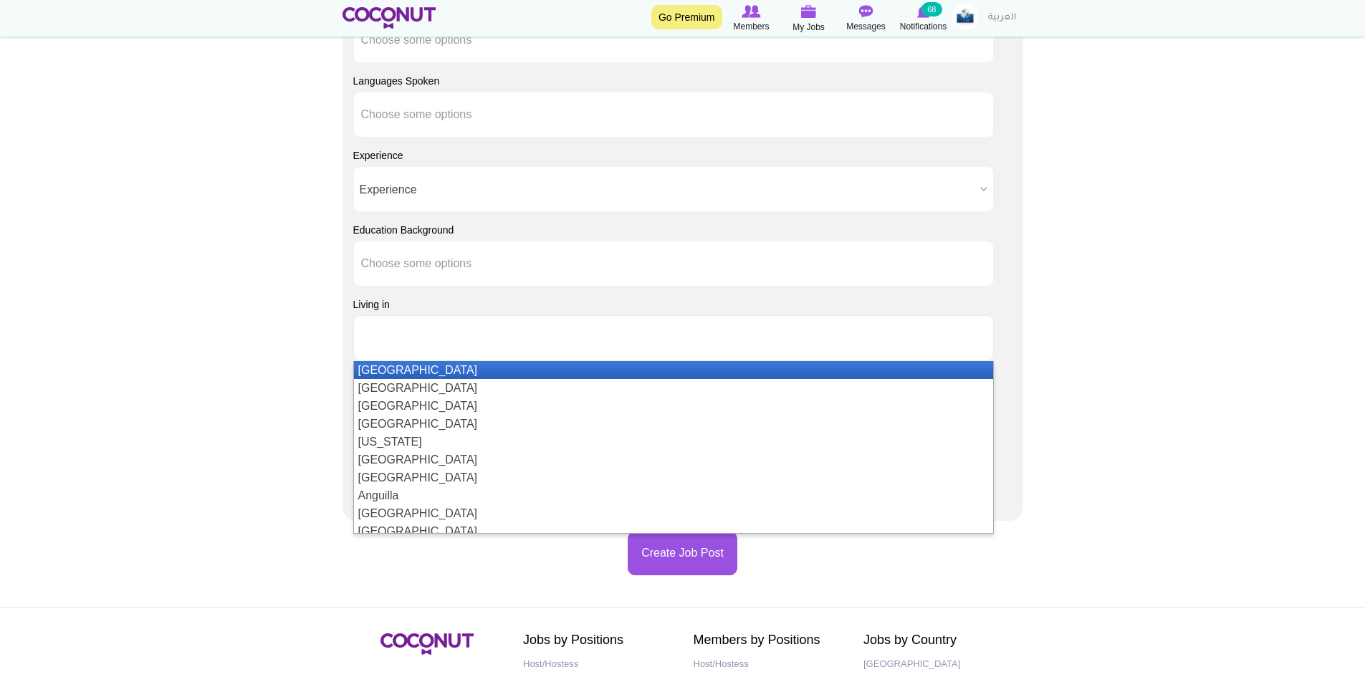
scroll to position [1147, 0]
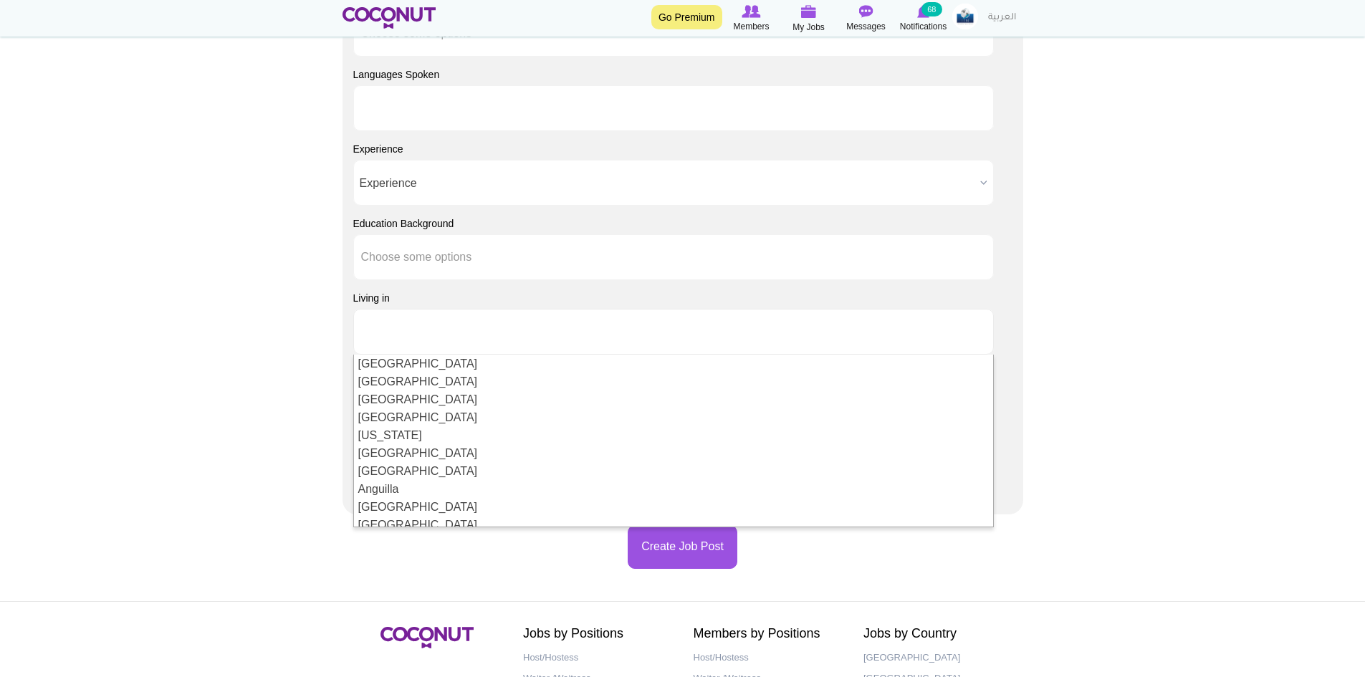
click at [459, 104] on input "text" at bounding box center [425, 108] width 129 height 13
type input "Choose some options"
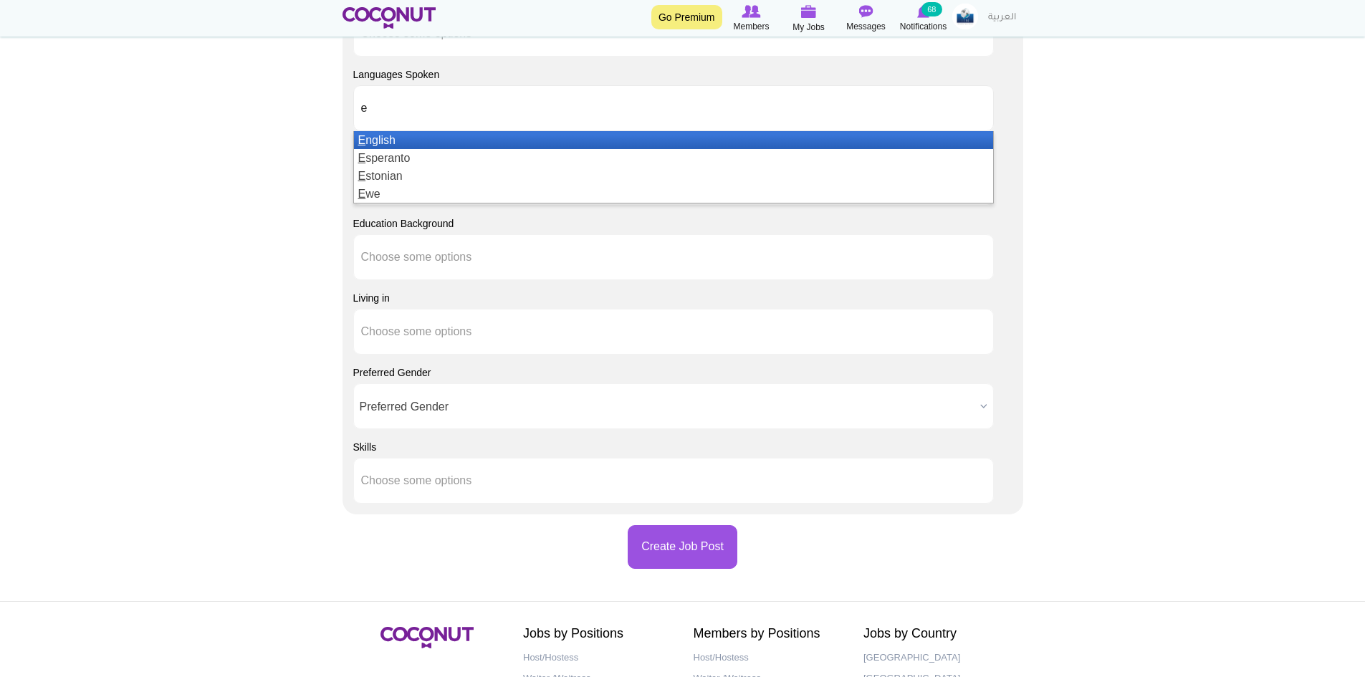
type input "e"
click at [405, 142] on li "E nglish" at bounding box center [673, 140] width 639 height 18
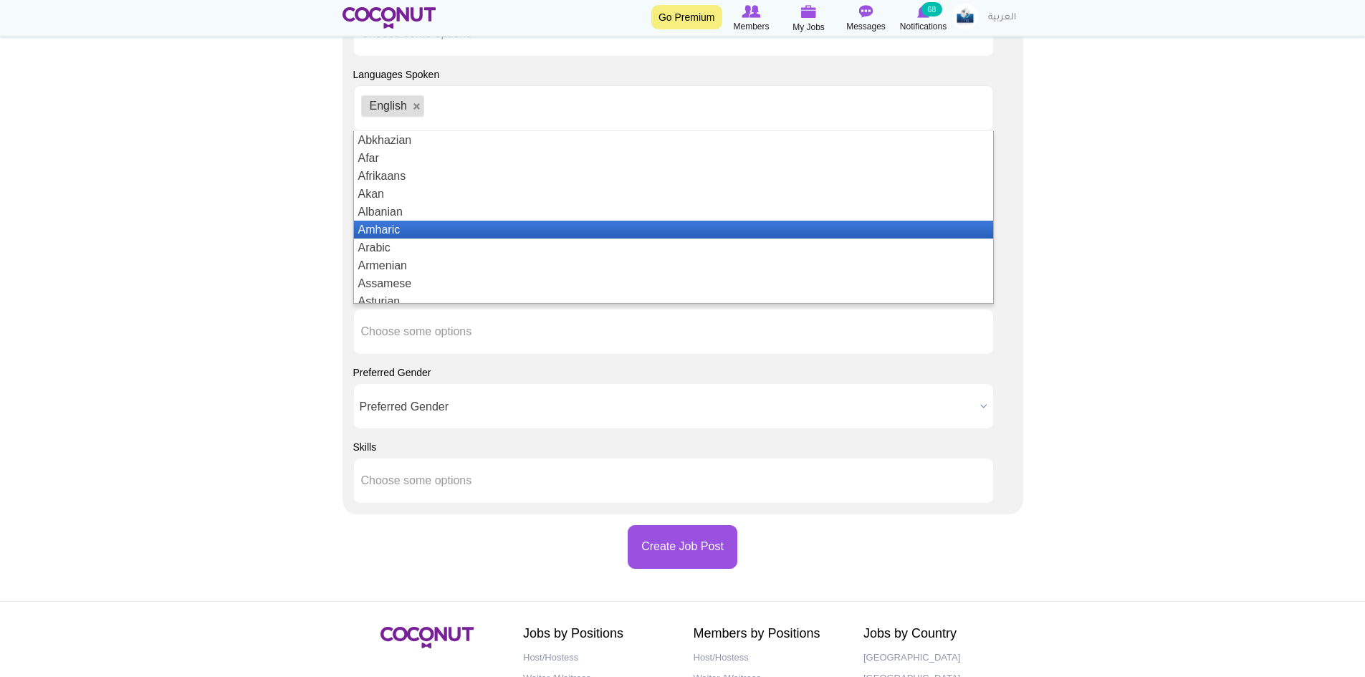
scroll to position [7, 0]
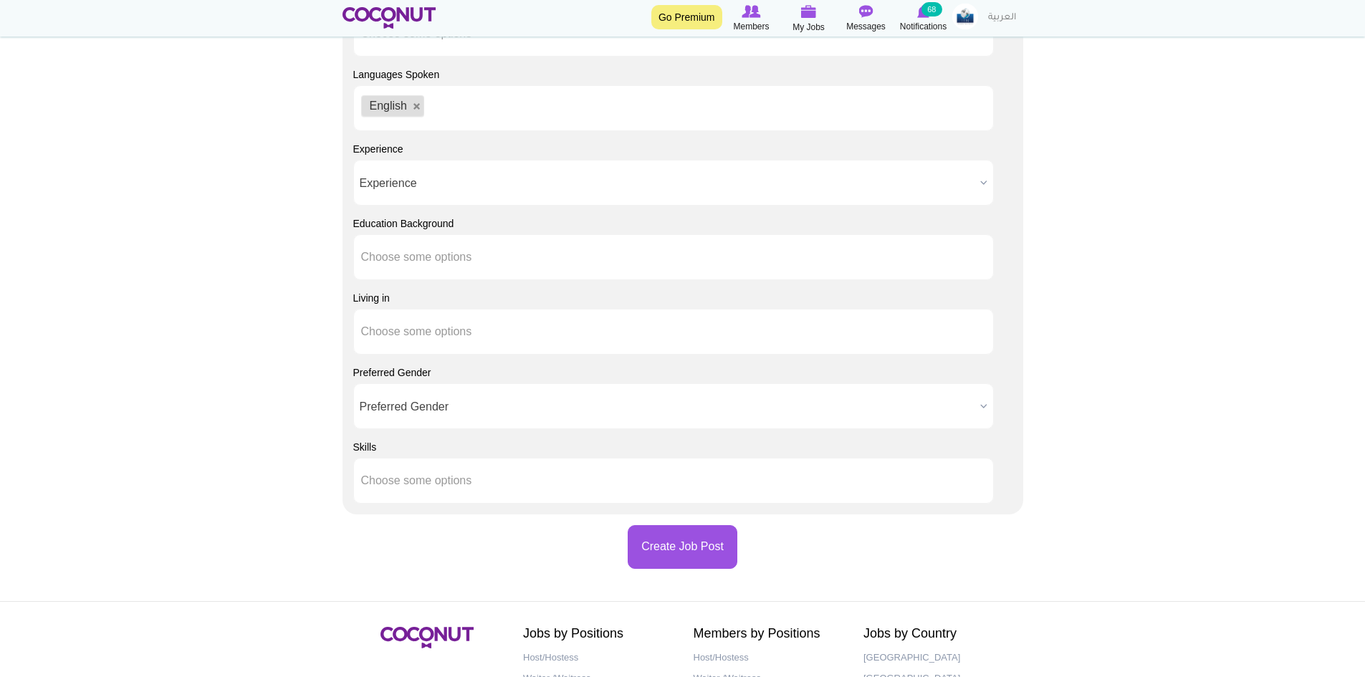
click at [421, 409] on span "Preferred Gender" at bounding box center [667, 407] width 615 height 46
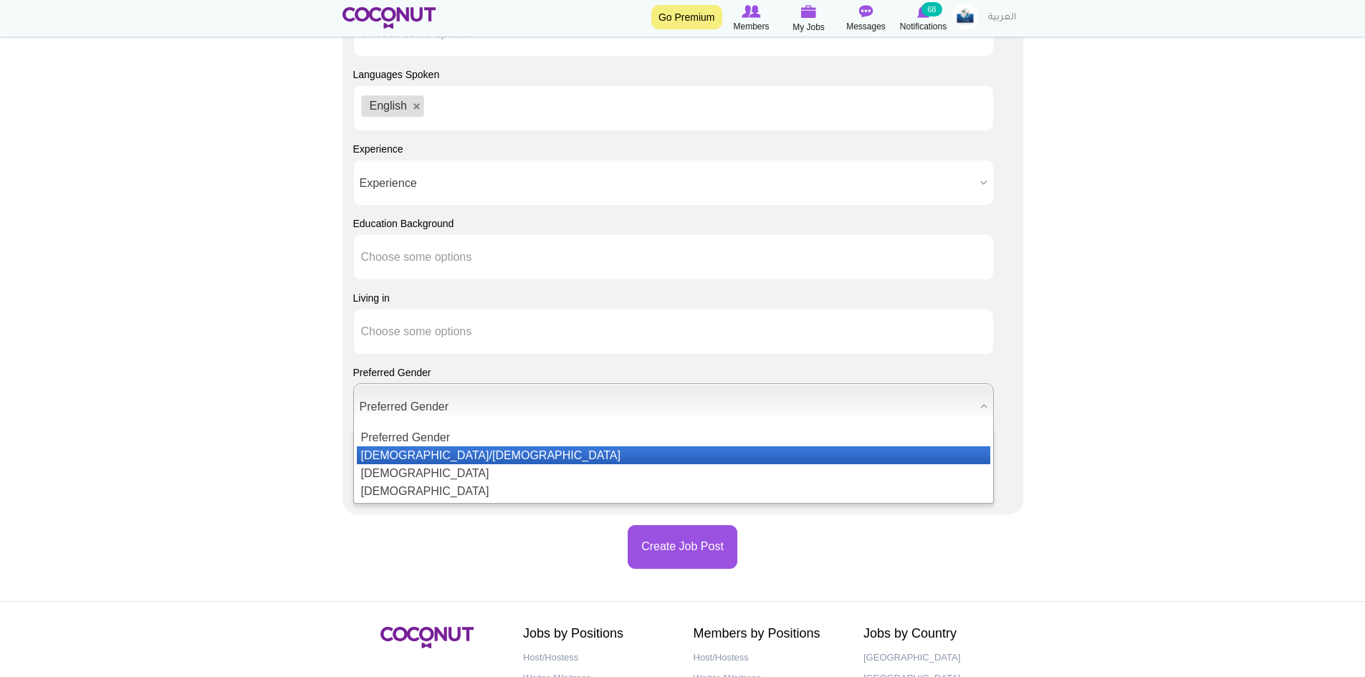
click at [400, 453] on li "[DEMOGRAPHIC_DATA]/[DEMOGRAPHIC_DATA]" at bounding box center [674, 456] width 634 height 18
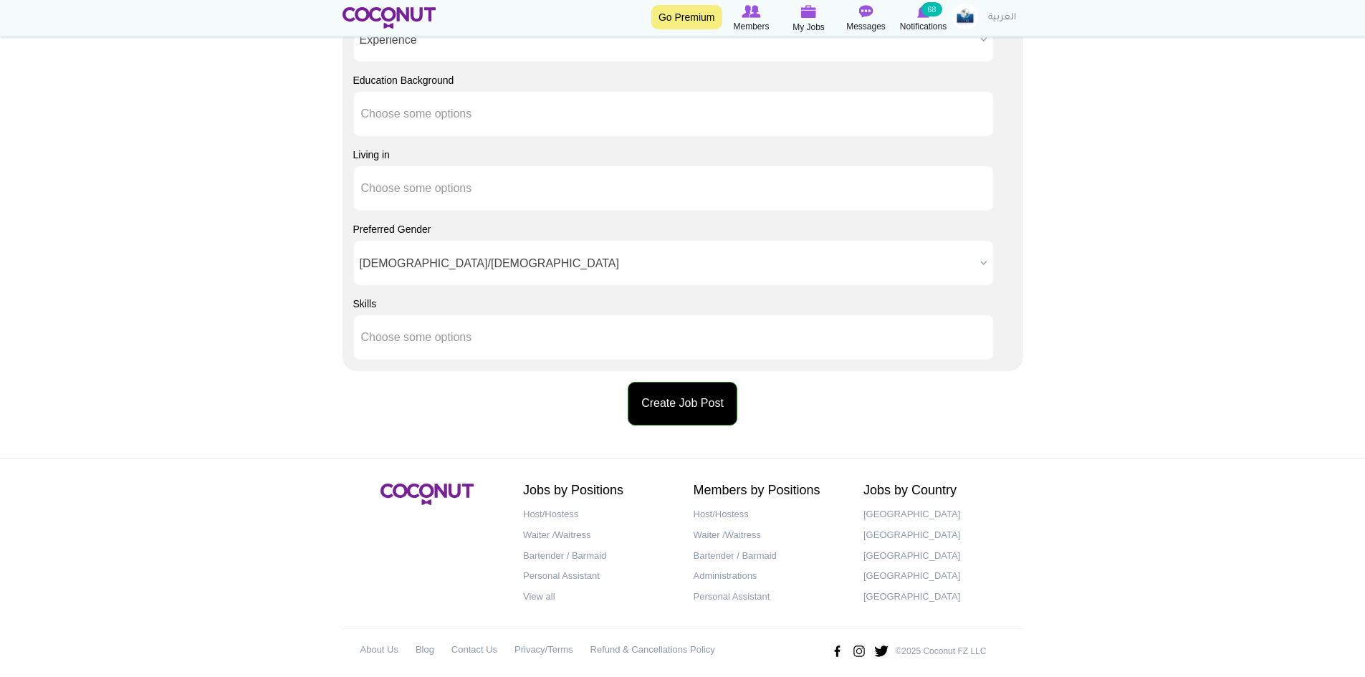
click at [669, 389] on button "Create Job Post" at bounding box center [683, 404] width 110 height 44
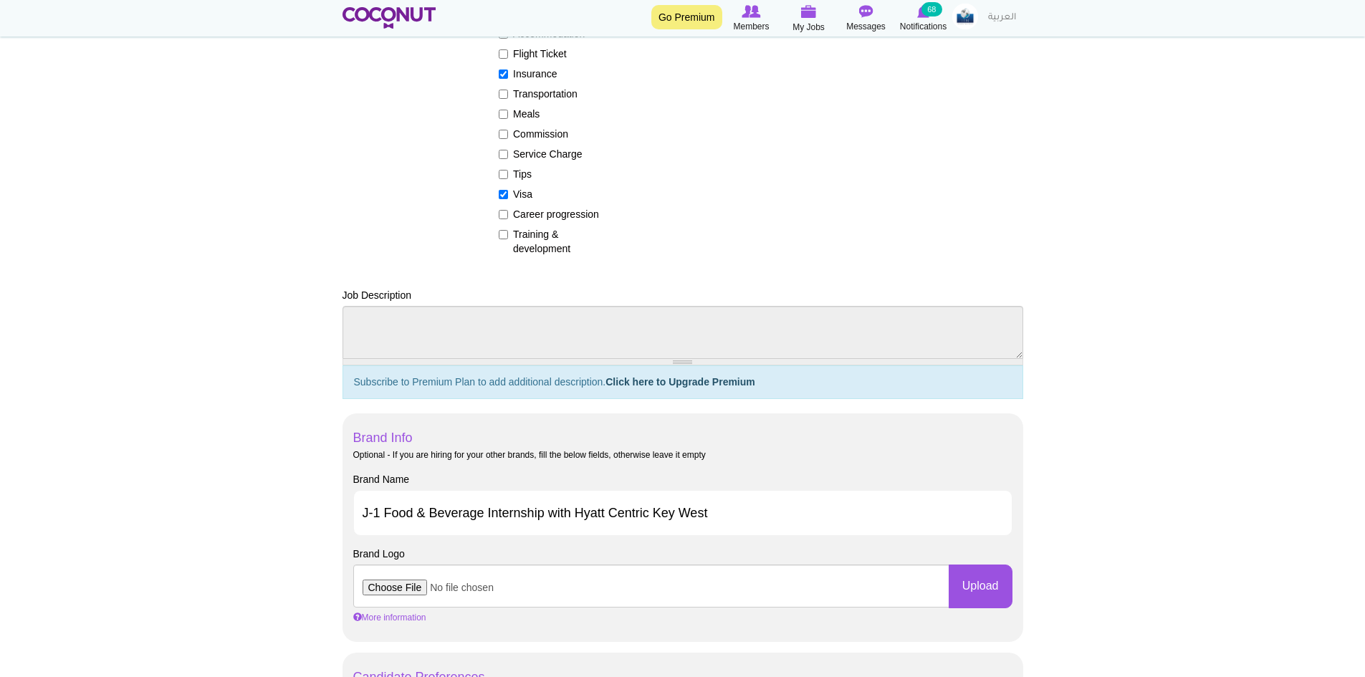
scroll to position [126, 0]
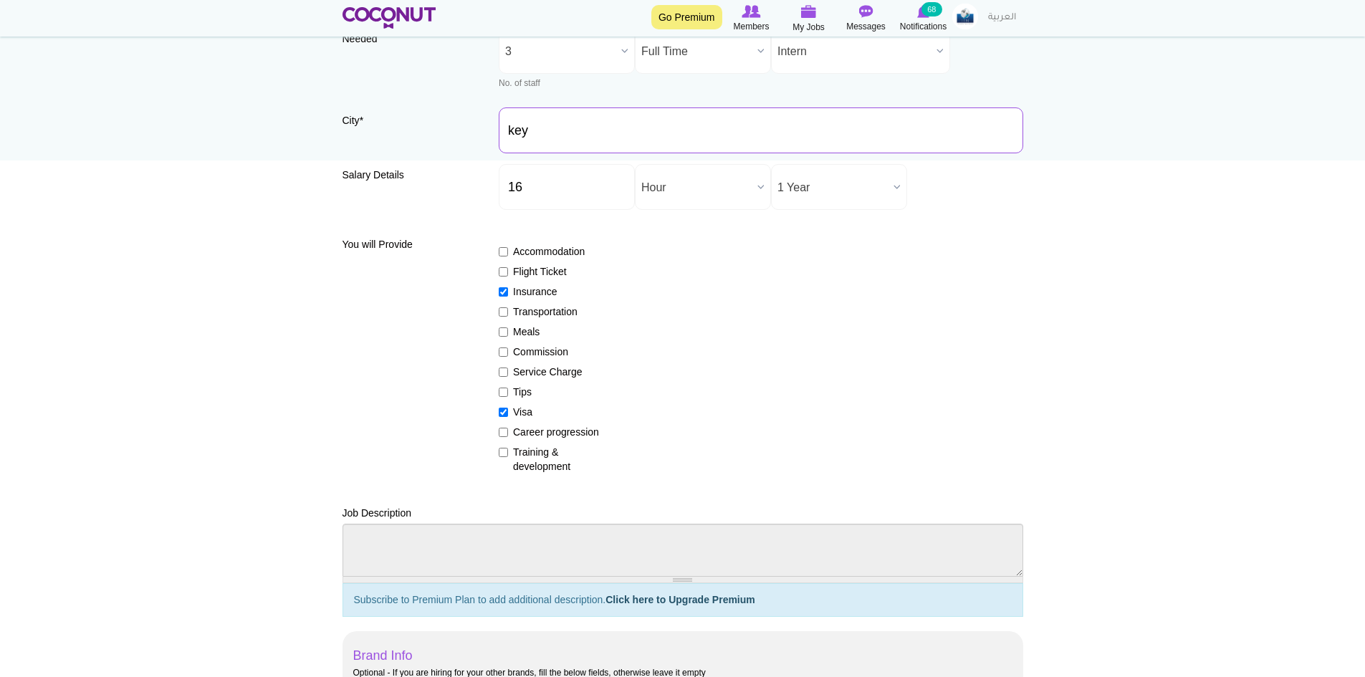
type input "[GEOGRAPHIC_DATA], [GEOGRAPHIC_DATA], [GEOGRAPHIC_DATA]"
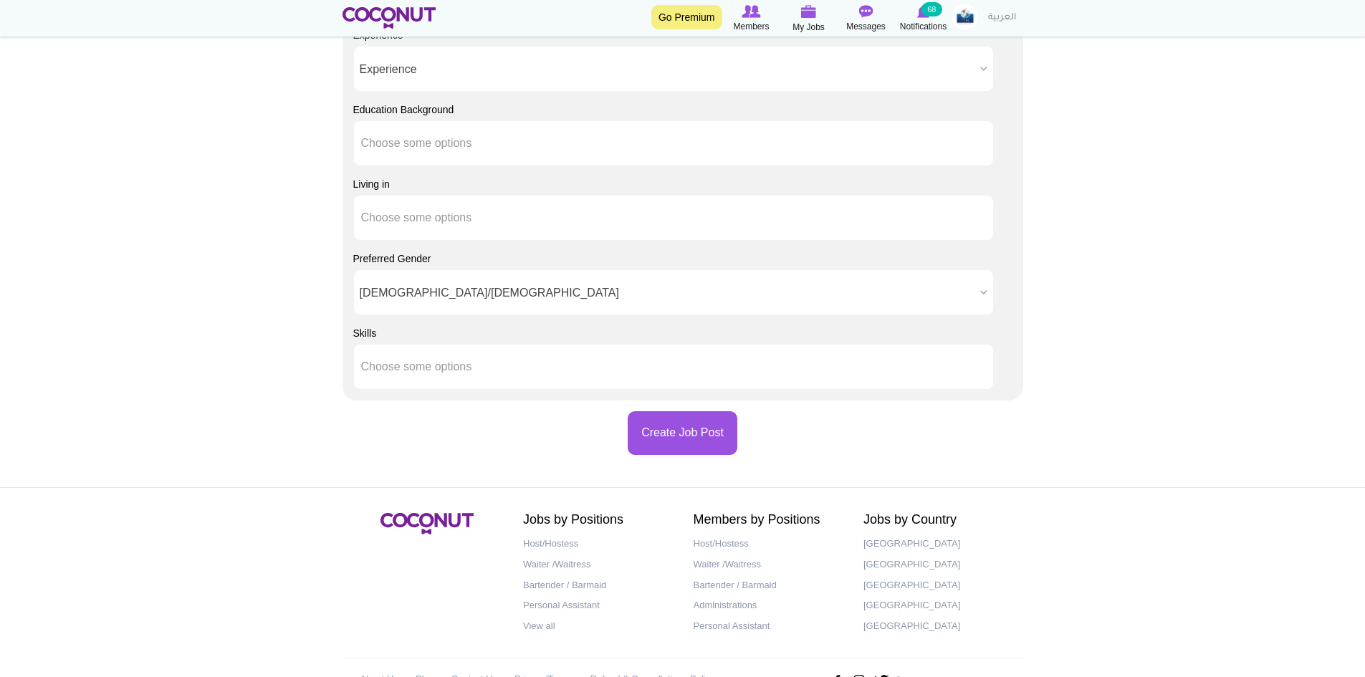
scroll to position [1302, 0]
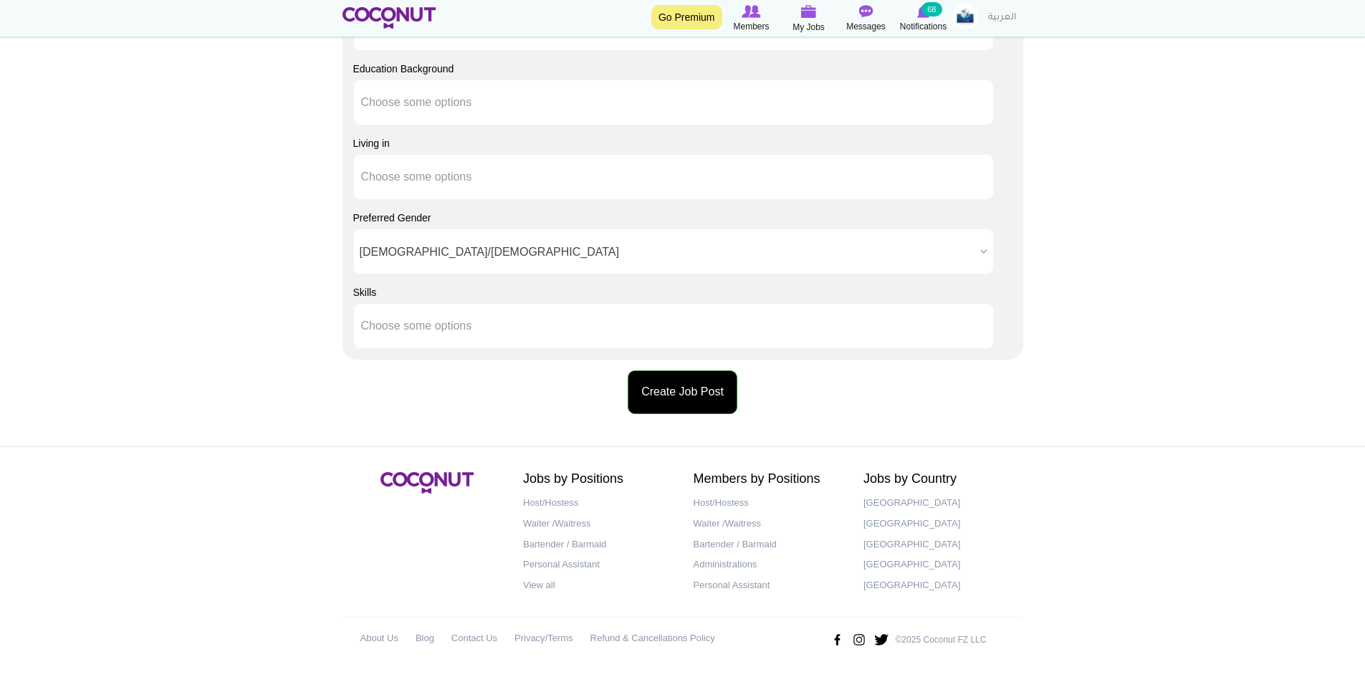
click at [677, 404] on button "Create Job Post" at bounding box center [683, 393] width 110 height 44
click at [711, 376] on button "Create Job Post" at bounding box center [683, 393] width 110 height 44
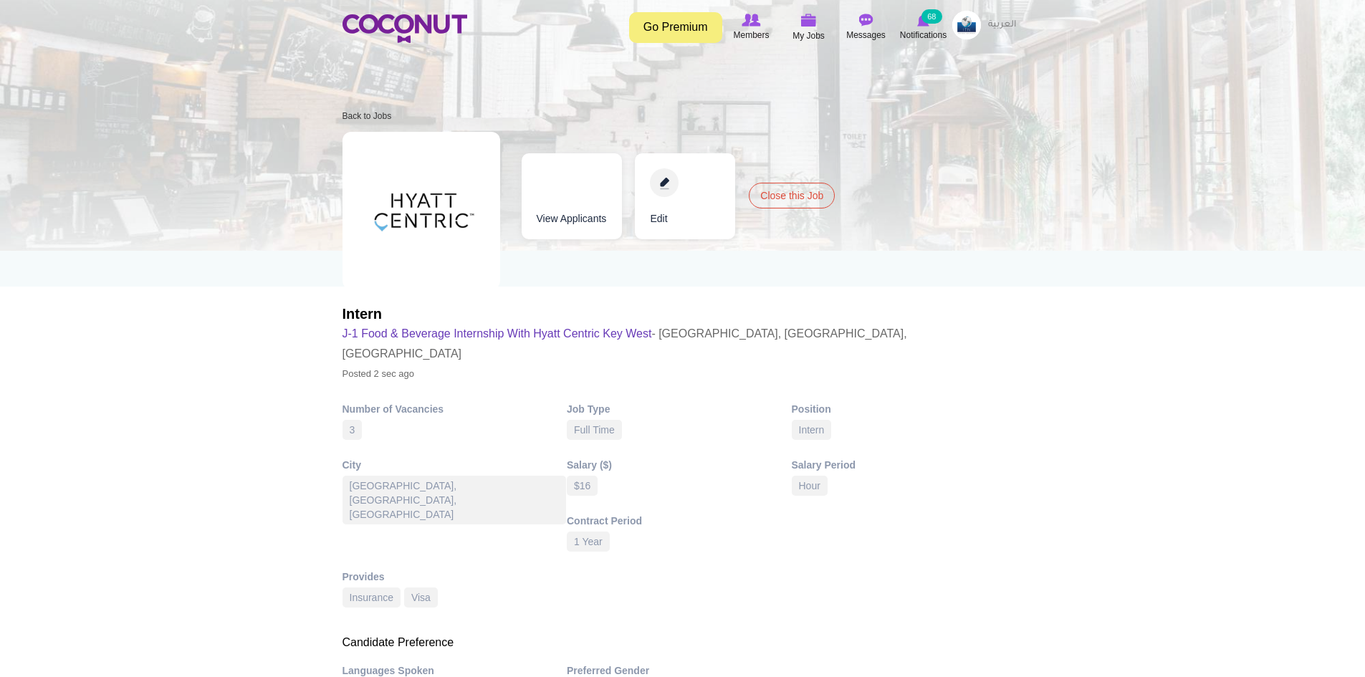
click at [961, 37] on img at bounding box center [967, 25] width 29 height 29
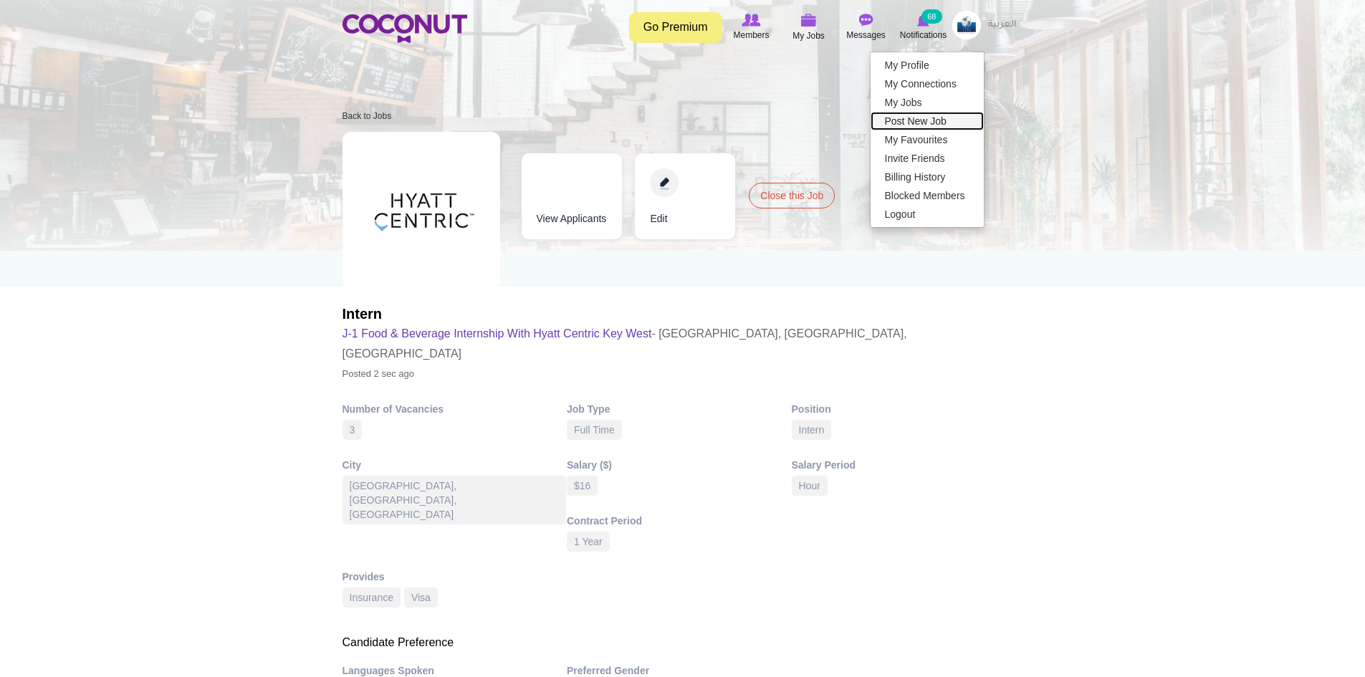
click at [950, 126] on link "Post New Job" at bounding box center [927, 121] width 113 height 19
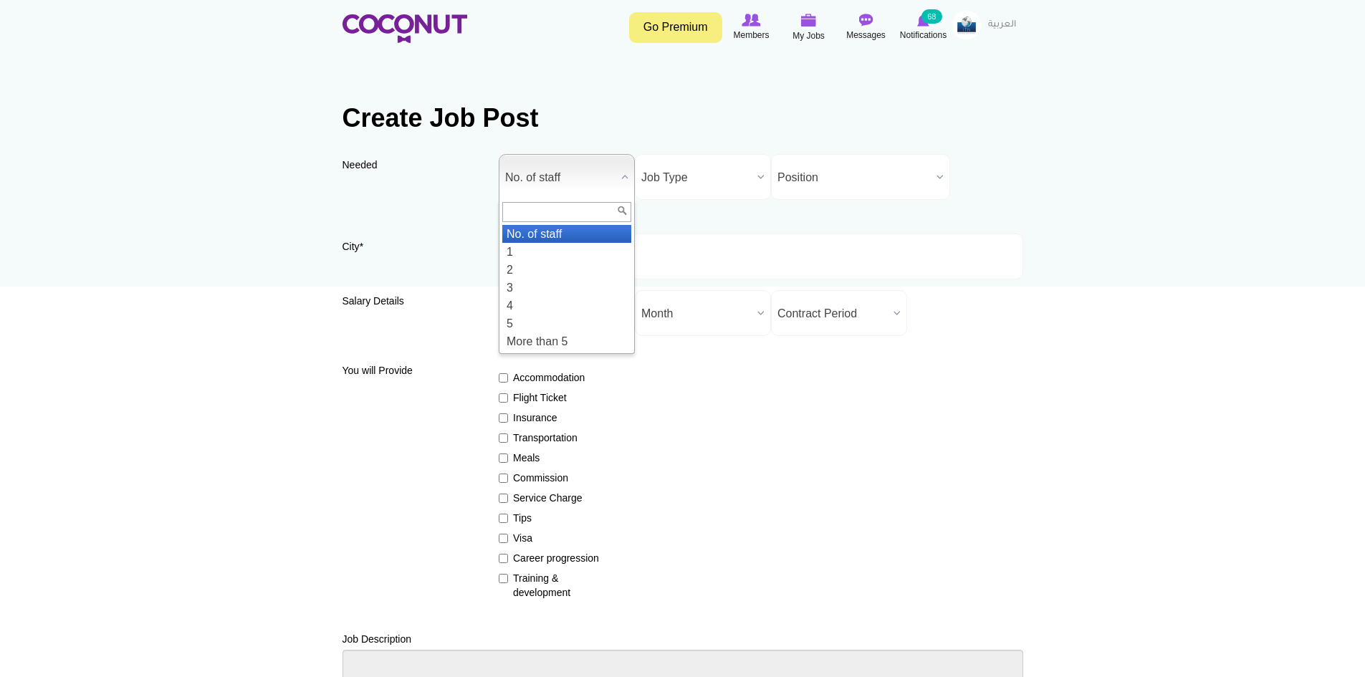
click at [586, 184] on span "No. of staff" at bounding box center [560, 178] width 110 height 46
click at [527, 266] on li "2" at bounding box center [566, 270] width 129 height 18
click at [644, 191] on span "Job Type" at bounding box center [696, 178] width 110 height 46
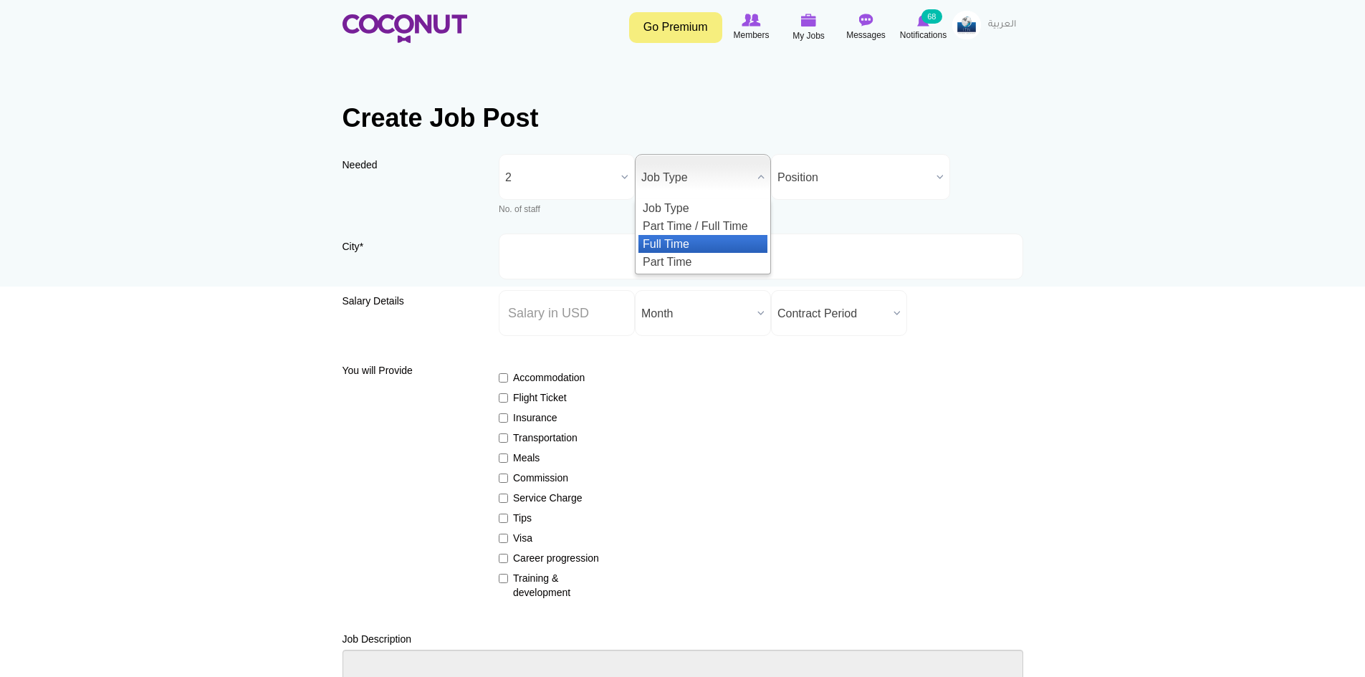
click at [674, 237] on li "Full Time" at bounding box center [703, 244] width 129 height 18
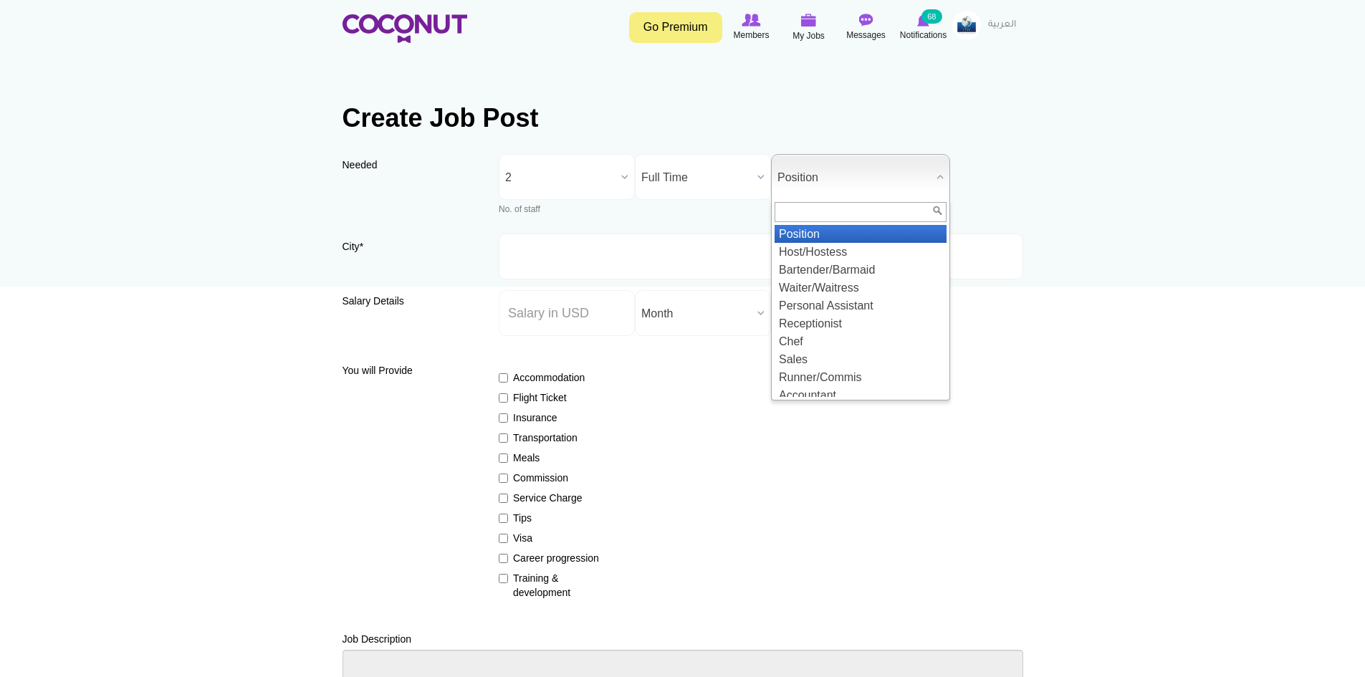
click at [818, 178] on span "Position" at bounding box center [854, 178] width 153 height 46
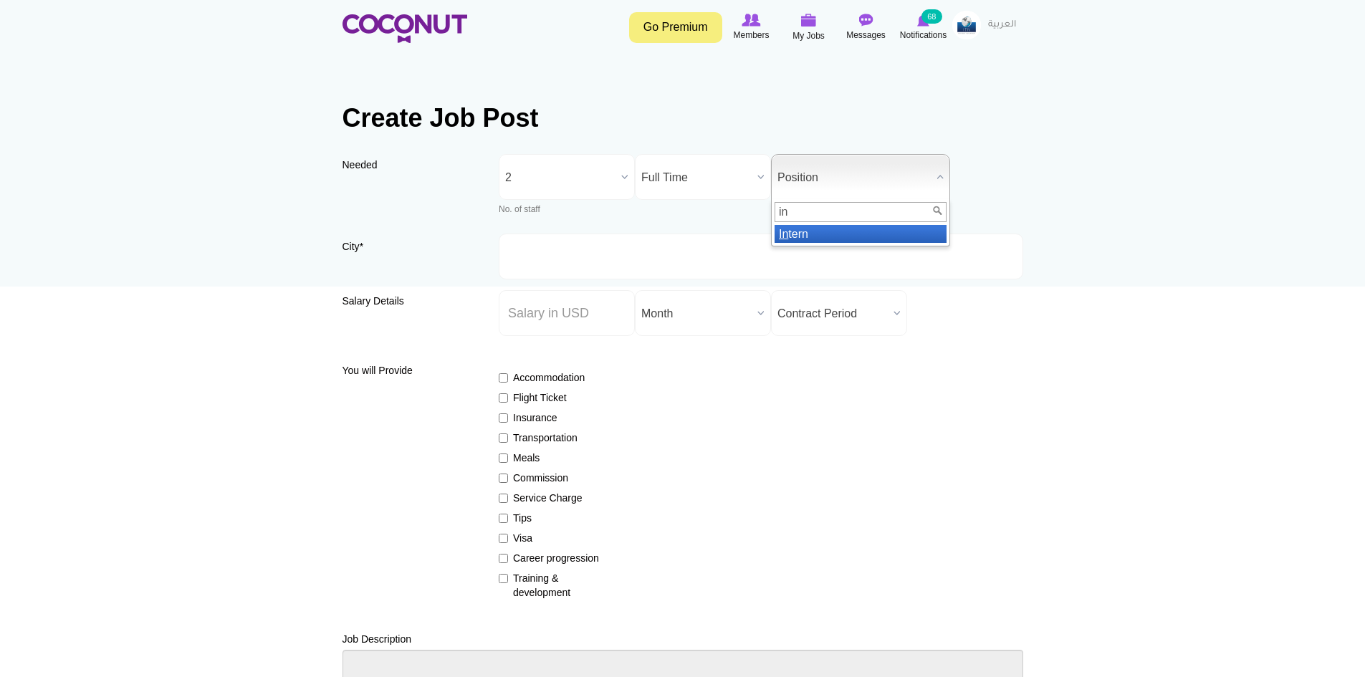
type input "in"
click at [803, 235] on li "In tern" at bounding box center [861, 234] width 172 height 18
drag, startPoint x: 574, startPoint y: 275, endPoint x: 575, endPoint y: 266, distance: 9.3
click at [574, 275] on input "City *" at bounding box center [761, 257] width 525 height 46
type input "[GEOGRAPHIC_DATA], [GEOGRAPHIC_DATA], [GEOGRAPHIC_DATA]"
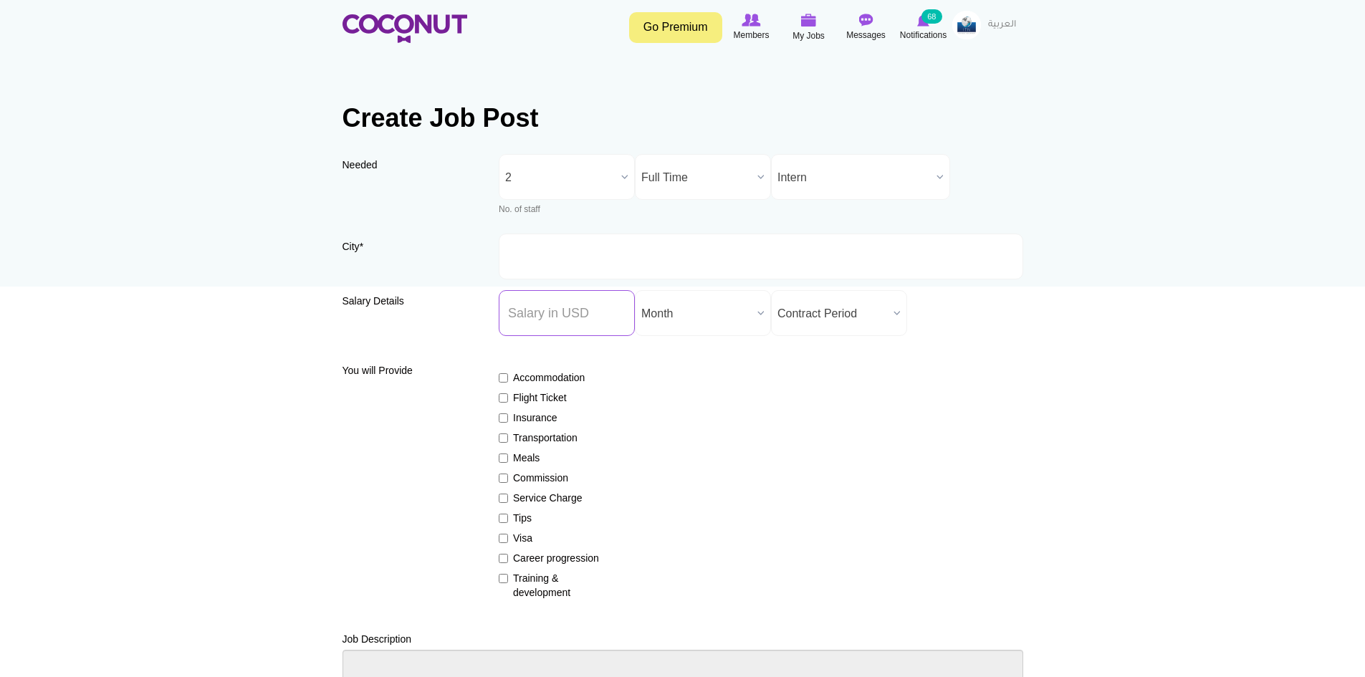
click at [553, 321] on input "Salary ($) *" at bounding box center [567, 313] width 136 height 46
type input "18"
click at [704, 301] on span "Month" at bounding box center [696, 314] width 110 height 46
click at [677, 417] on li "Hour" at bounding box center [703, 416] width 129 height 18
click at [850, 339] on div "Salary Details Salary ($) * 18 Salary Period * Year Month Week Day Hour Hour Ye…" at bounding box center [683, 318] width 681 height 57
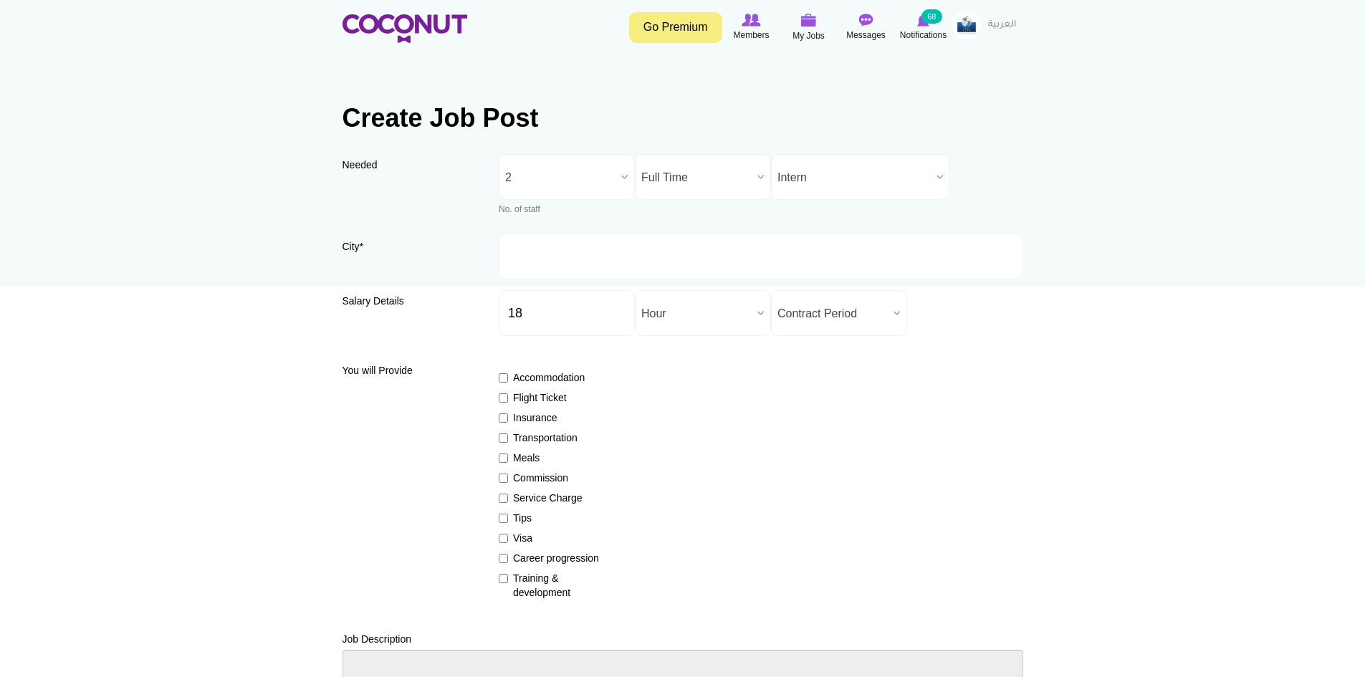
click at [857, 320] on span "Contract Period" at bounding box center [833, 314] width 110 height 46
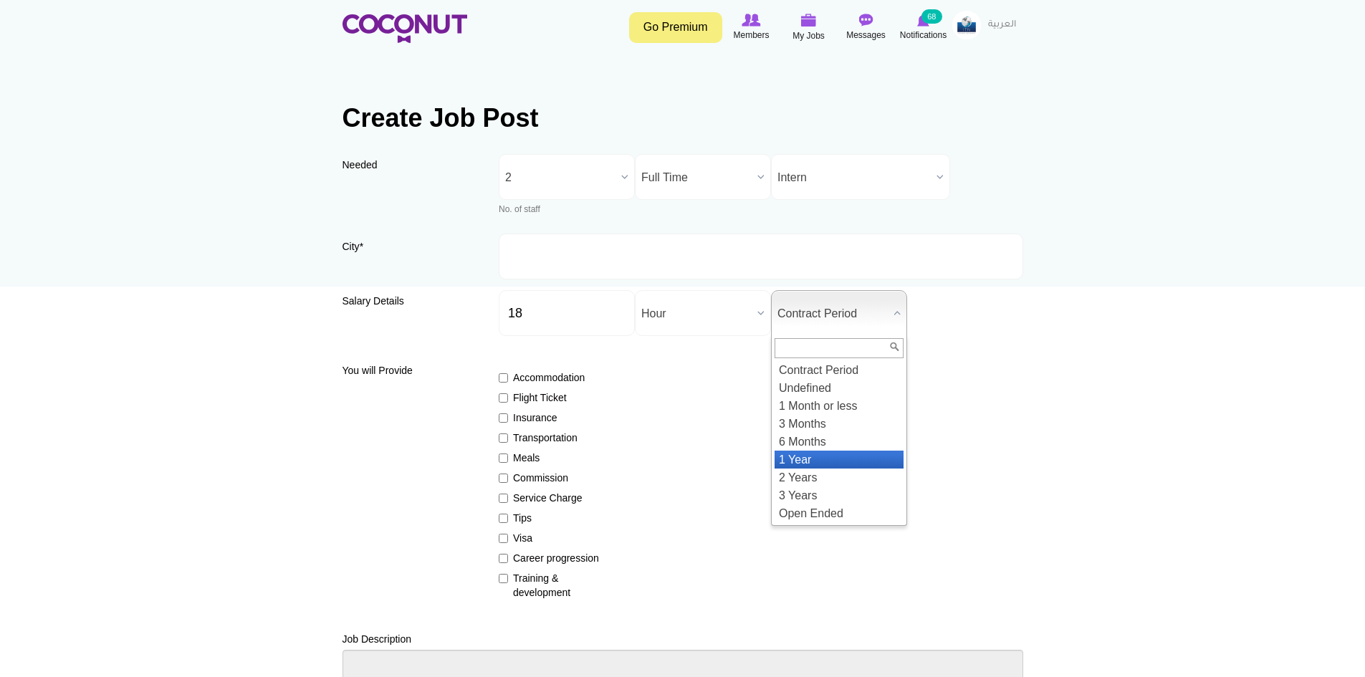
click at [804, 463] on li "1 Year" at bounding box center [839, 460] width 129 height 18
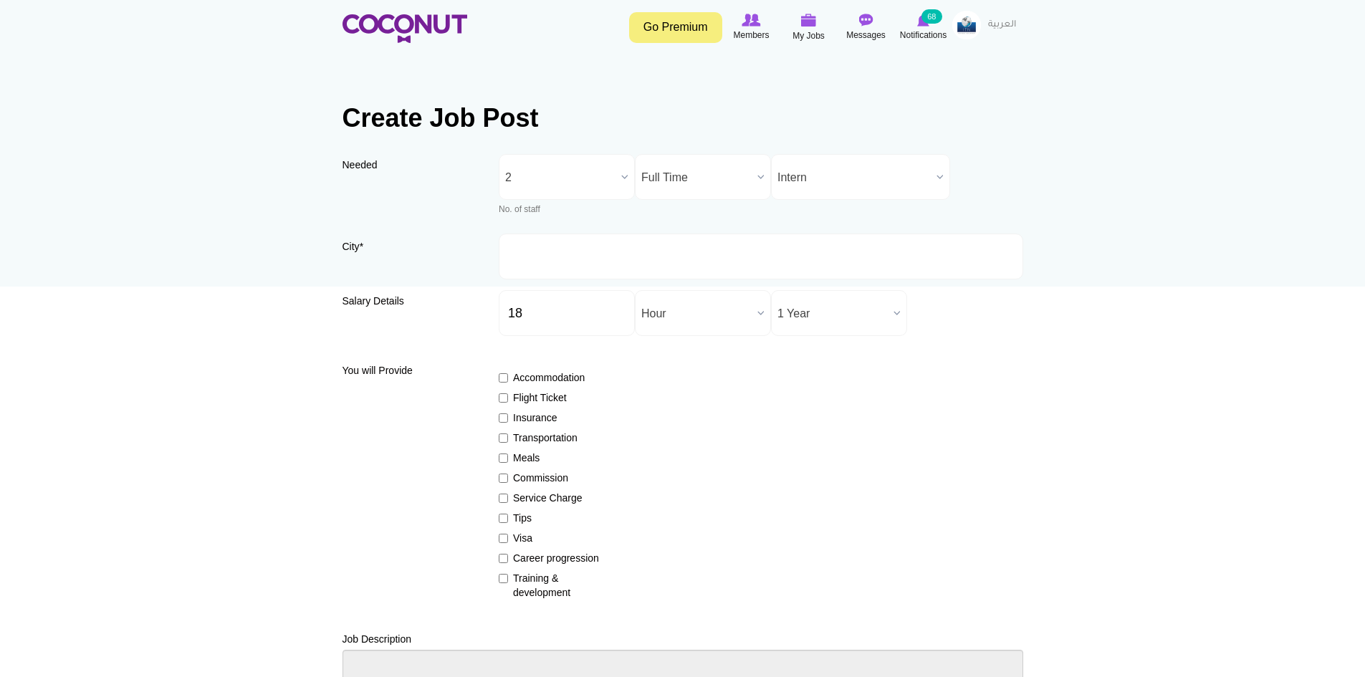
click at [510, 421] on label "Insurance" at bounding box center [551, 418] width 105 height 14
click at [508, 421] on input "Insurance" at bounding box center [503, 418] width 9 height 9
checkbox input "true"
click at [509, 536] on label "Visa" at bounding box center [551, 538] width 105 height 14
click at [508, 536] on input "Visa" at bounding box center [503, 538] width 9 height 9
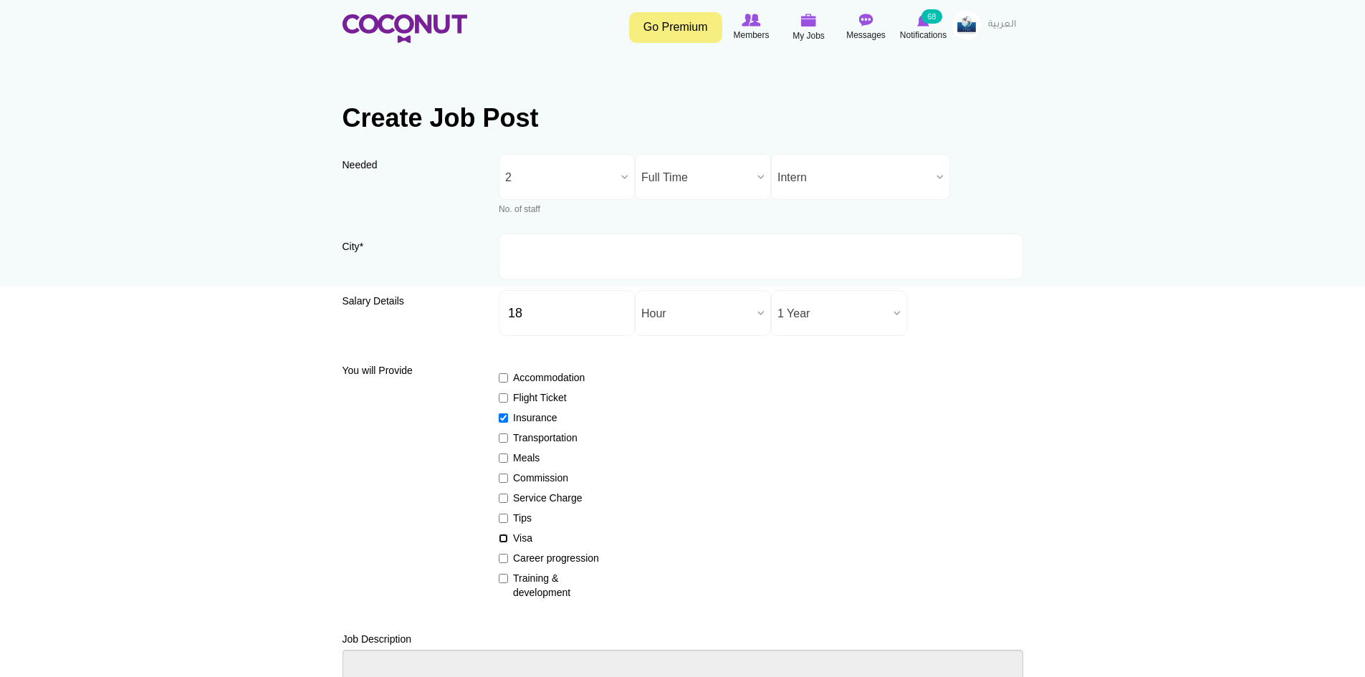
checkbox input "true"
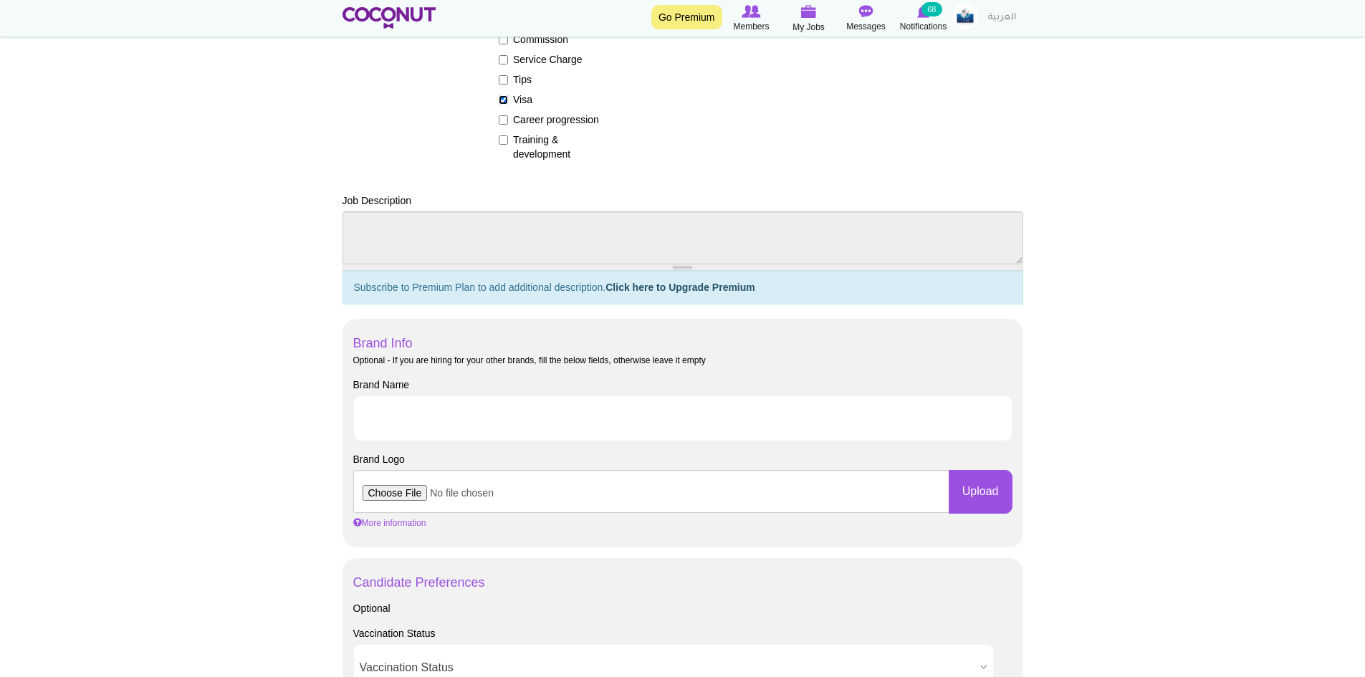
scroll to position [502, 0]
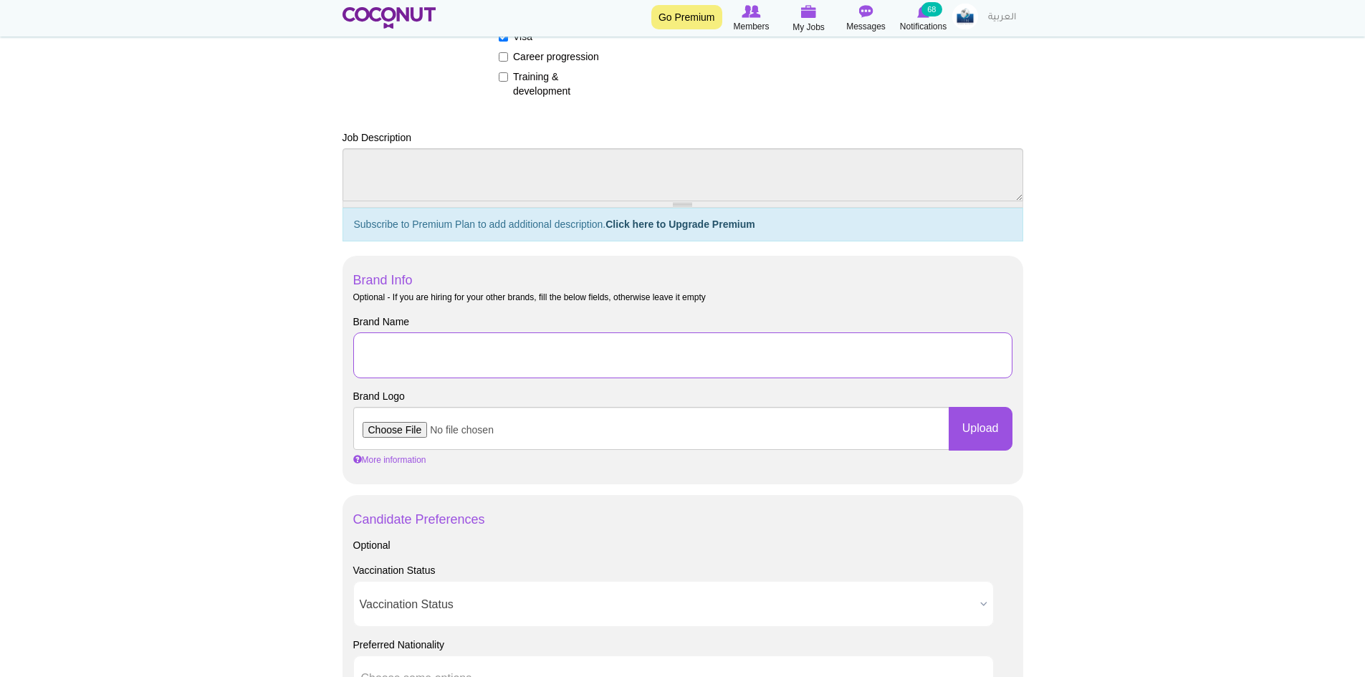
click at [465, 353] on input "Brand Name" at bounding box center [682, 356] width 659 height 46
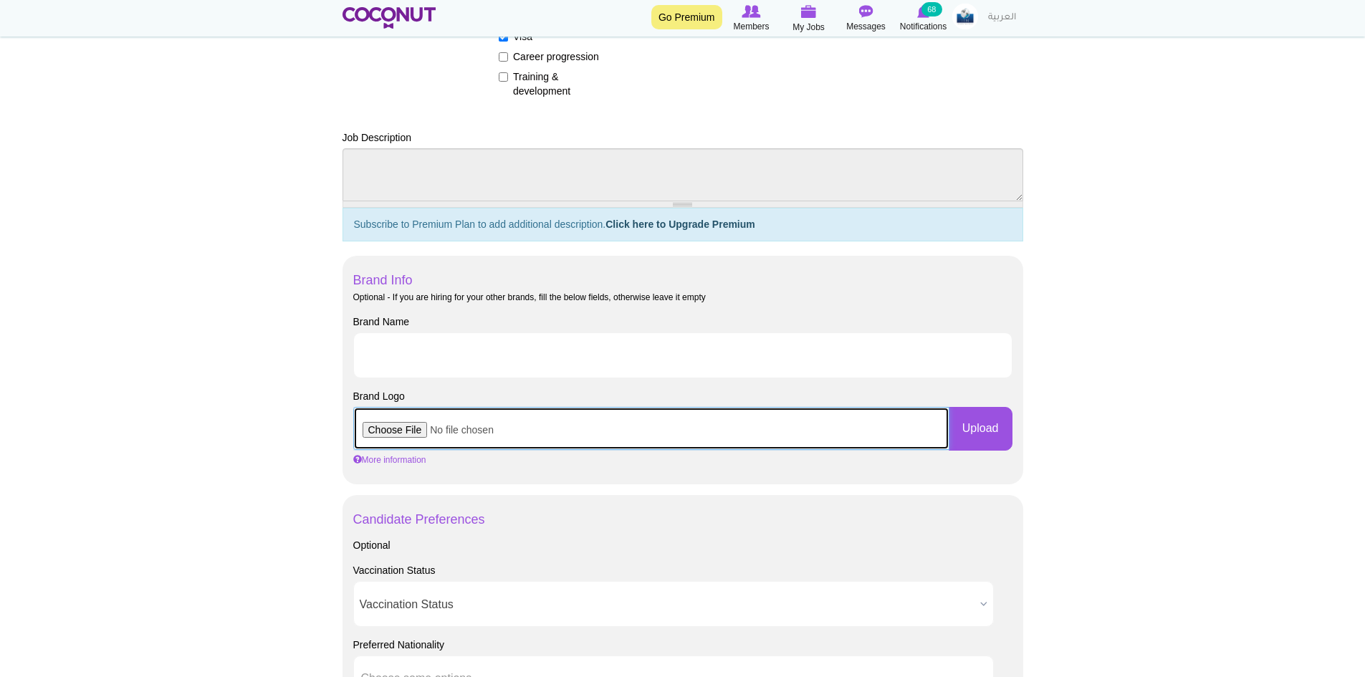
click at [757, 421] on input "file" at bounding box center [651, 428] width 596 height 43
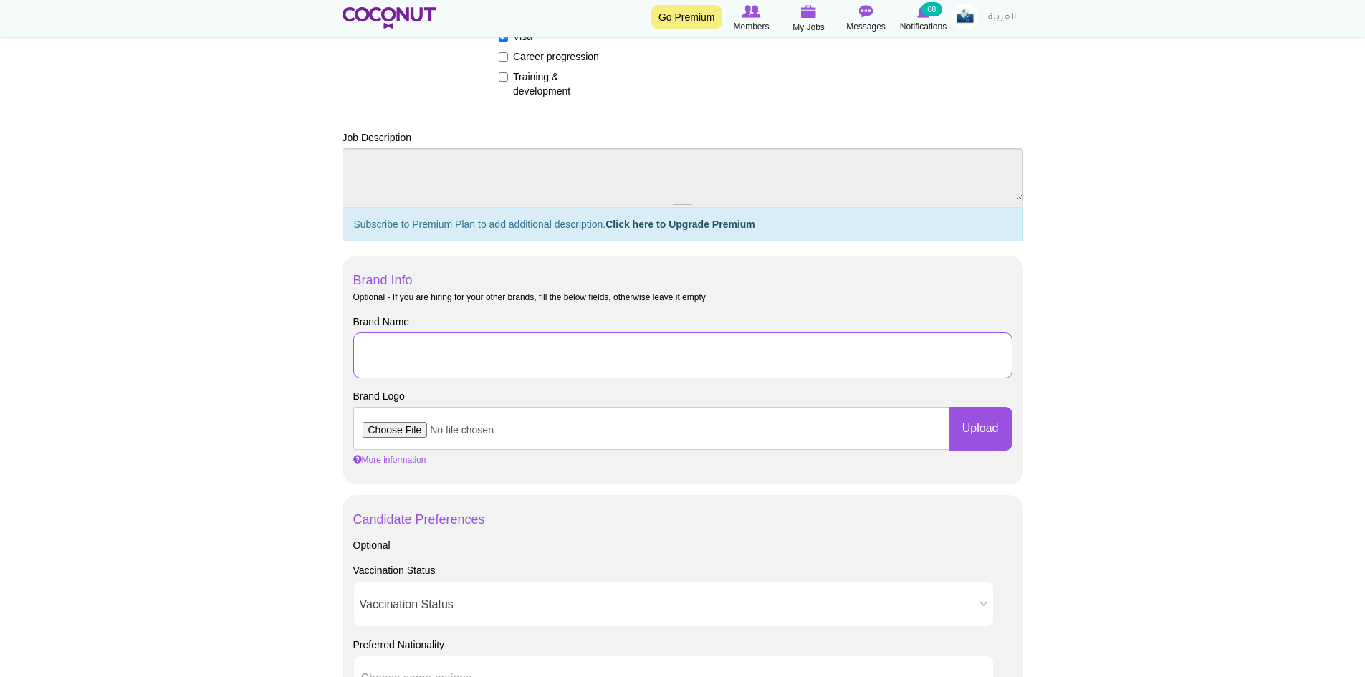
click at [488, 368] on input "Brand Name" at bounding box center [682, 356] width 659 height 46
drag, startPoint x: 730, startPoint y: 350, endPoint x: 564, endPoint y: 368, distance: 166.6
click at [564, 368] on input "J-1 Rooms Division Internship with Opal Key Resort & Marina" at bounding box center [682, 356] width 659 height 46
type input "J-1 Rooms Division Internship with Hyatt Centric [GEOGRAPHIC_DATA]"
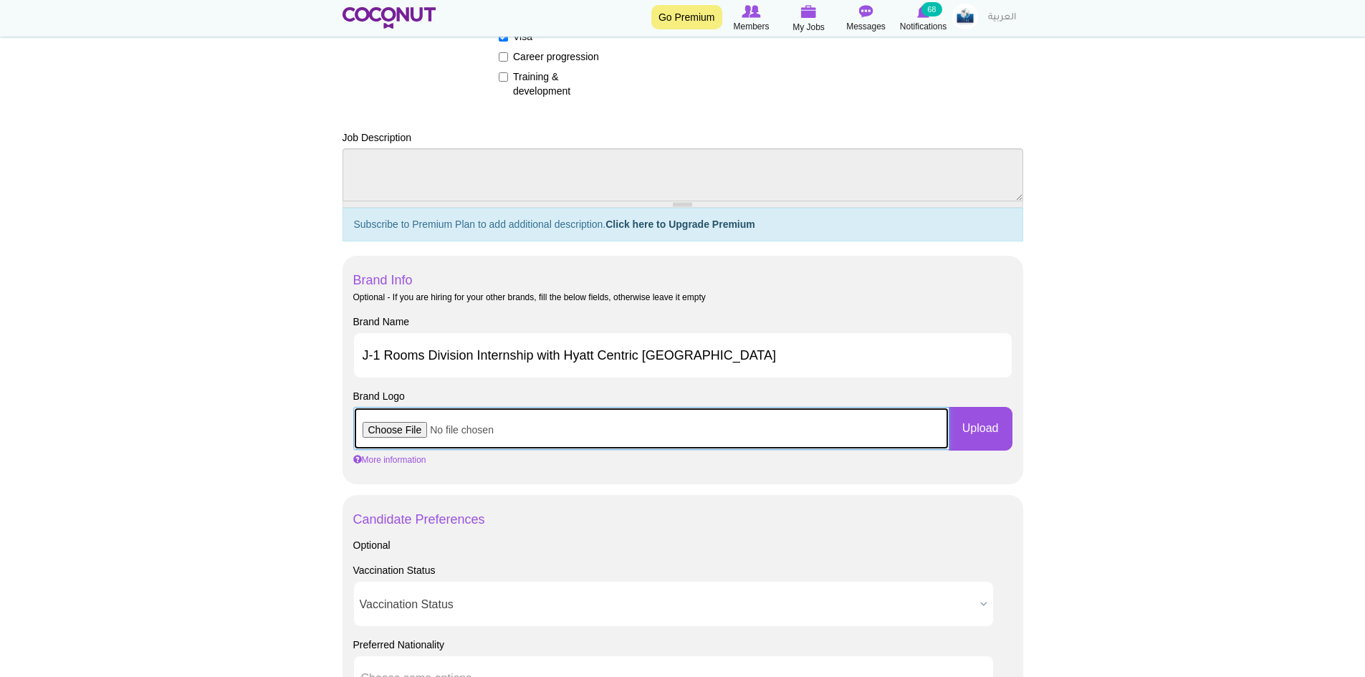
click at [401, 426] on input "file" at bounding box center [651, 428] width 596 height 43
type input "C:\fakepath\Hyatt Centric.png"
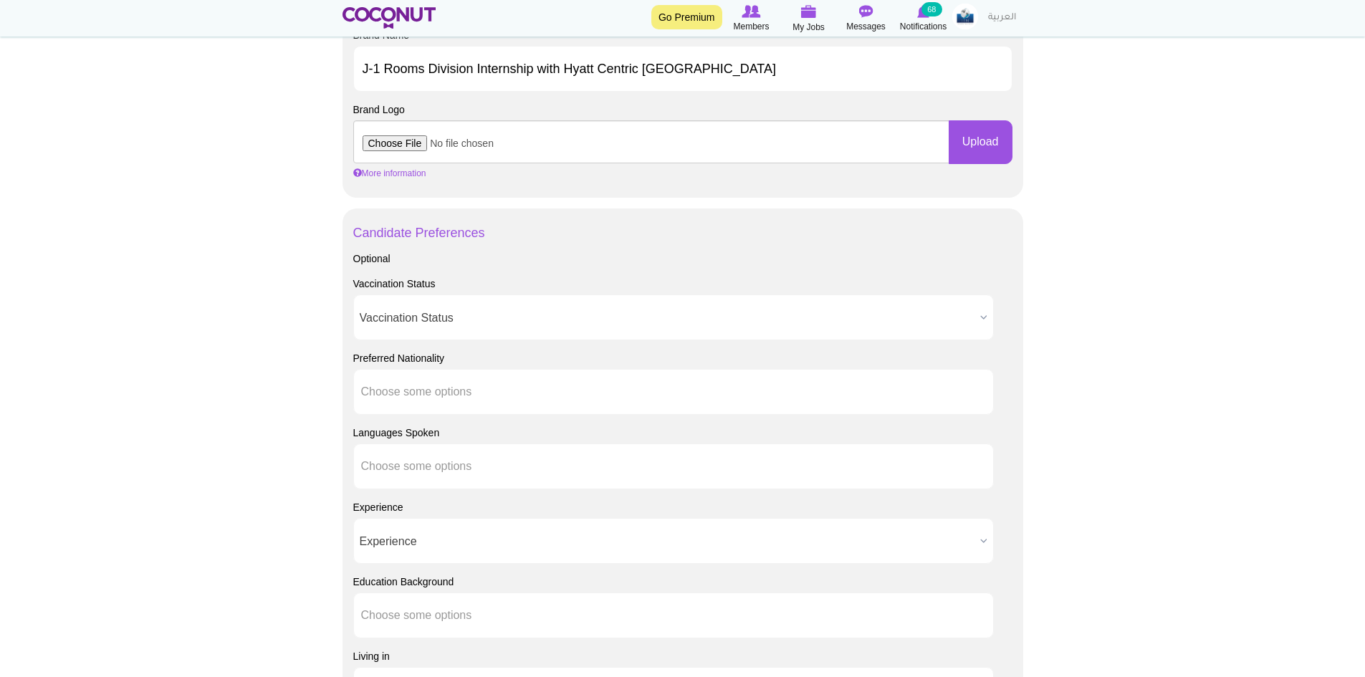
click at [430, 306] on span "Vaccination Status" at bounding box center [667, 318] width 615 height 46
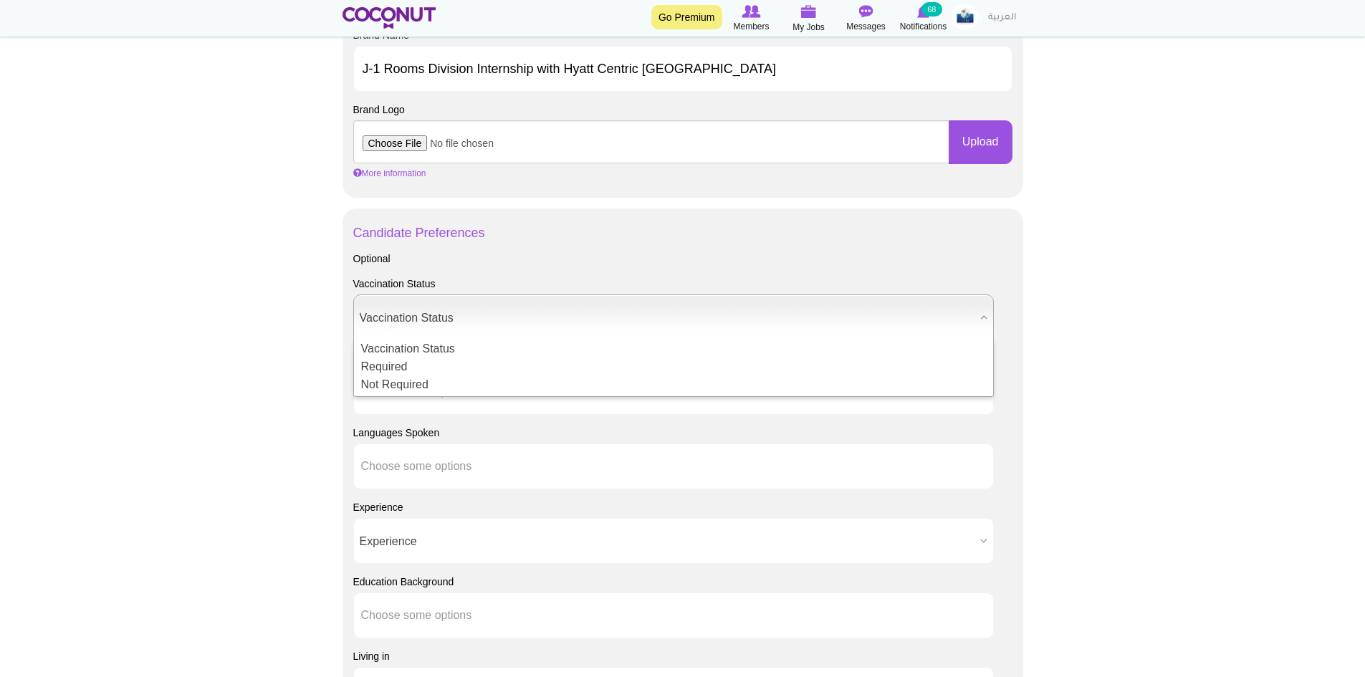
scroll to position [1075, 0]
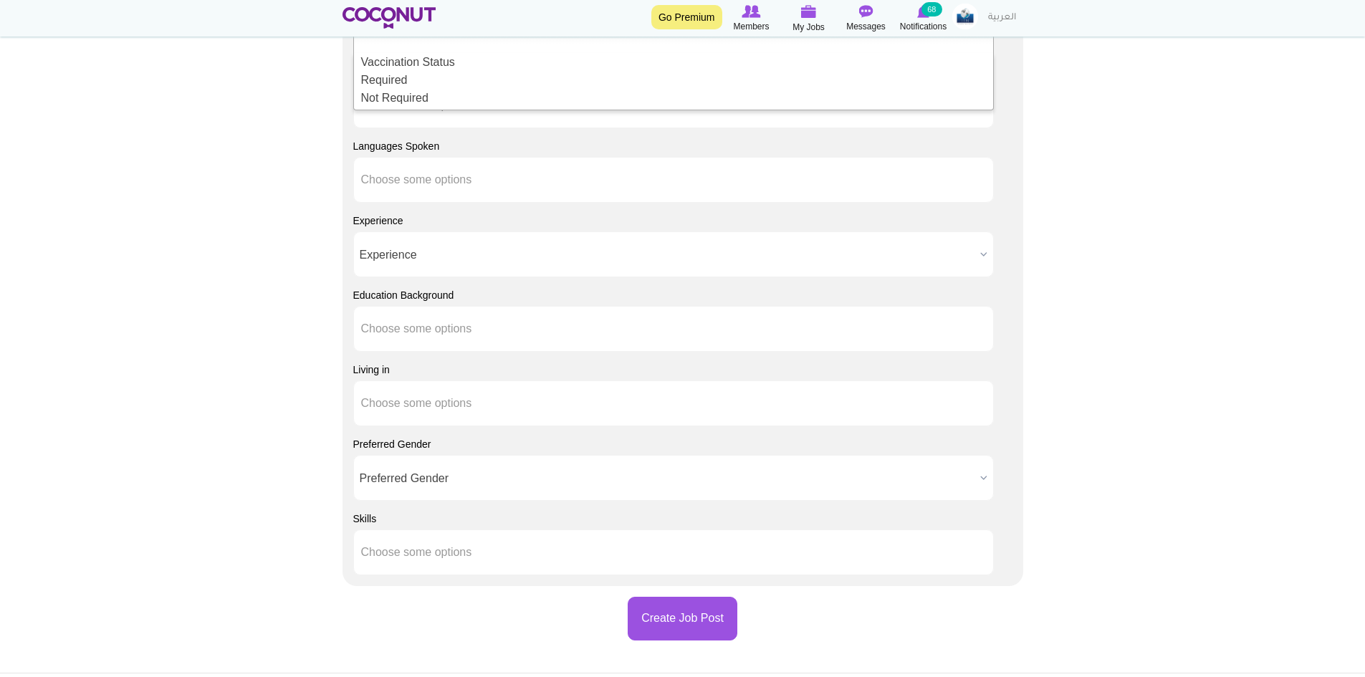
drag, startPoint x: 291, startPoint y: 336, endPoint x: 320, endPoint y: 306, distance: 41.6
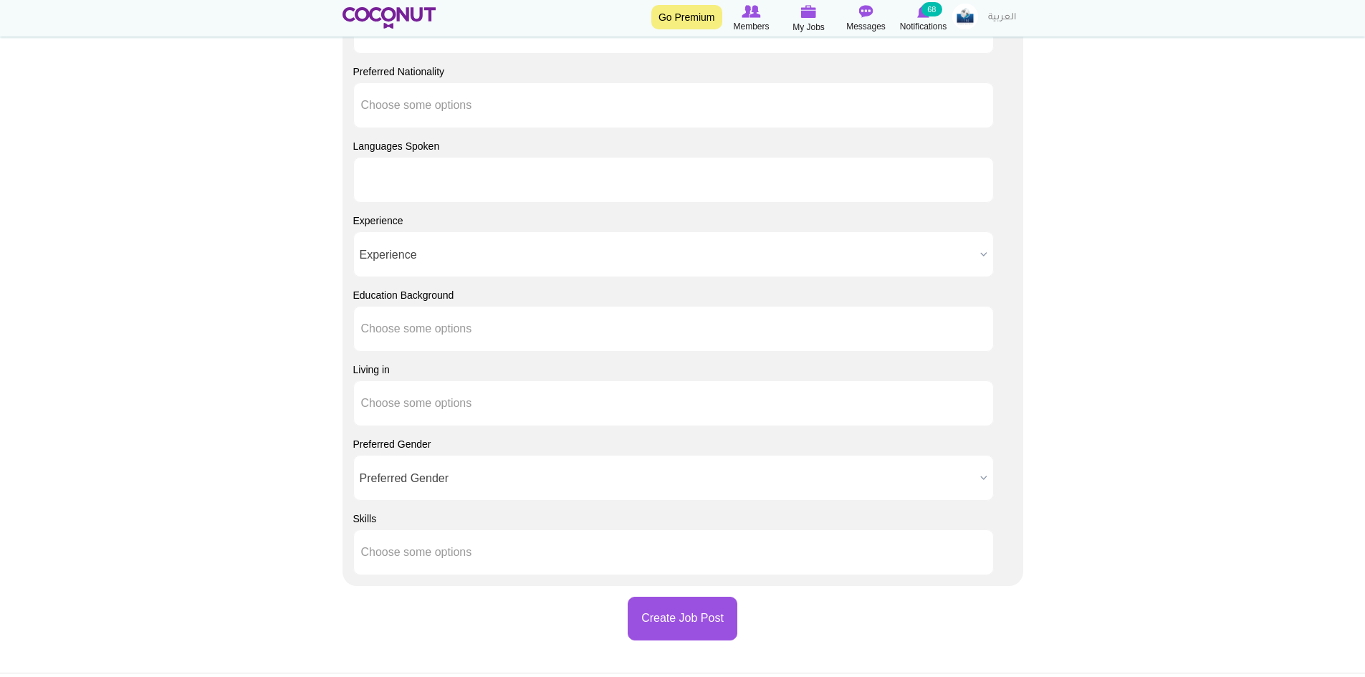
click at [457, 181] on input "text" at bounding box center [425, 179] width 129 height 13
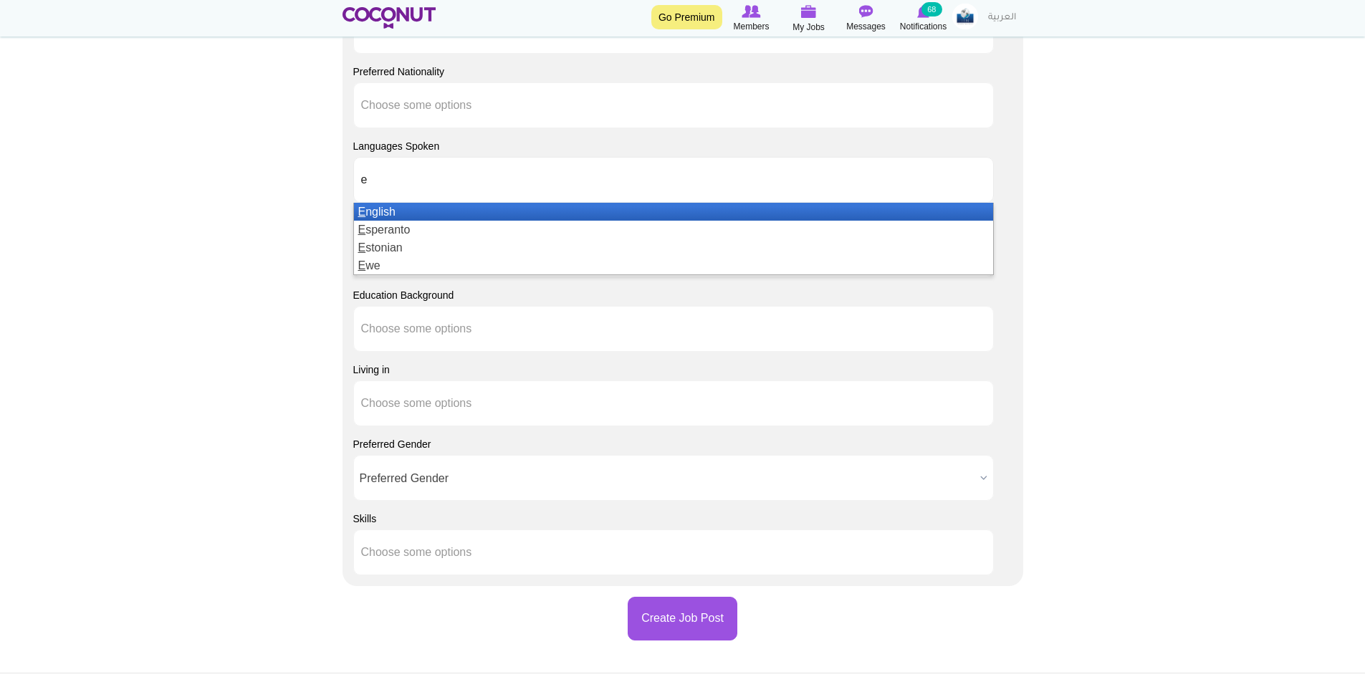
type input "e"
click at [371, 215] on li "E nglish" at bounding box center [673, 212] width 639 height 18
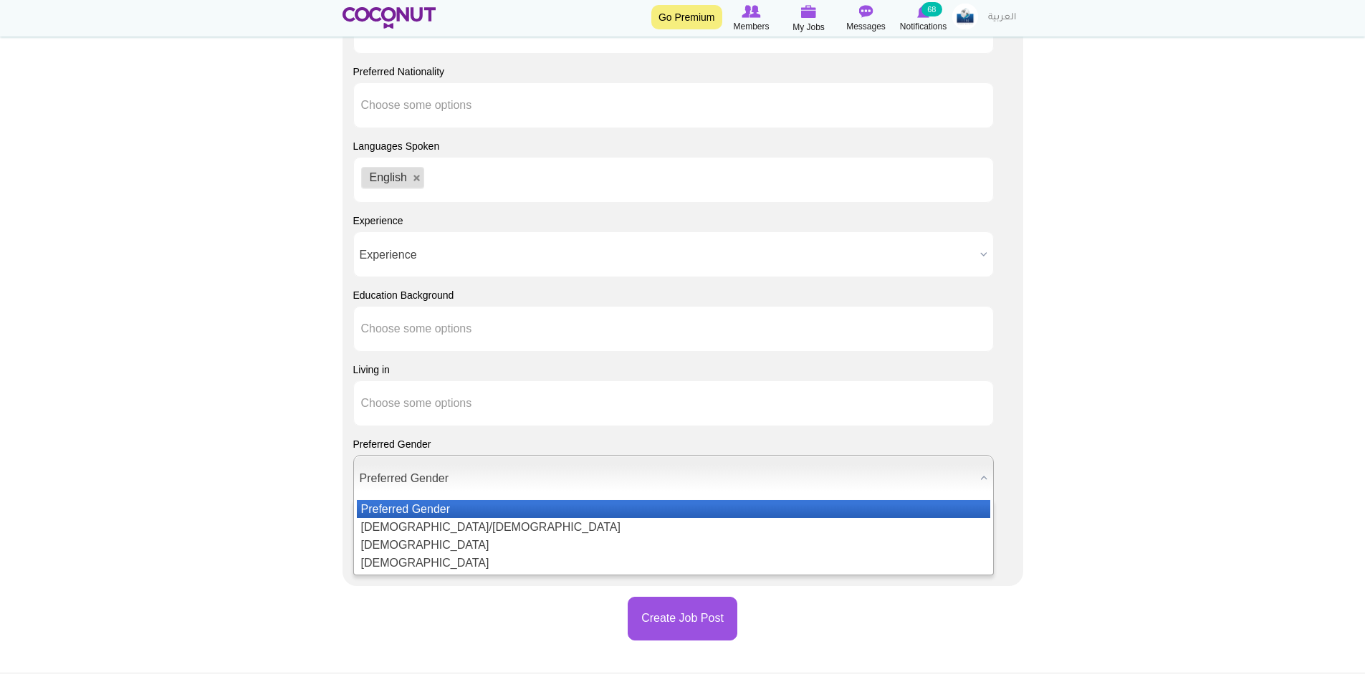
click at [393, 472] on span "Preferred Gender" at bounding box center [667, 479] width 615 height 46
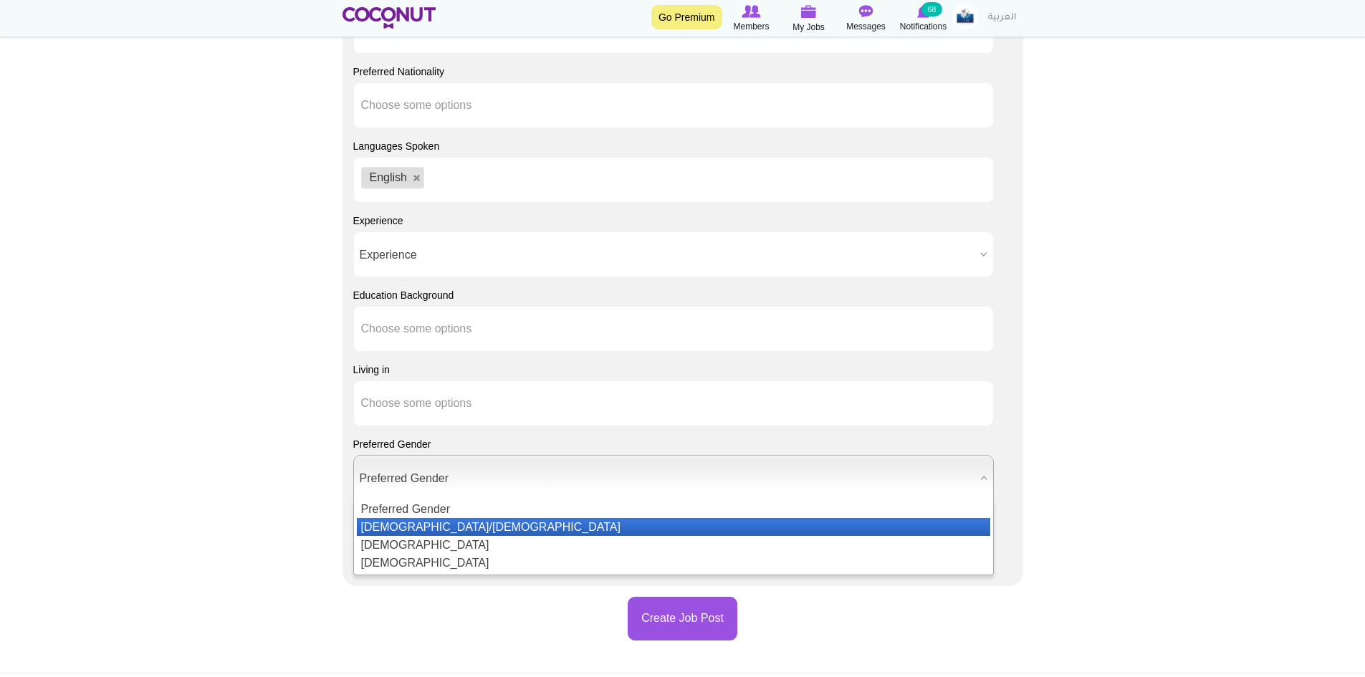
click at [406, 521] on li "[DEMOGRAPHIC_DATA]/[DEMOGRAPHIC_DATA]" at bounding box center [674, 527] width 634 height 18
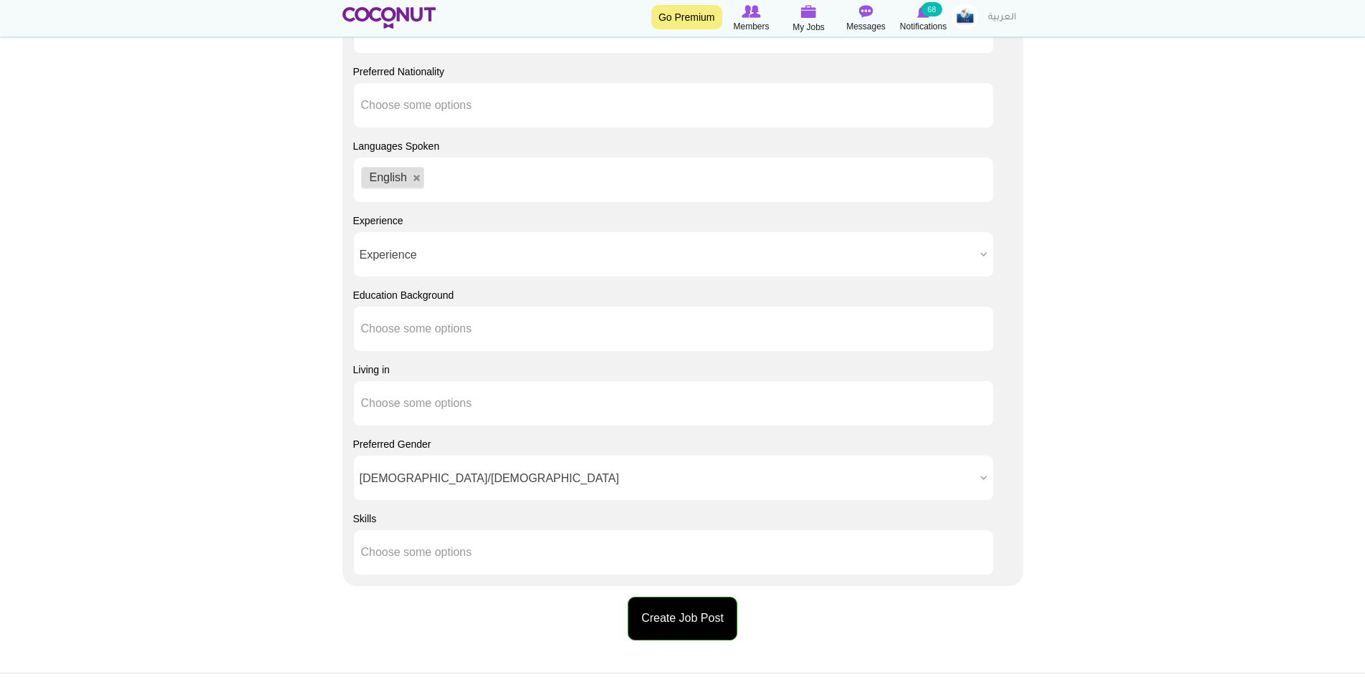
click at [722, 619] on button "Create Job Post" at bounding box center [683, 619] width 110 height 44
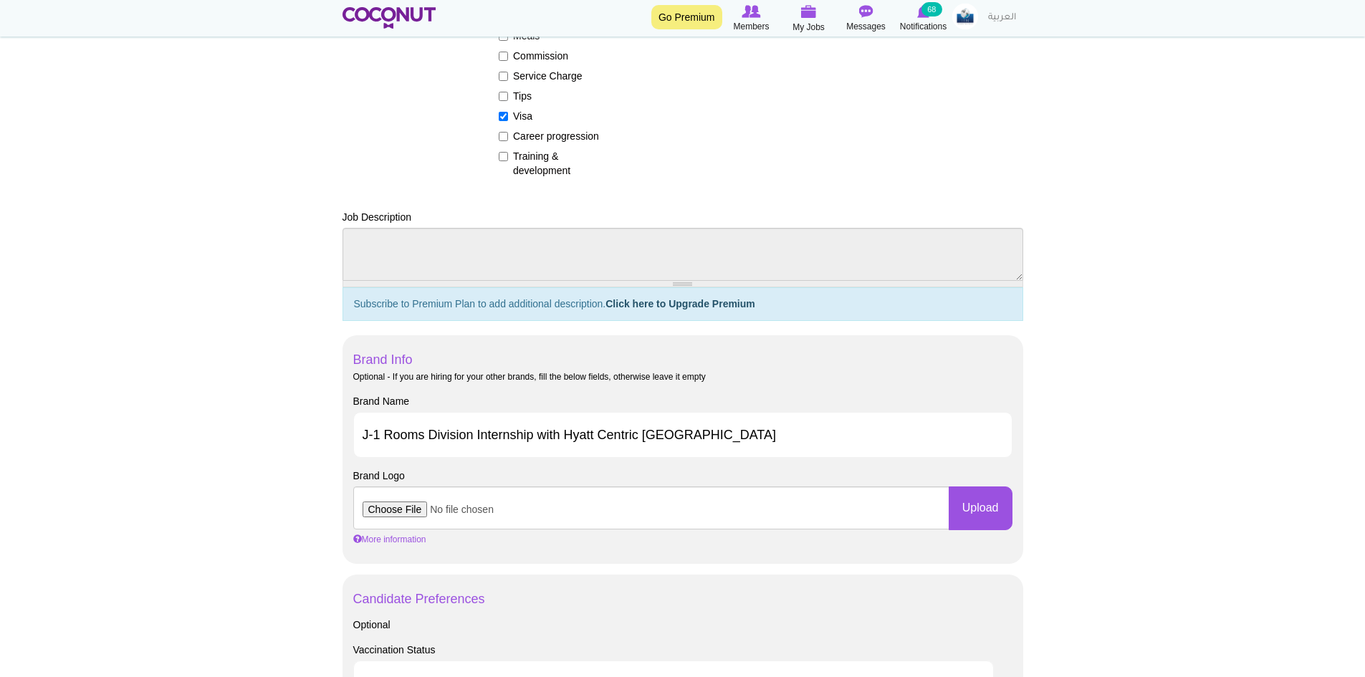
scroll to position [126, 0]
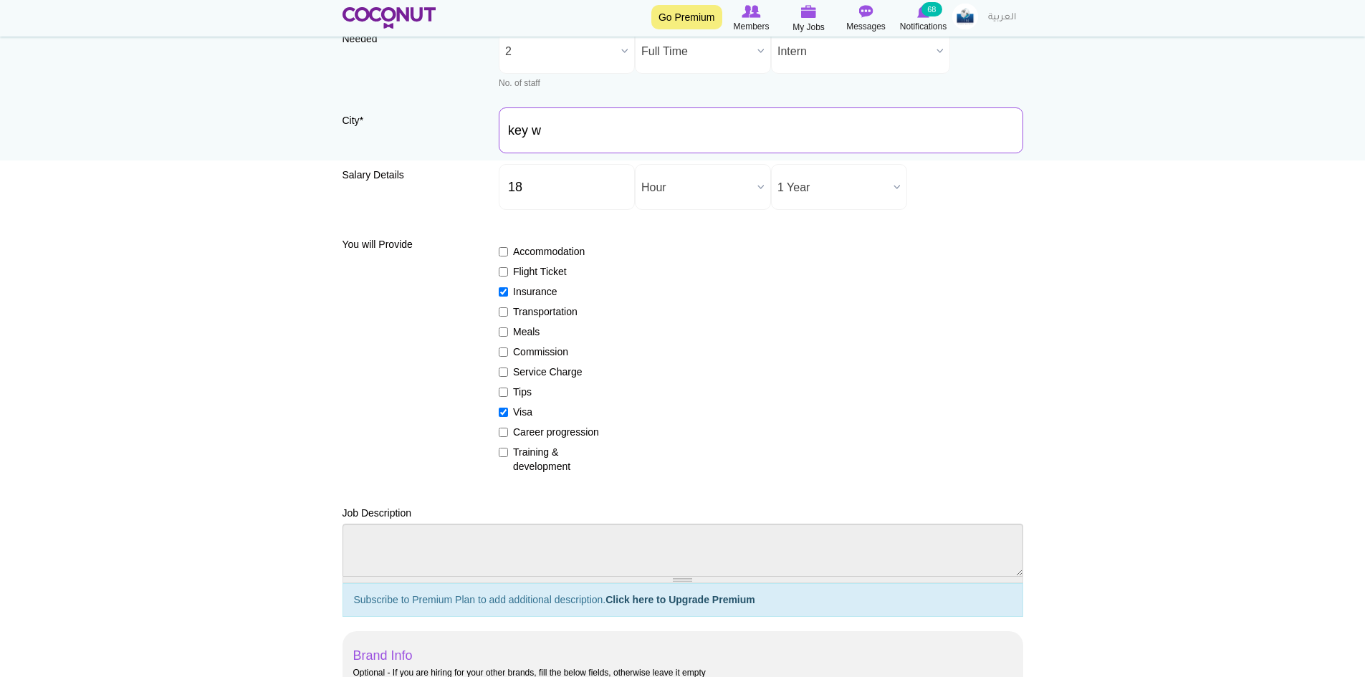
type input "Key West, FL, USA"
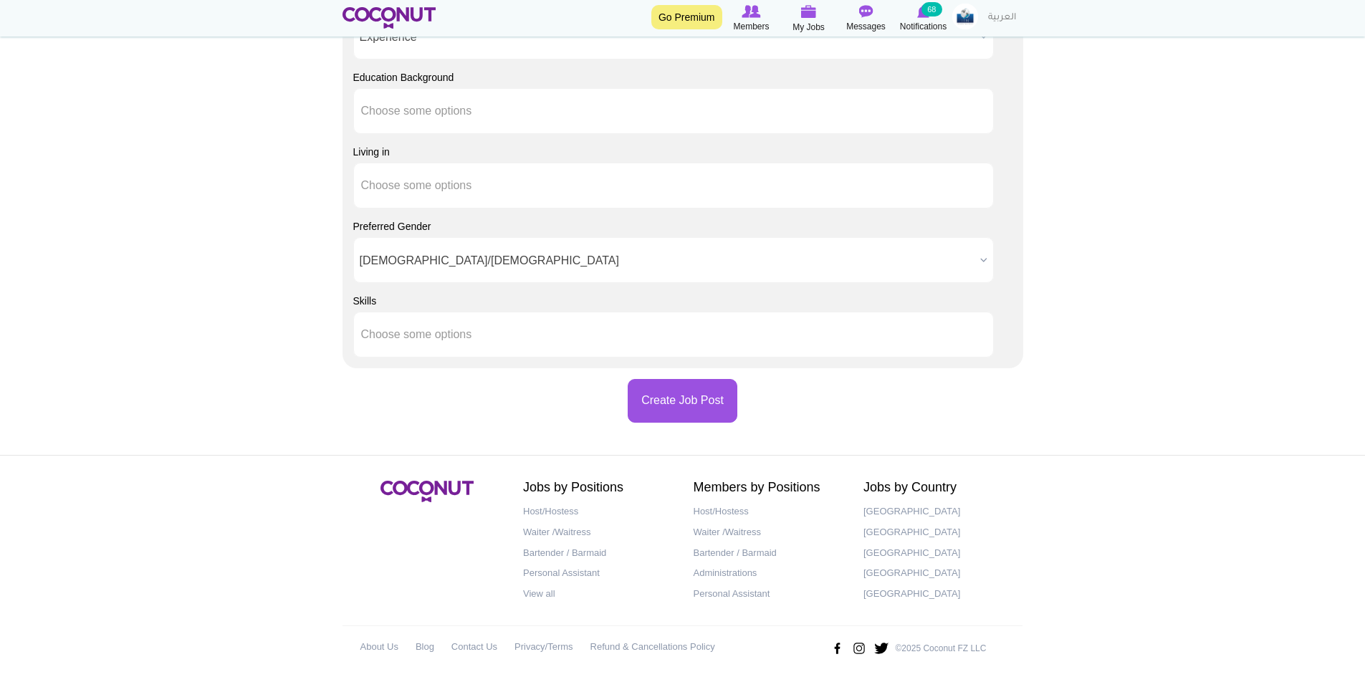
scroll to position [1302, 0]
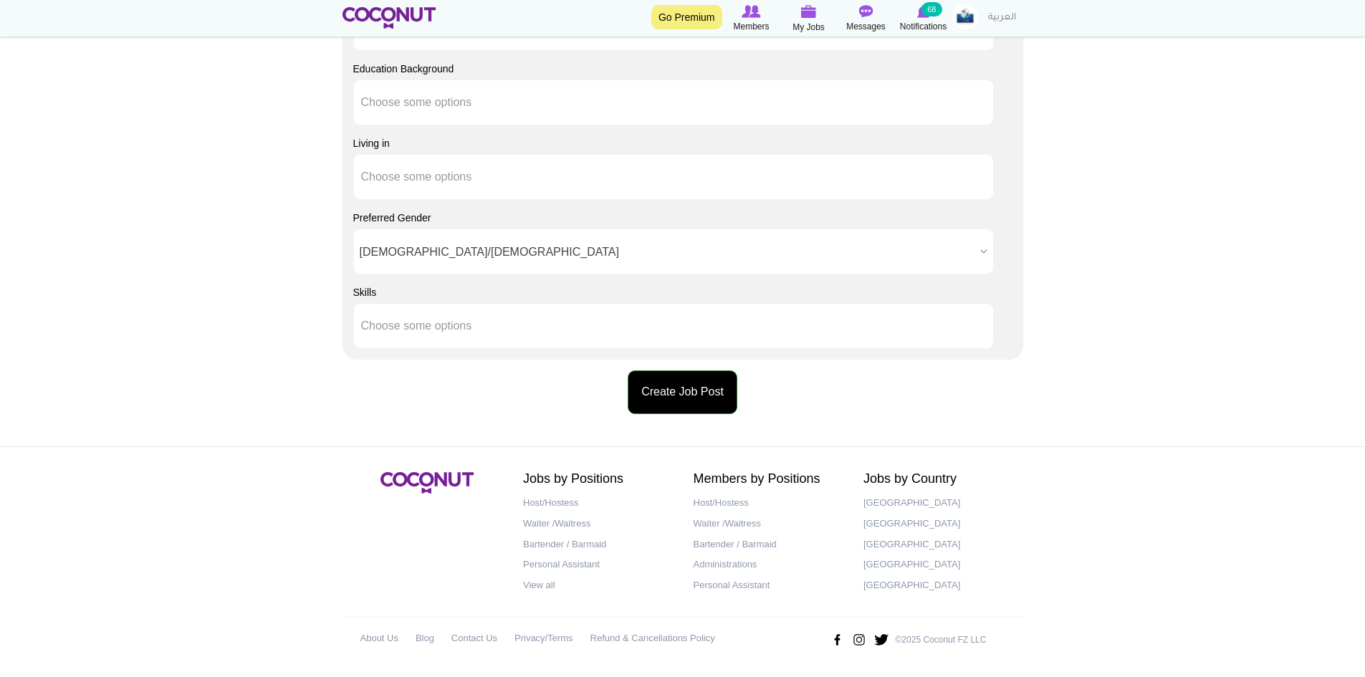
click at [705, 394] on button "Create Job Post" at bounding box center [683, 393] width 110 height 44
click at [714, 404] on button "Create Job Post" at bounding box center [683, 393] width 110 height 44
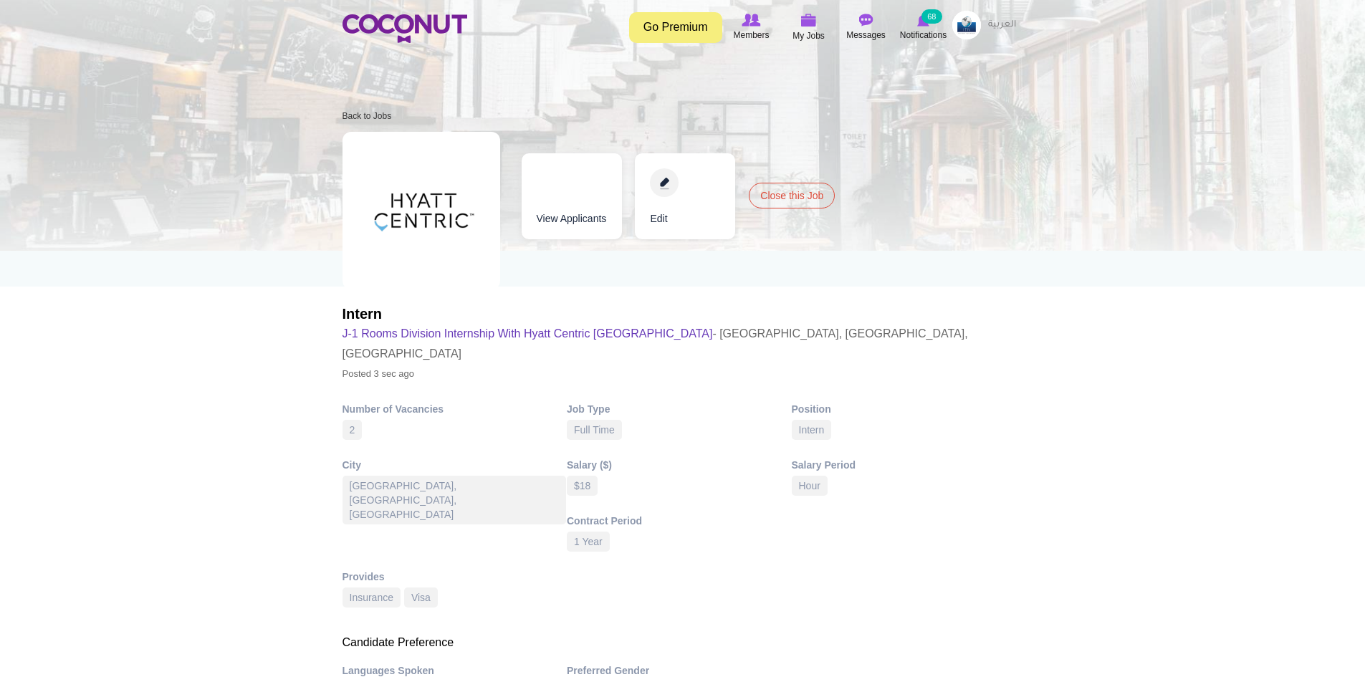
click at [975, 32] on img at bounding box center [967, 25] width 29 height 29
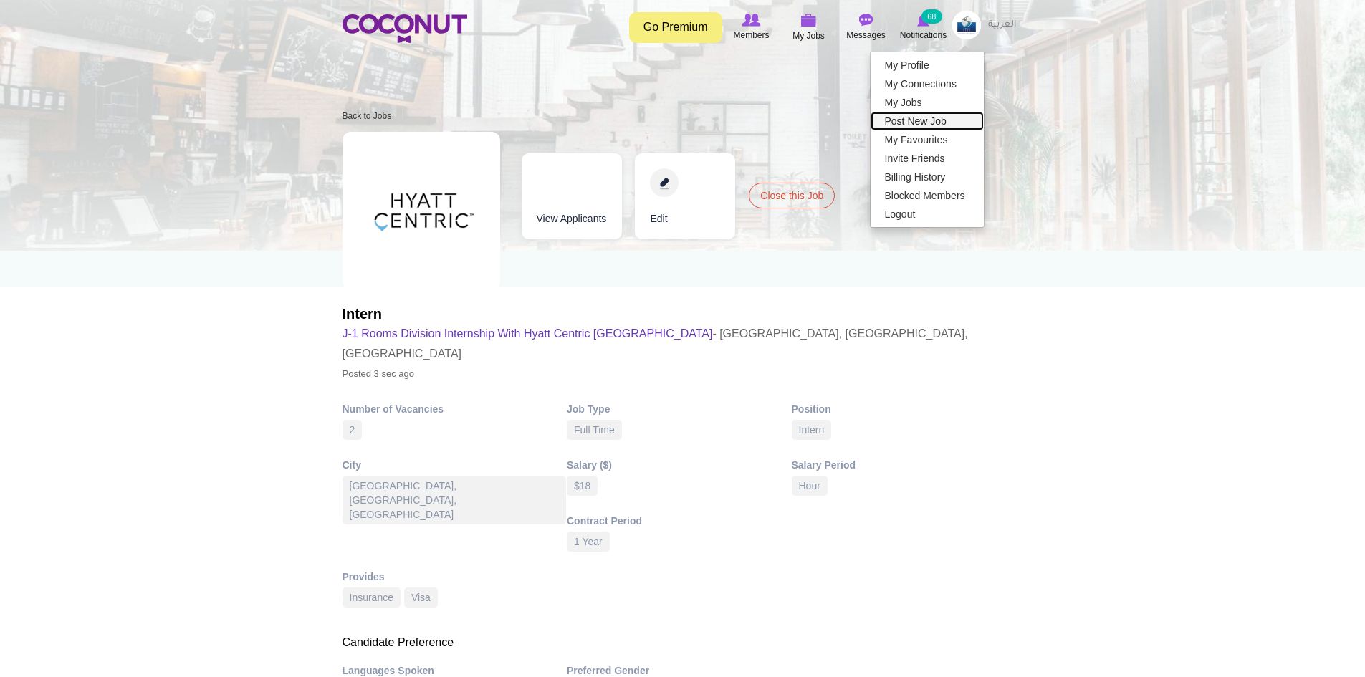
click at [923, 128] on link "Post New Job" at bounding box center [927, 121] width 113 height 19
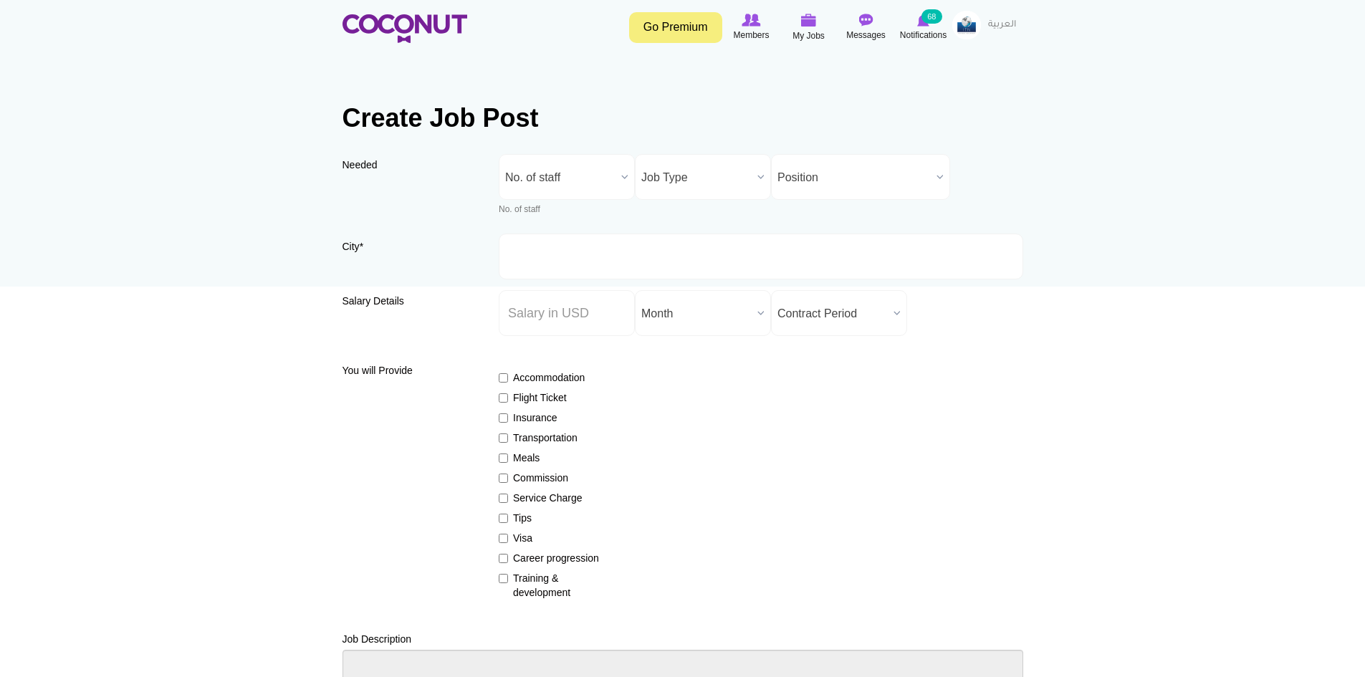
click at [583, 182] on span "No. of staff" at bounding box center [560, 178] width 110 height 46
click at [533, 269] on li "2" at bounding box center [566, 270] width 129 height 18
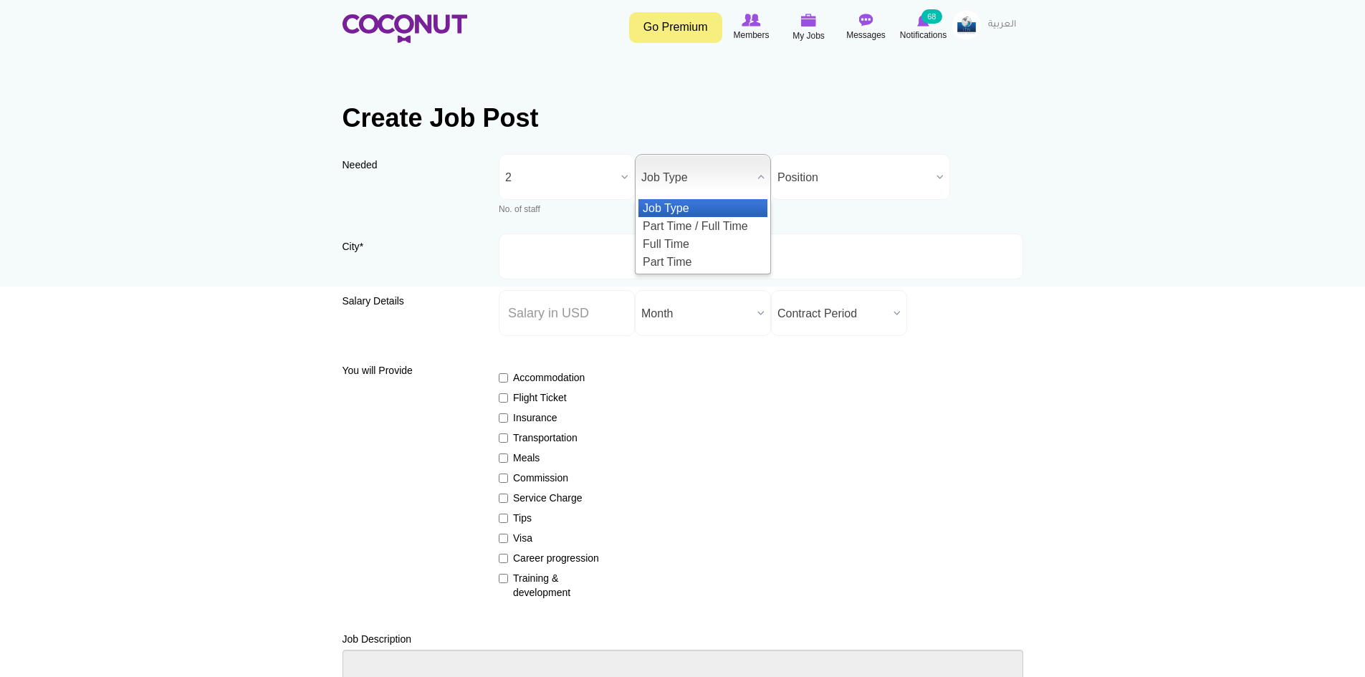
click at [668, 196] on span "Job Type" at bounding box center [696, 178] width 110 height 46
click at [678, 247] on li "Full Time" at bounding box center [703, 244] width 129 height 18
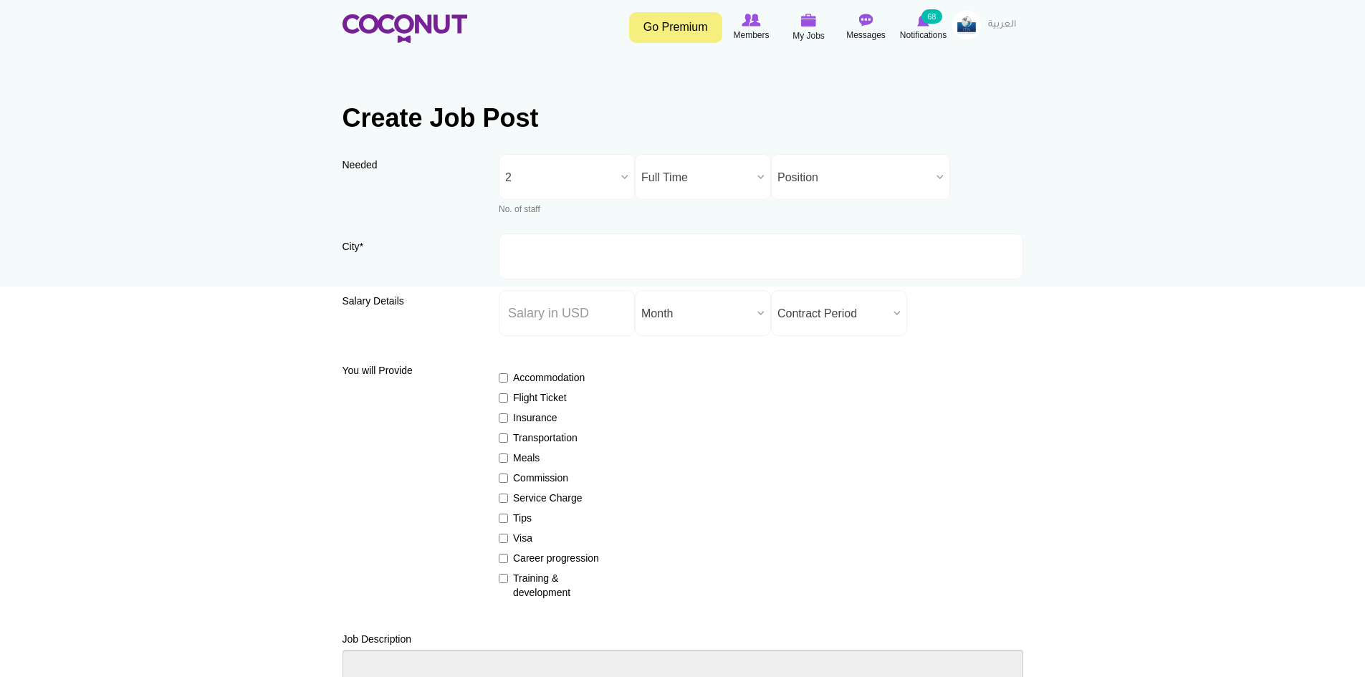
click at [803, 179] on span "Position" at bounding box center [854, 178] width 153 height 46
type input "i"
click at [796, 239] on li "I ntern" at bounding box center [861, 234] width 172 height 18
click at [601, 265] on input "City *" at bounding box center [761, 257] width 525 height 46
type input "Key West, FL, USA"
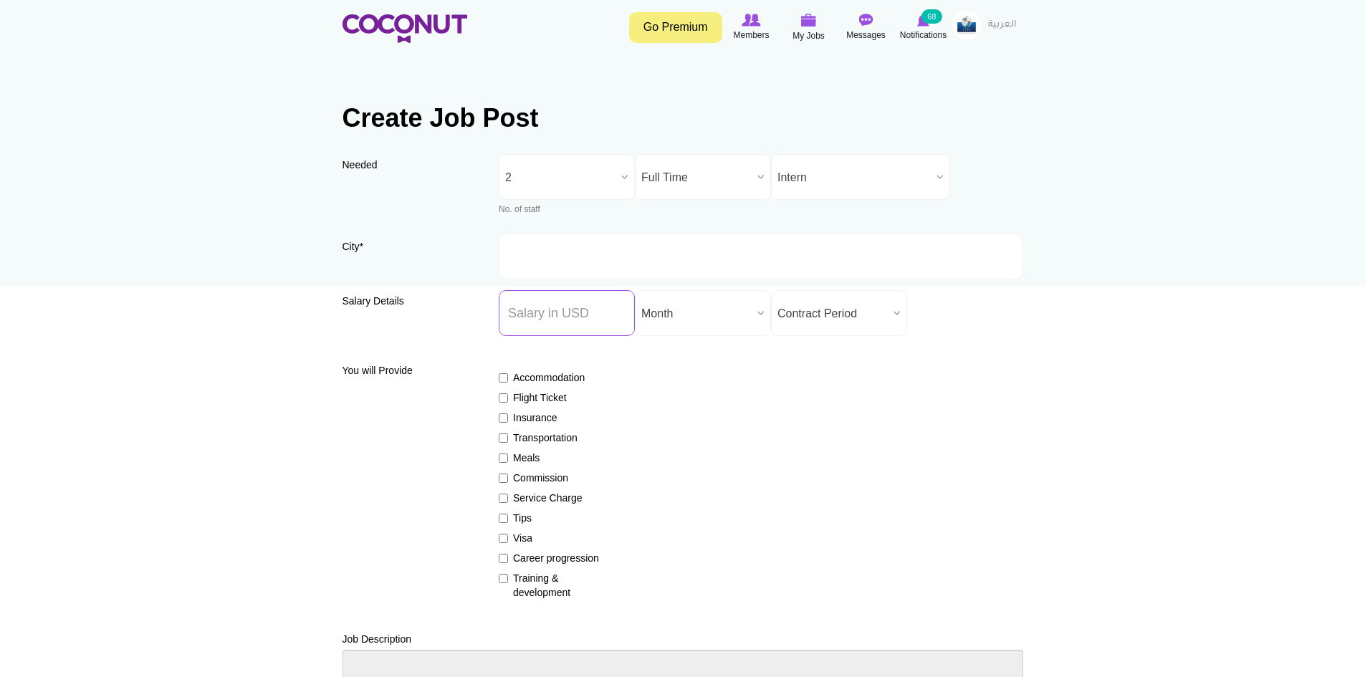
click at [591, 306] on input "Salary ($) *" at bounding box center [567, 313] width 136 height 46
type input "19"
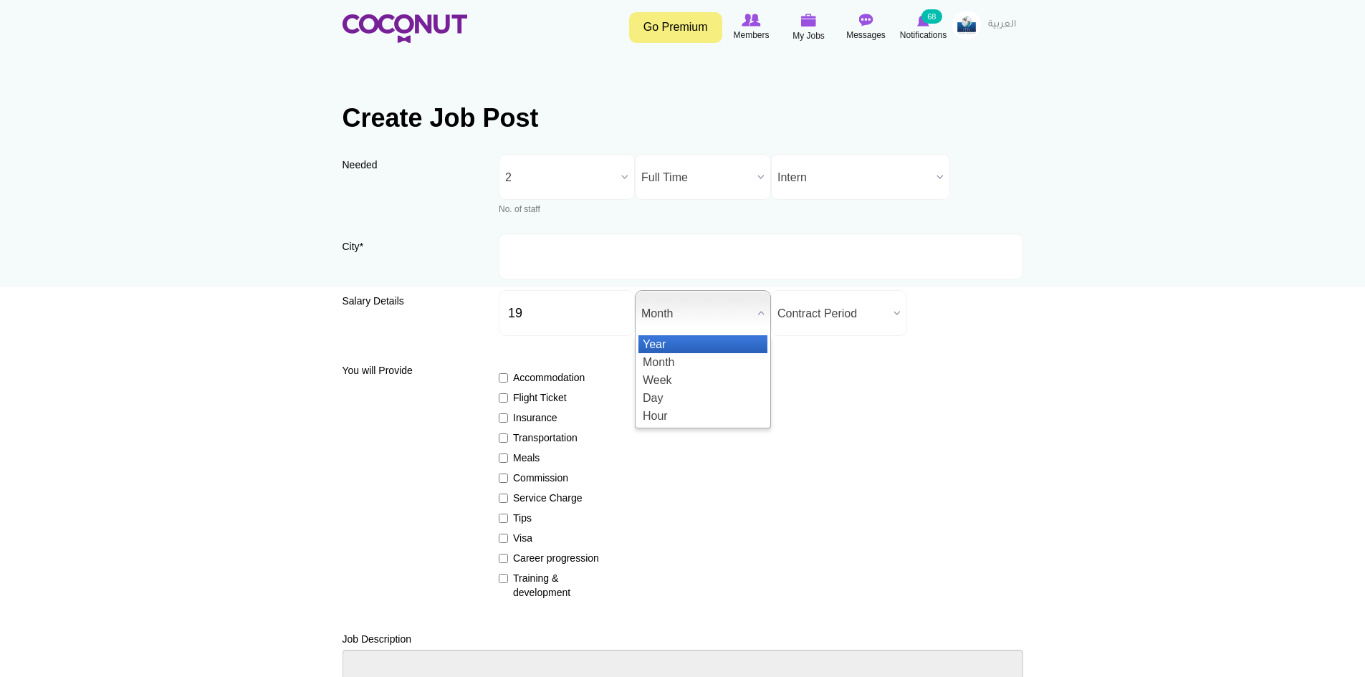
click at [746, 335] on div "Month Year Month Week Day Hour" at bounding box center [703, 313] width 136 height 46
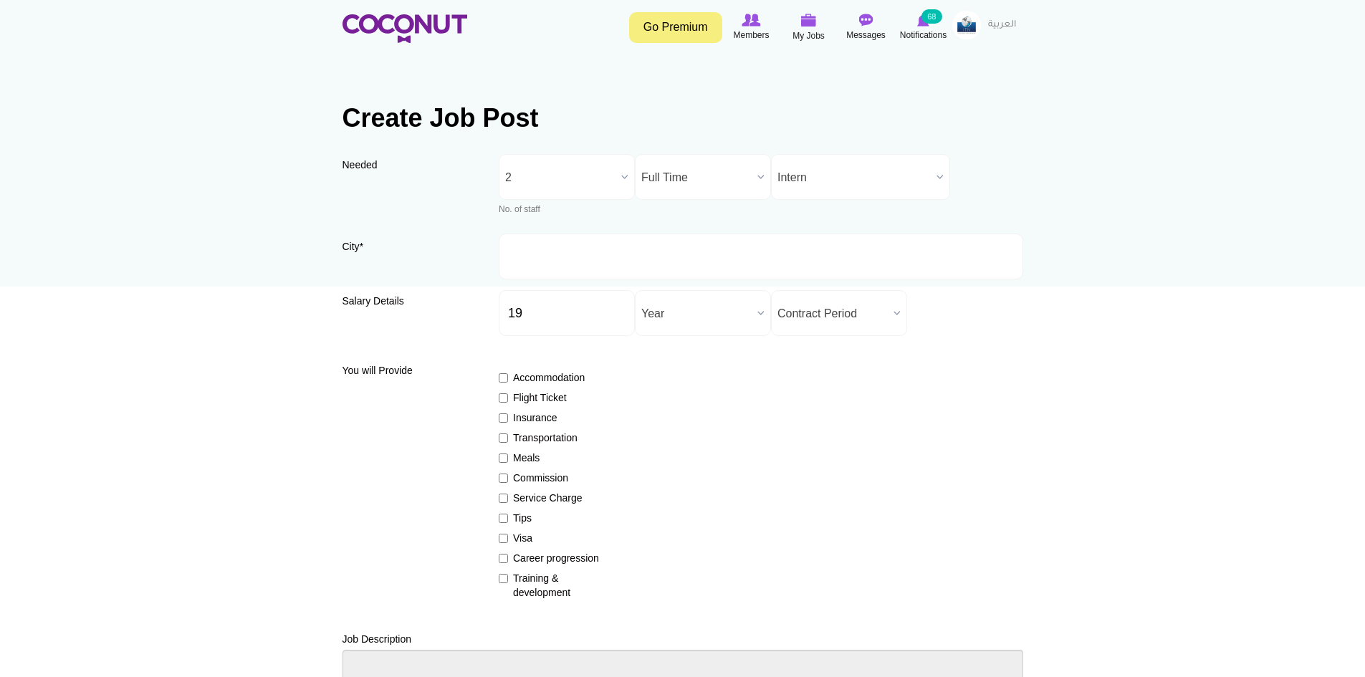
click at [720, 328] on span "Year" at bounding box center [696, 314] width 110 height 46
click at [678, 411] on li "Hour" at bounding box center [703, 416] width 129 height 18
click at [814, 315] on span "Contract Period" at bounding box center [833, 314] width 110 height 46
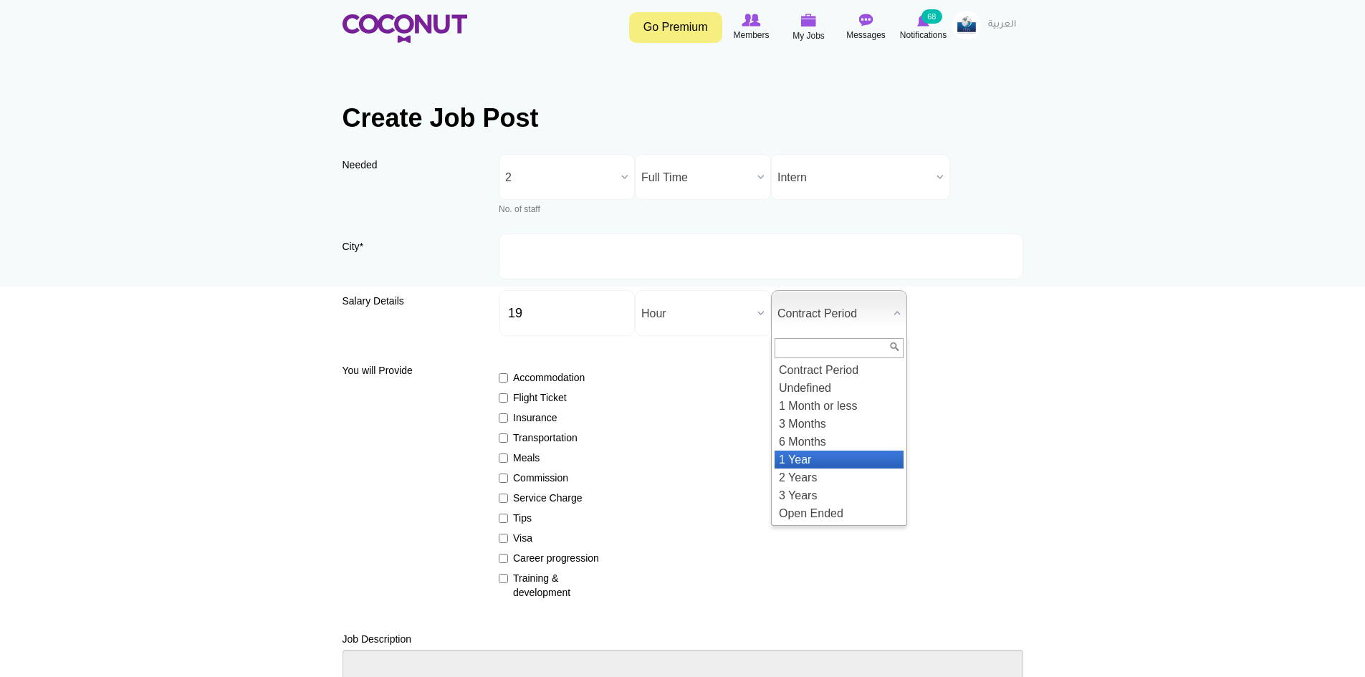
click at [802, 451] on li "1 Year" at bounding box center [839, 460] width 129 height 18
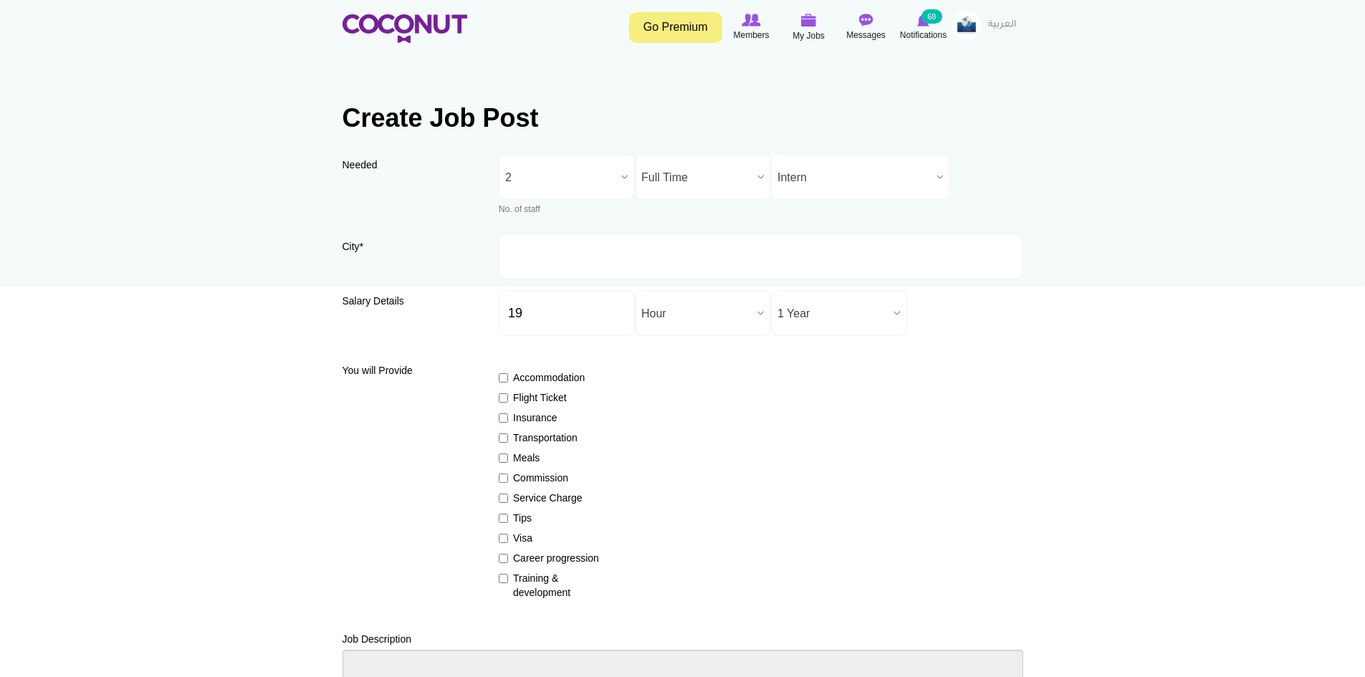
click at [491, 410] on div "You will Provide Accommodation Flight Ticket Insurance Transportation Meals Com…" at bounding box center [683, 479] width 681 height 242
click at [520, 421] on label "Insurance" at bounding box center [551, 418] width 105 height 14
click at [508, 421] on input "Insurance" at bounding box center [503, 418] width 9 height 9
checkbox input "true"
click at [520, 540] on label "Visa" at bounding box center [551, 538] width 105 height 14
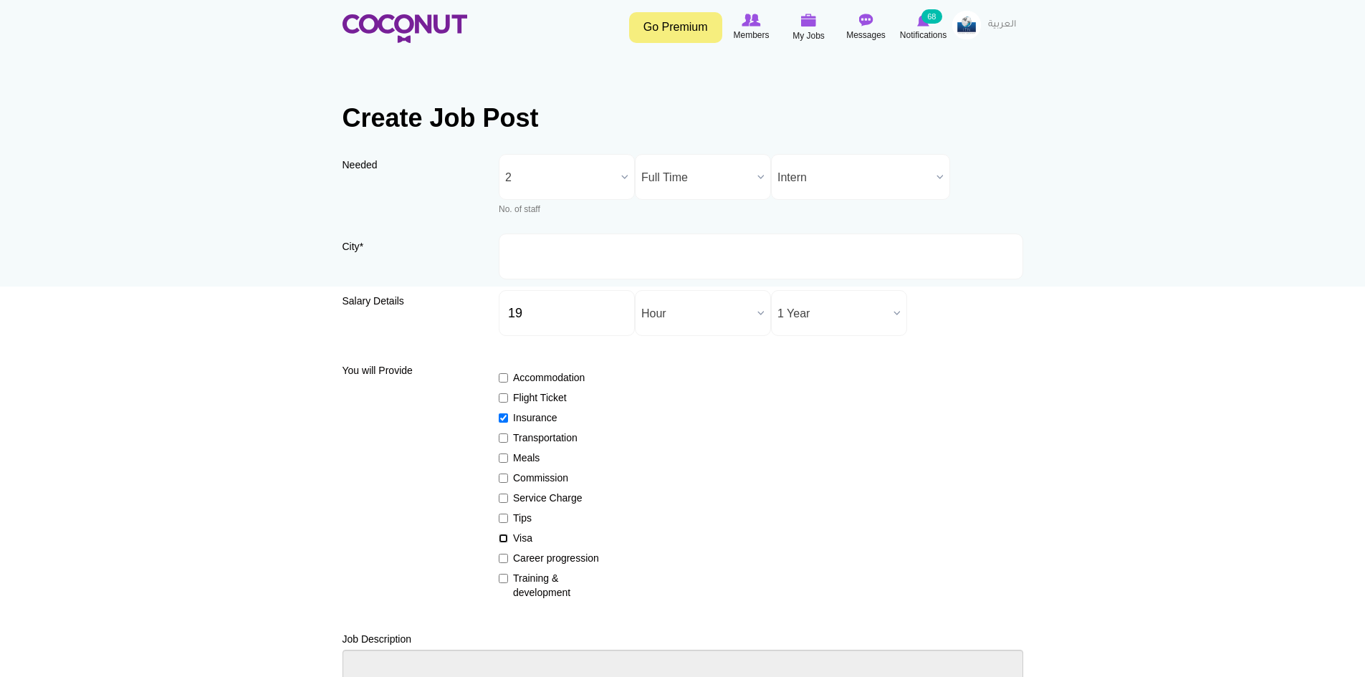
click at [508, 540] on input "Visa" at bounding box center [503, 538] width 9 height 9
checkbox input "true"
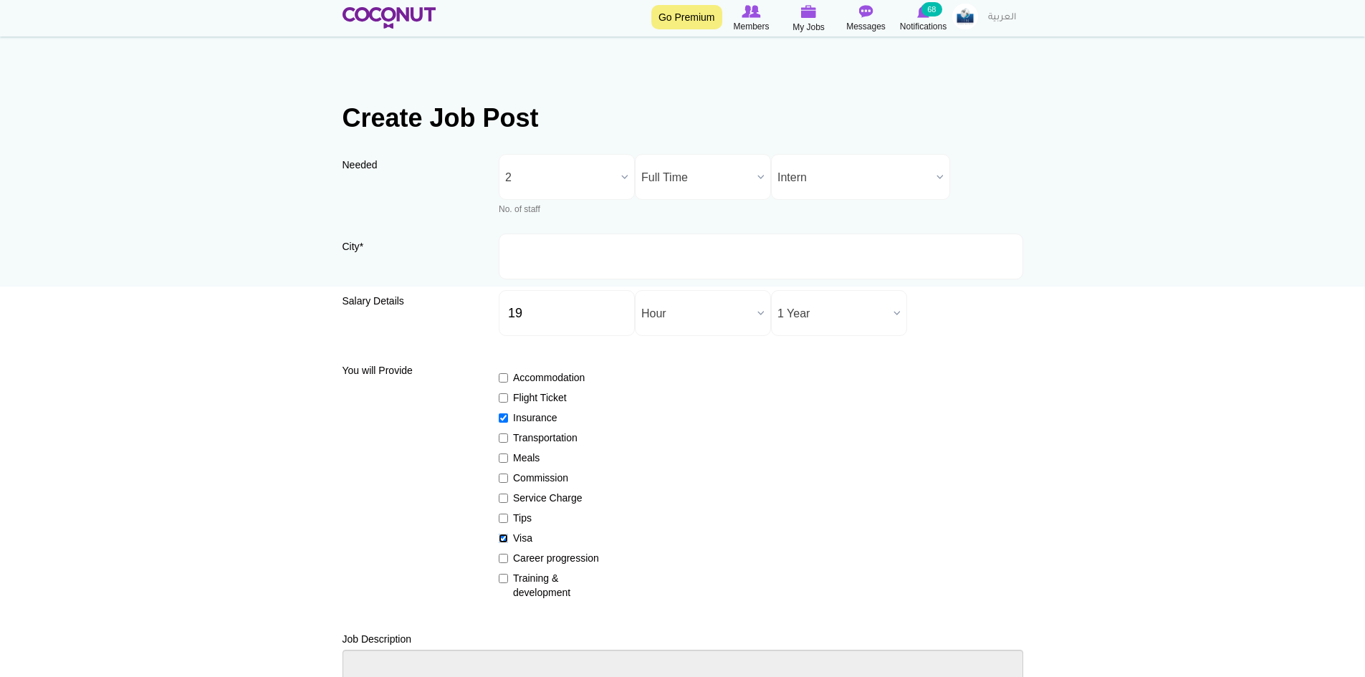
scroll to position [287, 0]
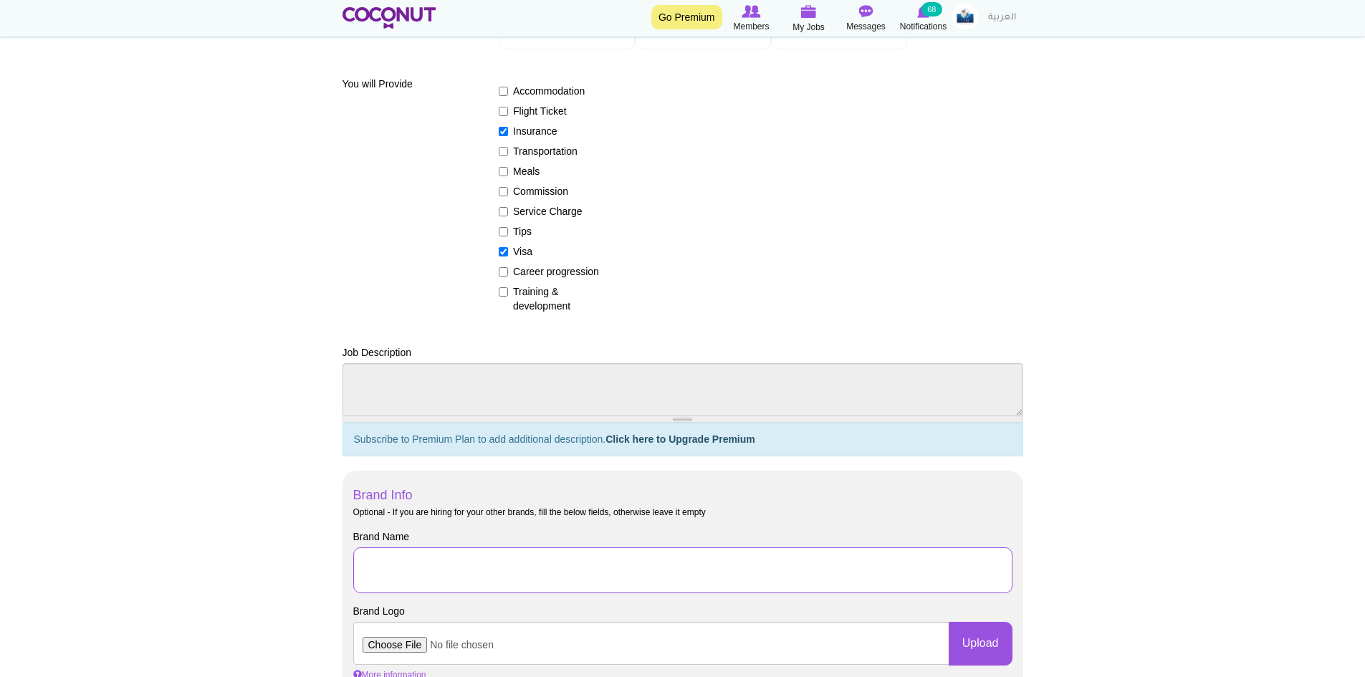
click at [414, 569] on input "Brand Name" at bounding box center [682, 571] width 659 height 46
drag, startPoint x: 694, startPoint y: 557, endPoint x: 554, endPoint y: 581, distance: 142.6
click at [554, 581] on input "J-1 Culinary Arts Internship with Grand Hyatt Tampa Bay" at bounding box center [682, 571] width 659 height 46
click at [552, 580] on input "J-1 Culinary Arts Internship with Grand Hyatt Tampa Bay" at bounding box center [682, 571] width 659 height 46
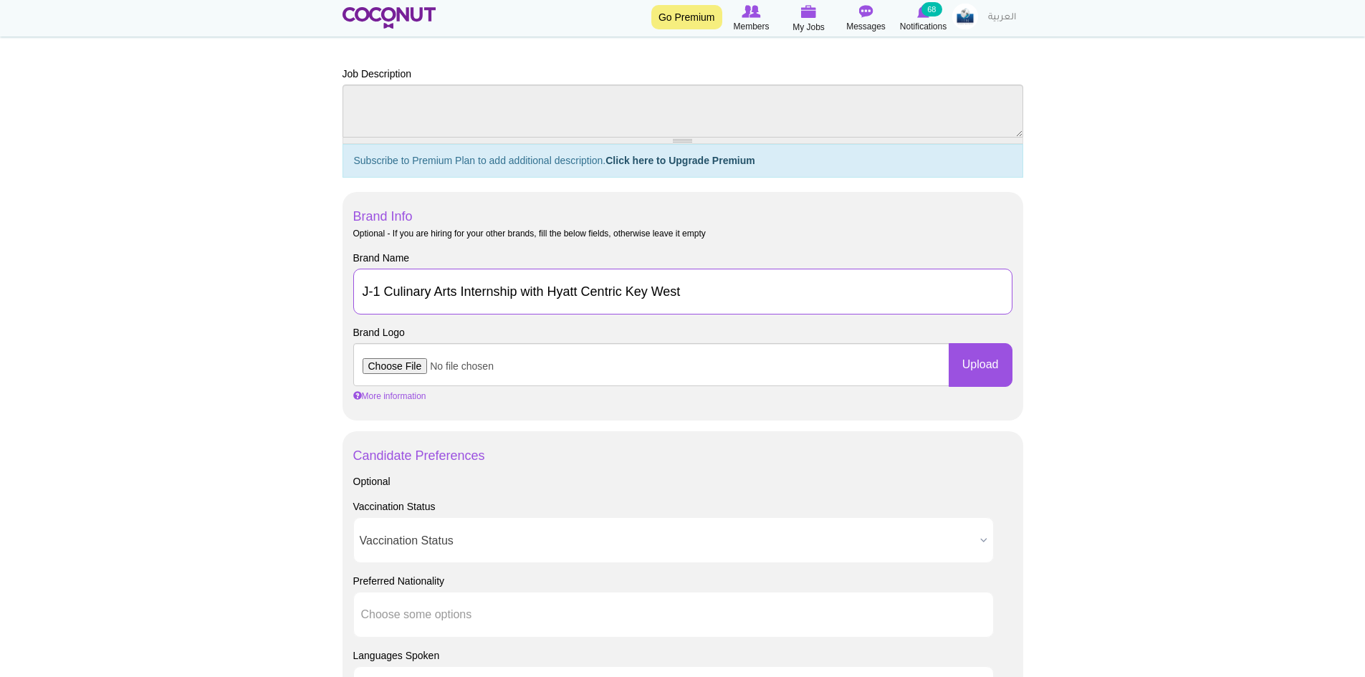
scroll to position [573, 0]
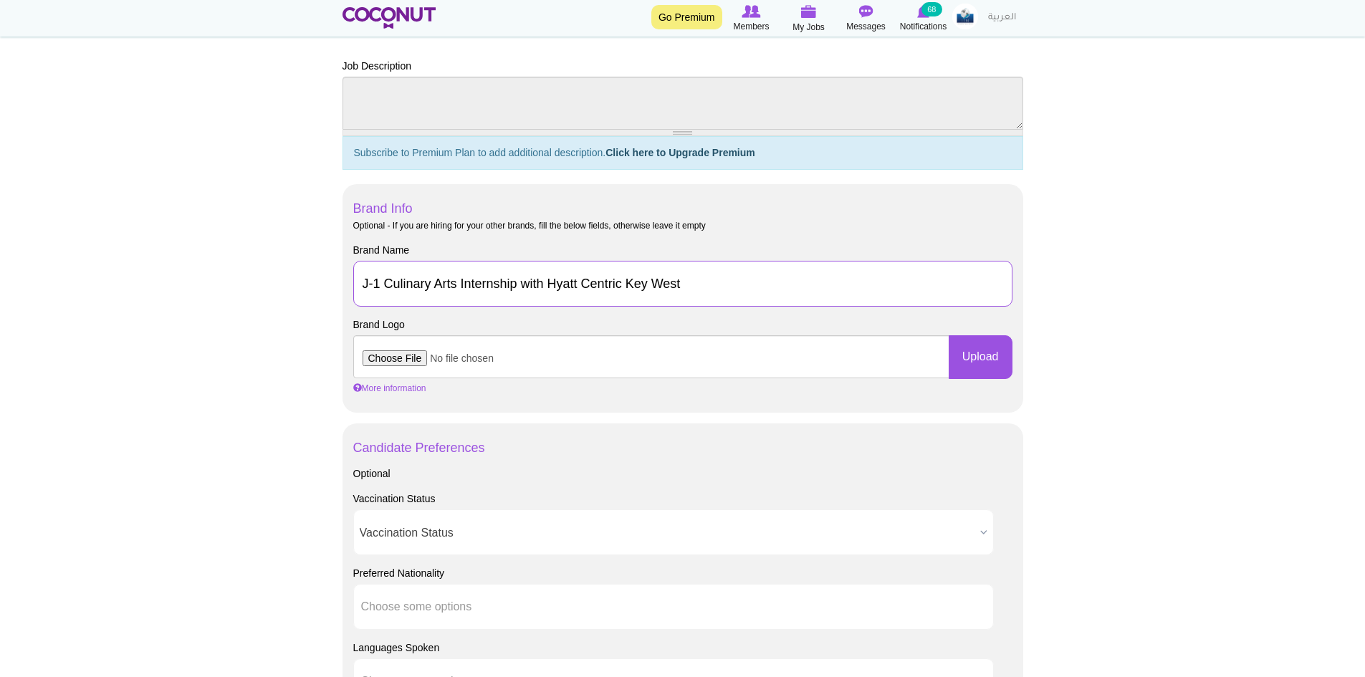
type input "J-1 Culinary Arts Internship with Hyatt Centric Key West"
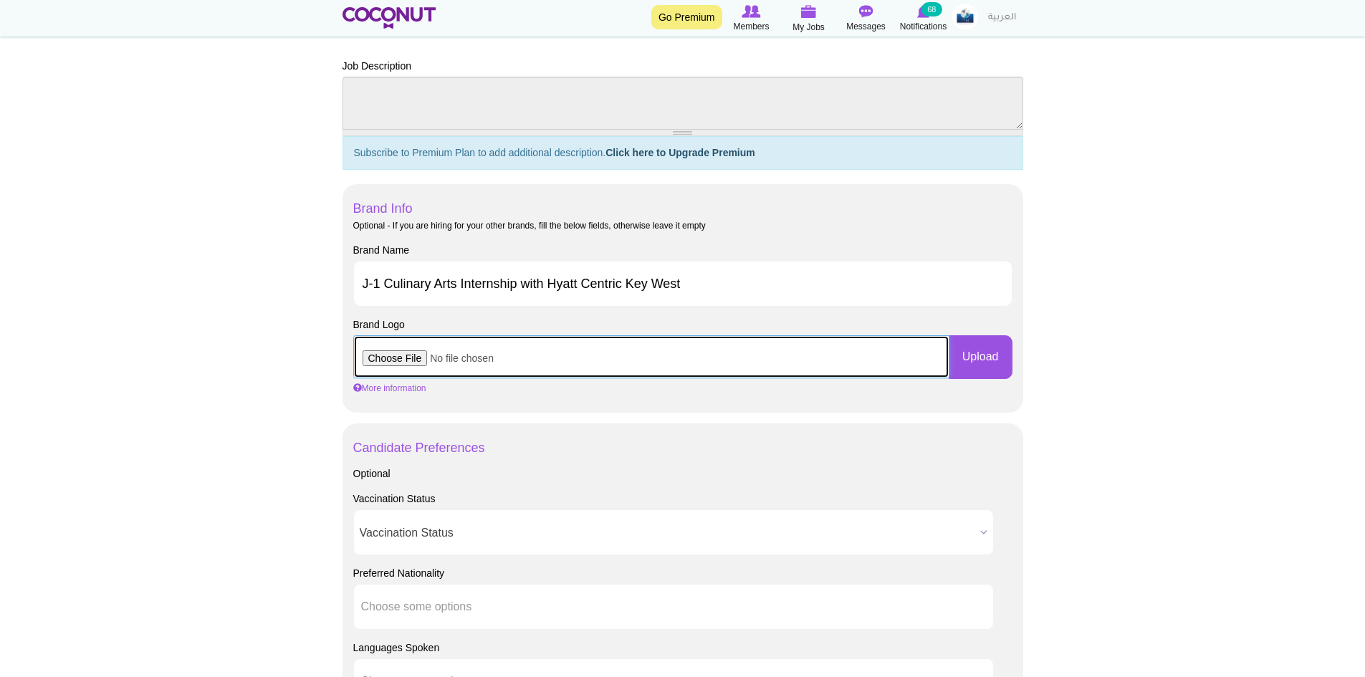
click at [391, 360] on input "file" at bounding box center [651, 356] width 596 height 43
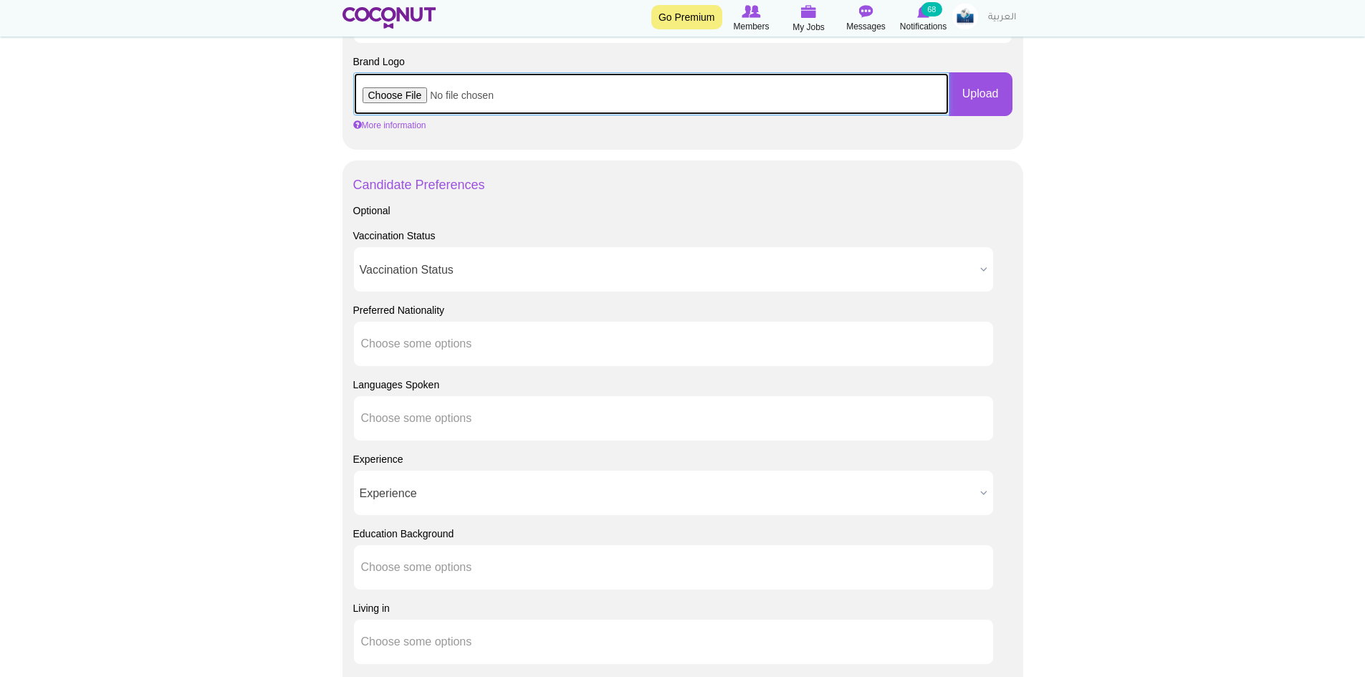
type input "C:\fakepath\Hyatt Centric.png"
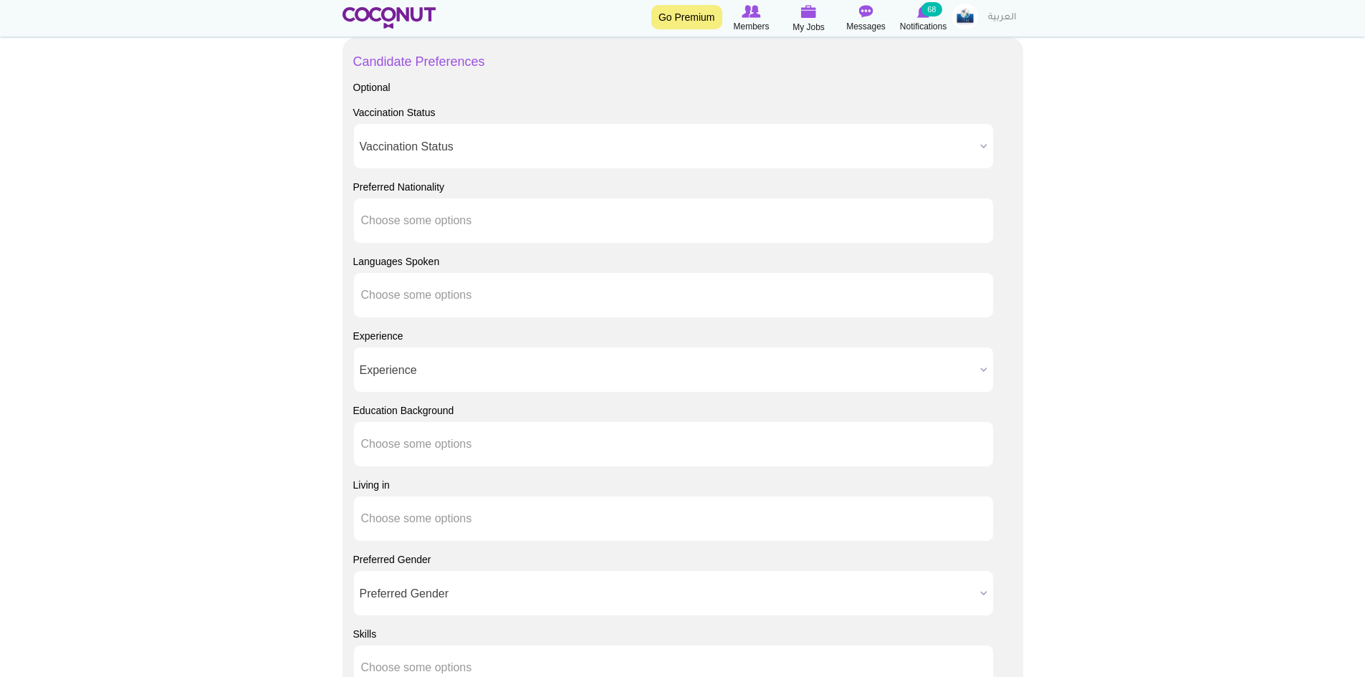
scroll to position [1147, 0]
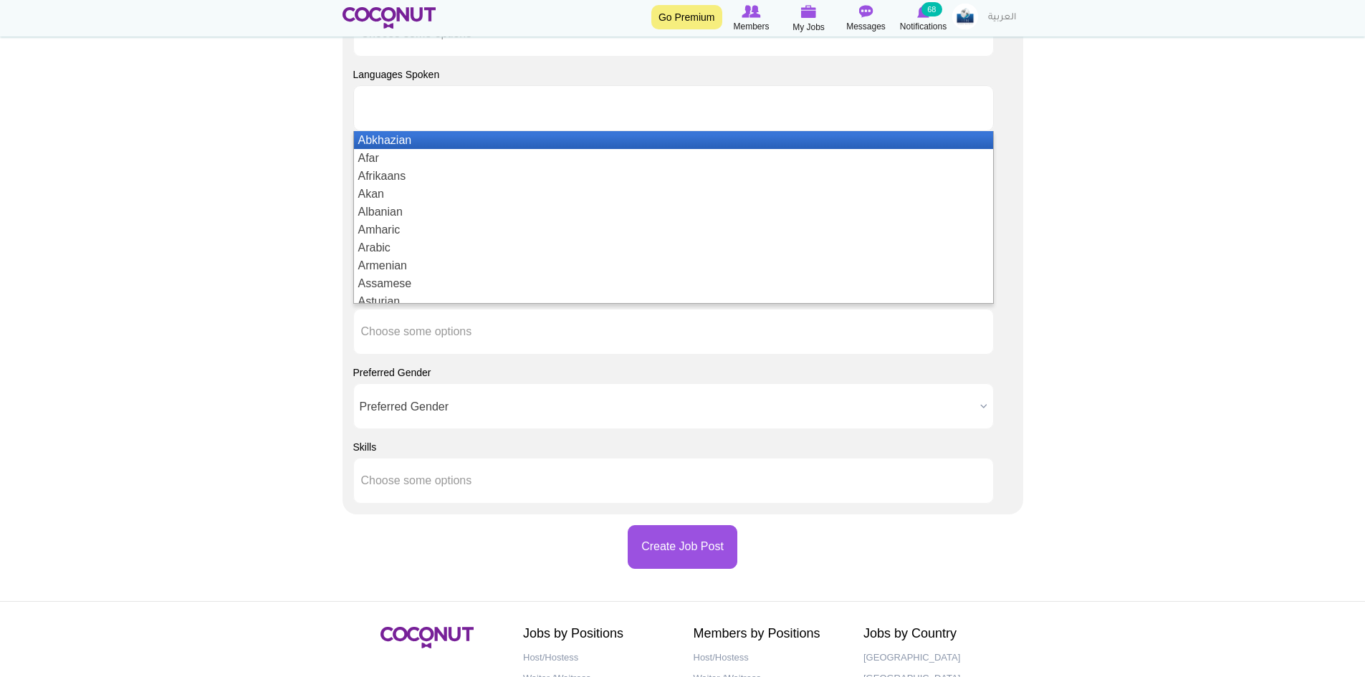
click at [420, 111] on input "text" at bounding box center [425, 108] width 129 height 13
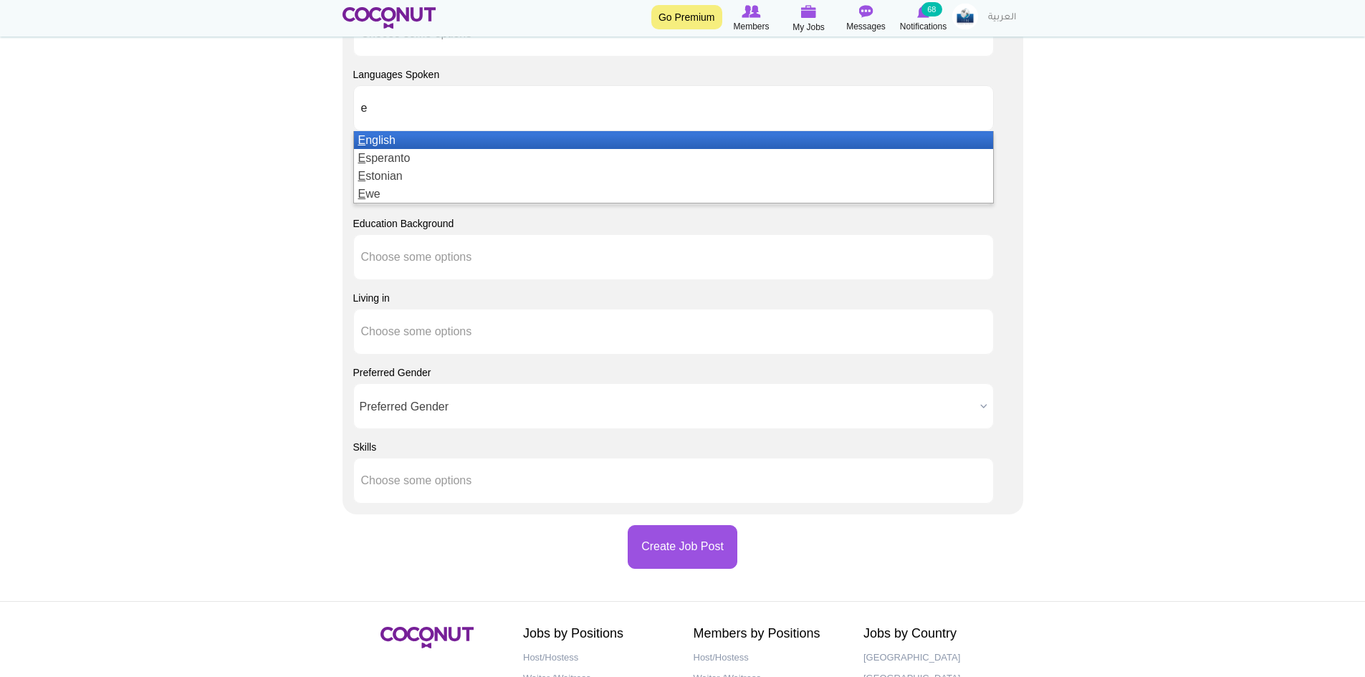
type input "e"
click at [392, 143] on li "E nglish" at bounding box center [673, 140] width 639 height 18
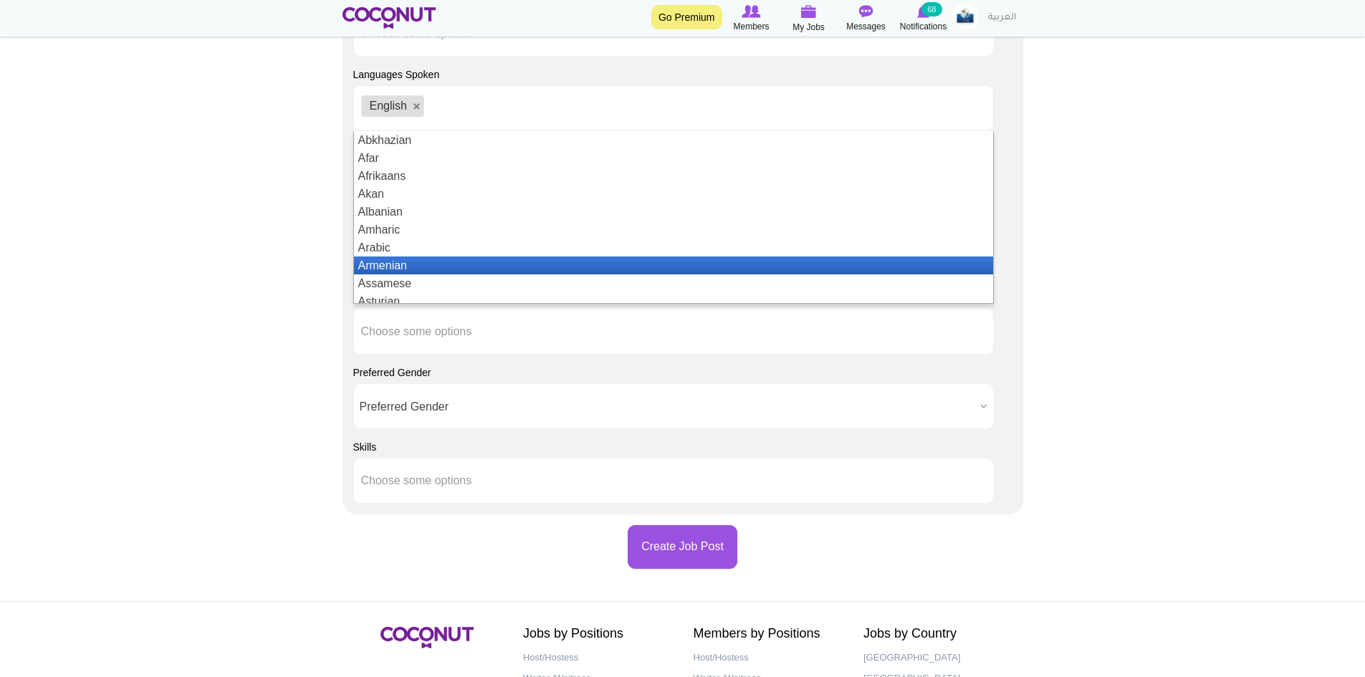
scroll to position [7, 0]
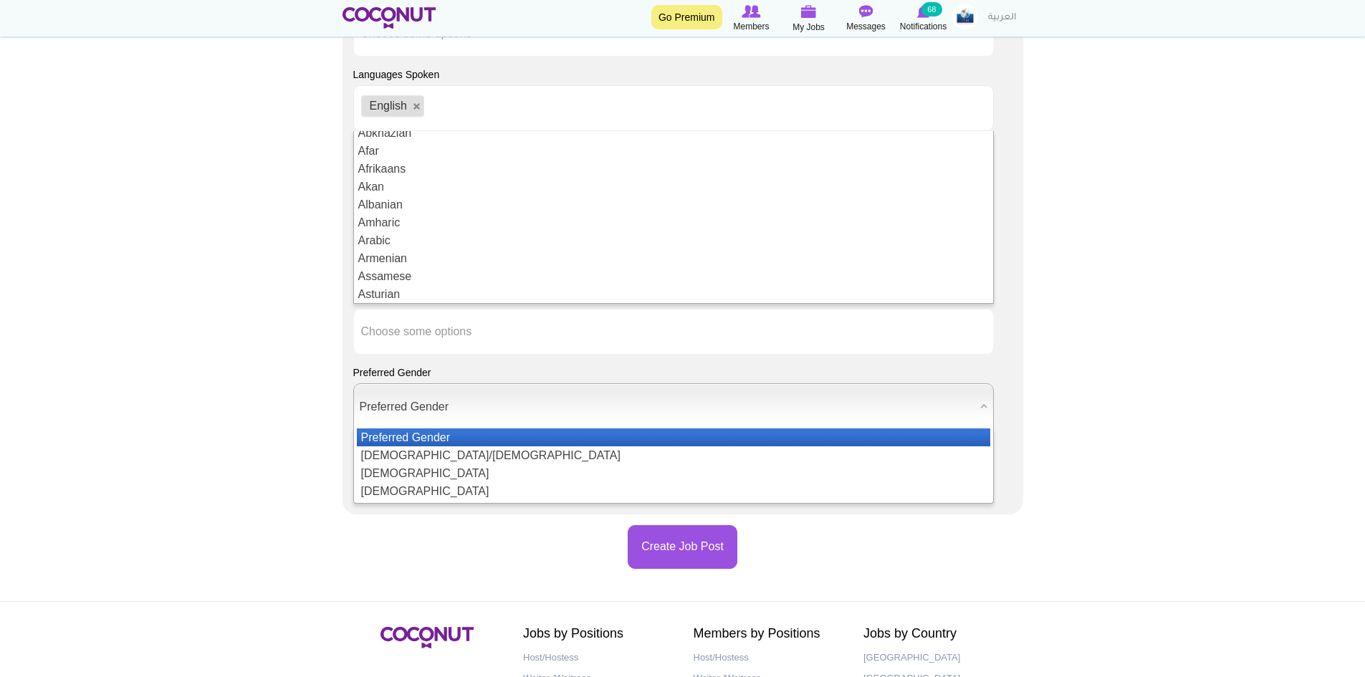
click at [409, 405] on span "Preferred Gender" at bounding box center [667, 407] width 615 height 46
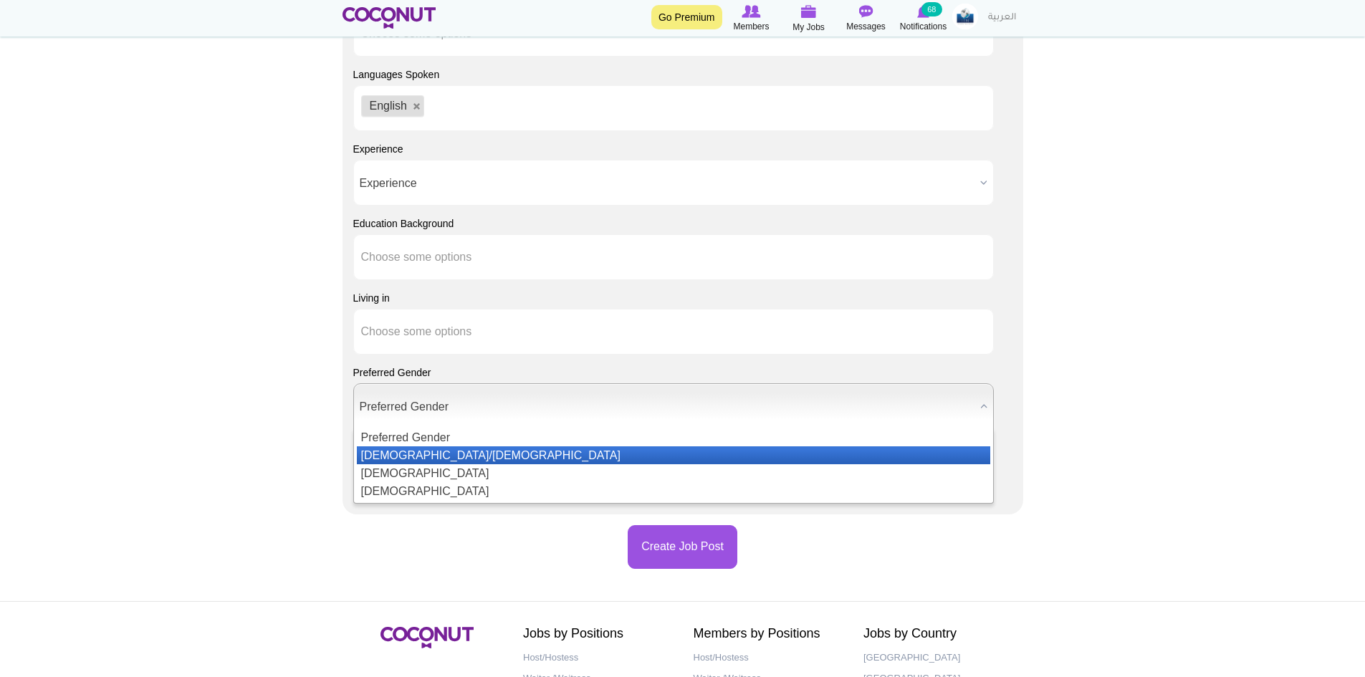
click at [412, 457] on li "[DEMOGRAPHIC_DATA]/[DEMOGRAPHIC_DATA]" at bounding box center [674, 456] width 634 height 18
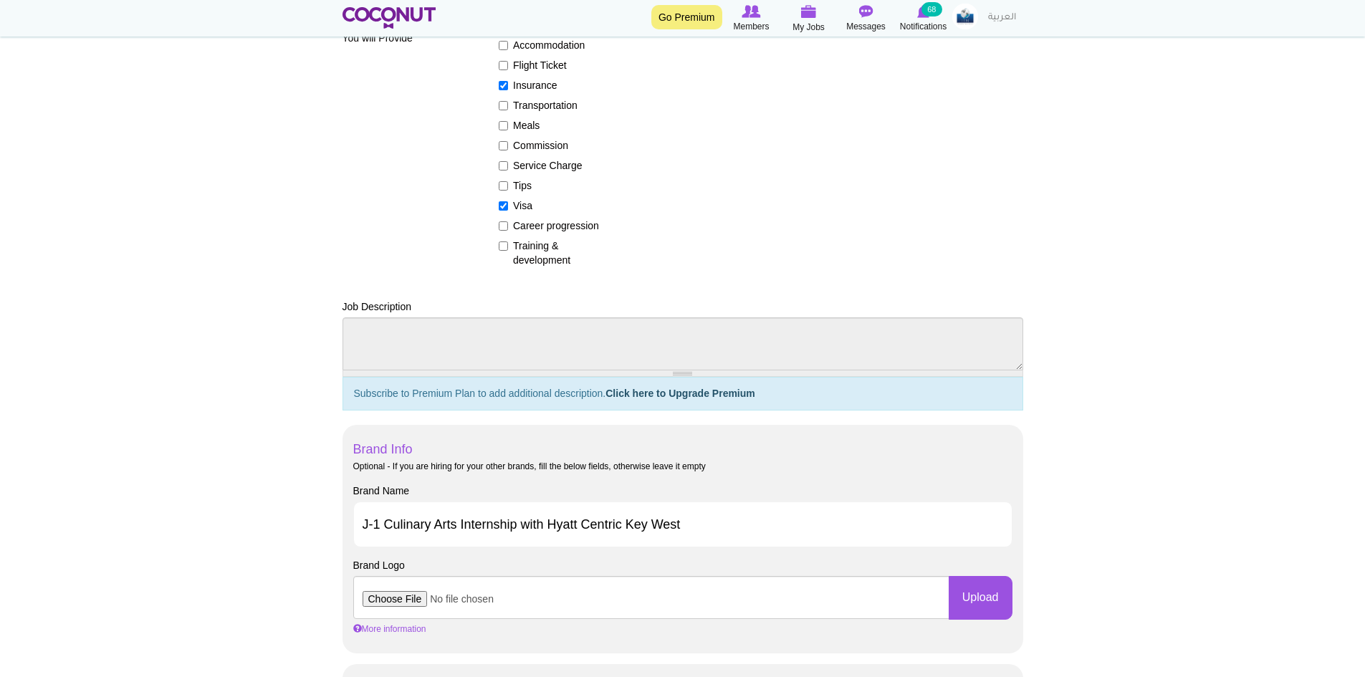
scroll to position [143, 0]
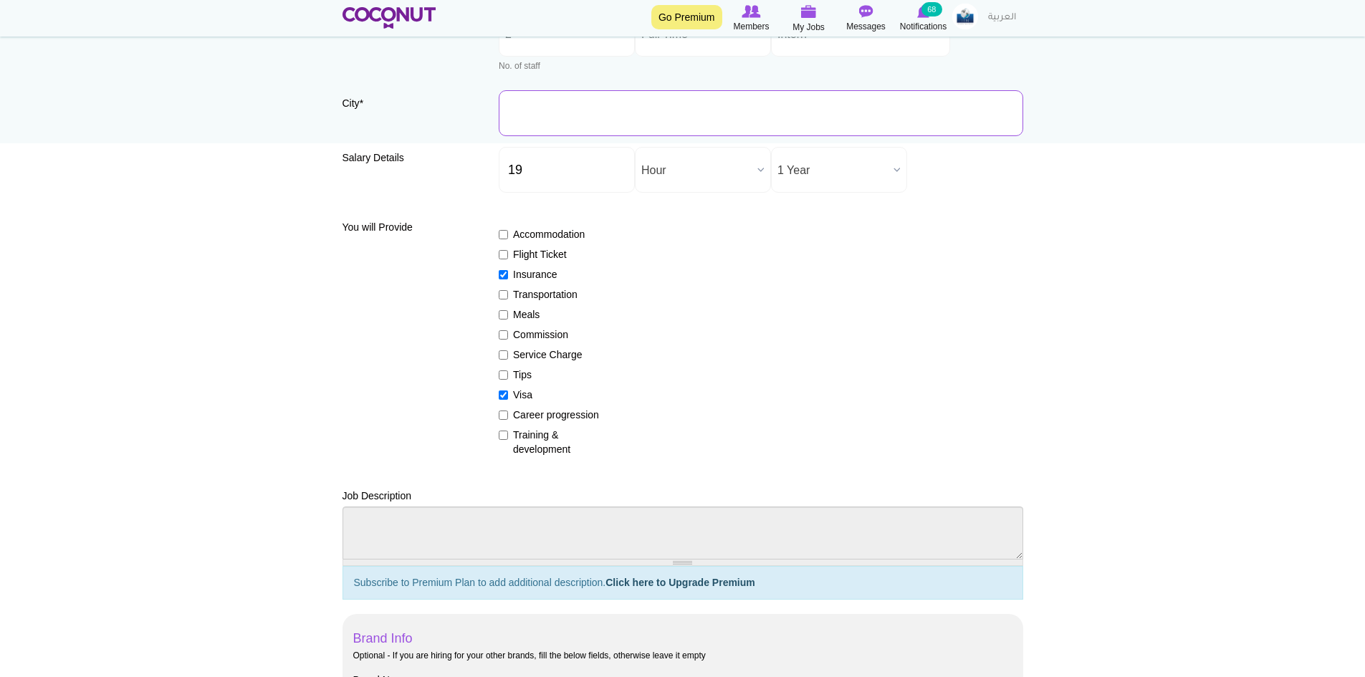
click at [586, 116] on input "City *" at bounding box center [761, 113] width 525 height 46
type input "Key West, FL, USA"
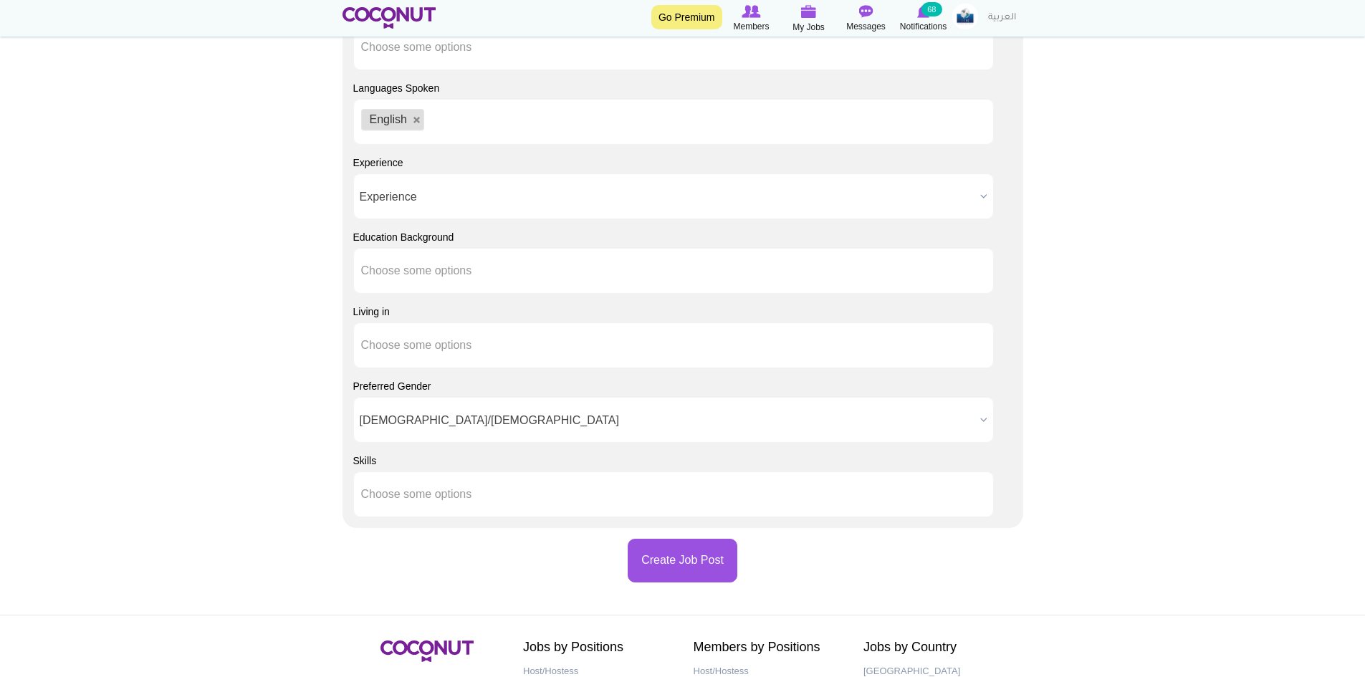
scroll to position [1218, 0]
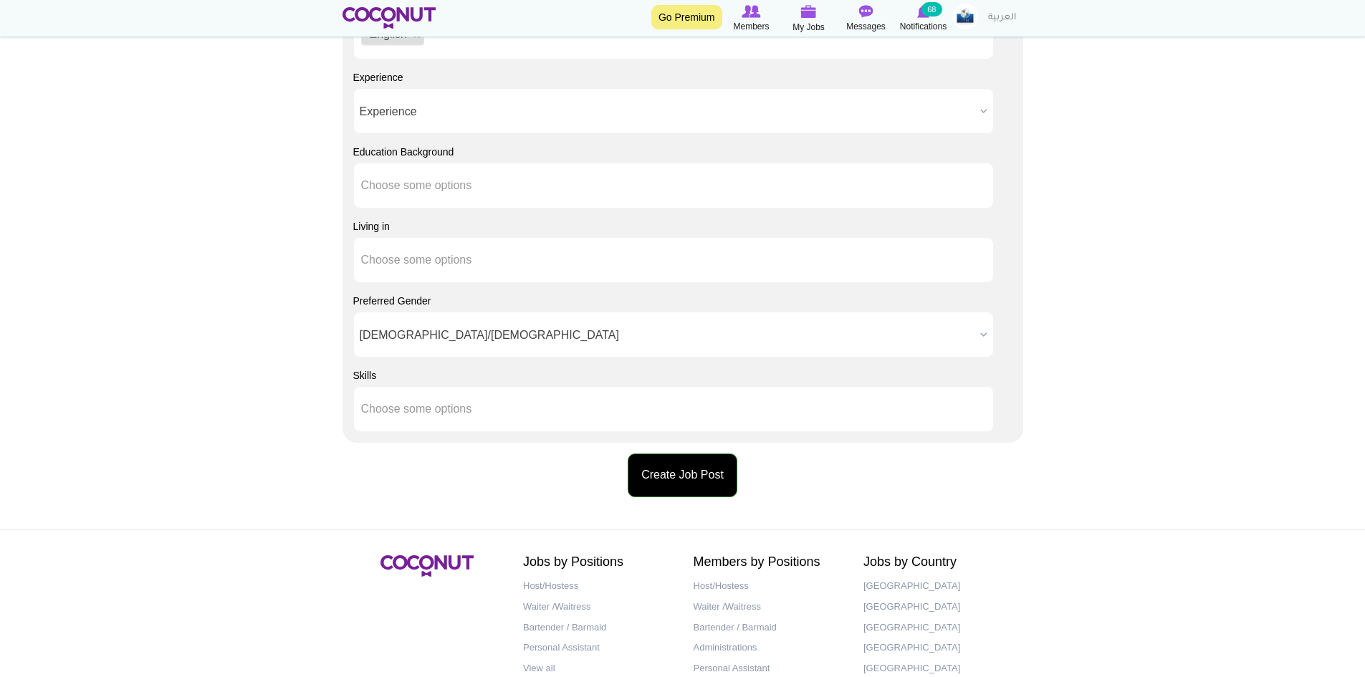
click at [649, 459] on button "Create Job Post" at bounding box center [683, 476] width 110 height 44
click at [682, 481] on button "Create Job Post" at bounding box center [683, 476] width 110 height 44
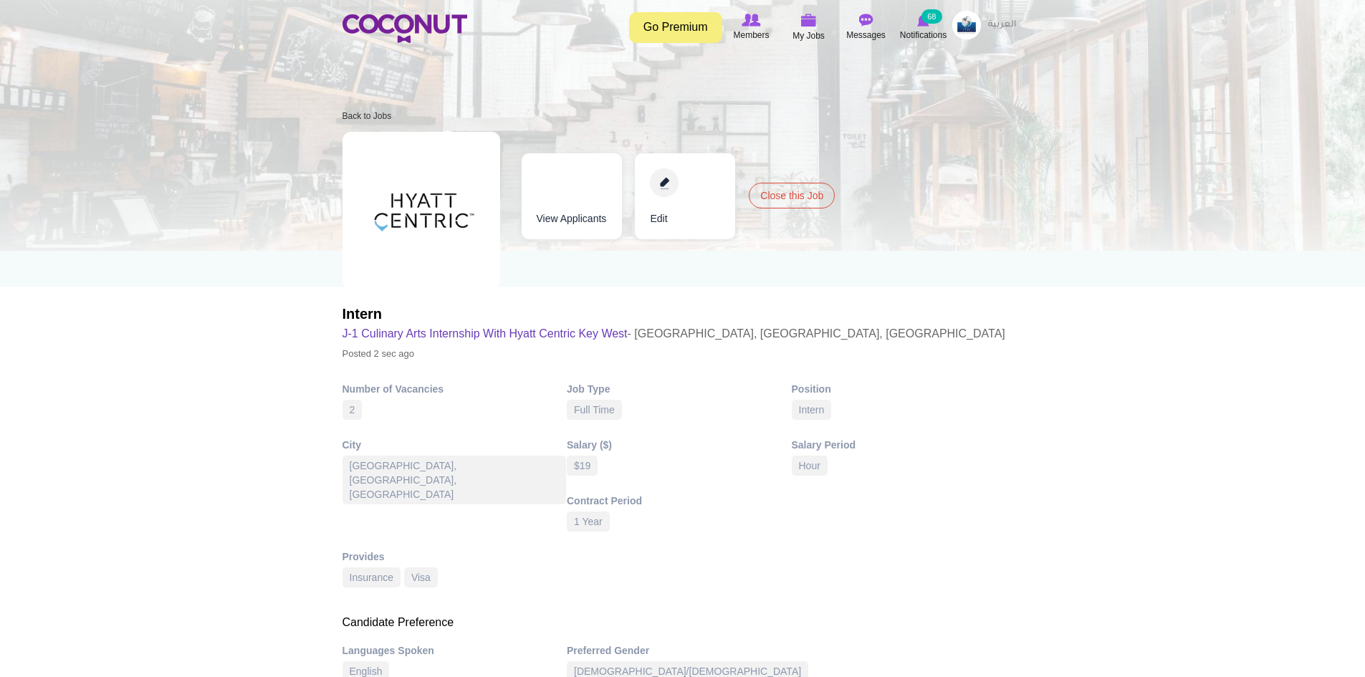
click at [965, 30] on img at bounding box center [967, 25] width 29 height 29
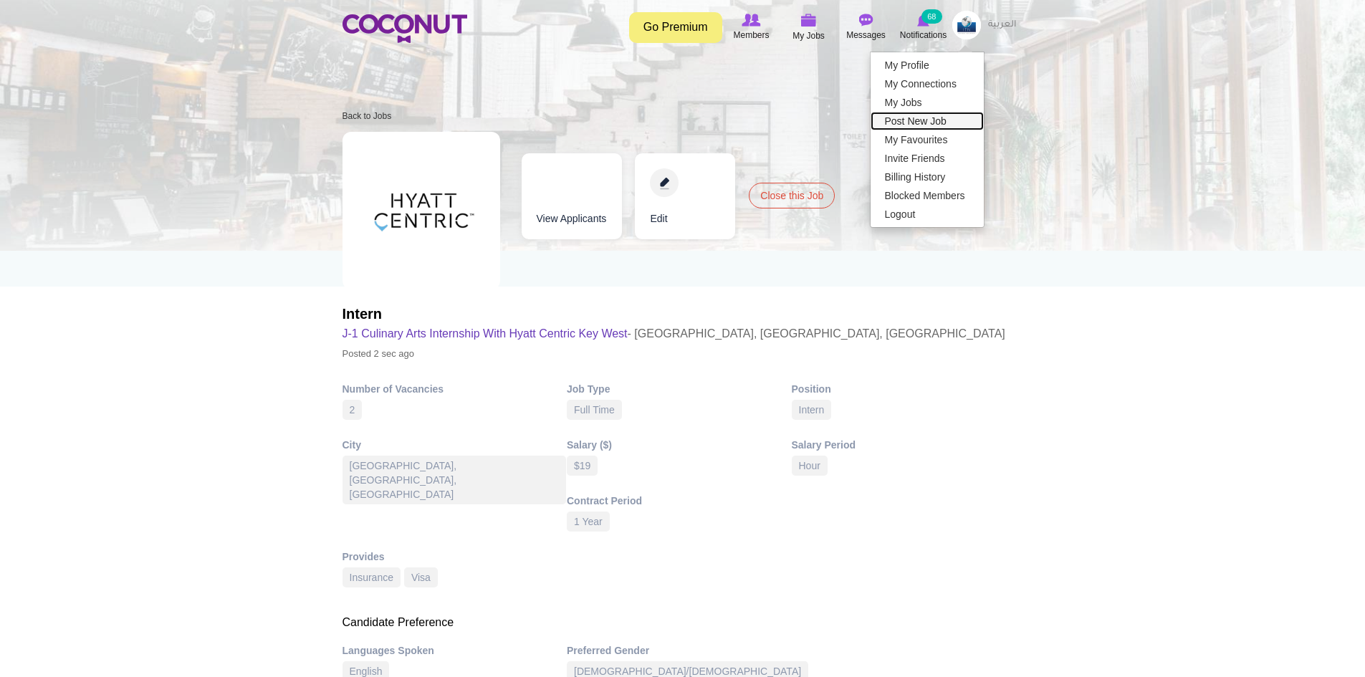
click at [947, 127] on link "Post New Job" at bounding box center [927, 121] width 113 height 19
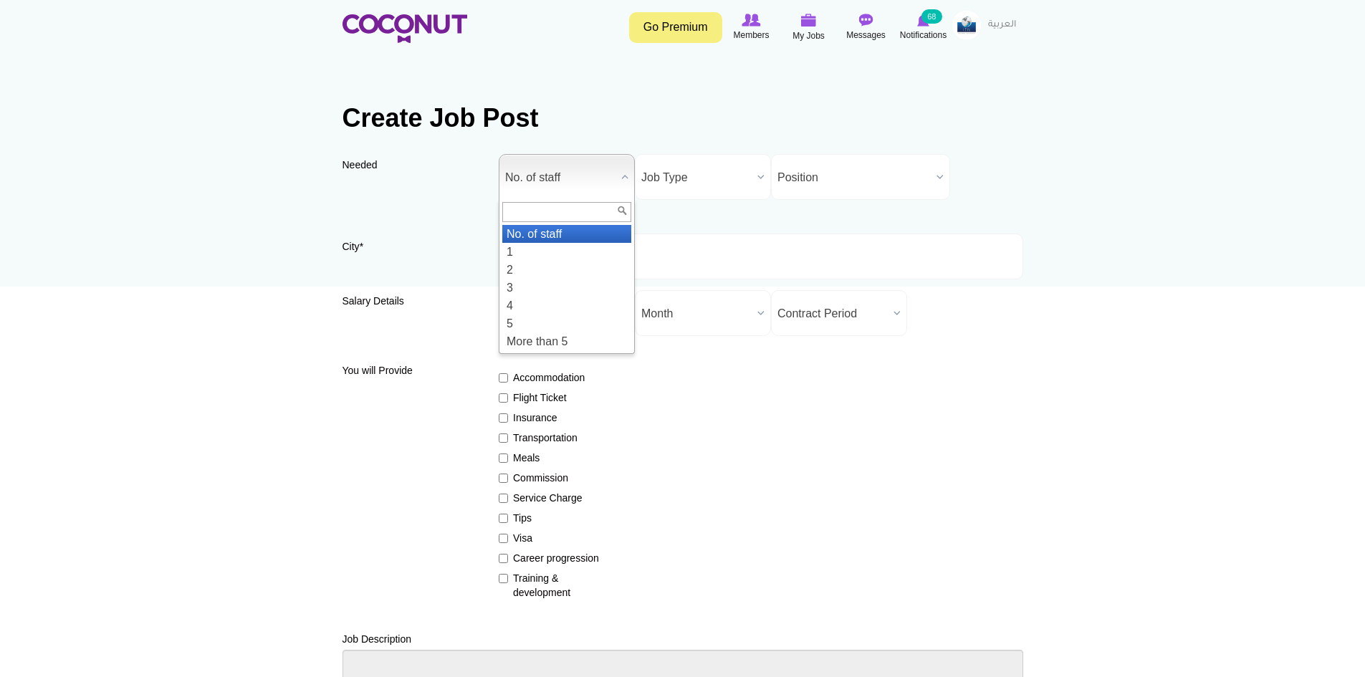
click at [591, 186] on span "No. of staff" at bounding box center [560, 178] width 110 height 46
click at [533, 267] on li "2" at bounding box center [566, 270] width 129 height 18
click at [679, 190] on span "Job Type" at bounding box center [696, 178] width 110 height 46
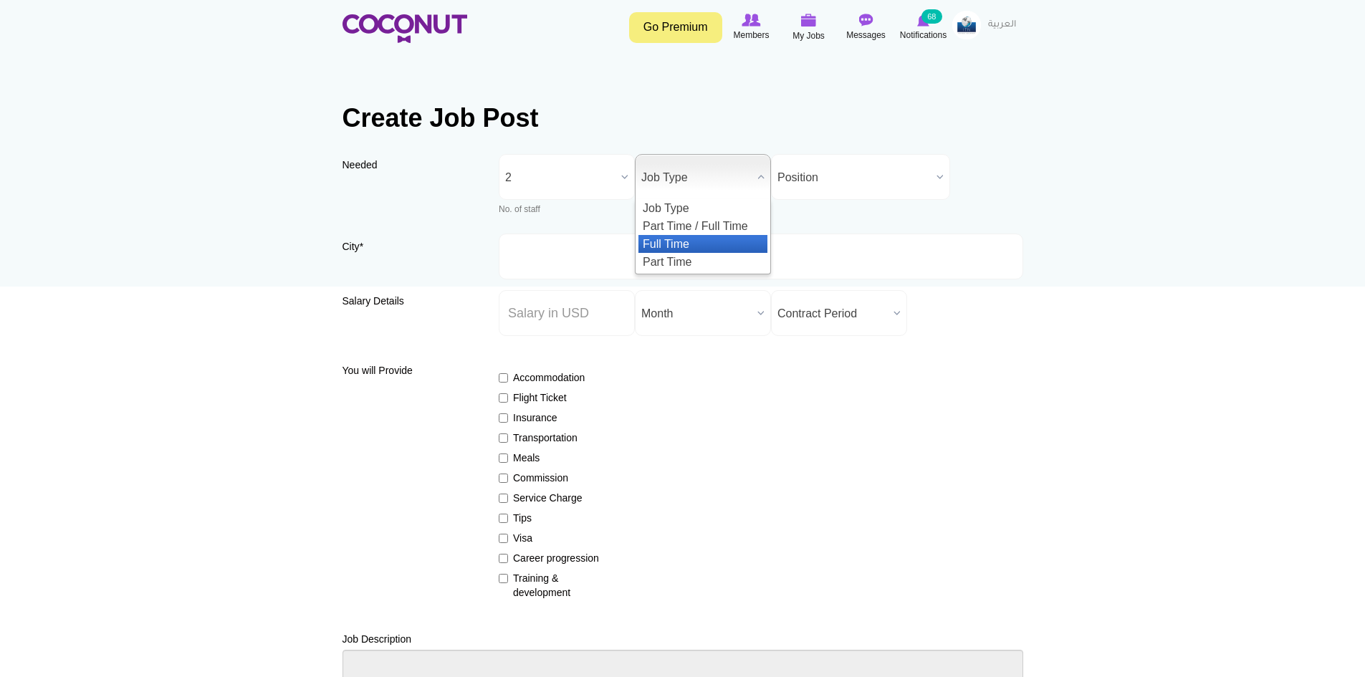
drag, startPoint x: 693, startPoint y: 244, endPoint x: 707, endPoint y: 241, distance: 14.8
click at [694, 244] on li "Full Time" at bounding box center [703, 244] width 129 height 18
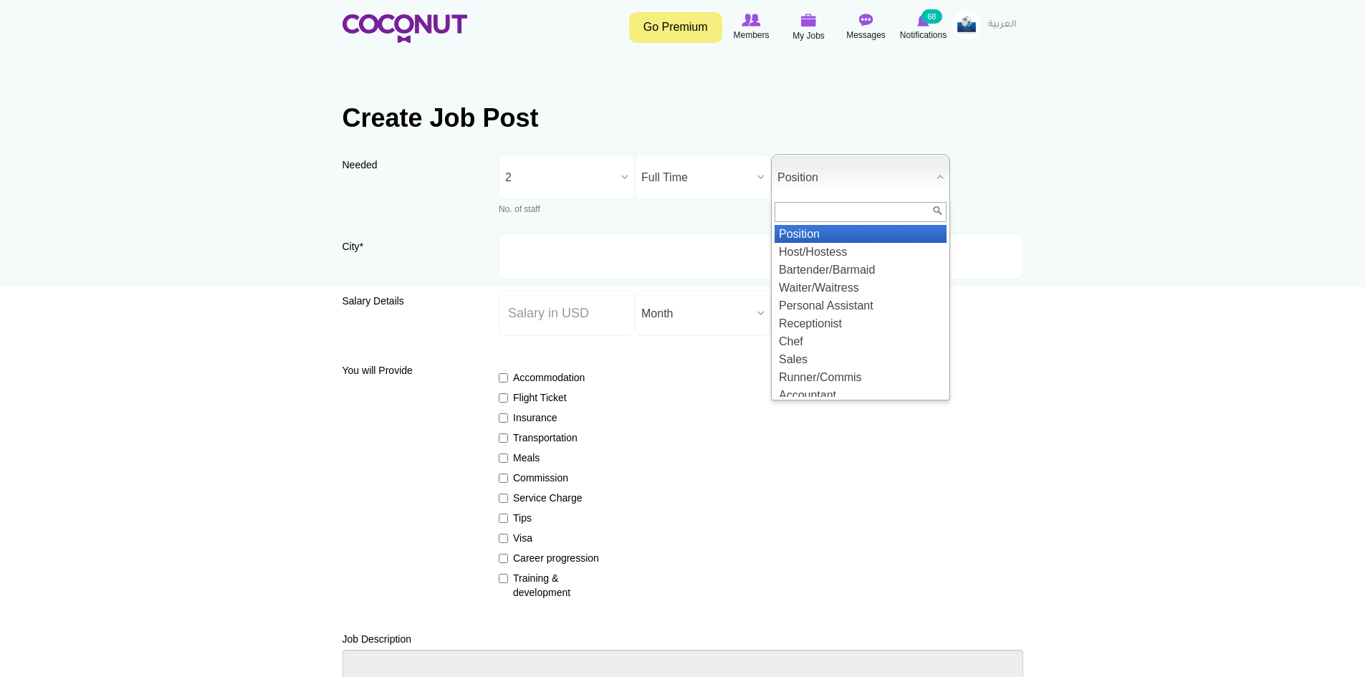
click at [821, 185] on span "Position" at bounding box center [854, 178] width 153 height 46
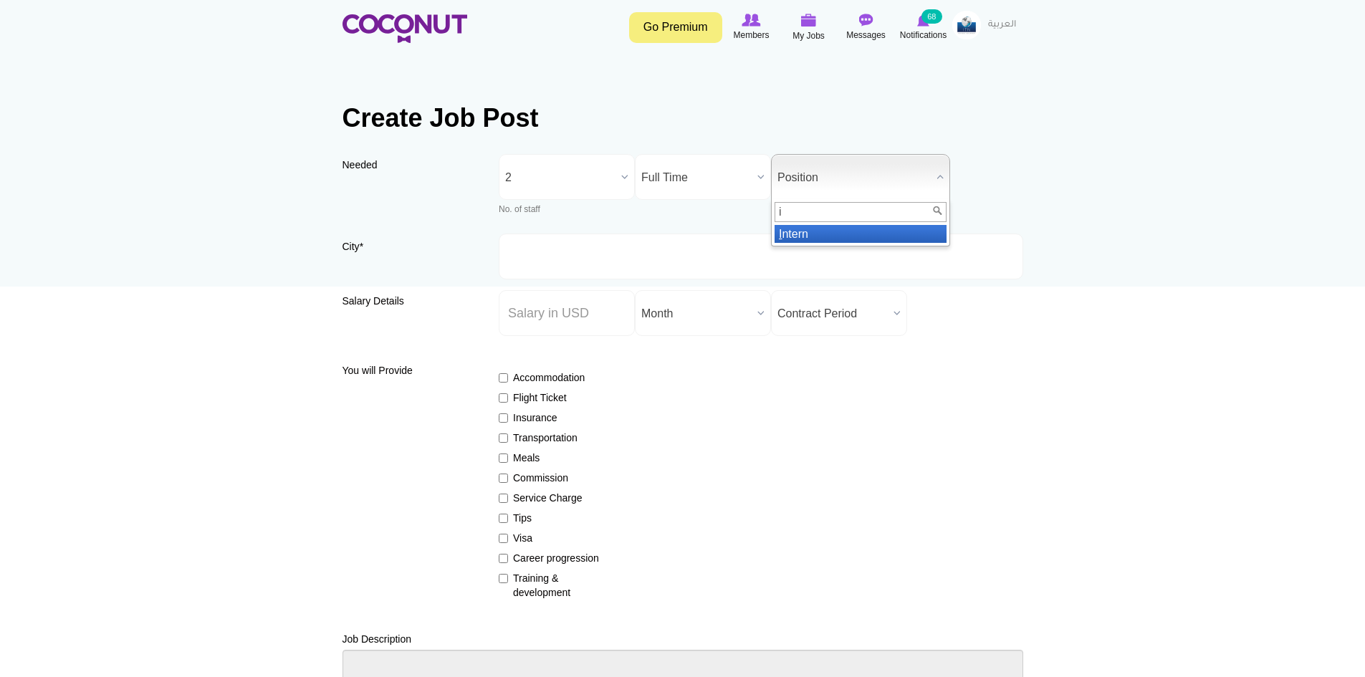
type input "i"
click at [821, 240] on li "I ntern" at bounding box center [861, 234] width 172 height 18
click at [659, 321] on span "Month" at bounding box center [696, 314] width 110 height 46
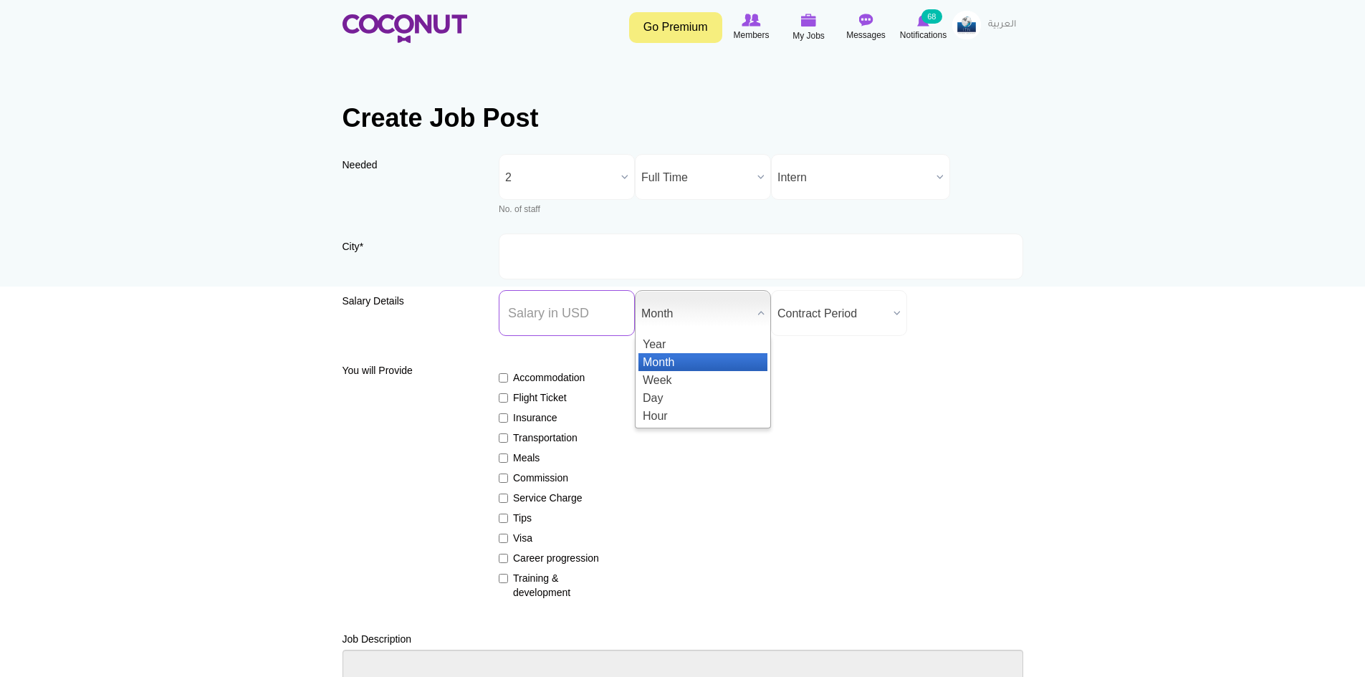
click at [611, 320] on input "Salary ($) *" at bounding box center [567, 313] width 136 height 46
type input "15"
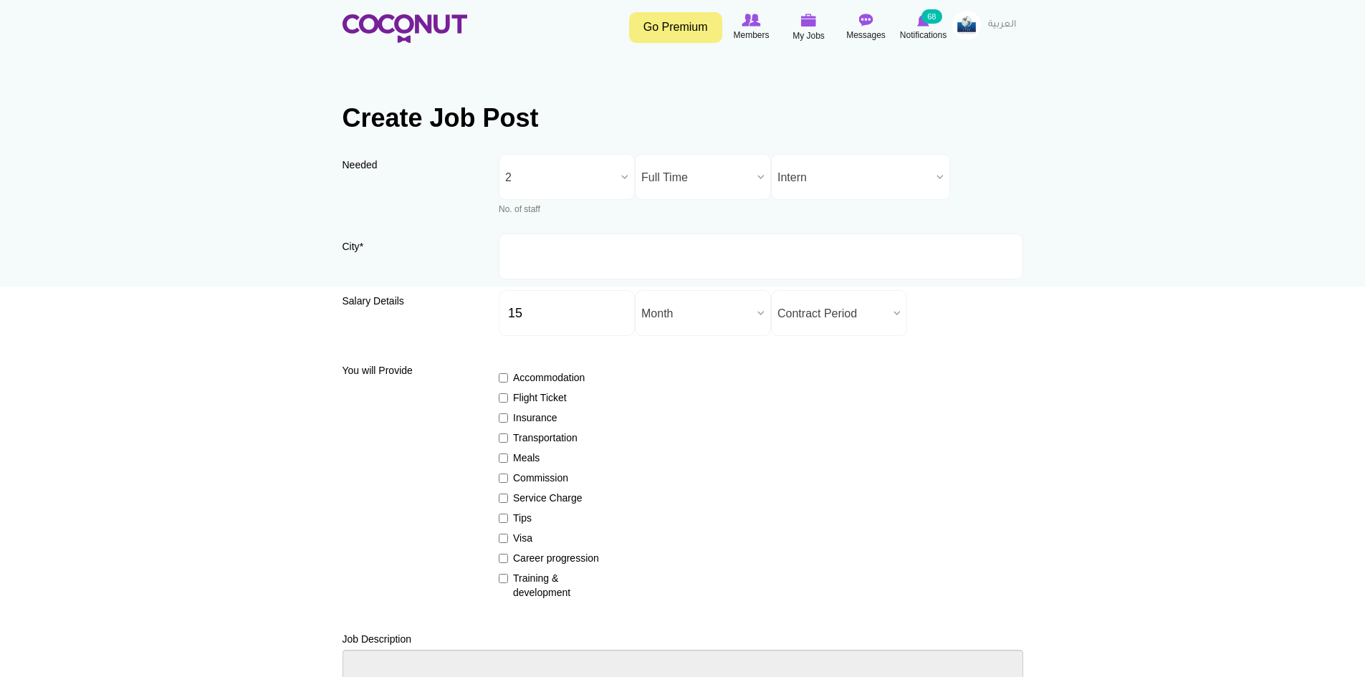
click at [799, 397] on div "Accommodation Flight Ticket Insurance Transportation Meals Commission Service C…" at bounding box center [761, 479] width 525 height 242
click at [703, 322] on span "Month" at bounding box center [696, 314] width 110 height 46
click at [700, 422] on li "Hour" at bounding box center [703, 416] width 129 height 18
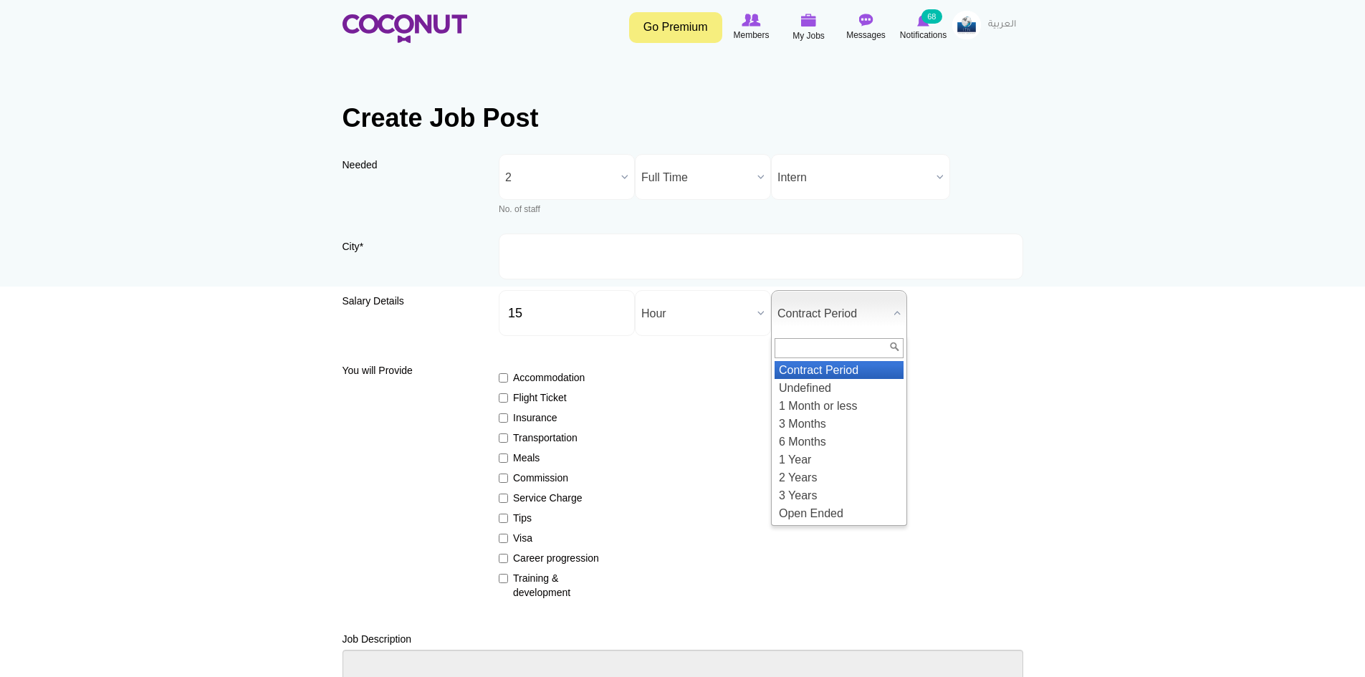
click at [839, 312] on span "Contract Period" at bounding box center [833, 314] width 110 height 46
click at [836, 464] on li "1 Year" at bounding box center [839, 460] width 129 height 18
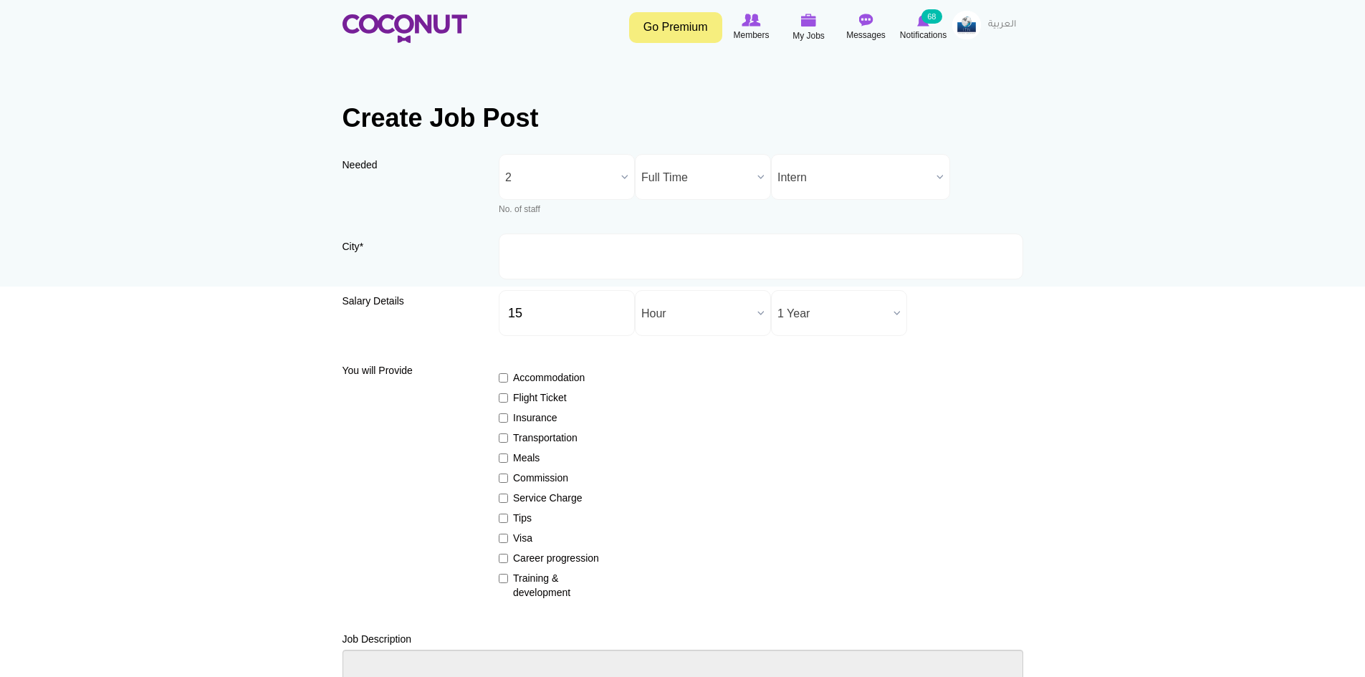
click at [501, 424] on label "Insurance" at bounding box center [551, 418] width 105 height 14
click at [501, 423] on input "Insurance" at bounding box center [503, 418] width 9 height 9
checkbox input "true"
click at [511, 537] on label "Visa" at bounding box center [551, 538] width 105 height 14
click at [508, 537] on input "Visa" at bounding box center [503, 538] width 9 height 9
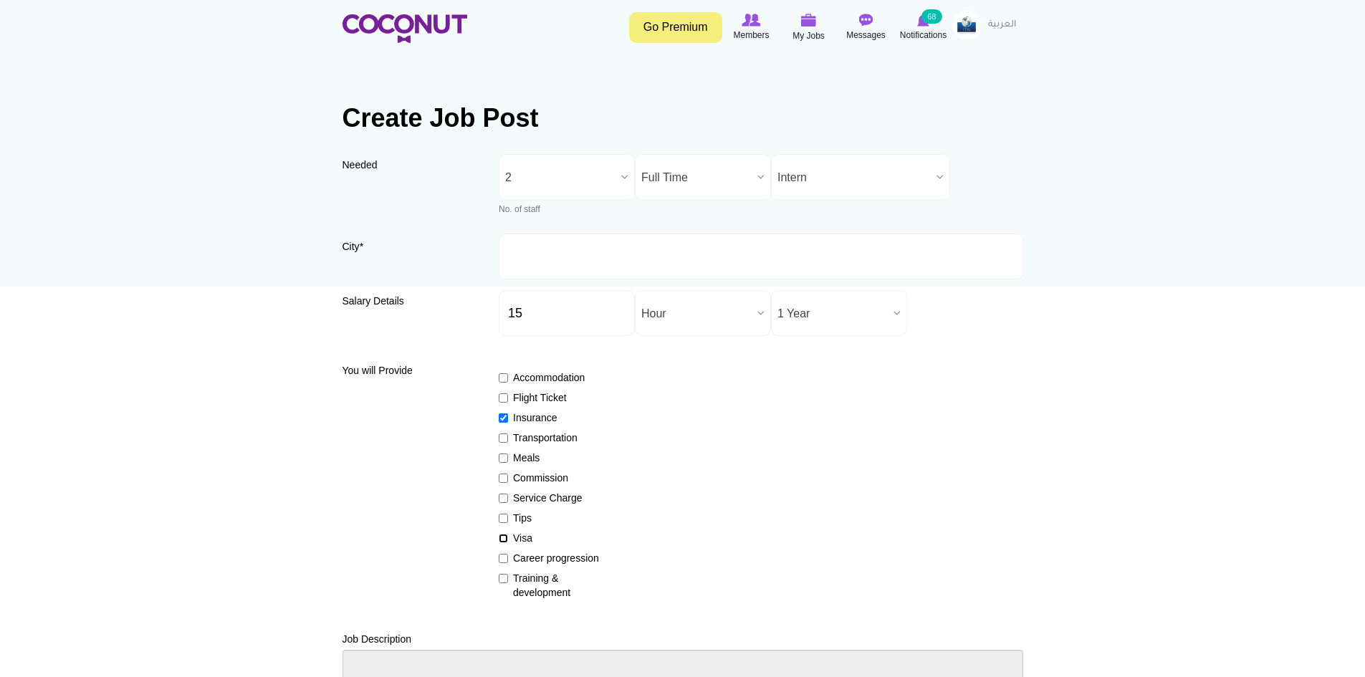
checkbox input "true"
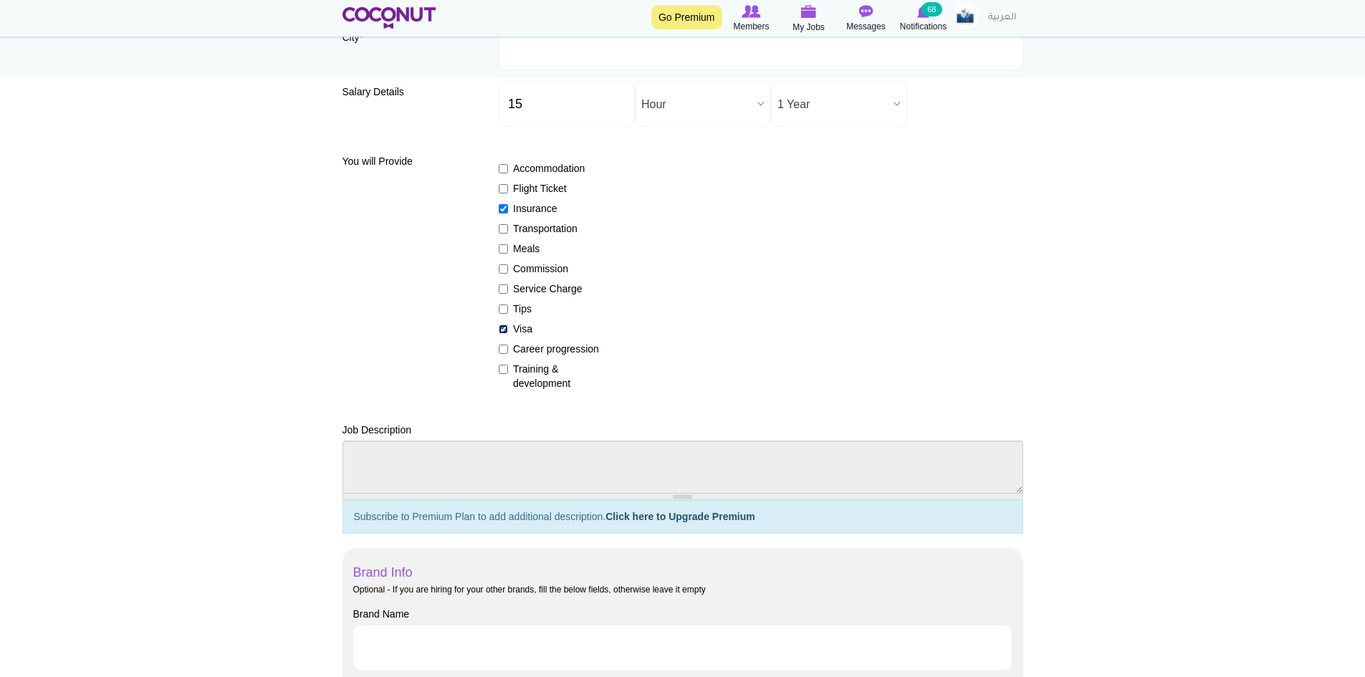
scroll to position [287, 0]
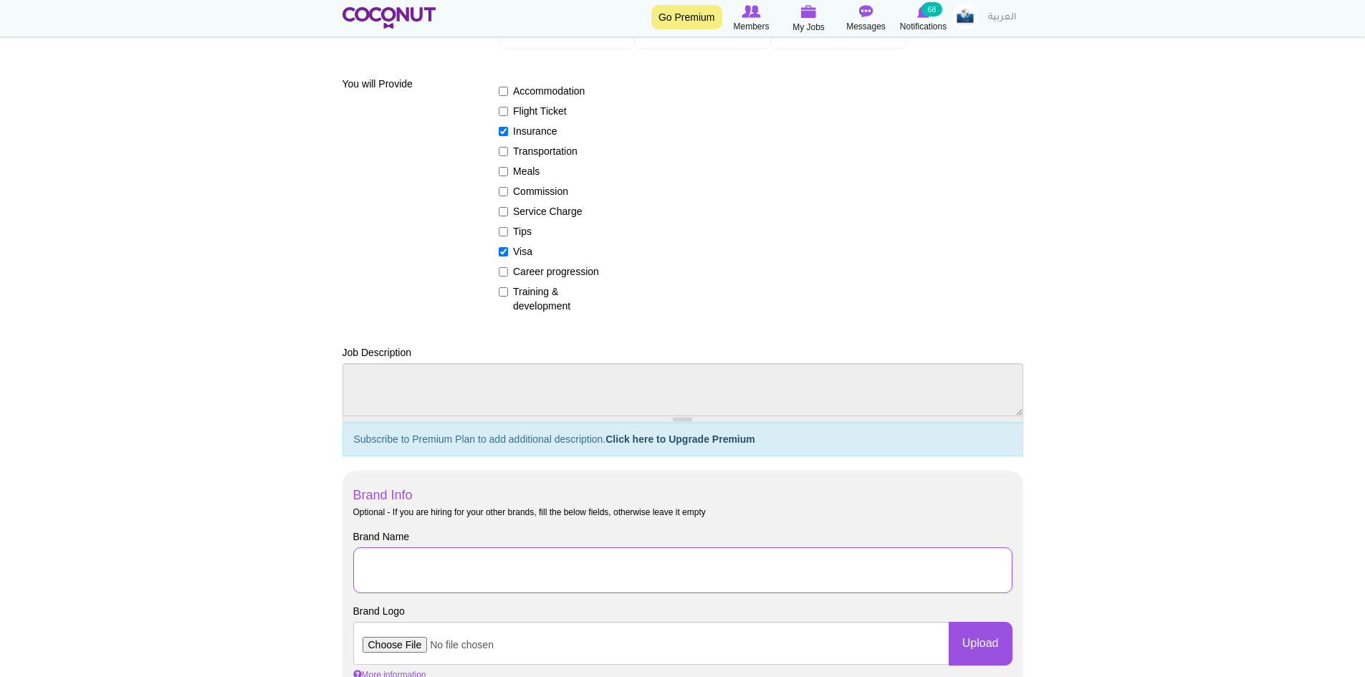
click at [472, 560] on input "Brand Name" at bounding box center [682, 571] width 659 height 46
drag, startPoint x: 692, startPoint y: 572, endPoint x: 549, endPoint y: 575, distance: 142.7
click at [549, 575] on input "J-1 Culinary Arts Internship with Grand Hyatt Tampa Bay" at bounding box center [682, 571] width 659 height 46
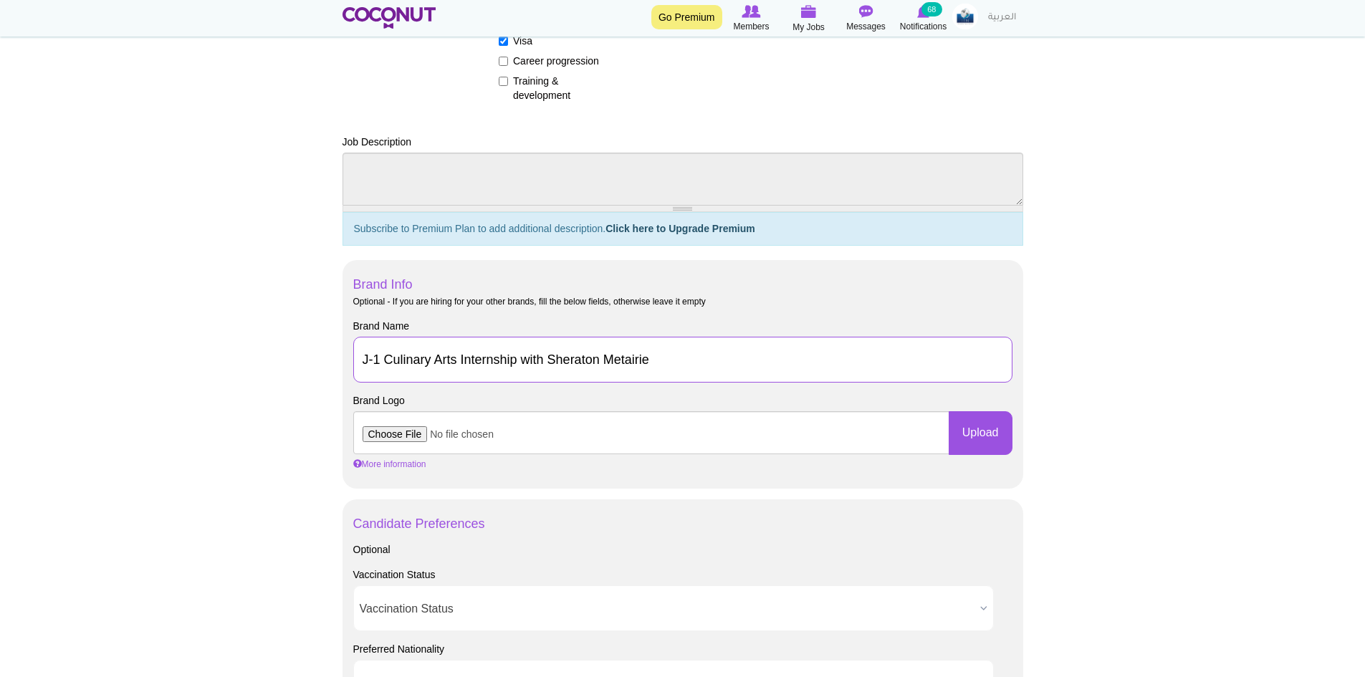
scroll to position [645, 0]
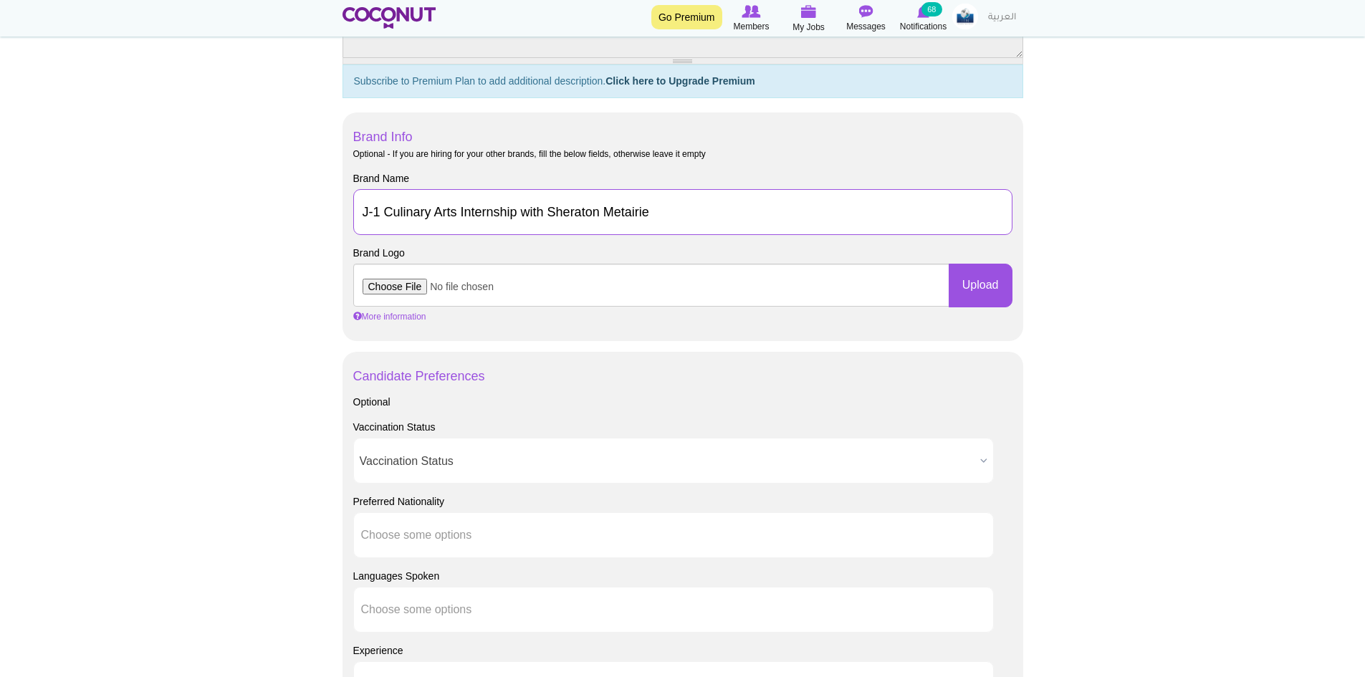
type input "J-1 Culinary Arts Internship with Sheraton Metairie"
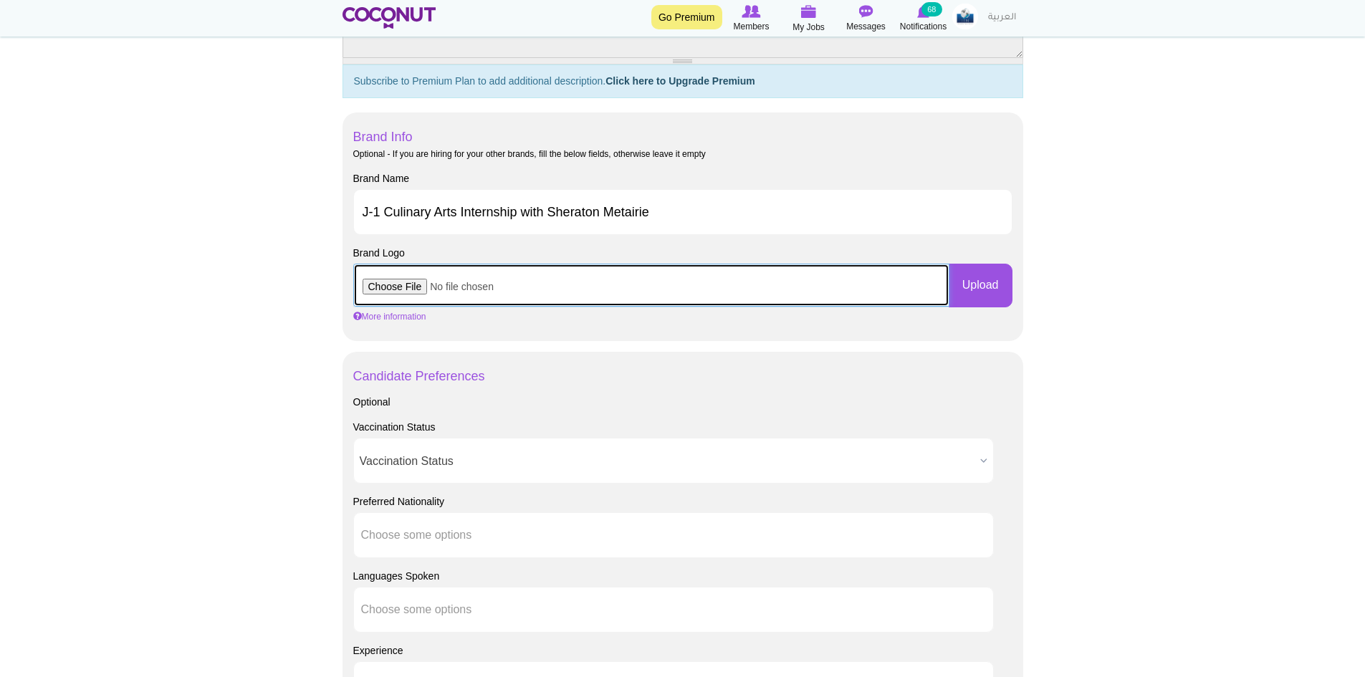
click at [405, 280] on input "file" at bounding box center [651, 285] width 596 height 43
type input "C:\fakepath\Sheraton.png"
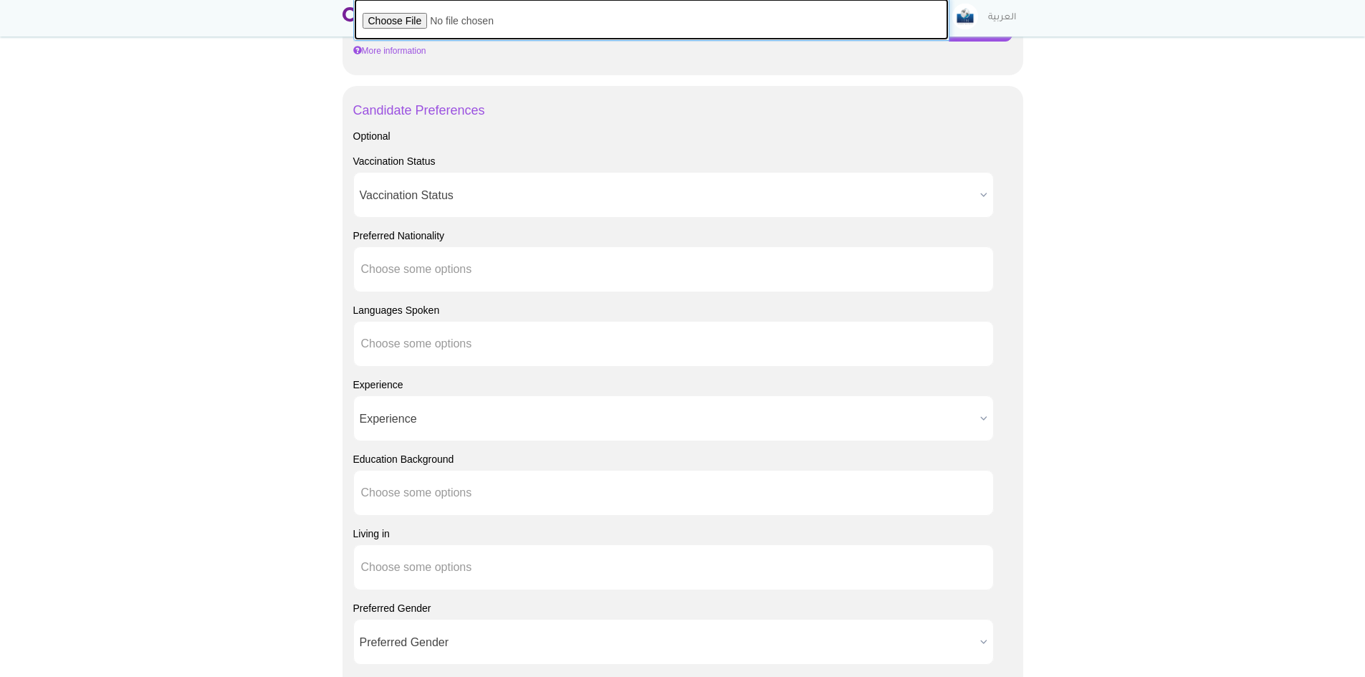
scroll to position [932, 0]
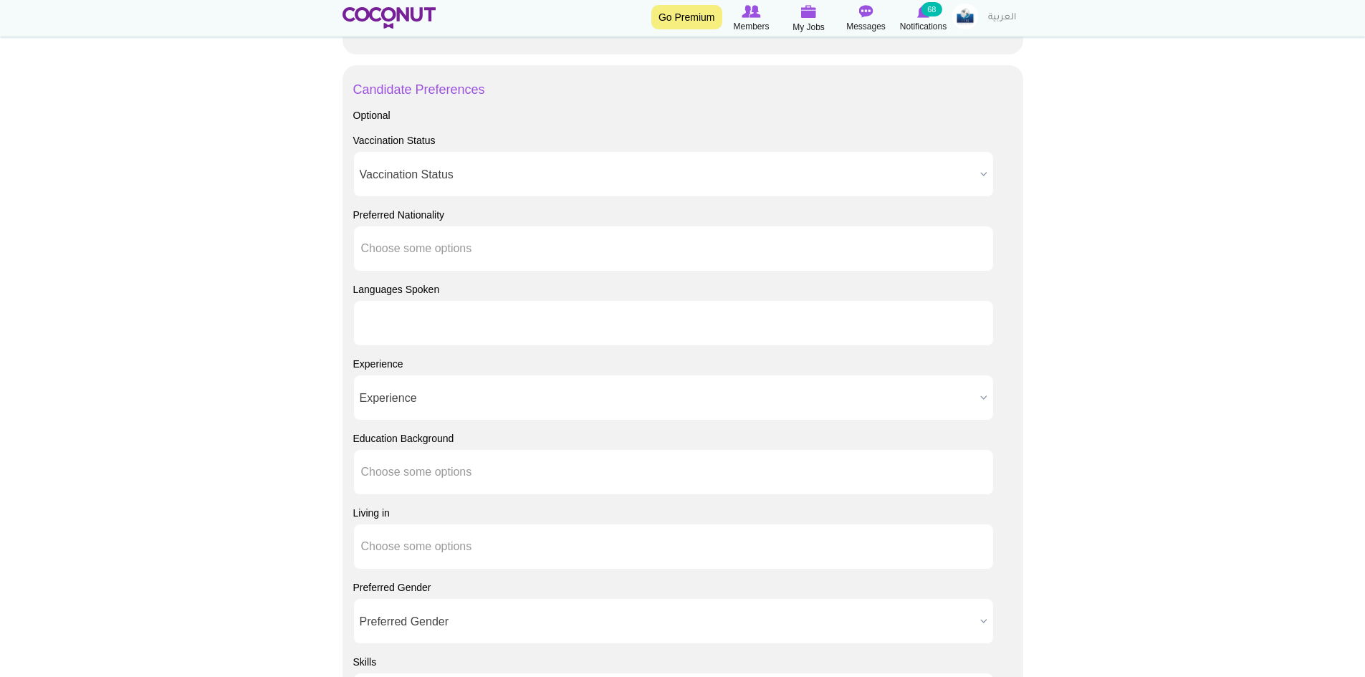
click at [418, 320] on input "text" at bounding box center [425, 323] width 129 height 13
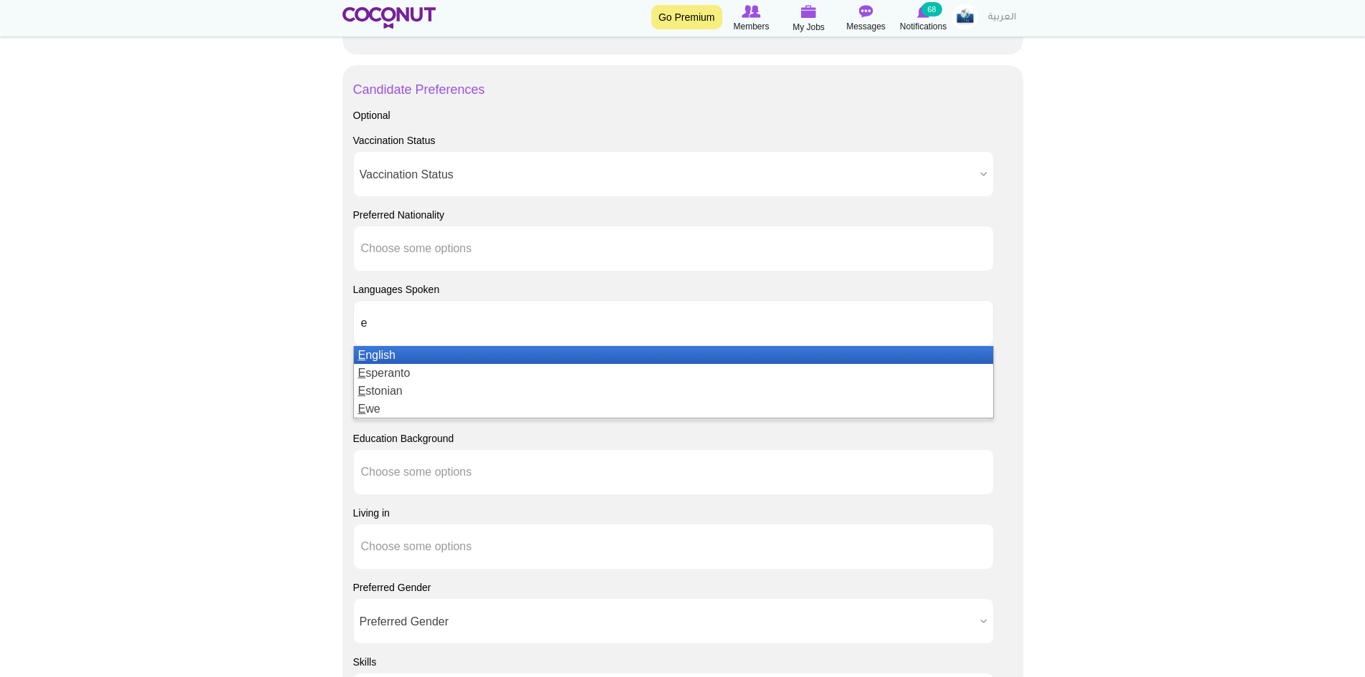
type input "e"
click at [384, 351] on li "E nglish" at bounding box center [673, 355] width 639 height 18
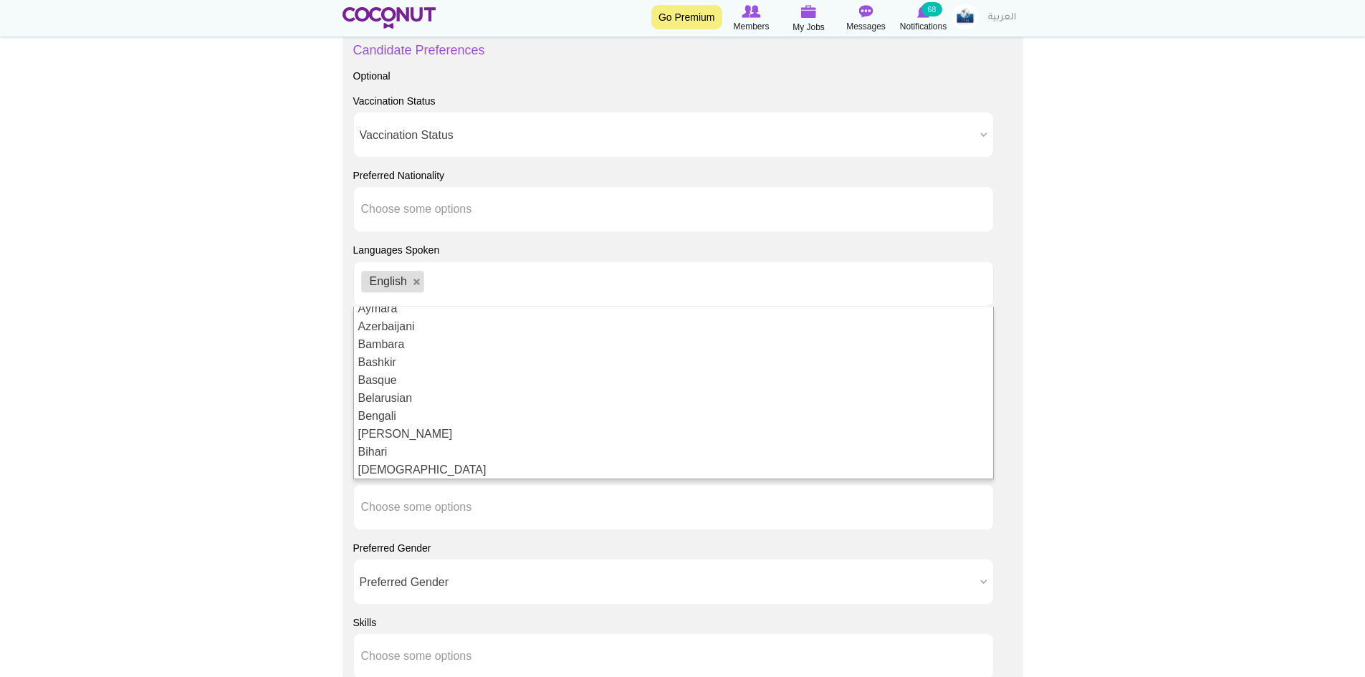
scroll to position [1290, 0]
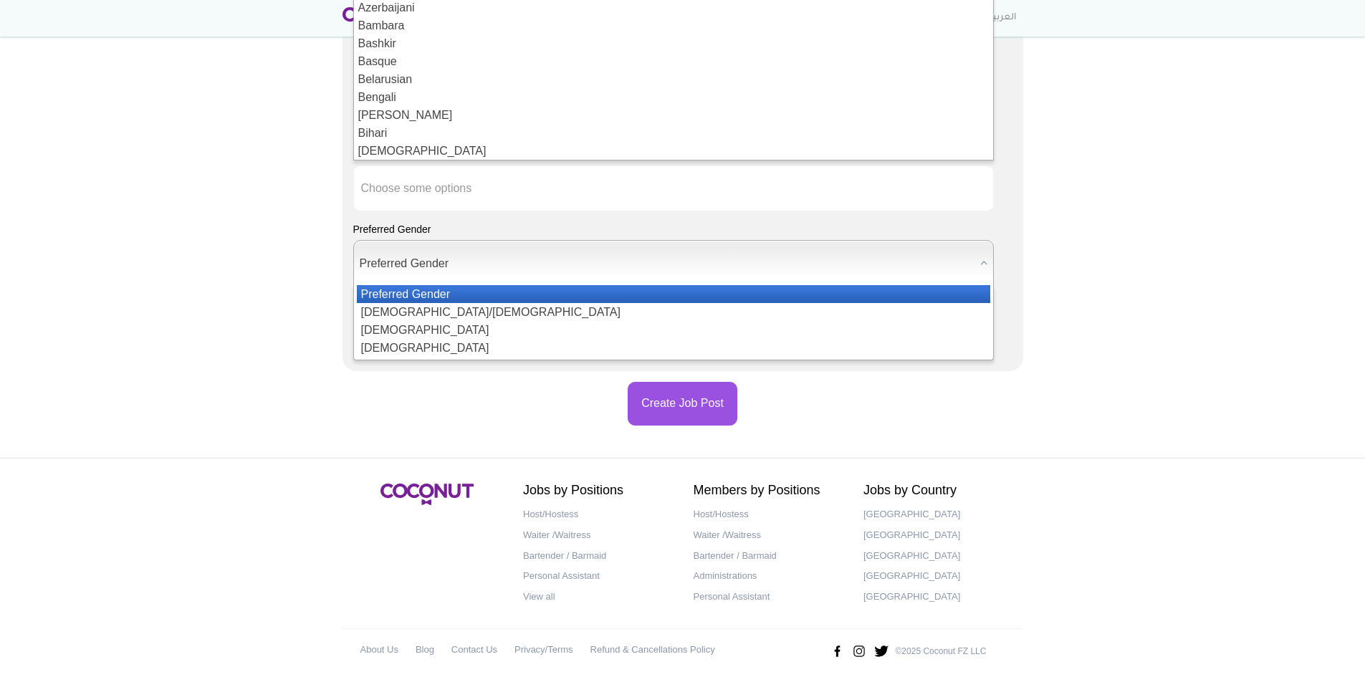
click at [446, 262] on span "Preferred Gender" at bounding box center [667, 264] width 615 height 46
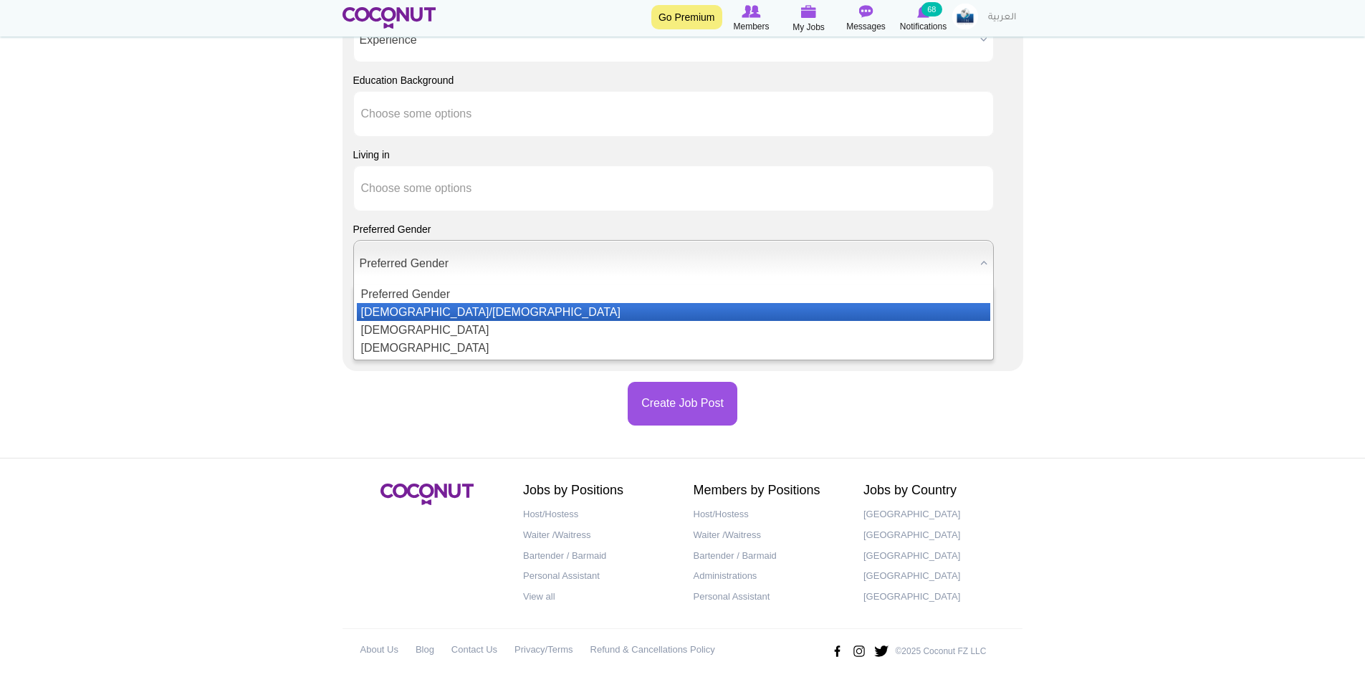
click at [429, 311] on li "[DEMOGRAPHIC_DATA]/[DEMOGRAPHIC_DATA]" at bounding box center [674, 312] width 634 height 18
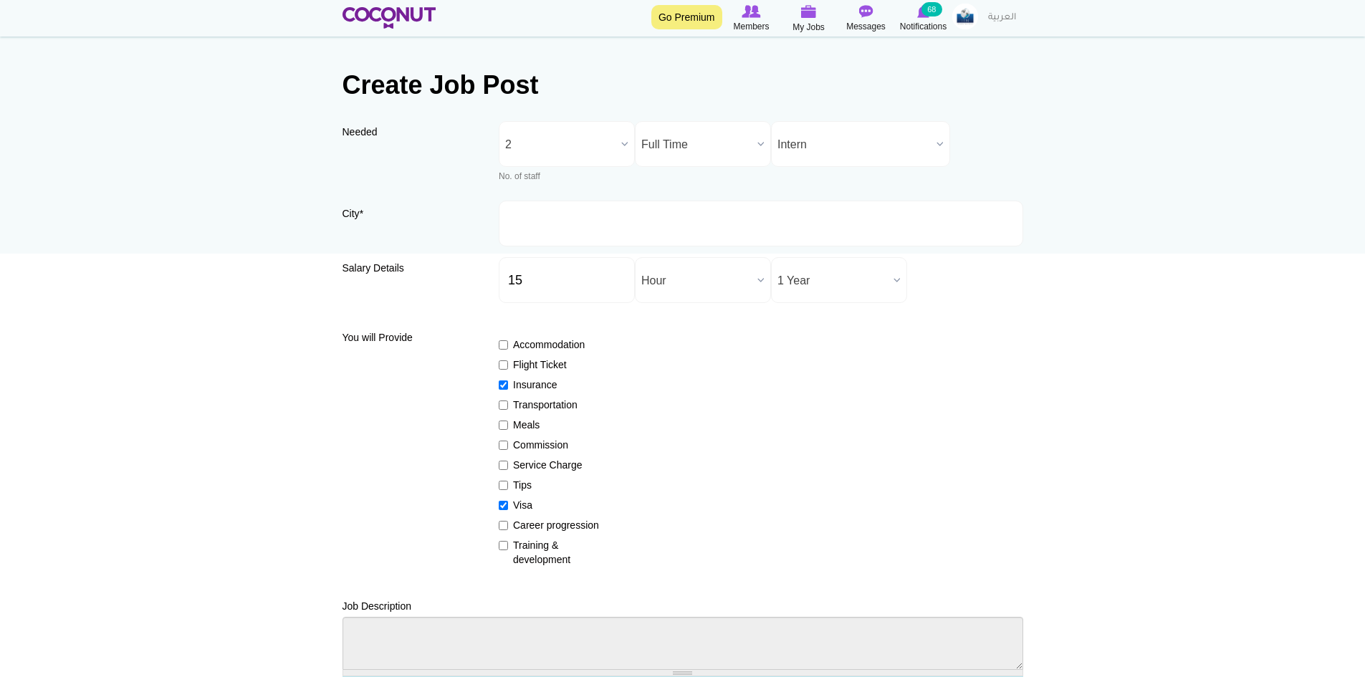
scroll to position [0, 0]
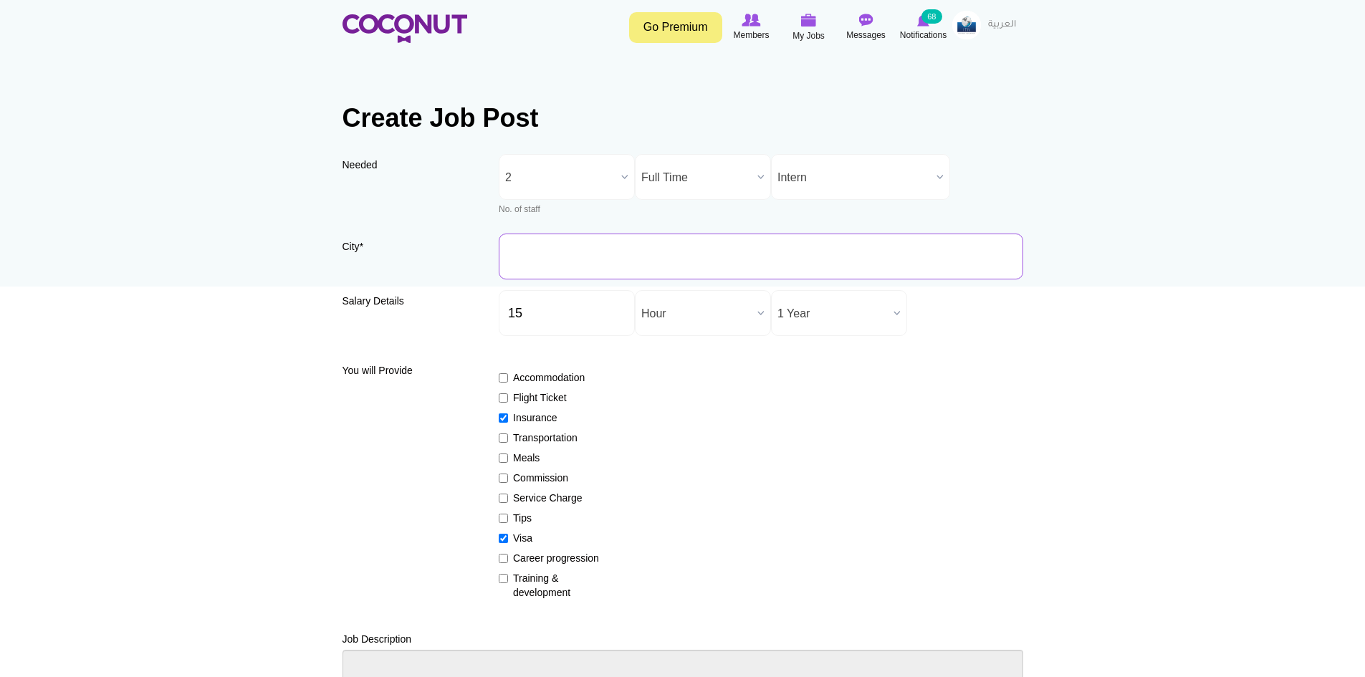
click at [558, 255] on input "City *" at bounding box center [761, 257] width 525 height 46
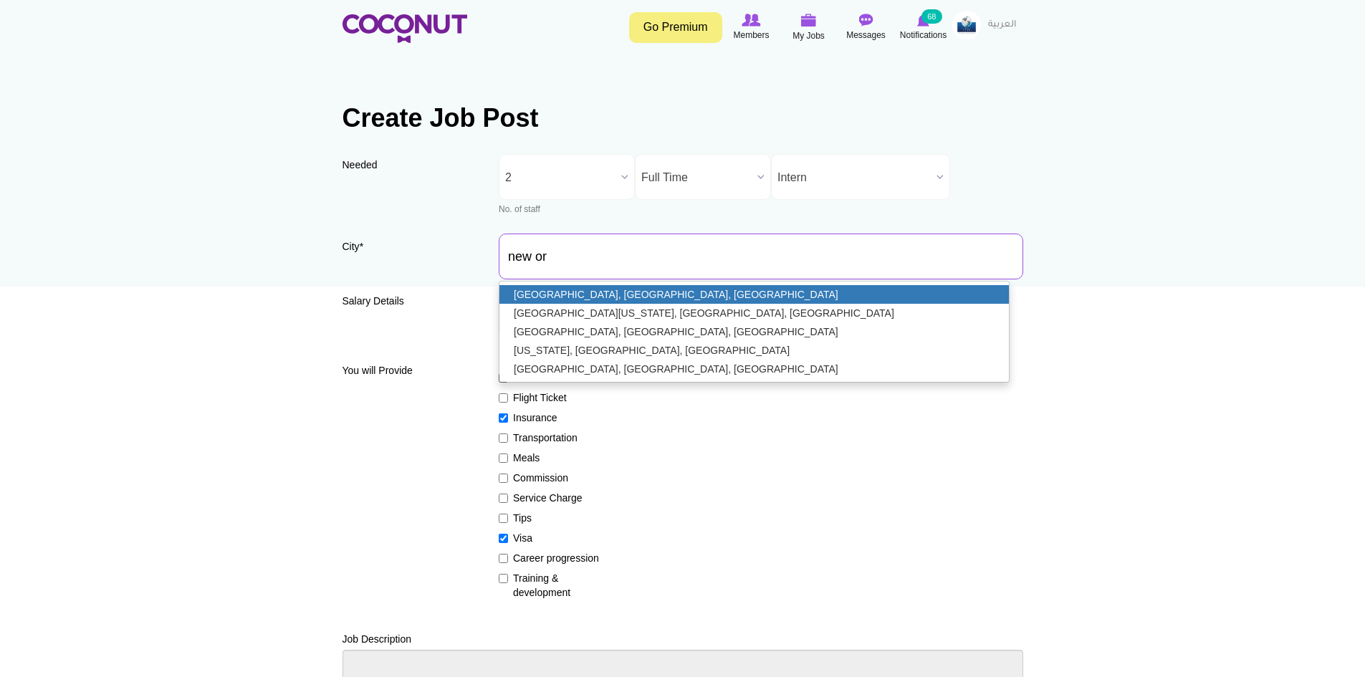
type input "[GEOGRAPHIC_DATA], [GEOGRAPHIC_DATA], [GEOGRAPHIC_DATA]"
click at [558, 300] on link "[GEOGRAPHIC_DATA], [GEOGRAPHIC_DATA], [GEOGRAPHIC_DATA]" at bounding box center [755, 294] width 510 height 19
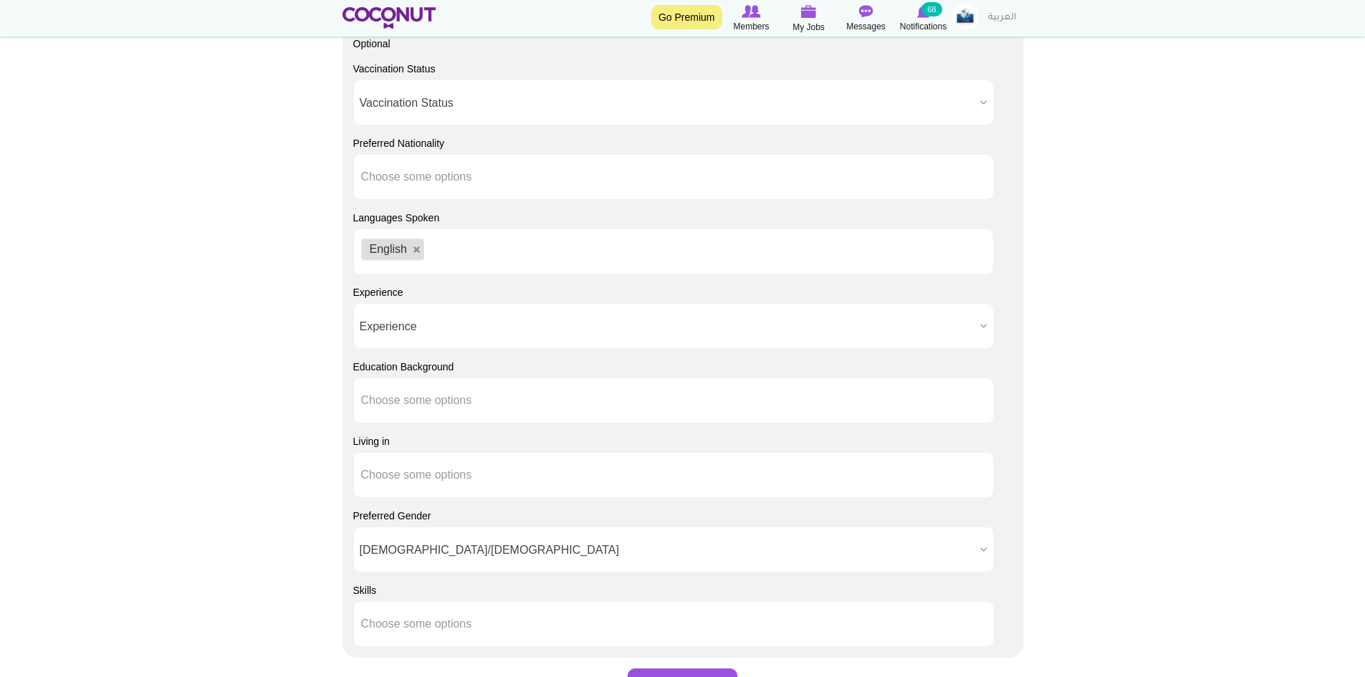
scroll to position [1302, 0]
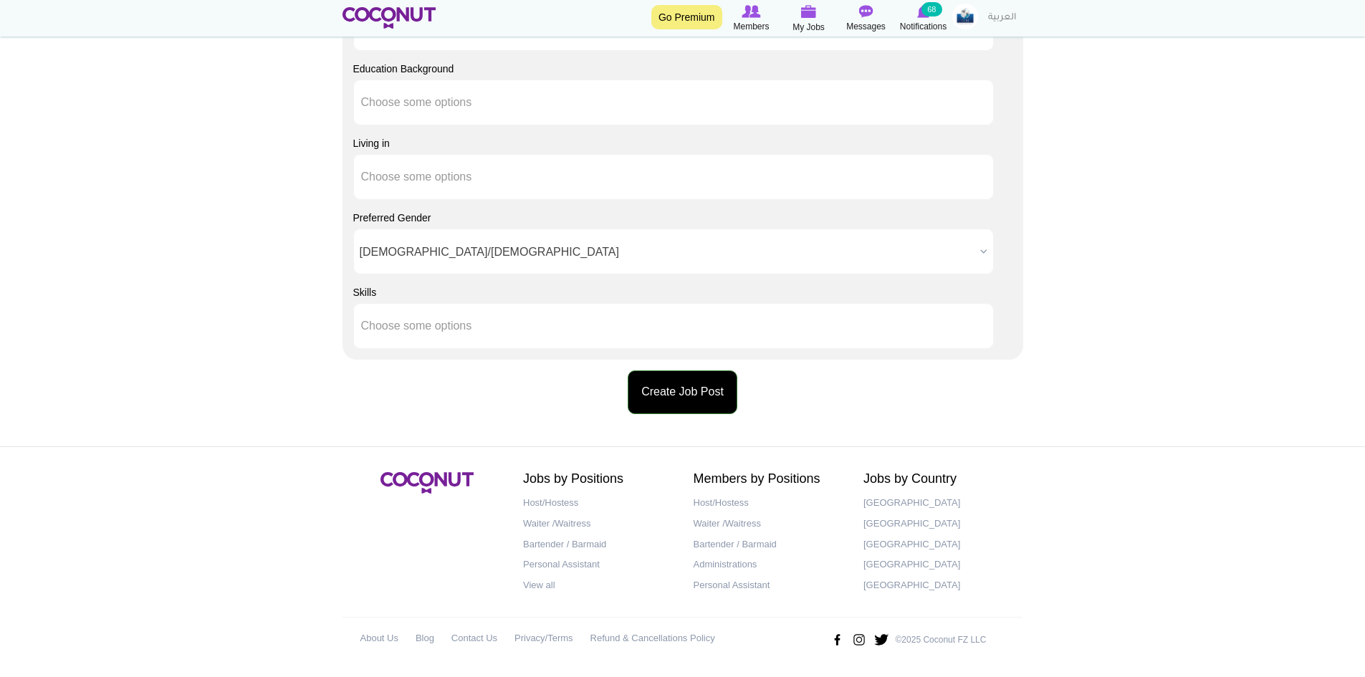
click at [659, 377] on button "Create Job Post" at bounding box center [683, 393] width 110 height 44
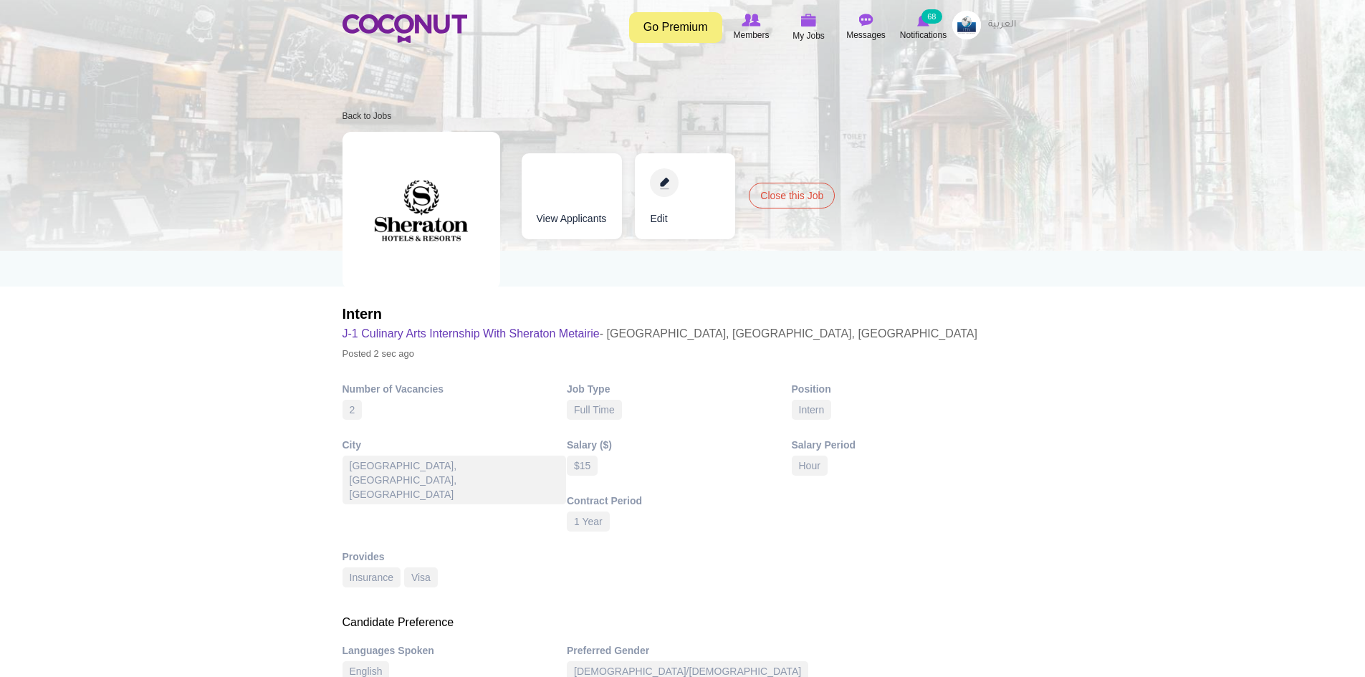
click at [971, 34] on img at bounding box center [967, 25] width 29 height 29
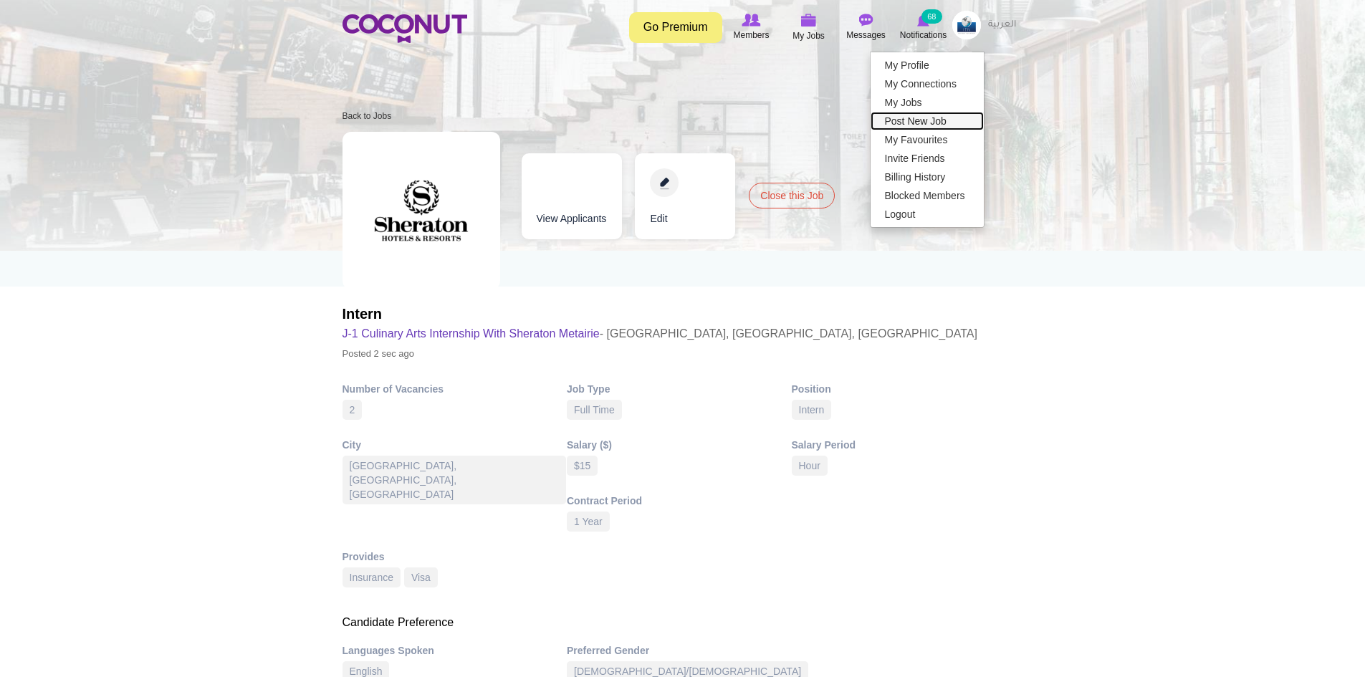
click at [928, 125] on link "Post New Job" at bounding box center [927, 121] width 113 height 19
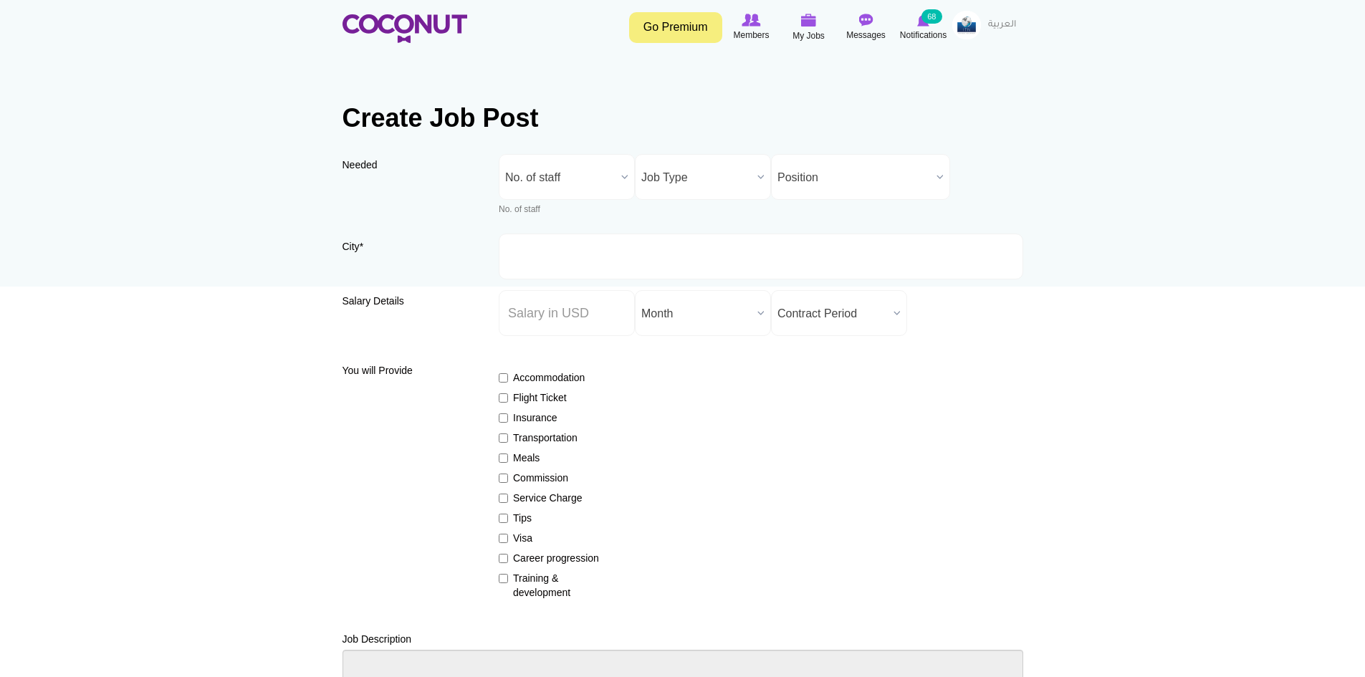
click at [570, 183] on span "No. of staff" at bounding box center [560, 178] width 110 height 46
click at [535, 270] on li "2" at bounding box center [566, 270] width 129 height 18
click at [676, 186] on span "Job Type" at bounding box center [696, 178] width 110 height 46
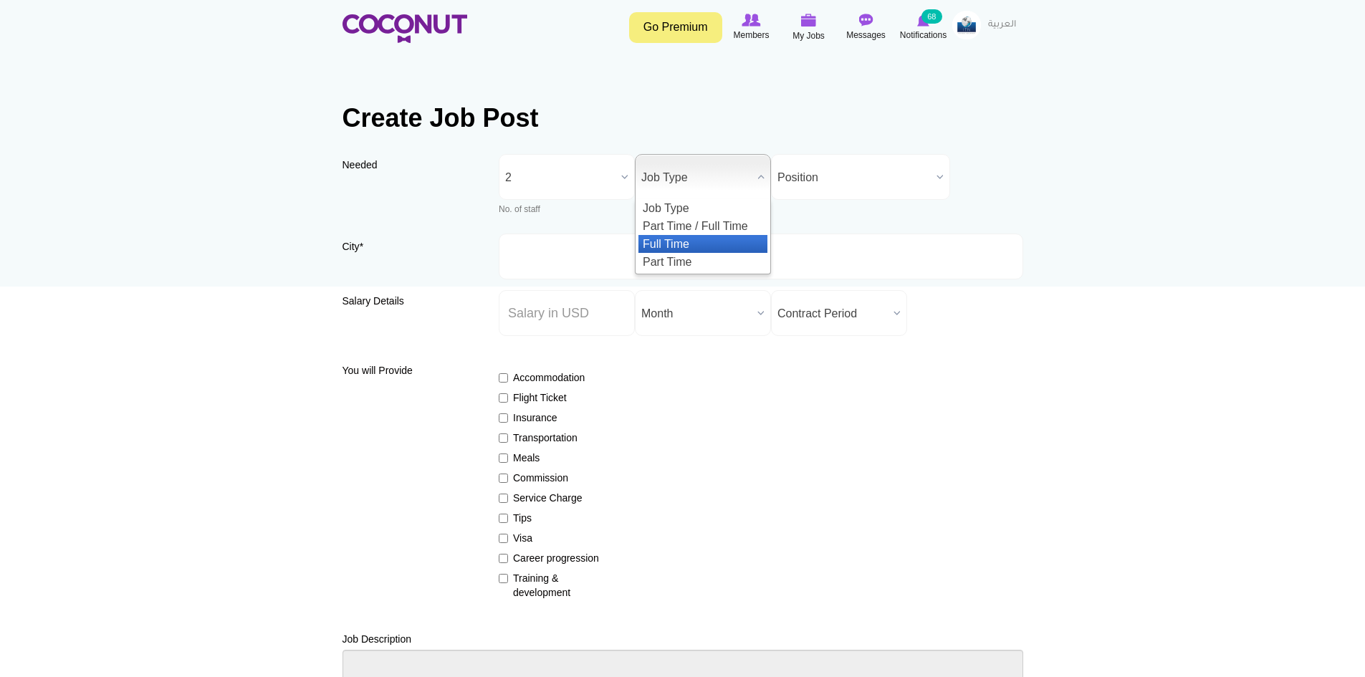
click at [687, 244] on li "Full Time" at bounding box center [703, 244] width 129 height 18
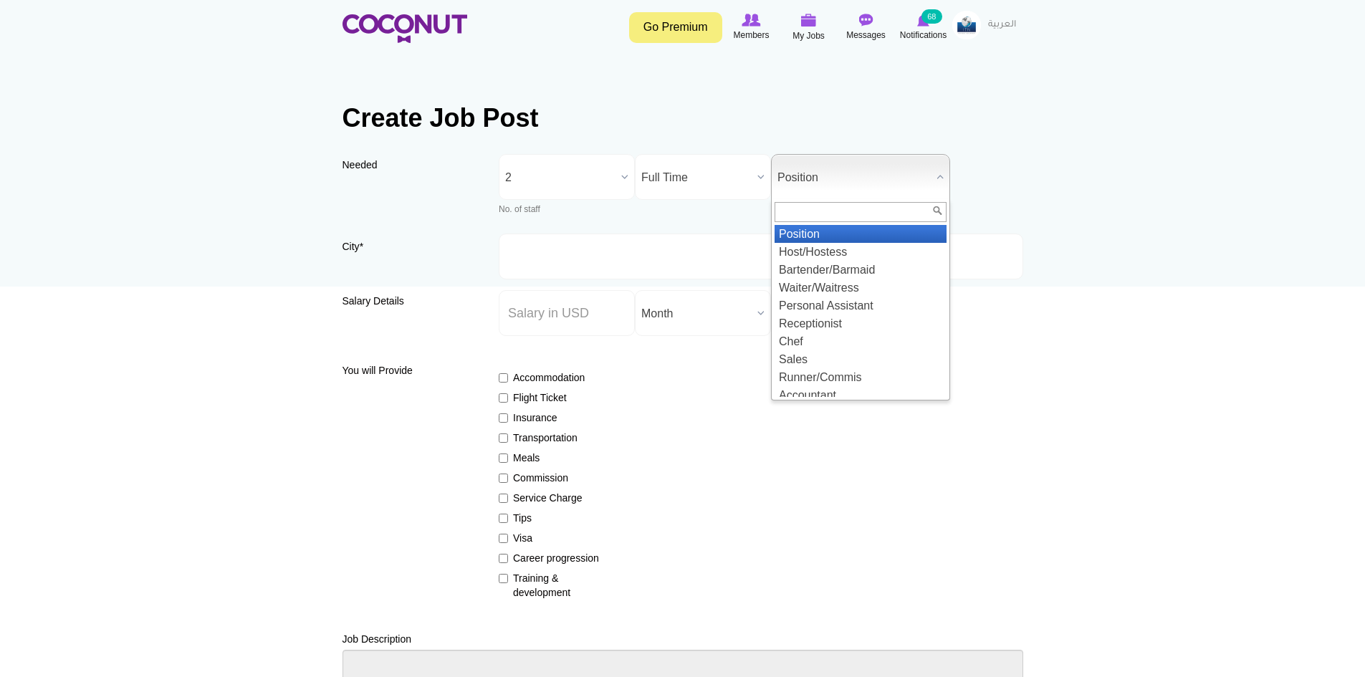
click at [805, 186] on span "Position" at bounding box center [854, 178] width 153 height 46
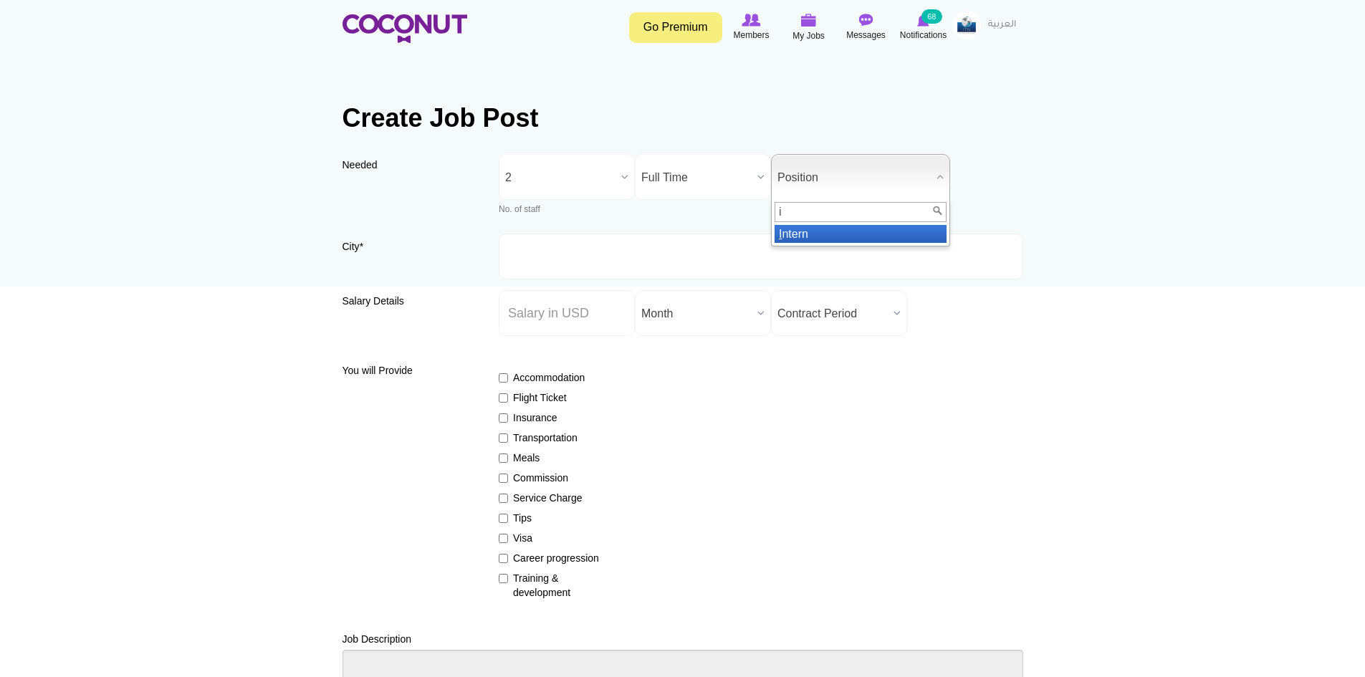
type input "i"
click at [797, 237] on li "I ntern" at bounding box center [861, 234] width 172 height 18
click at [623, 271] on input "City *" at bounding box center [761, 257] width 525 height 46
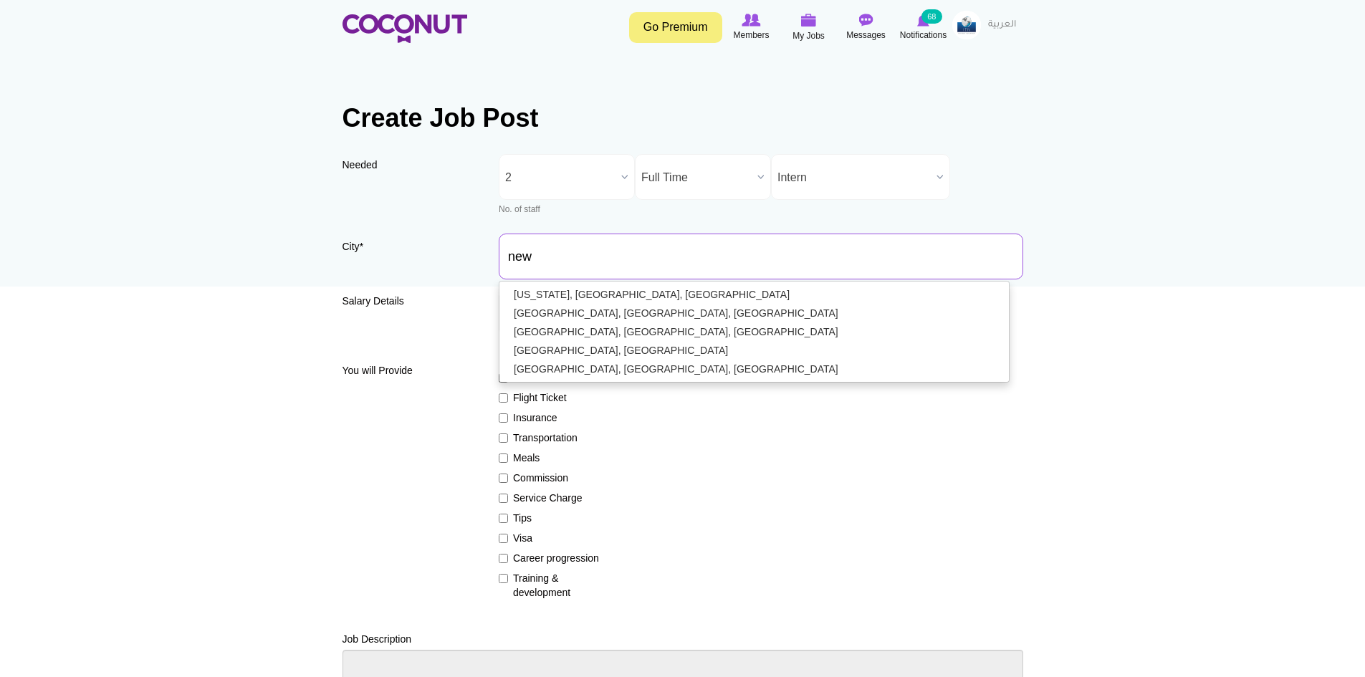
type input "[GEOGRAPHIC_DATA], [GEOGRAPHIC_DATA], [GEOGRAPHIC_DATA]"
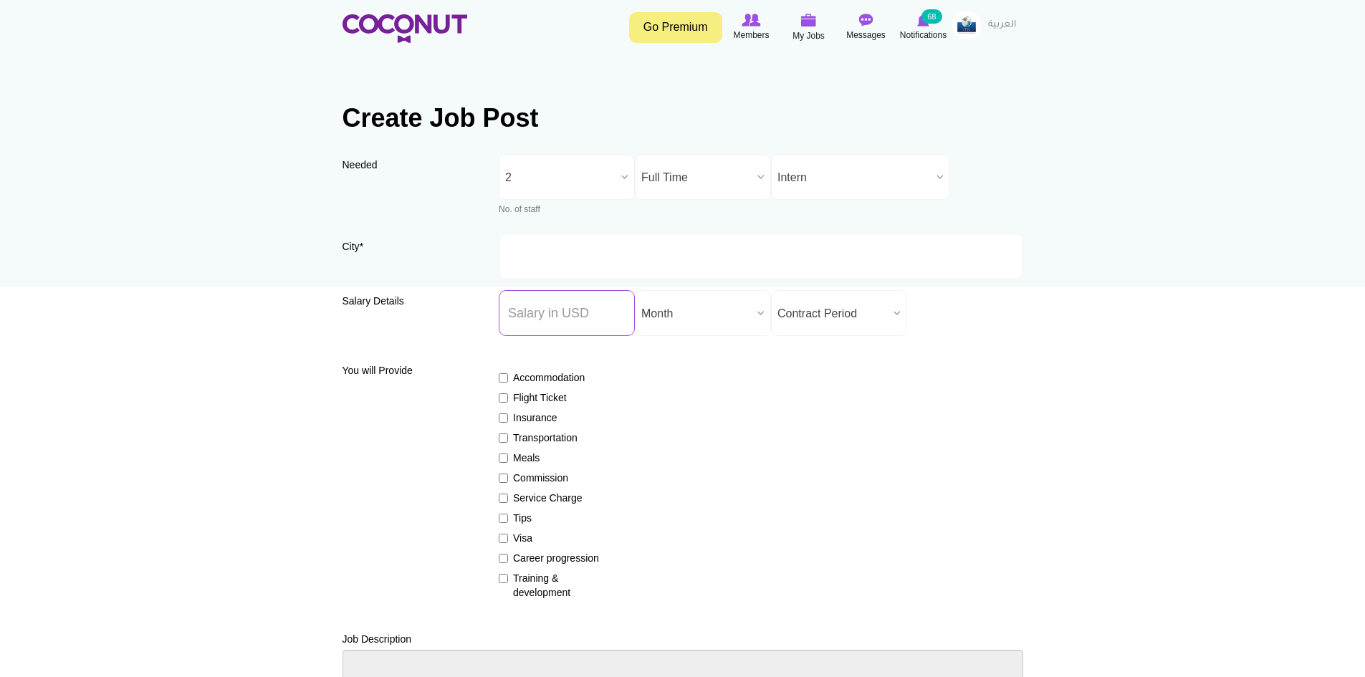
click at [525, 307] on input "Salary ($) *" at bounding box center [567, 313] width 136 height 46
type input "15"
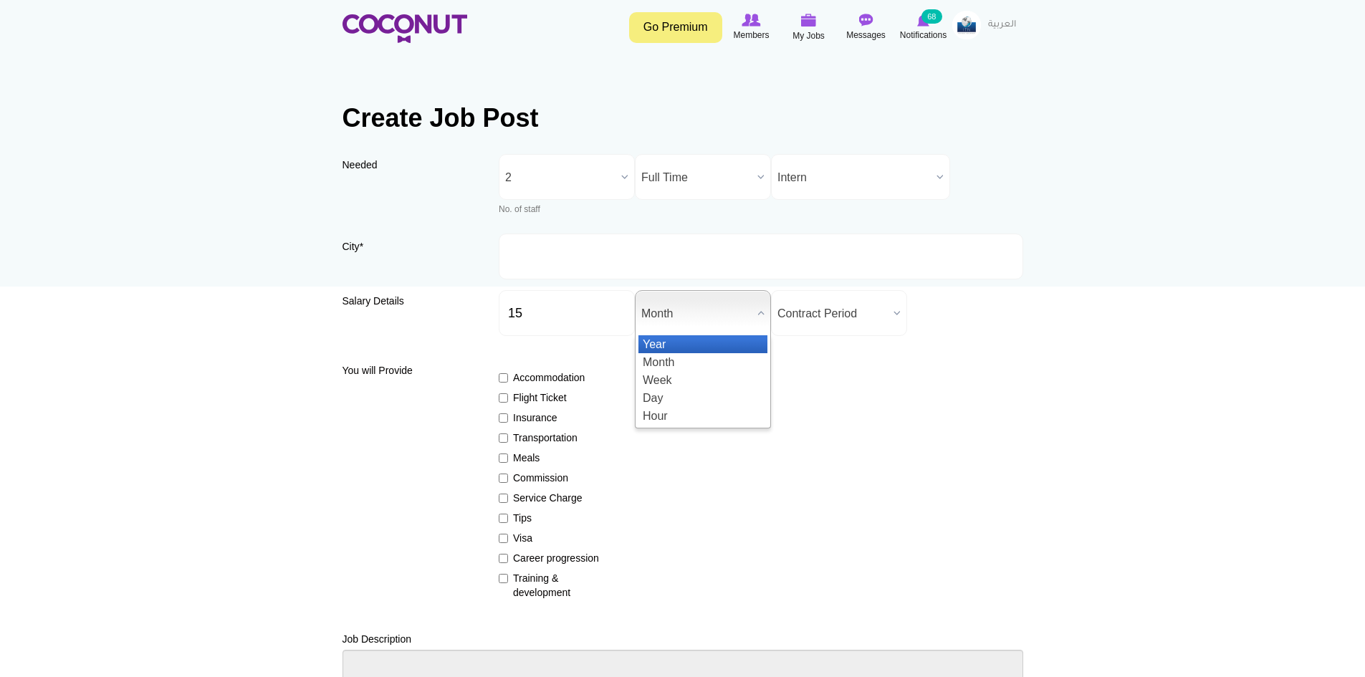
click at [663, 335] on div "Month Year Month Week Day Hour" at bounding box center [703, 313] width 136 height 46
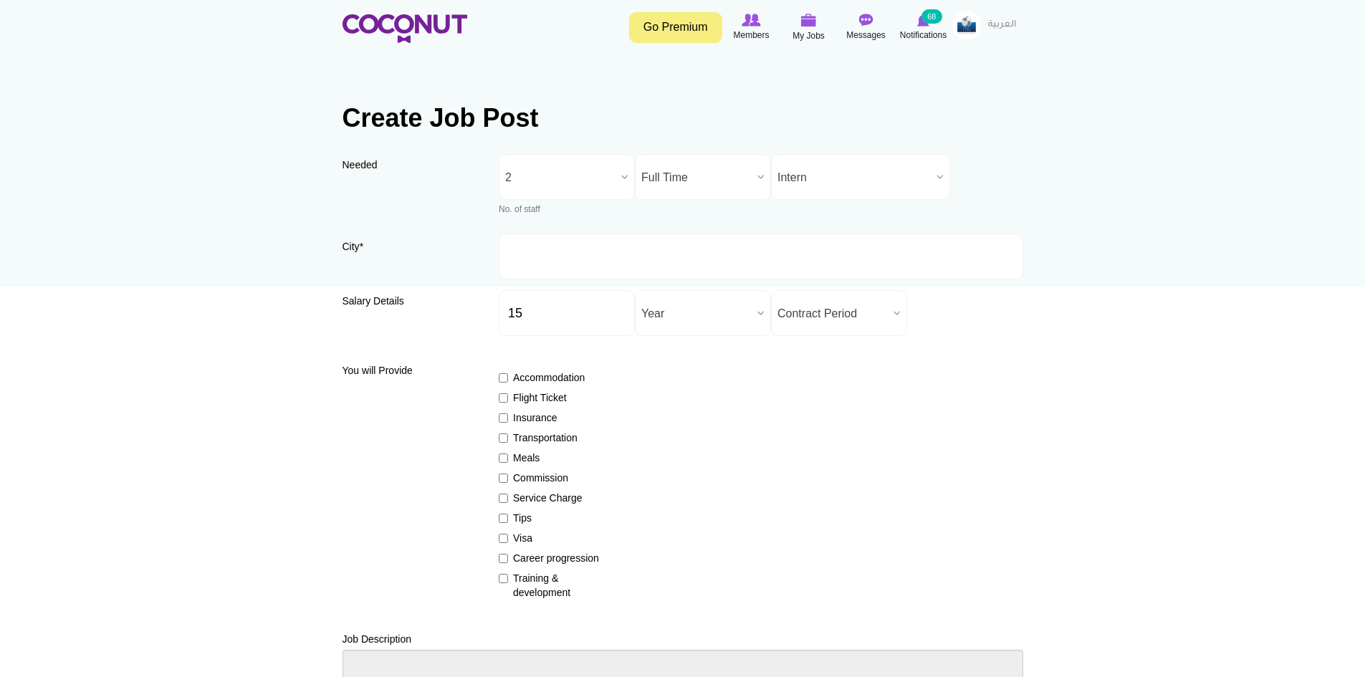
click at [677, 310] on span "Year" at bounding box center [696, 314] width 110 height 46
click at [679, 421] on li "Hour" at bounding box center [703, 416] width 129 height 18
click at [836, 321] on span "Contract Period" at bounding box center [833, 314] width 110 height 46
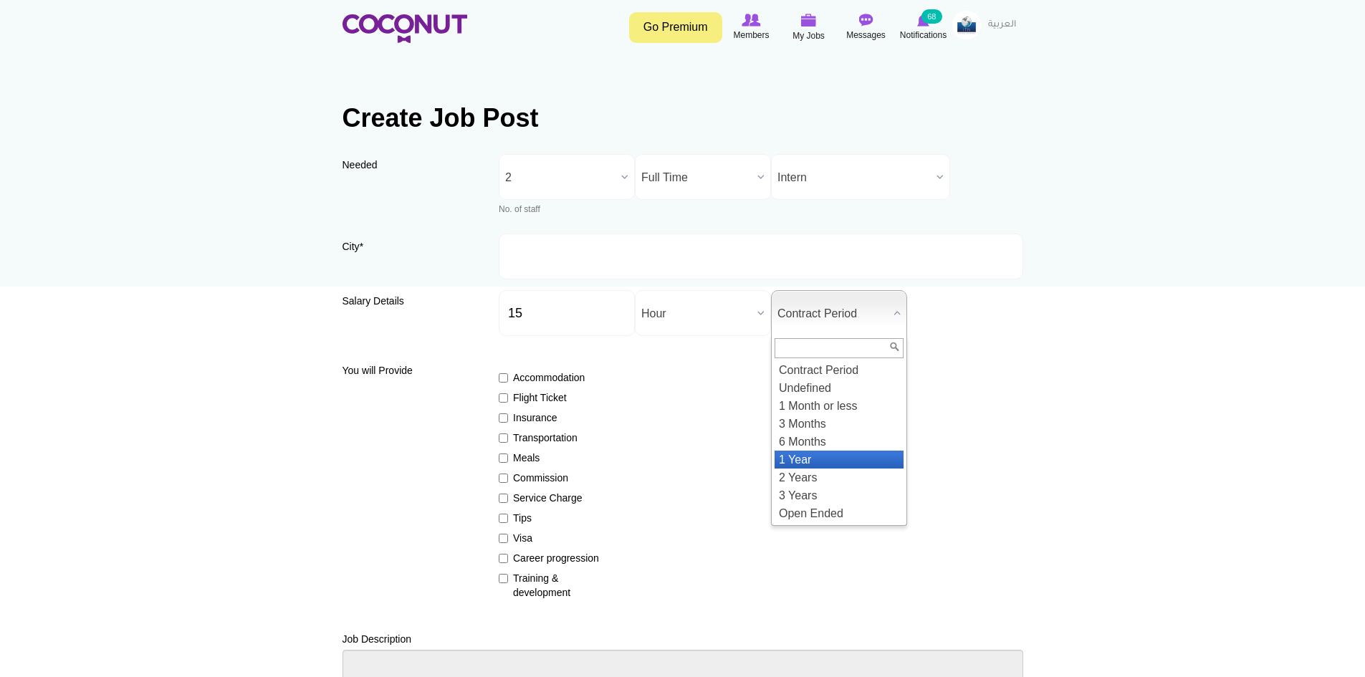
click at [803, 462] on li "1 Year" at bounding box center [839, 460] width 129 height 18
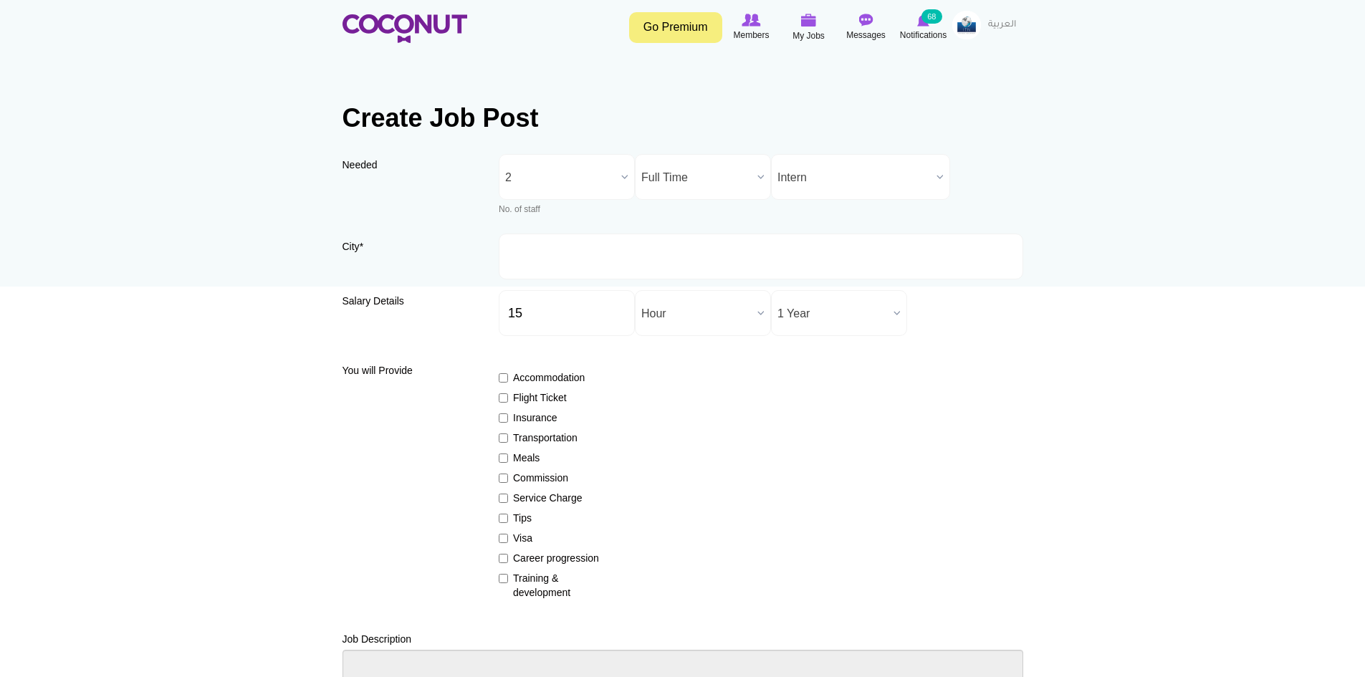
click at [513, 418] on label "Insurance" at bounding box center [551, 418] width 105 height 14
click at [508, 418] on input "Insurance" at bounding box center [503, 418] width 9 height 9
checkbox input "true"
click at [517, 541] on label "Visa" at bounding box center [551, 538] width 105 height 14
click at [508, 541] on input "Visa" at bounding box center [503, 538] width 9 height 9
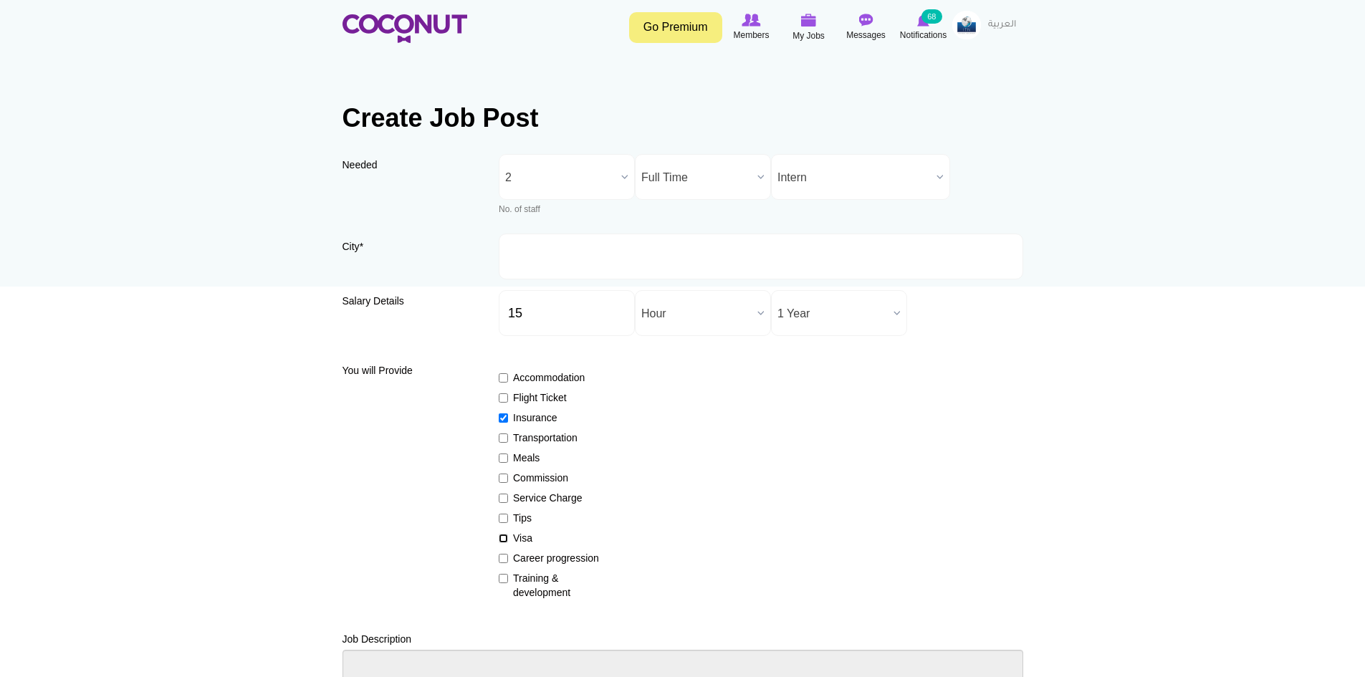
checkbox input "true"
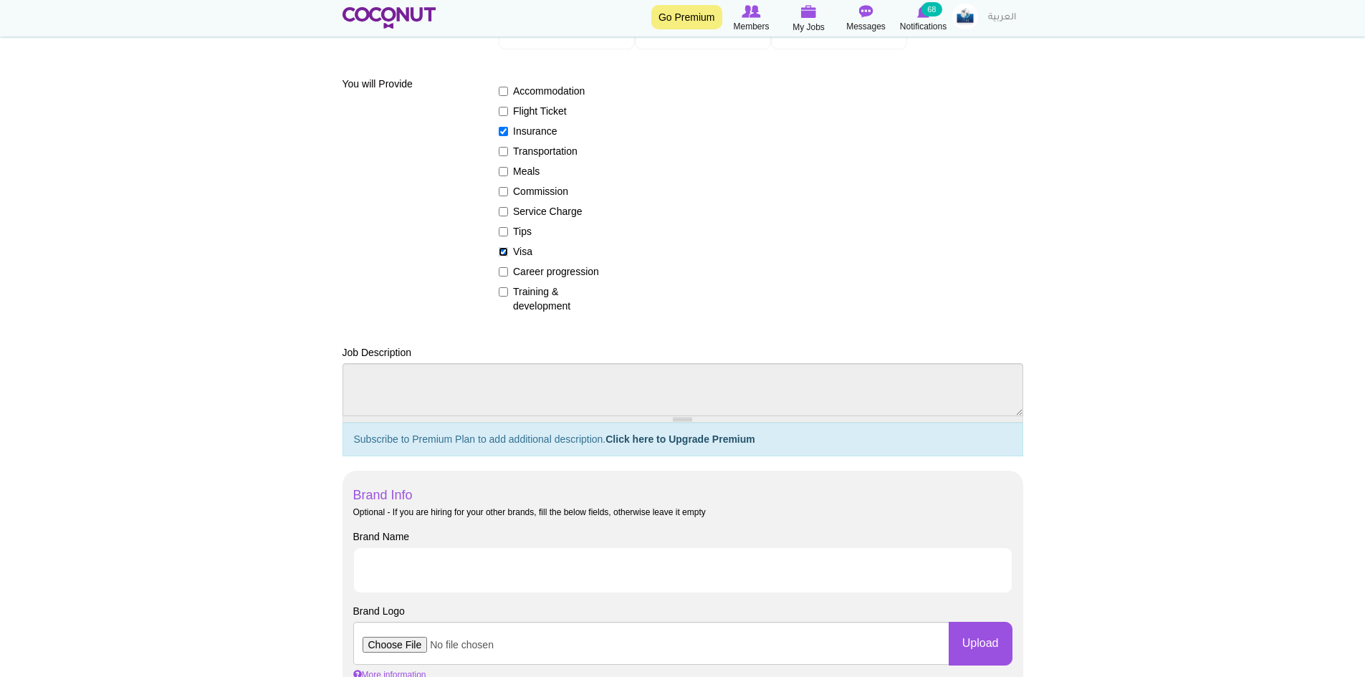
scroll to position [502, 0]
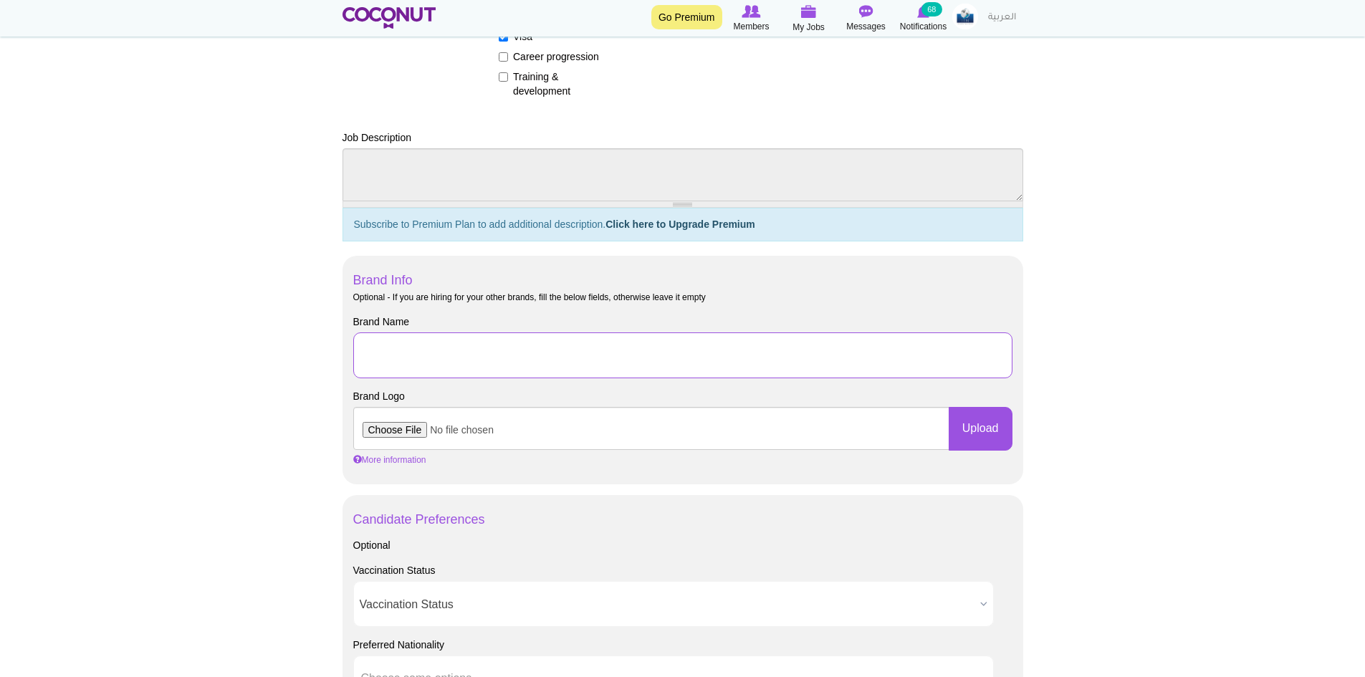
click at [427, 347] on input "Brand Name" at bounding box center [682, 356] width 659 height 46
drag, startPoint x: 743, startPoint y: 348, endPoint x: 568, endPoint y: 369, distance: 175.4
click at [568, 369] on input "J-1 Rooms Division Internship with [GEOGRAPHIC_DATA]" at bounding box center [682, 356] width 659 height 46
type input "J-1 Rooms Division Internship with [PERSON_NAME]"
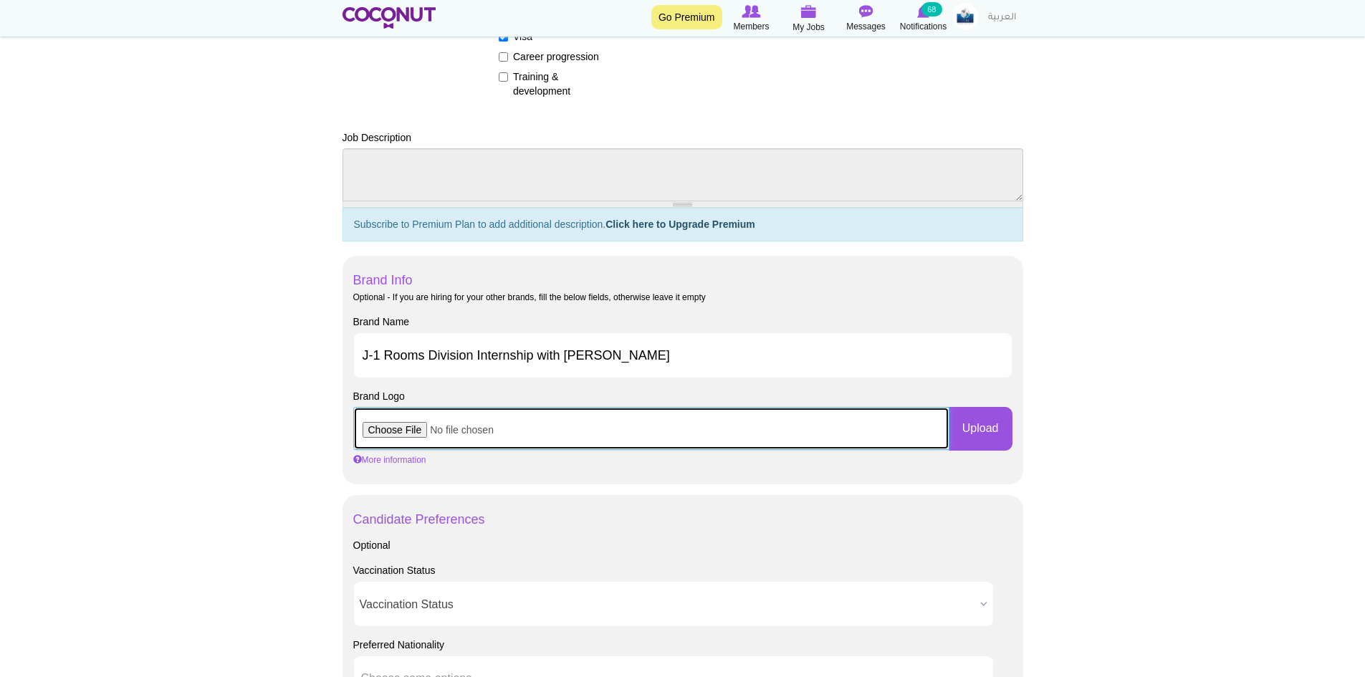
click at [397, 431] on input "file" at bounding box center [651, 428] width 596 height 43
type input "C:\fakepath\Sheraton.png"
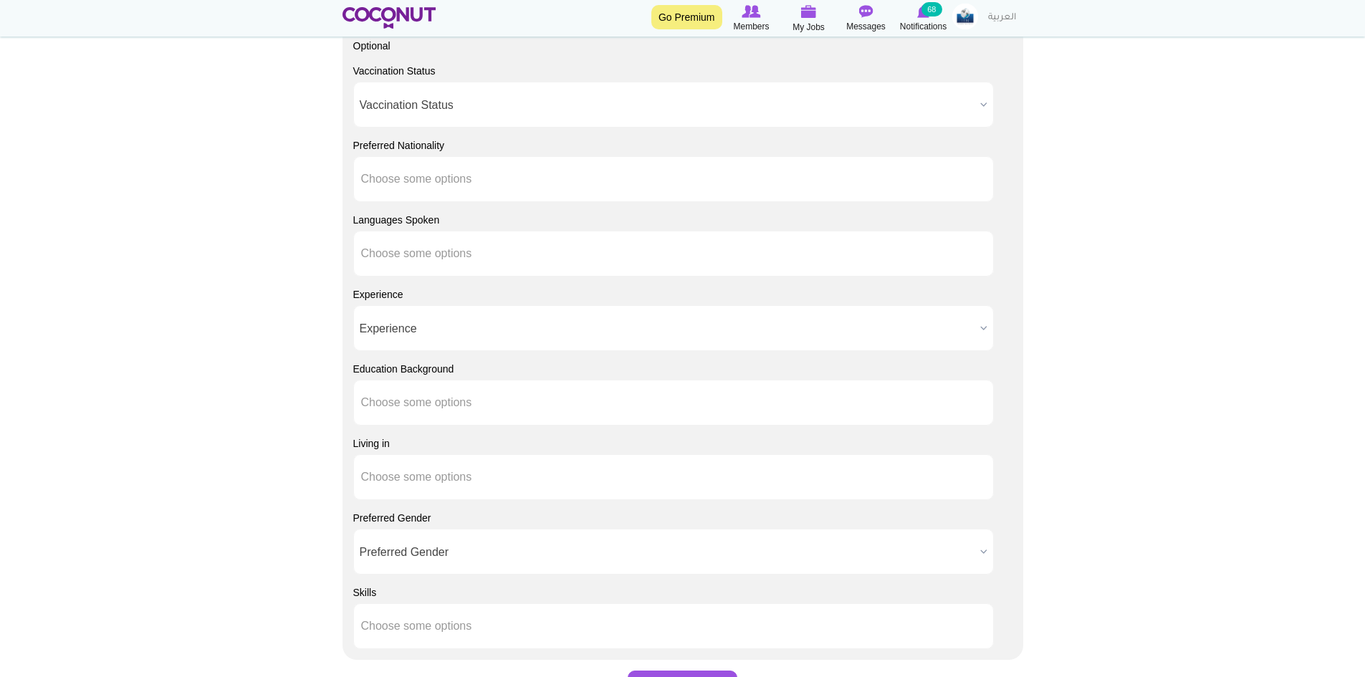
scroll to position [1003, 0]
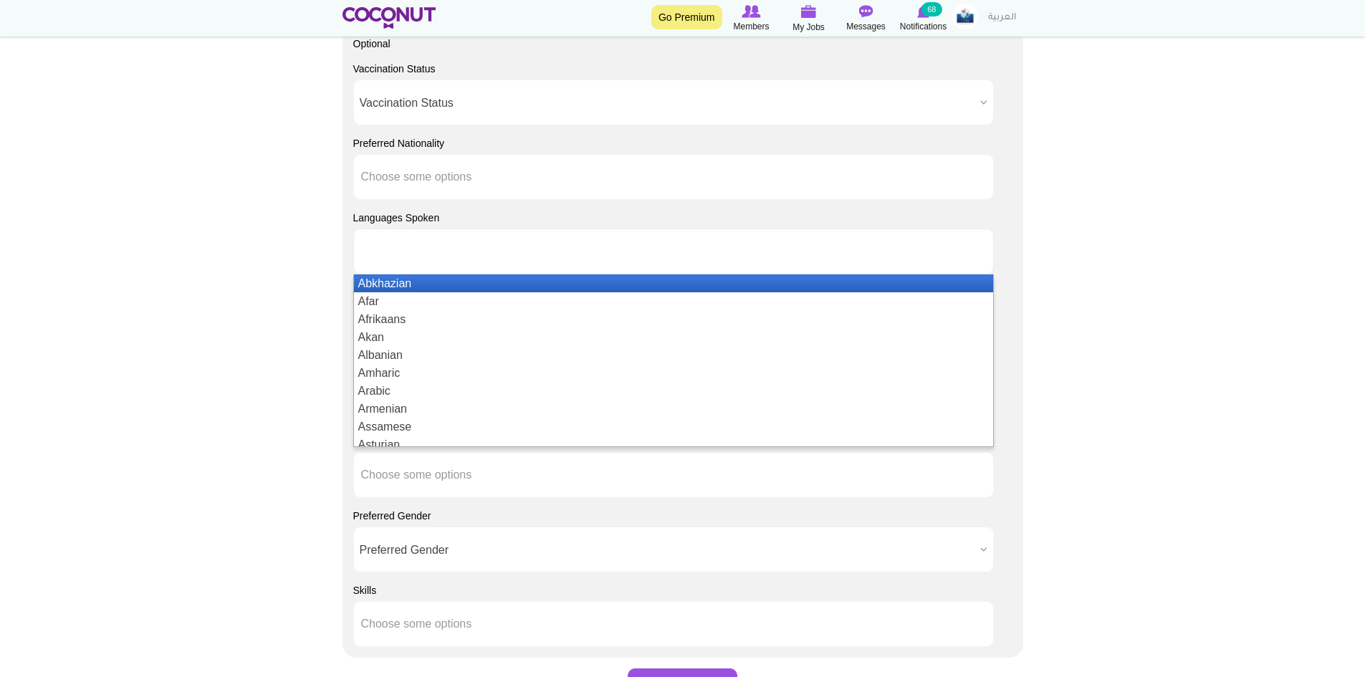
click at [436, 260] on li at bounding box center [425, 252] width 129 height 30
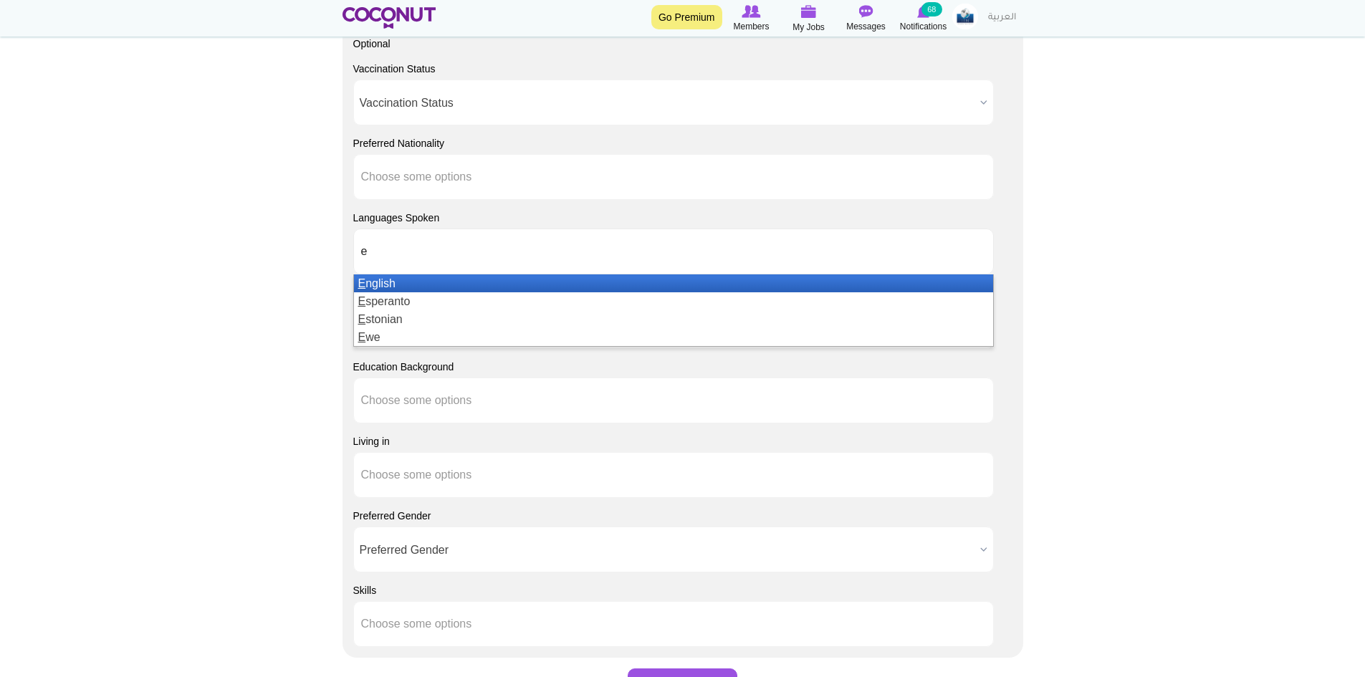
type input "e"
click at [404, 282] on li "E nglish" at bounding box center [673, 283] width 639 height 18
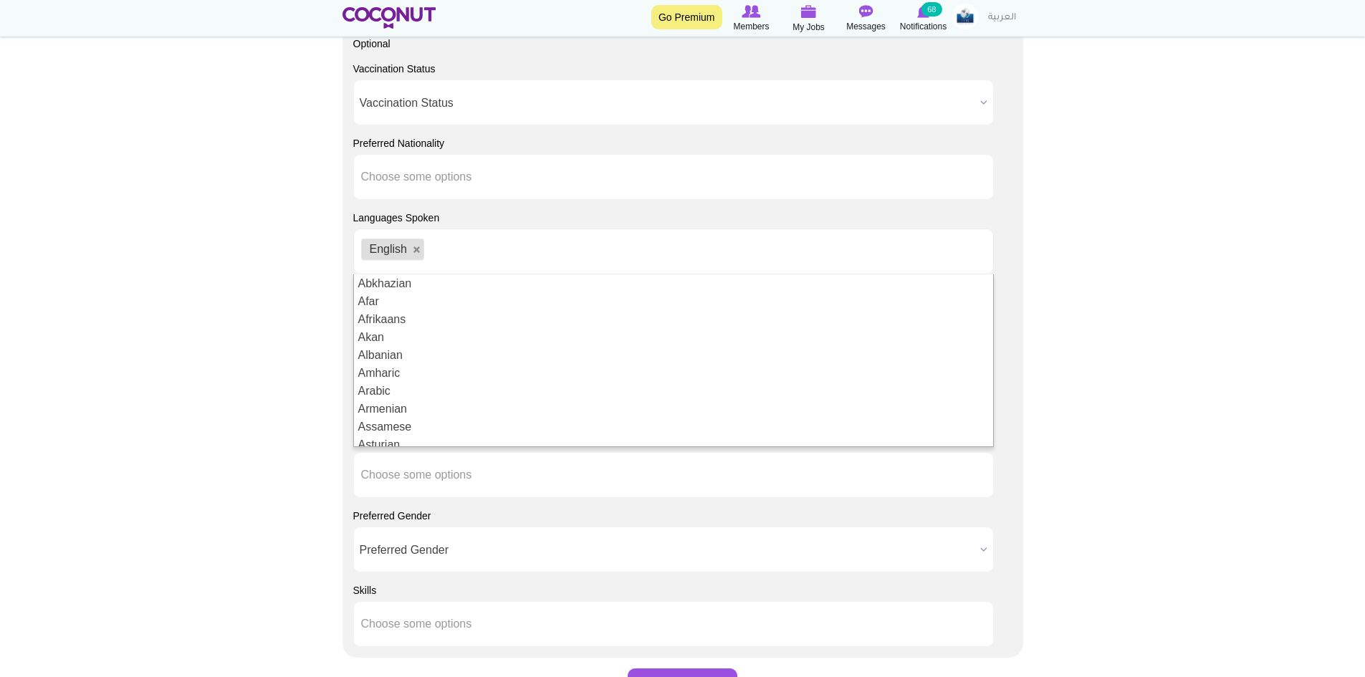
scroll to position [7, 0]
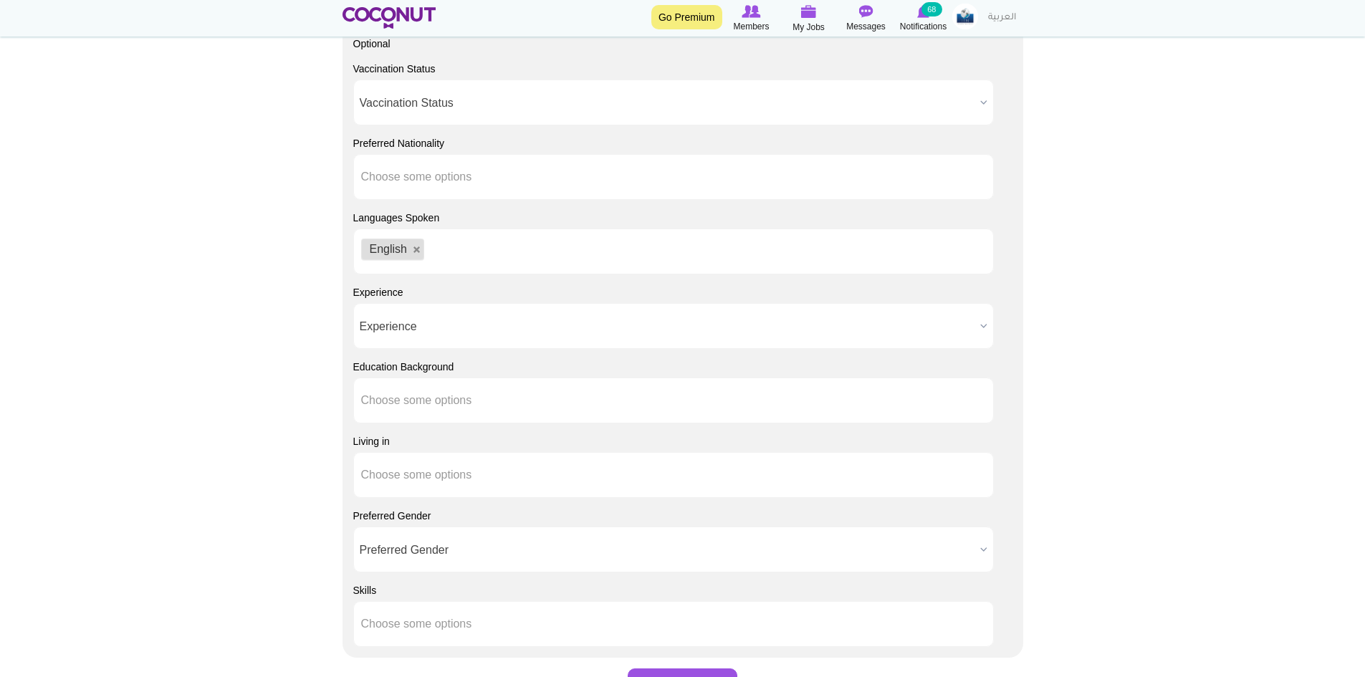
click at [408, 538] on span "Preferred Gender" at bounding box center [667, 550] width 615 height 46
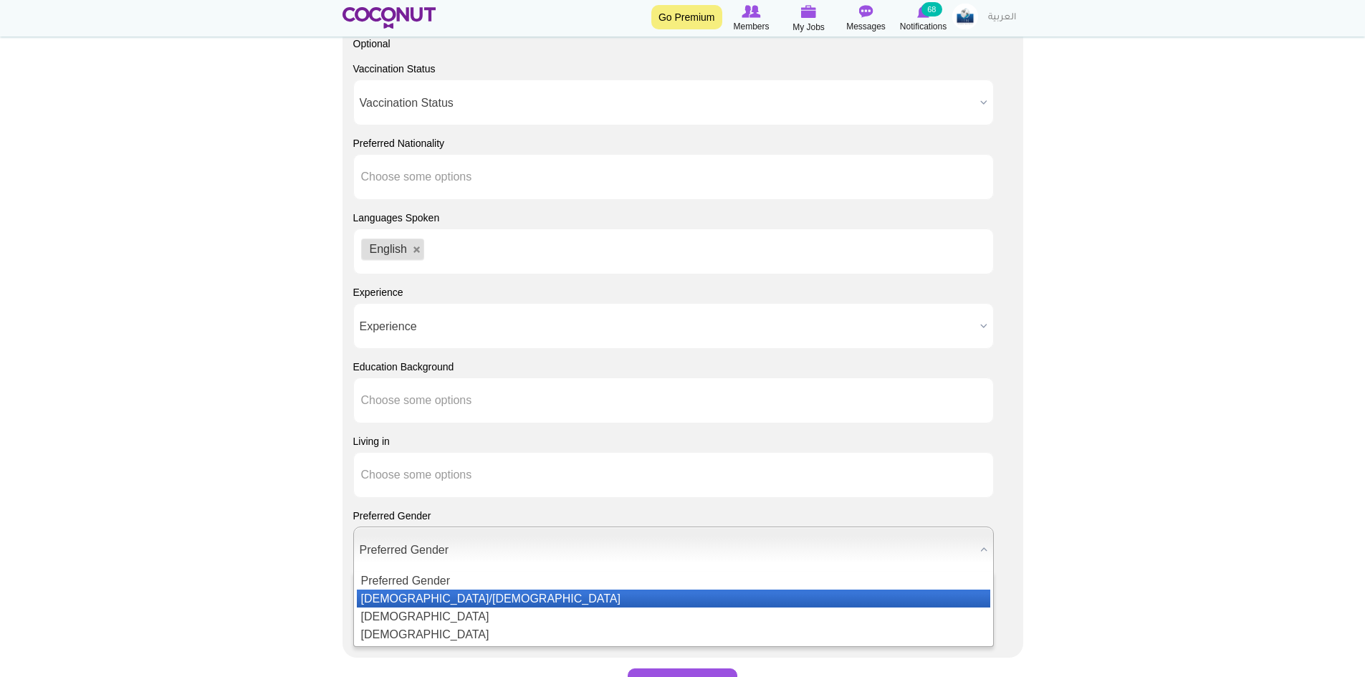
click at [425, 596] on li "[DEMOGRAPHIC_DATA]/[DEMOGRAPHIC_DATA]" at bounding box center [674, 599] width 634 height 18
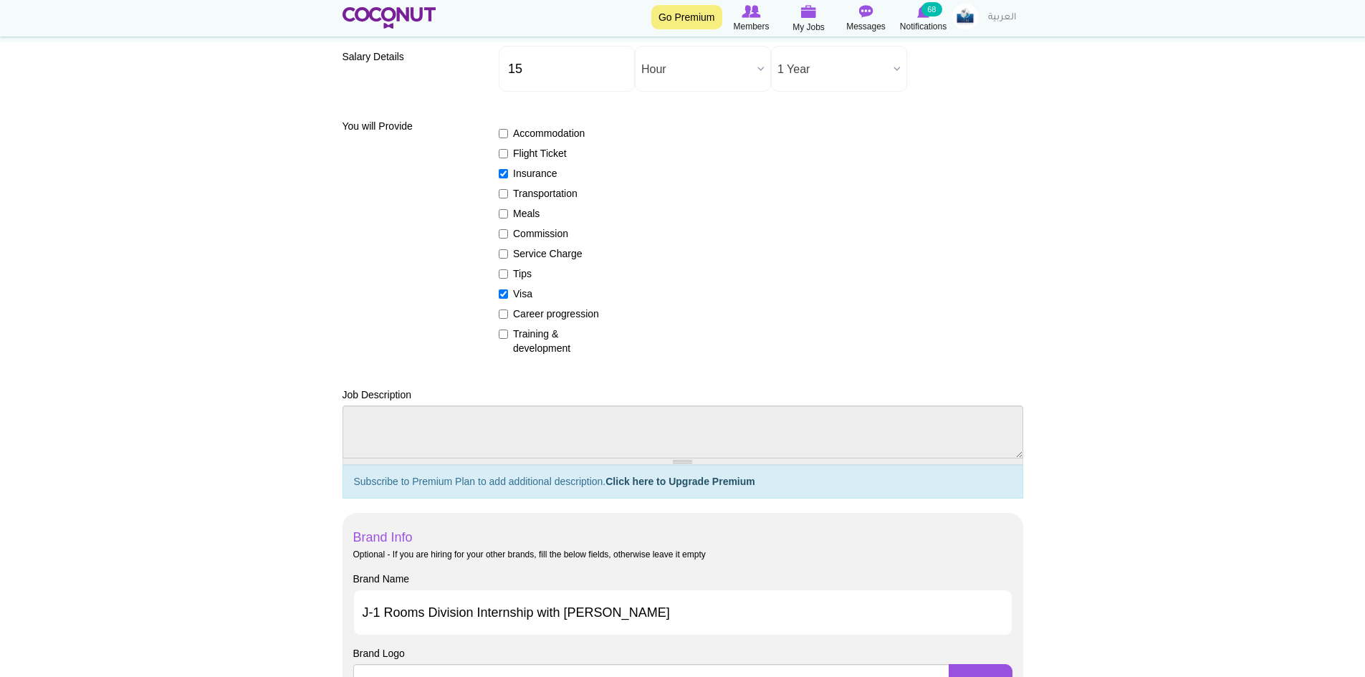
scroll to position [72, 0]
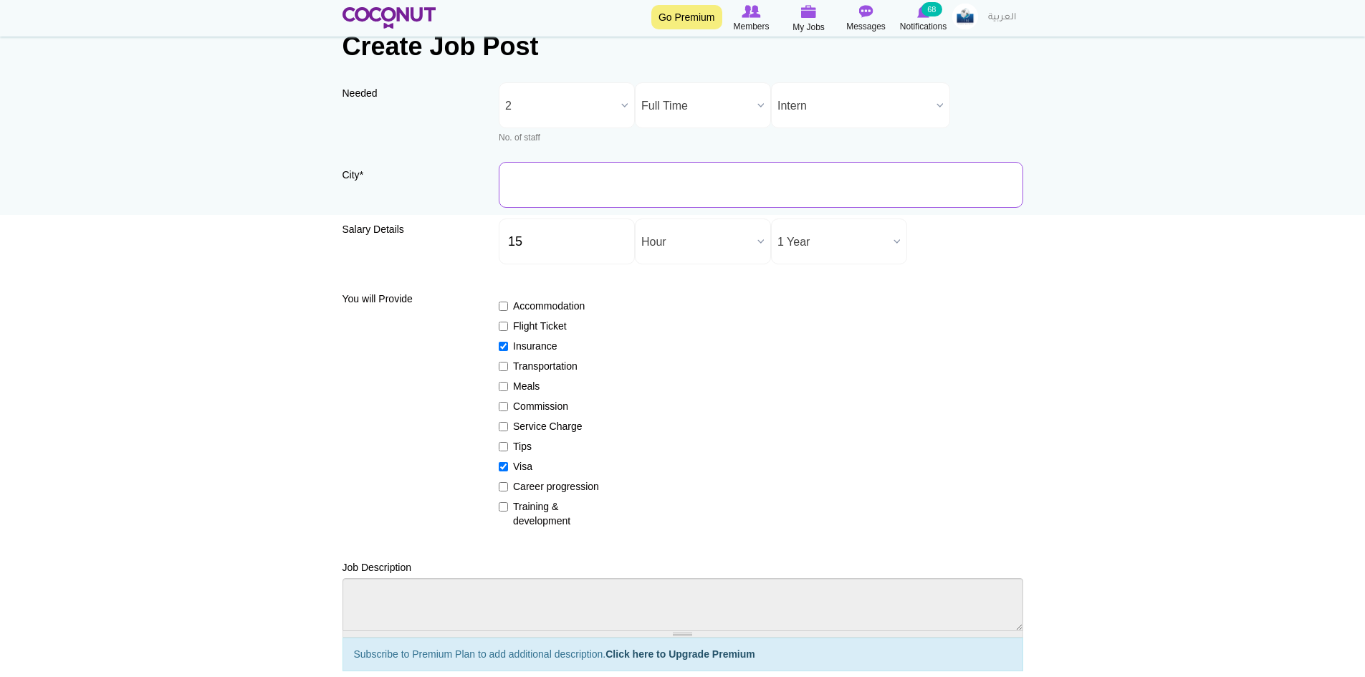
click at [545, 184] on input "City *" at bounding box center [761, 185] width 525 height 46
type input "[GEOGRAPHIC_DATA], [GEOGRAPHIC_DATA], [GEOGRAPHIC_DATA]"
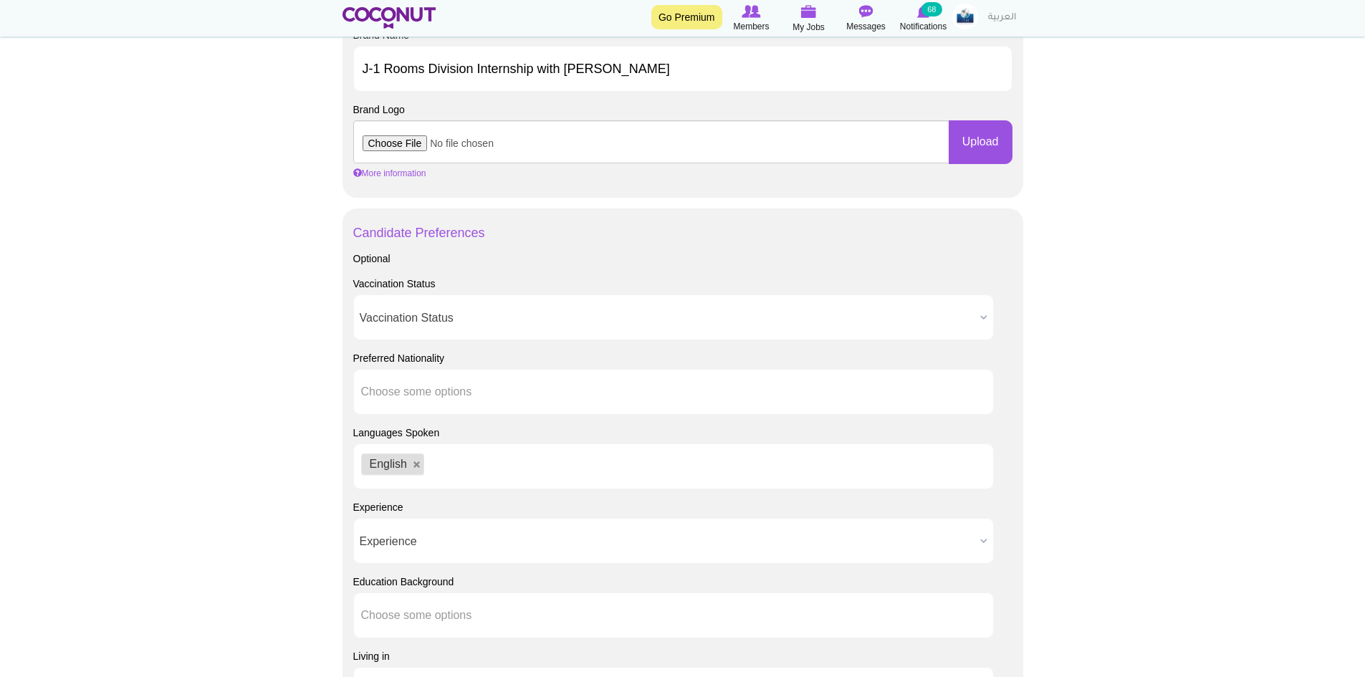
scroll to position [1075, 0]
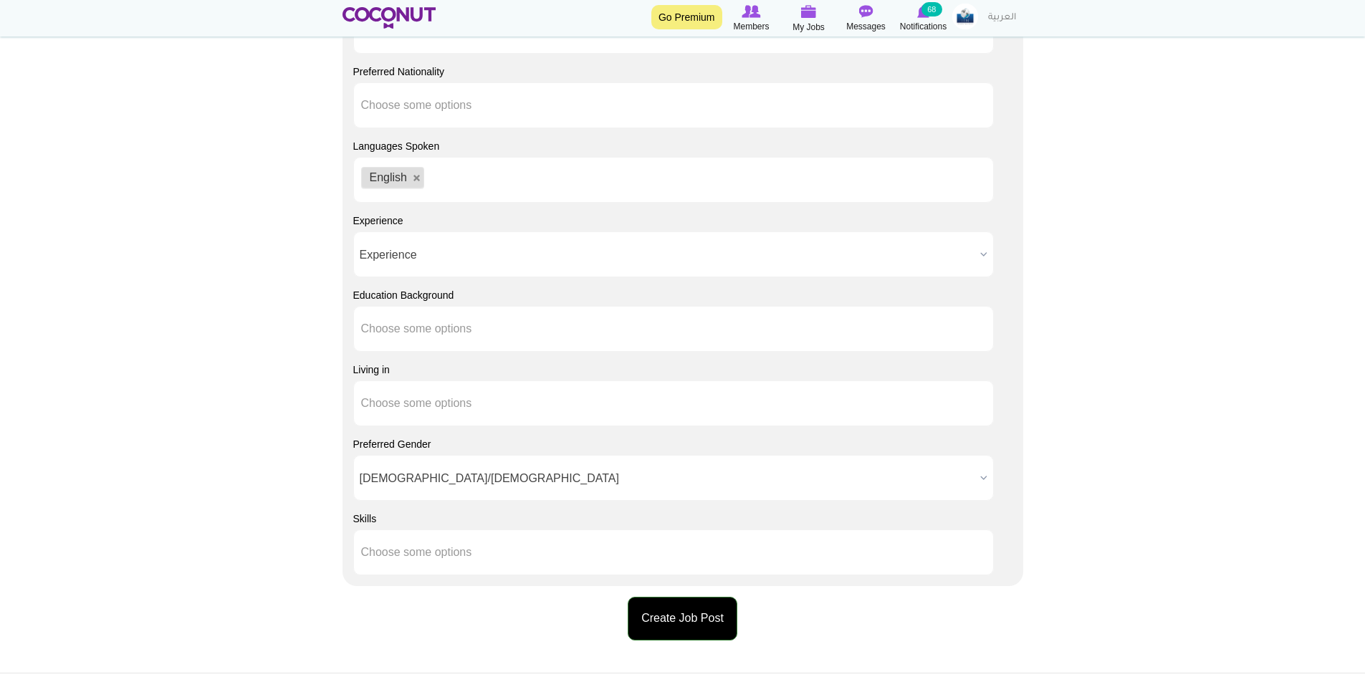
click at [679, 620] on button "Create Job Post" at bounding box center [683, 619] width 110 height 44
click at [684, 633] on button "Create Job Post" at bounding box center [683, 619] width 110 height 44
